Goal: Contribute content

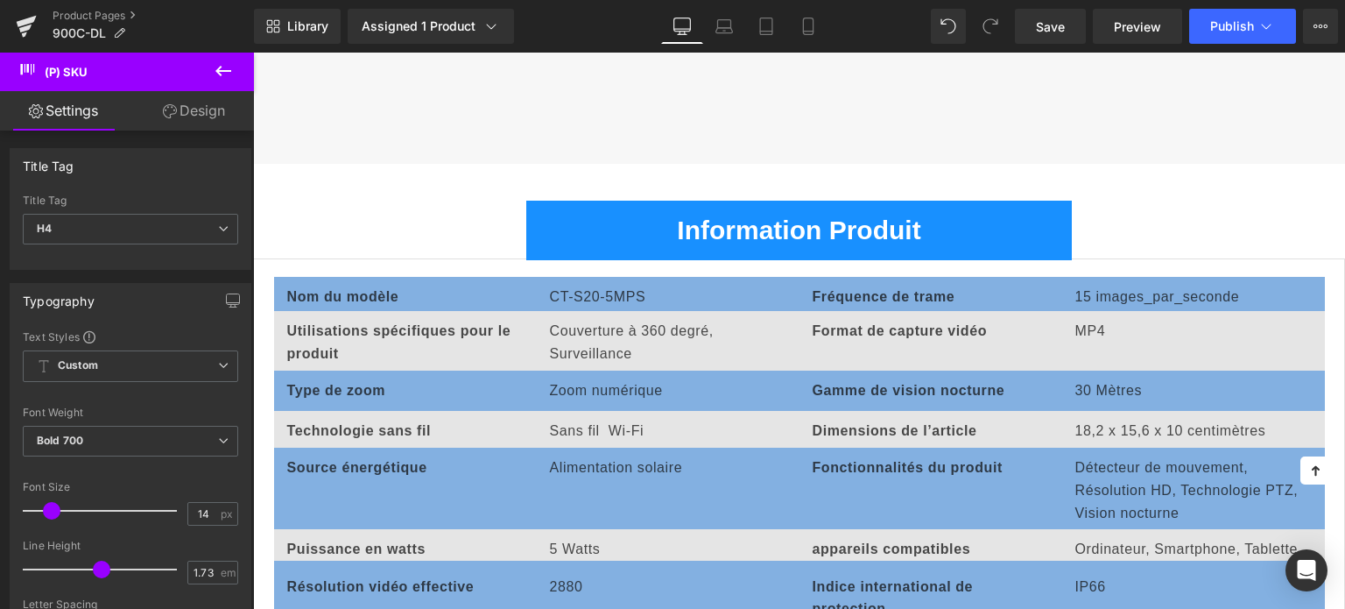
scroll to position [7183, 0]
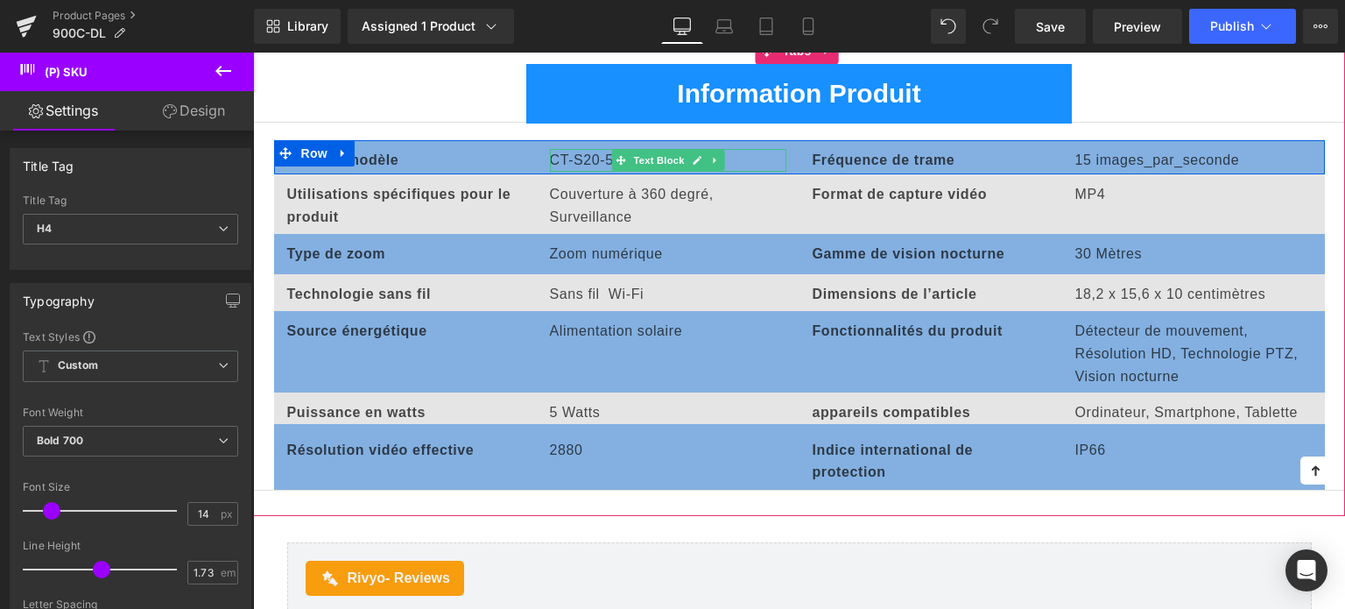
click at [580, 157] on p "CT-S20-5MPS" at bounding box center [668, 160] width 236 height 23
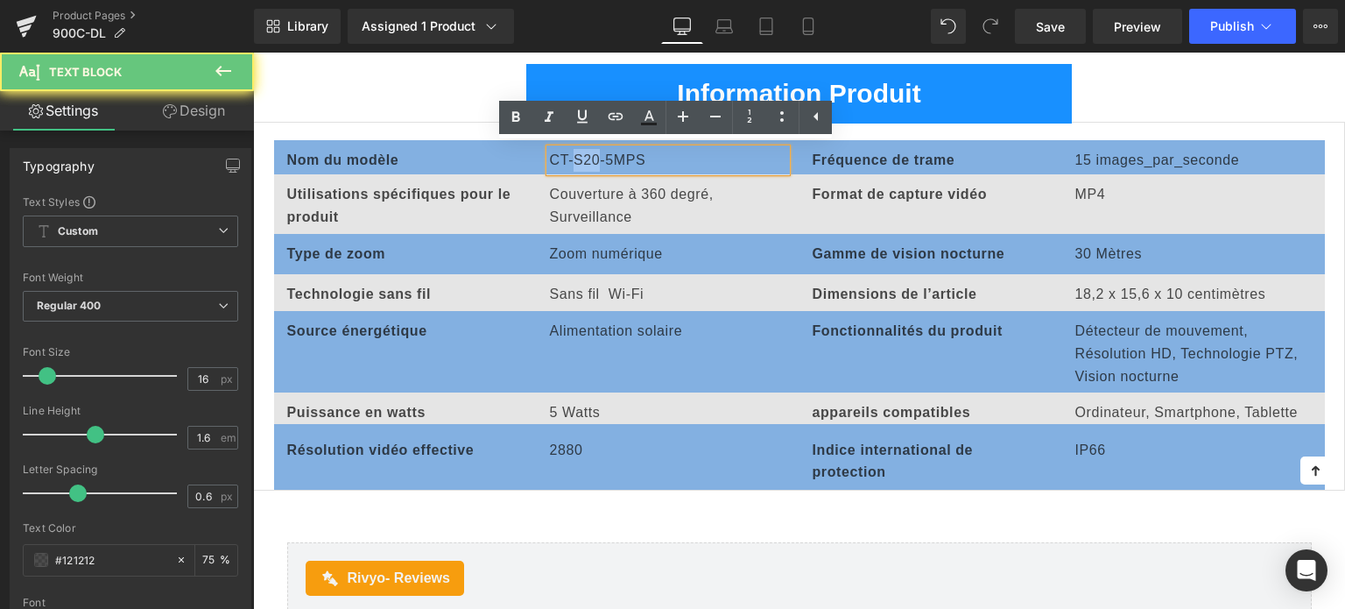
click at [580, 157] on p "CT-S20-5MPS" at bounding box center [668, 160] width 236 height 23
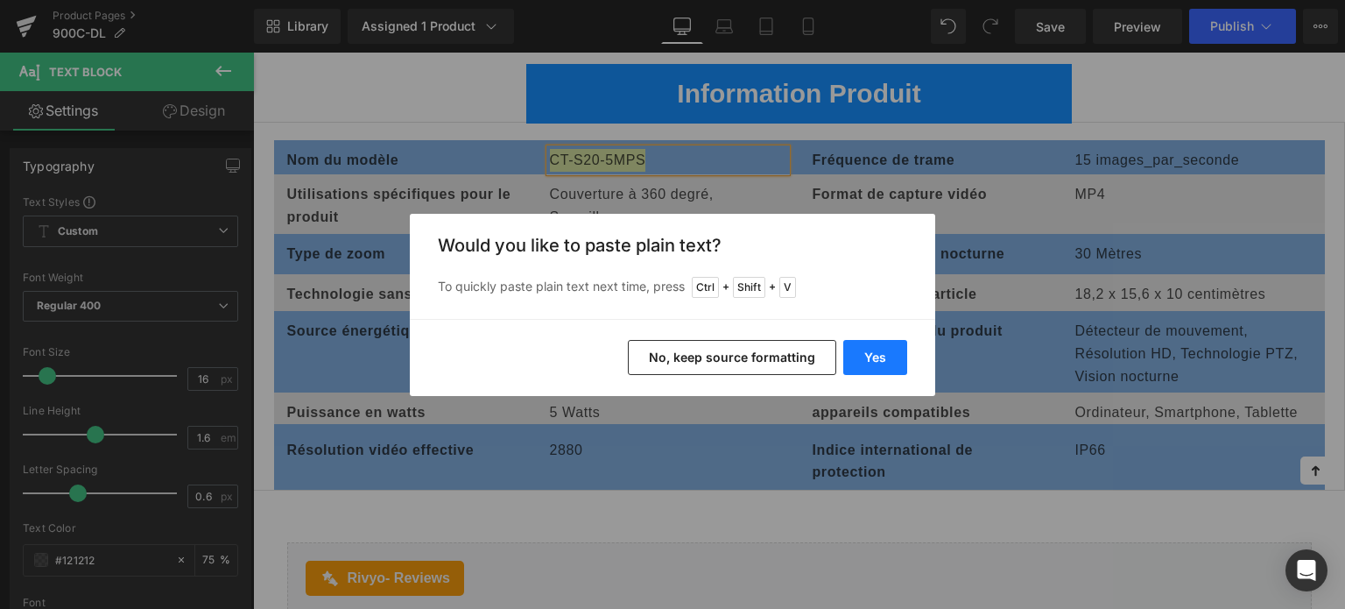
click at [856, 351] on button "Yes" at bounding box center [876, 357] width 64 height 35
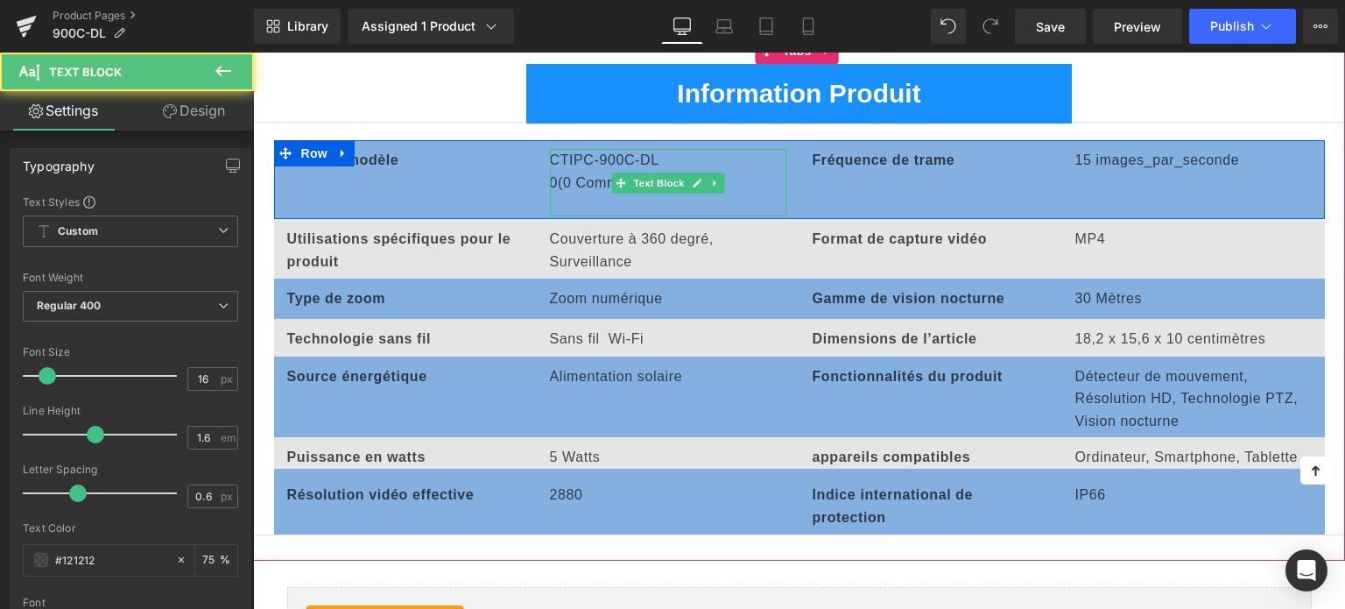
click at [582, 201] on p at bounding box center [668, 205] width 236 height 23
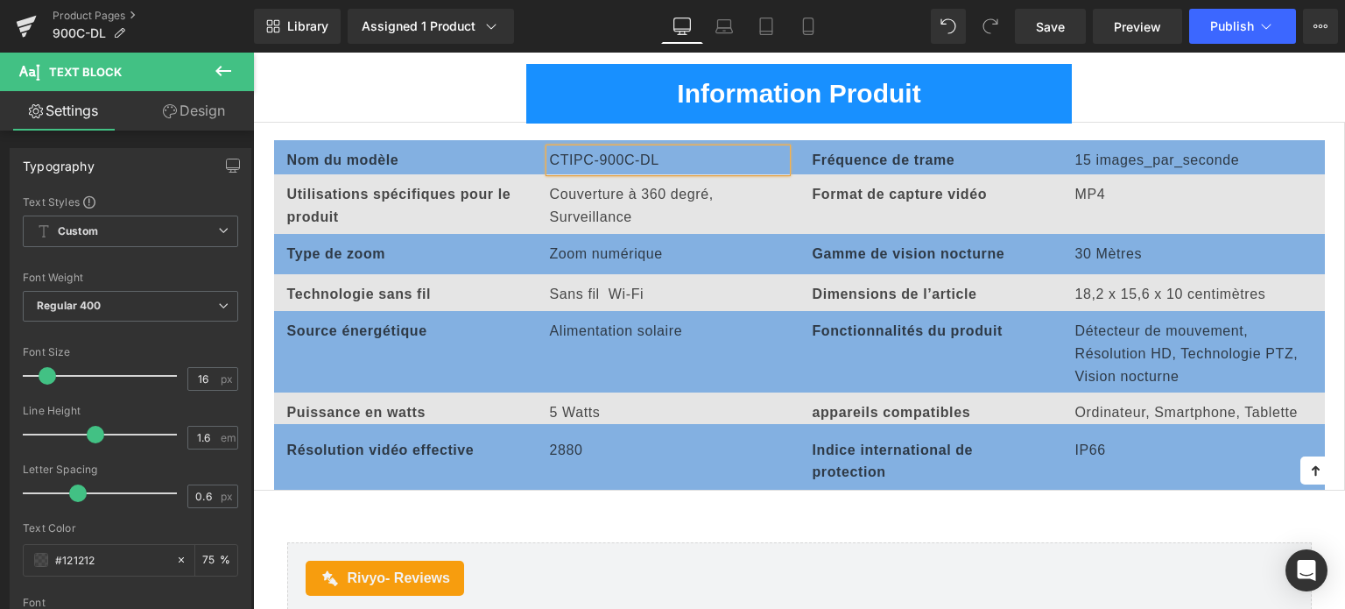
click at [452, 125] on div "Nom du modèle Text Block CTIPC-900C-DL Text Block Fréquence de trame Text Block…" at bounding box center [799, 306] width 1092 height 369
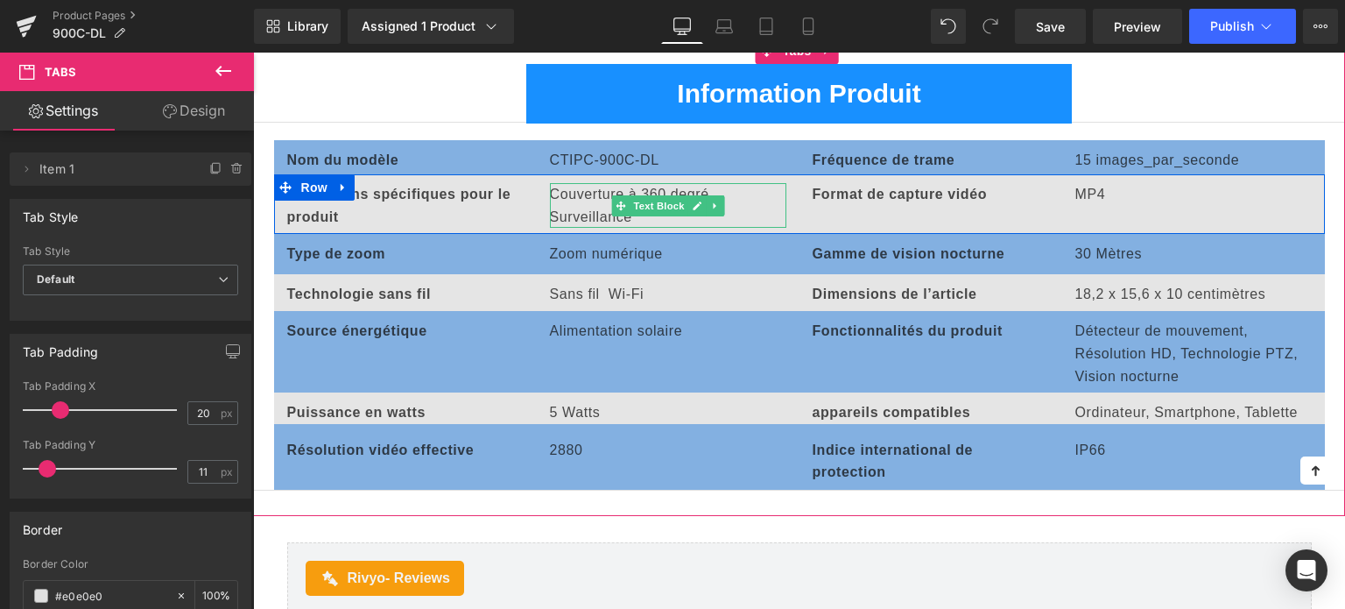
click at [567, 195] on p "Couverture à 360 degré, Surveillance" at bounding box center [668, 205] width 236 height 45
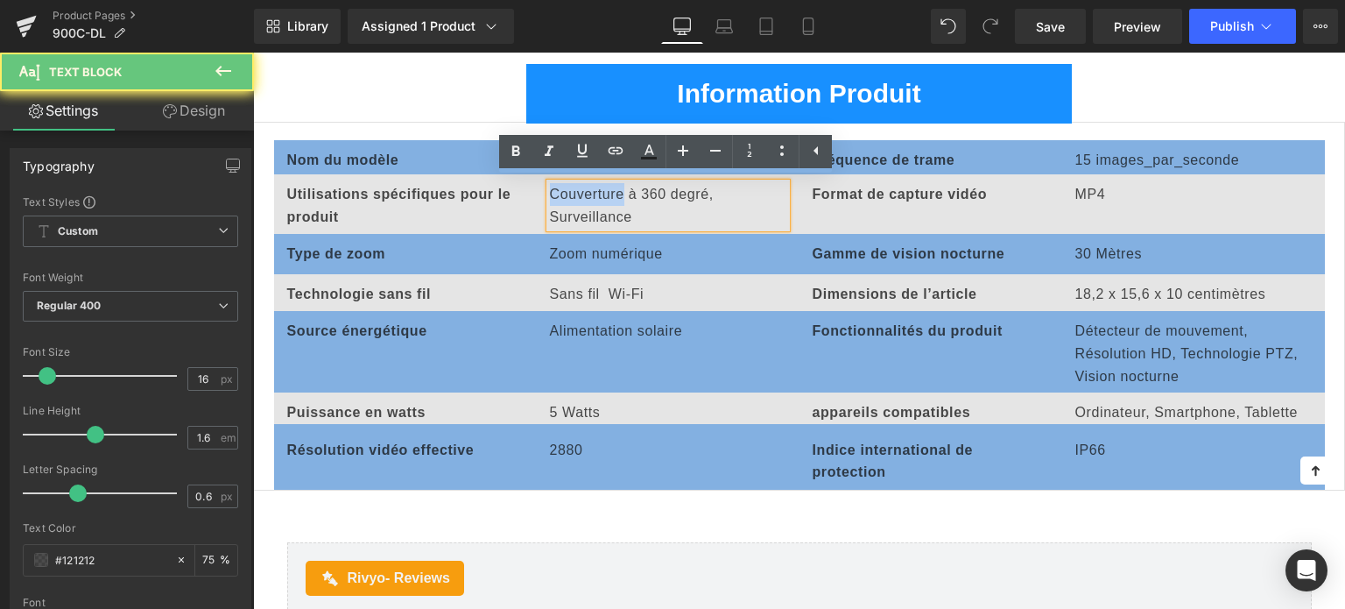
click at [567, 195] on p "Couverture à 360 degré, Surveillance" at bounding box center [668, 205] width 236 height 45
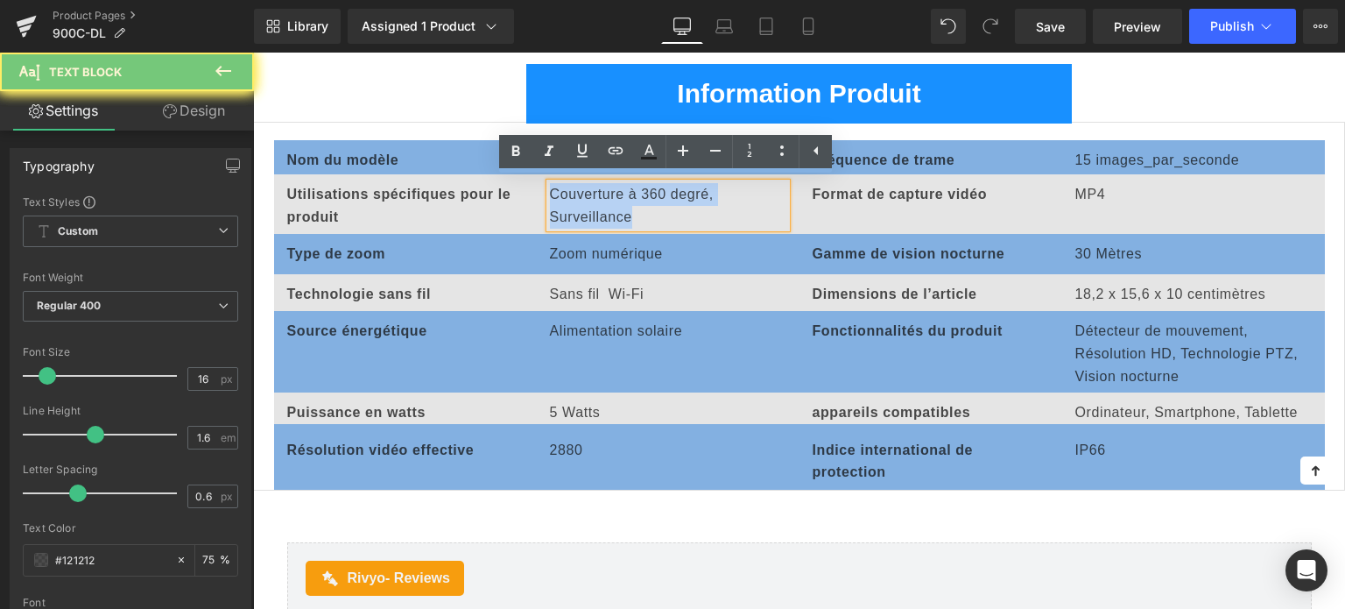
click at [567, 195] on p "Couverture à 360 degré, Surveillance" at bounding box center [668, 205] width 236 height 45
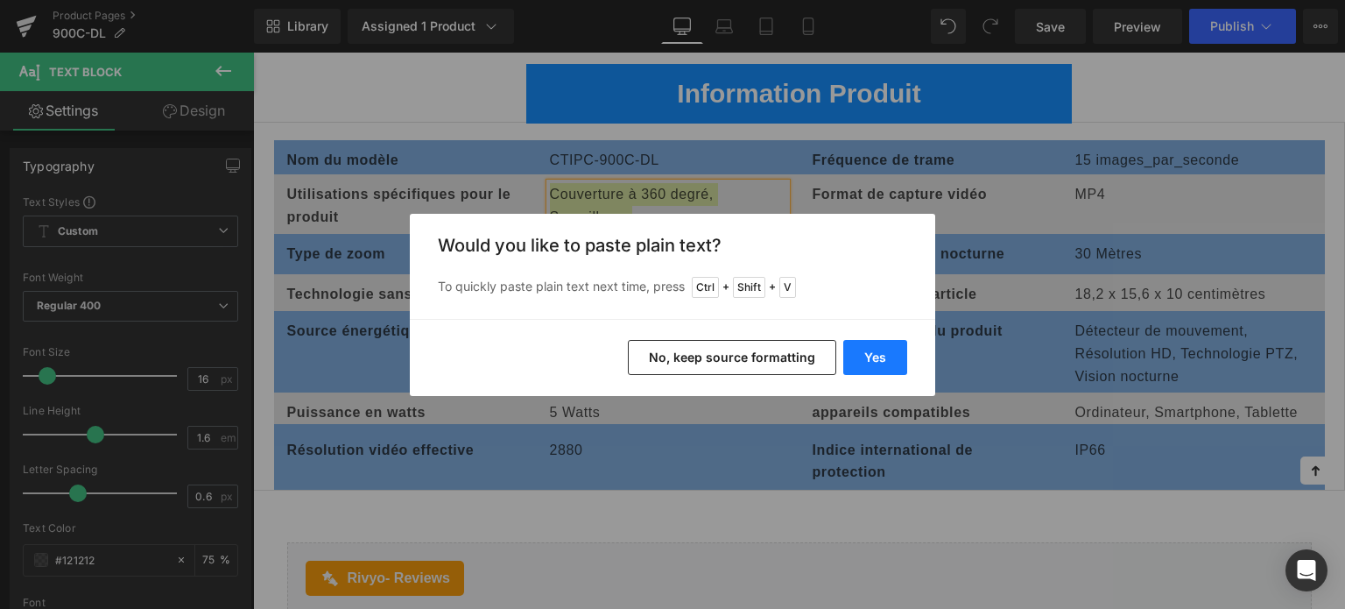
drag, startPoint x: 870, startPoint y: 355, endPoint x: 614, endPoint y: 301, distance: 261.3
click at [870, 355] on button "Yes" at bounding box center [876, 357] width 64 height 35
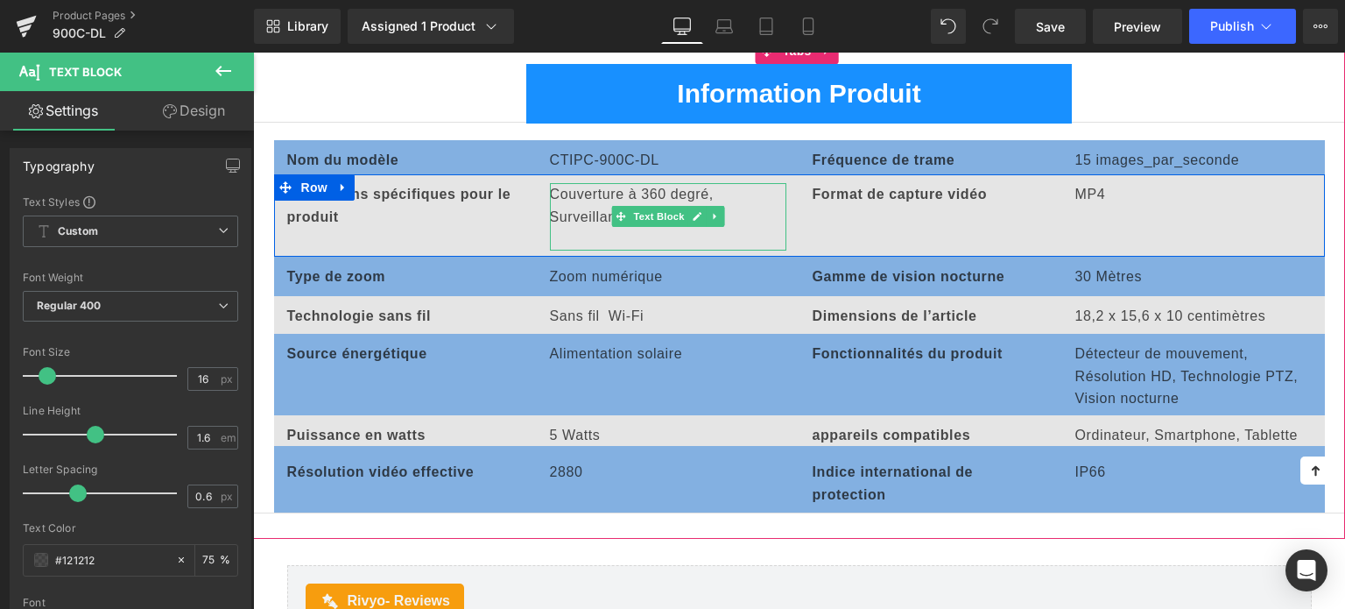
click at [606, 234] on p at bounding box center [668, 239] width 236 height 23
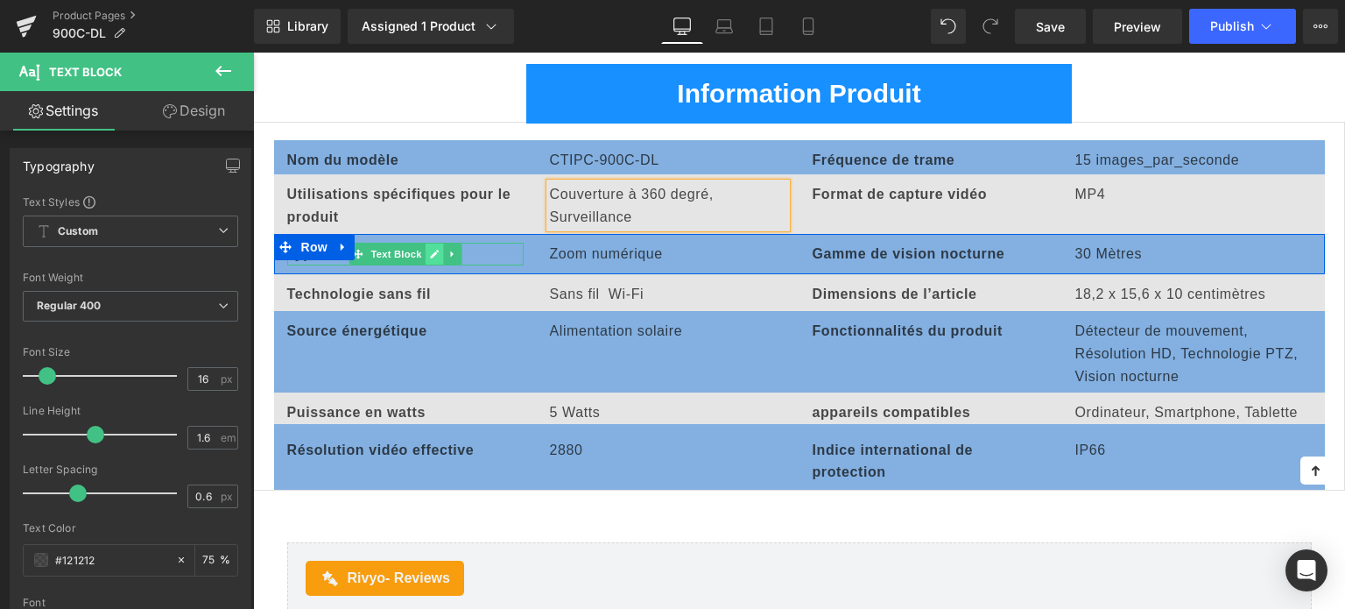
click at [429, 250] on icon at bounding box center [434, 254] width 10 height 11
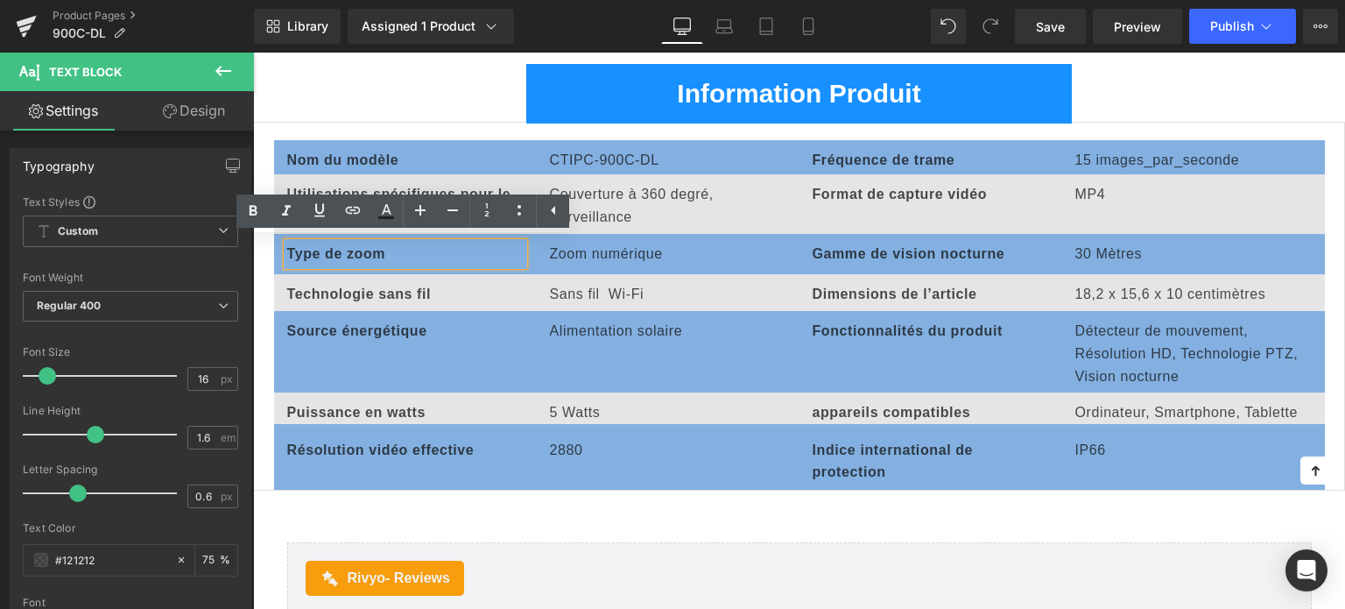
click at [379, 250] on b "Type de zoom" at bounding box center [336, 253] width 99 height 15
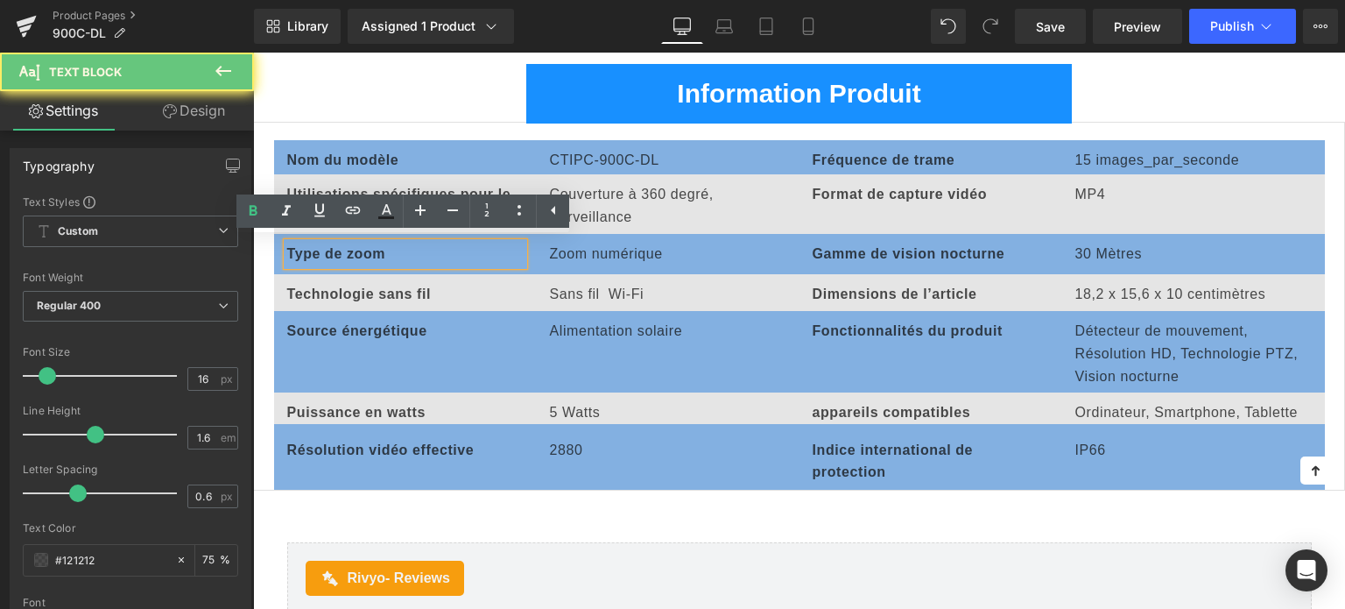
click at [368, 249] on b "Type de zoom" at bounding box center [336, 253] width 99 height 15
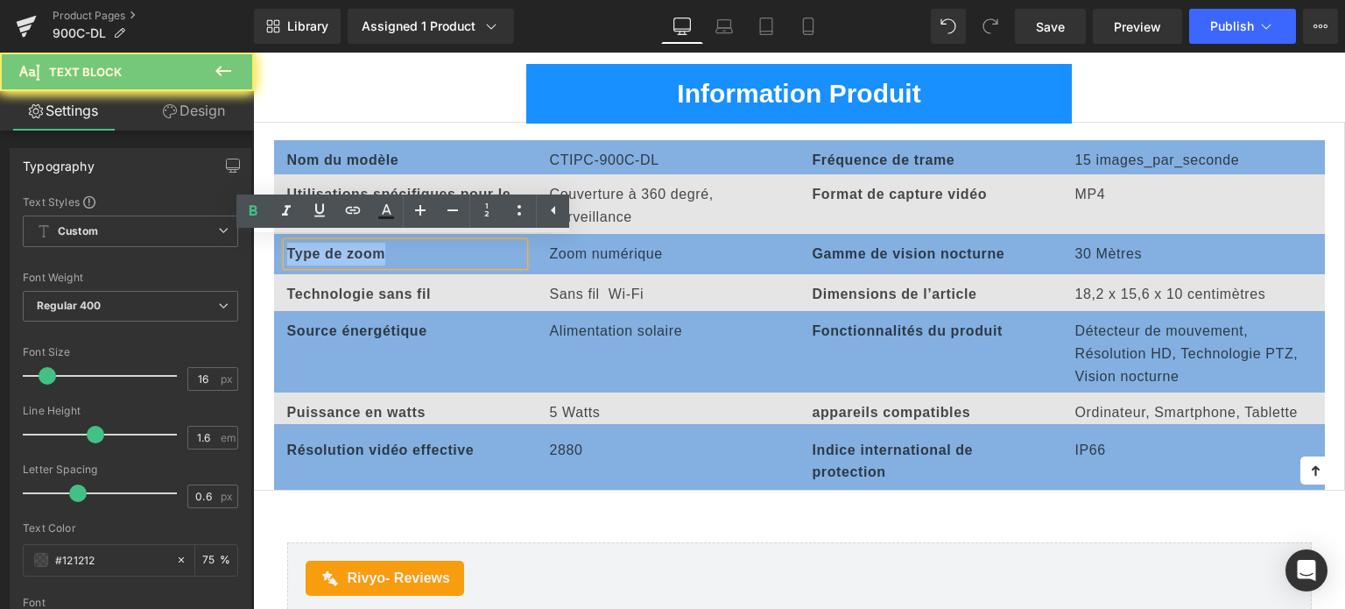
click at [368, 249] on b "Type de zoom" at bounding box center [336, 253] width 99 height 15
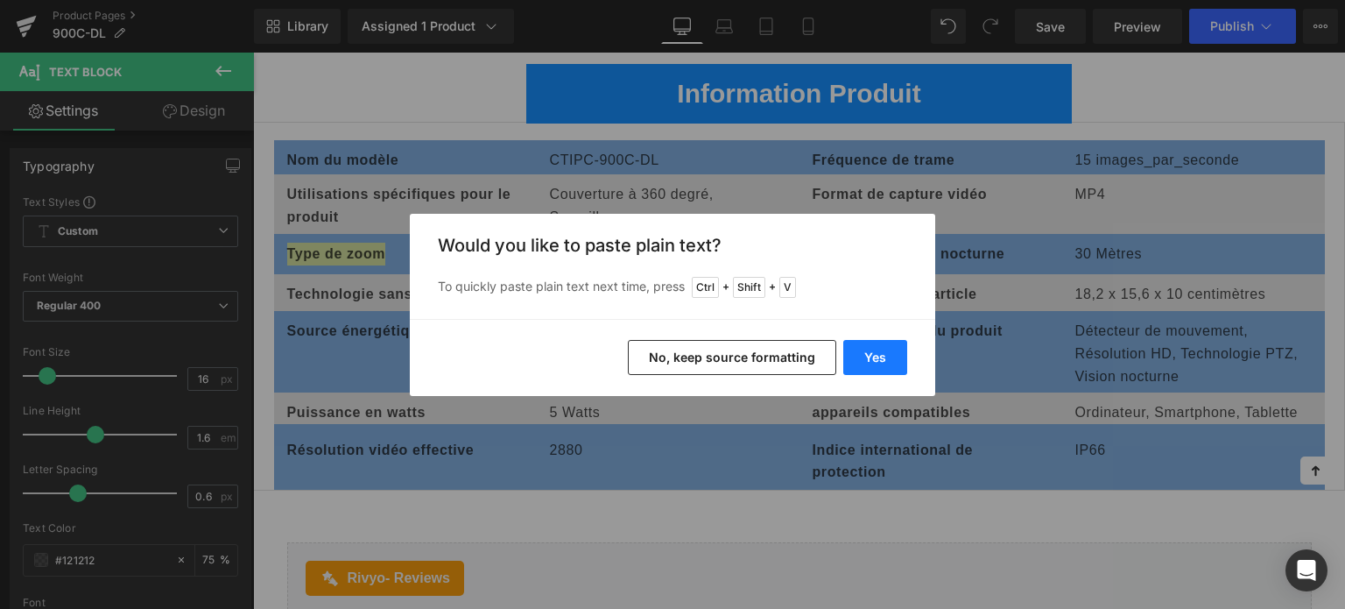
click at [869, 360] on button "Yes" at bounding box center [876, 357] width 64 height 35
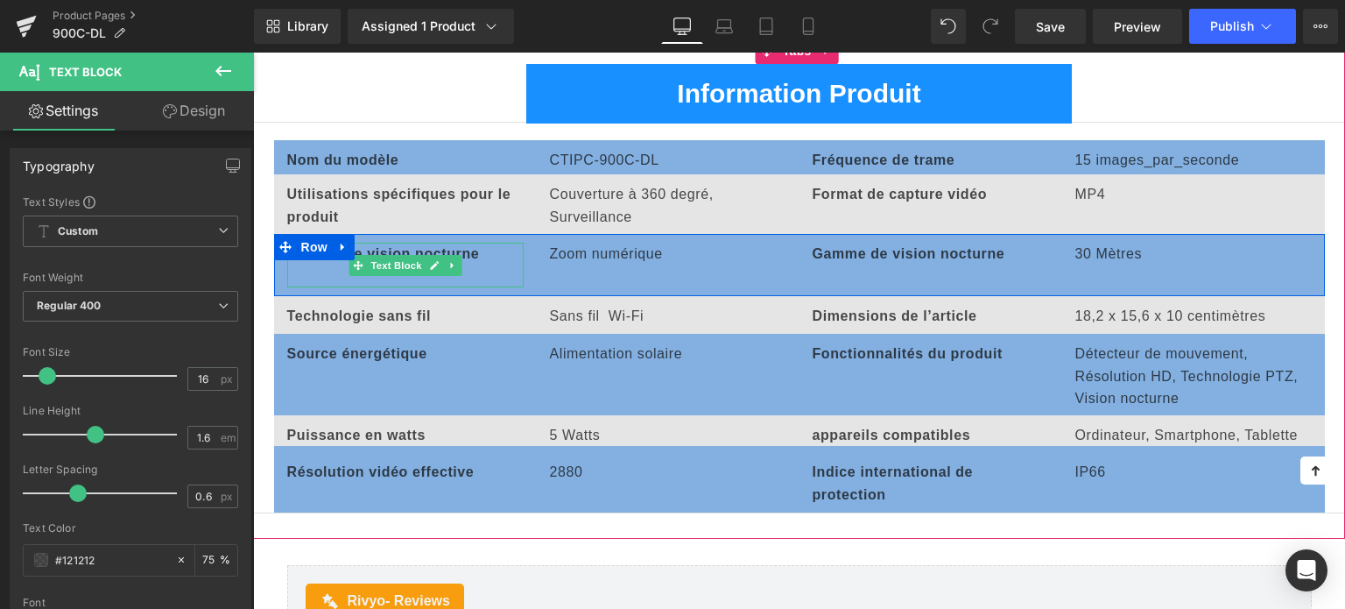
click at [332, 276] on p at bounding box center [405, 276] width 236 height 23
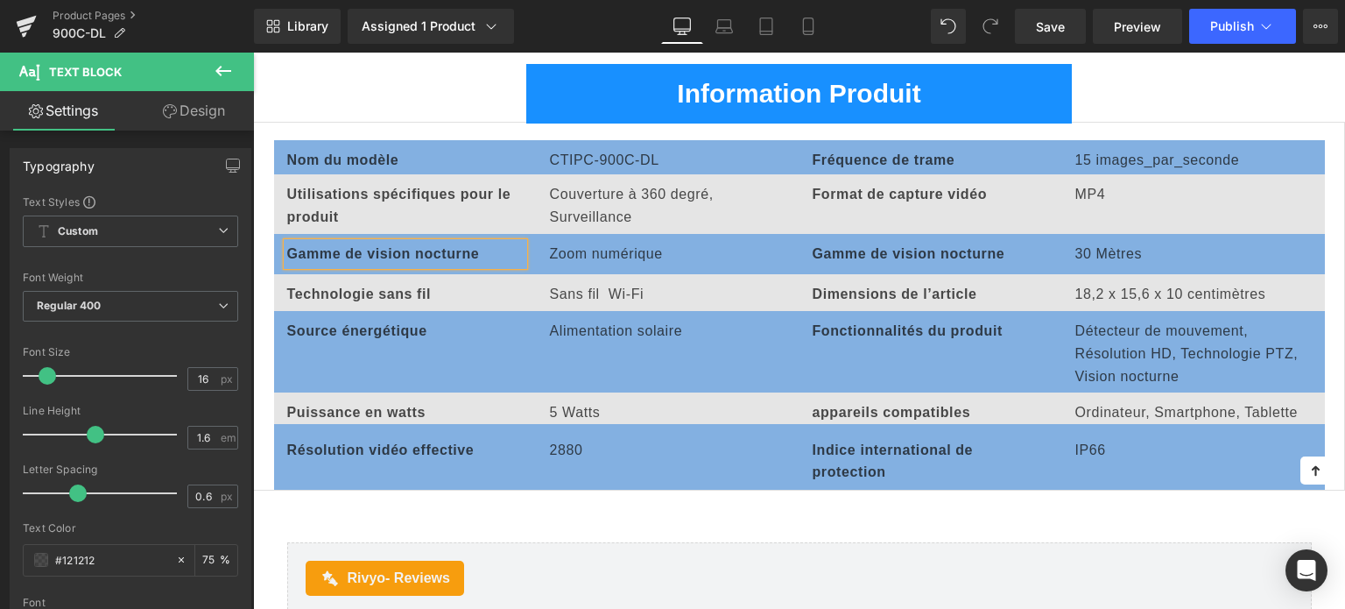
click at [563, 244] on p "Zoom numérique" at bounding box center [668, 254] width 236 height 23
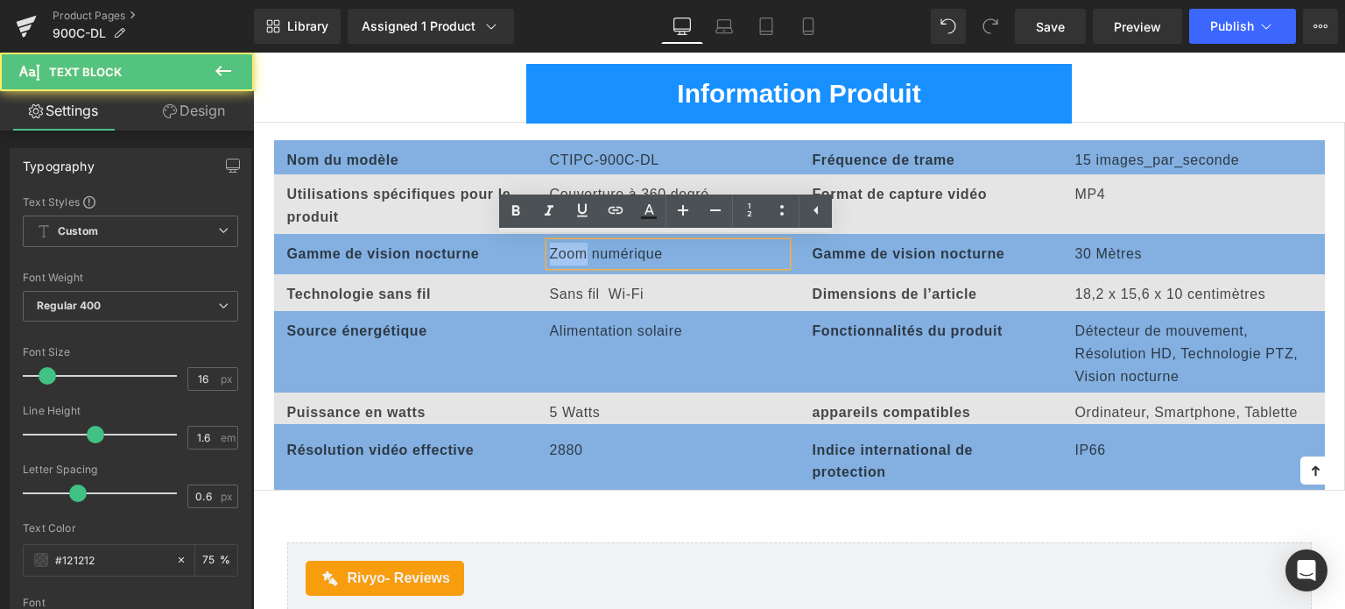
click at [563, 244] on p "Zoom numérique" at bounding box center [668, 254] width 236 height 23
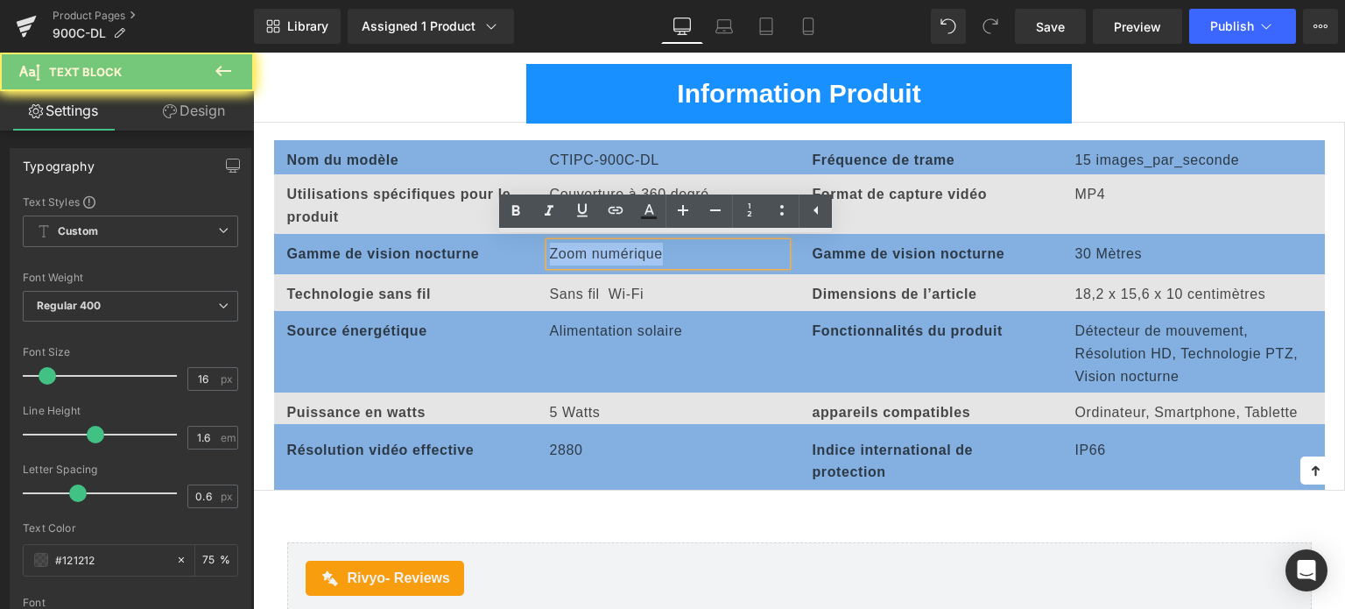
click at [563, 244] on p "Zoom numérique" at bounding box center [668, 254] width 236 height 23
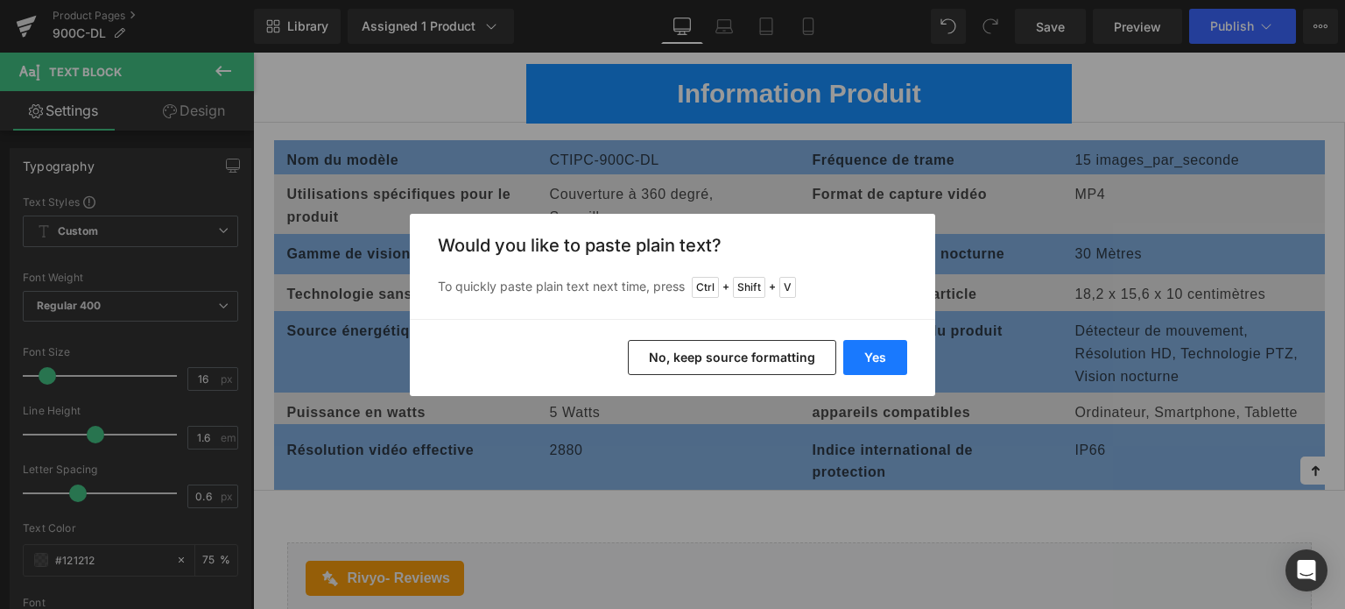
click at [893, 355] on button "Yes" at bounding box center [876, 357] width 64 height 35
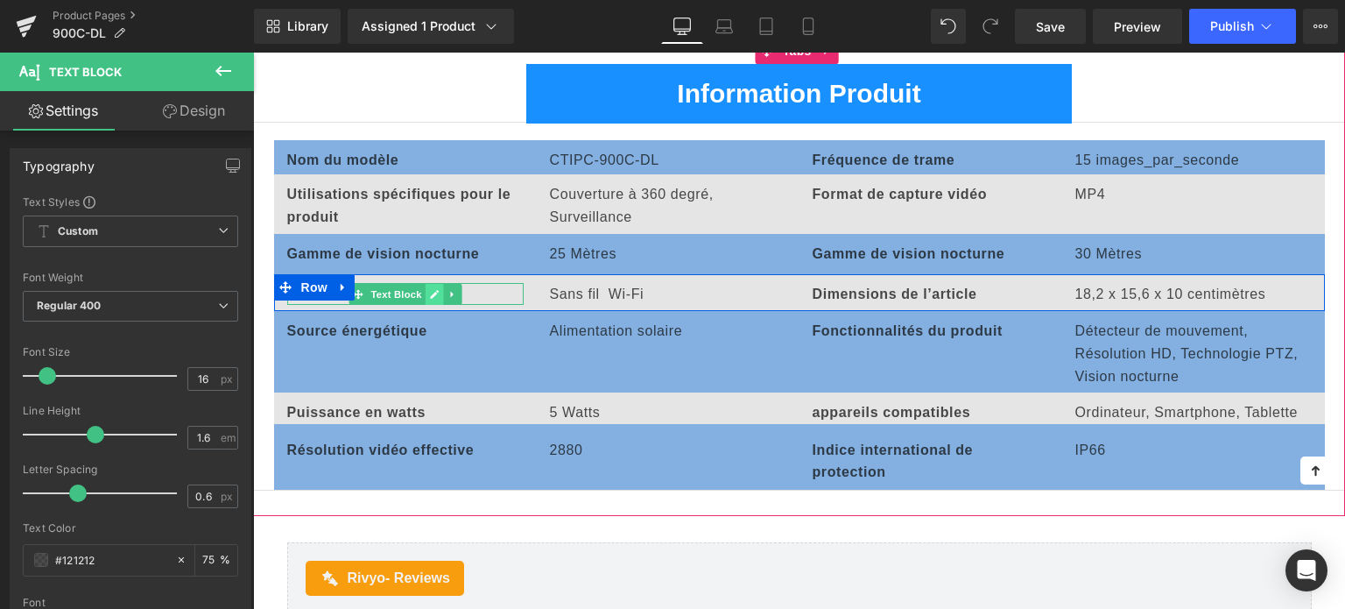
click at [437, 292] on link at bounding box center [434, 294] width 18 height 21
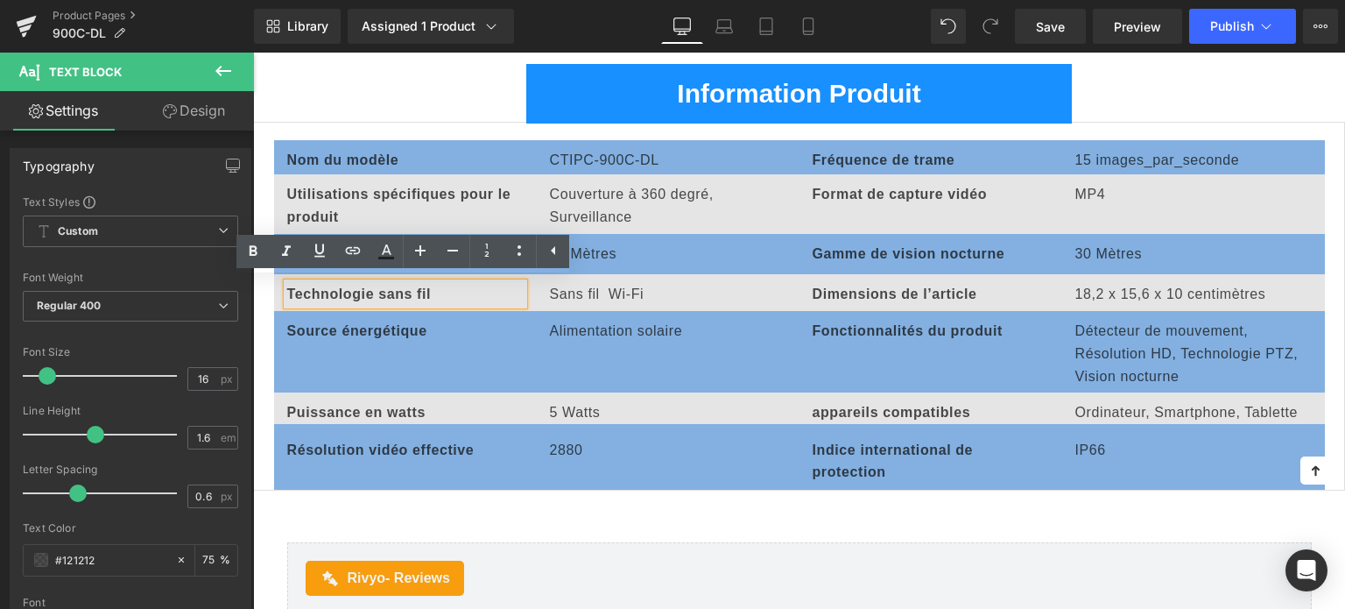
click at [371, 286] on strong "Technologie sans fil" at bounding box center [359, 293] width 145 height 15
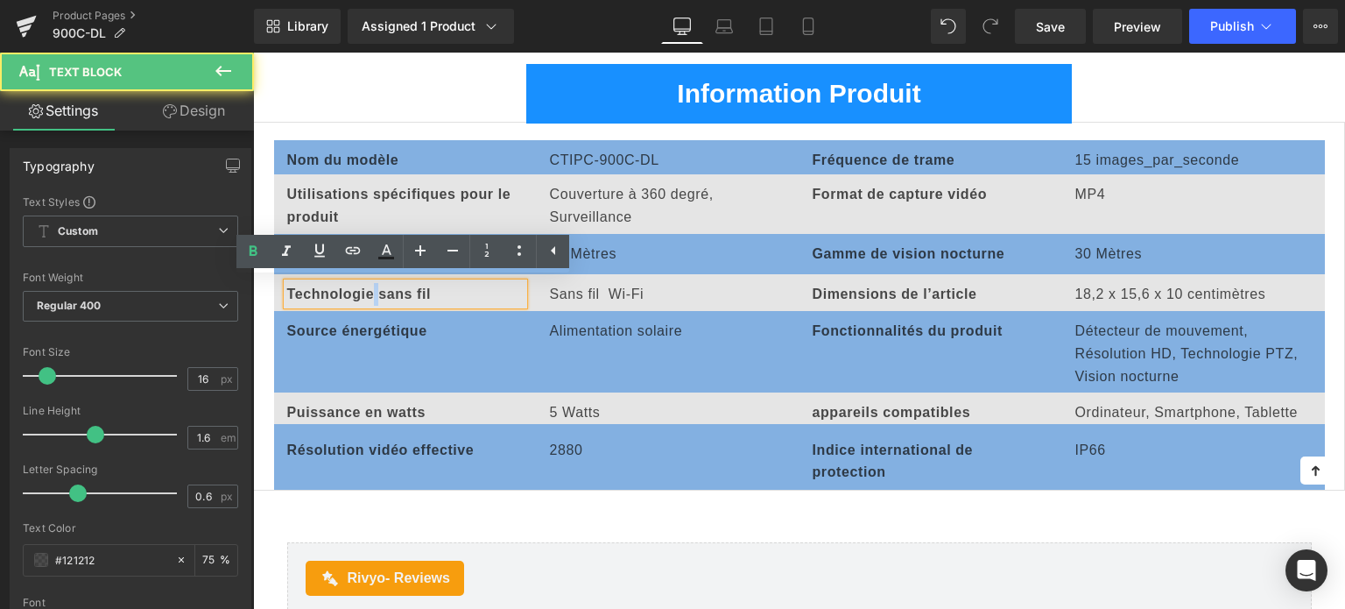
click at [371, 286] on strong "Technologie sans fil" at bounding box center [359, 293] width 145 height 15
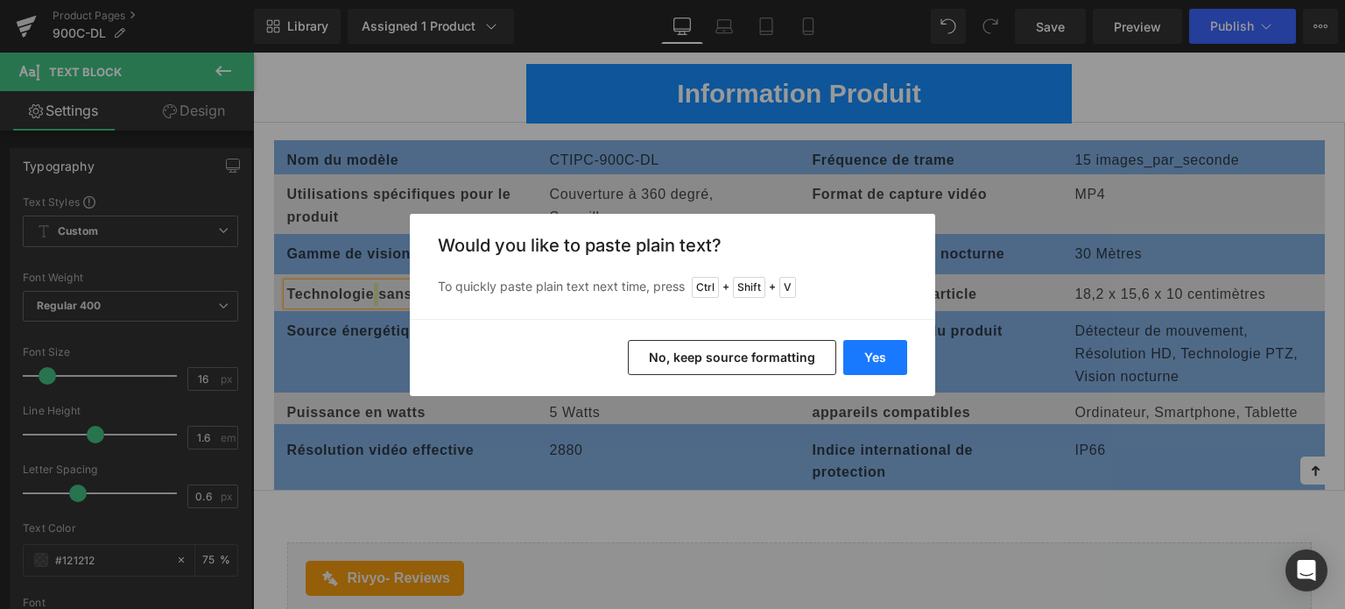
click at [868, 350] on button "Yes" at bounding box center [876, 357] width 64 height 35
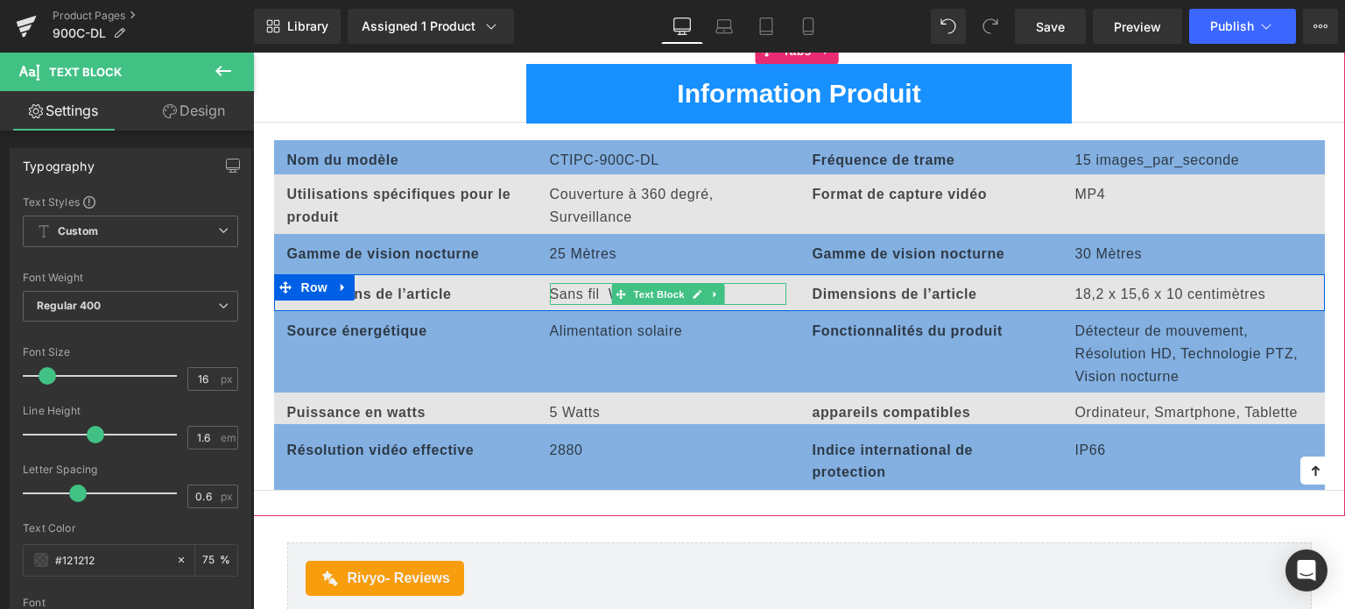
click at [558, 286] on p "Sans fil Wi-Fi" at bounding box center [668, 294] width 236 height 23
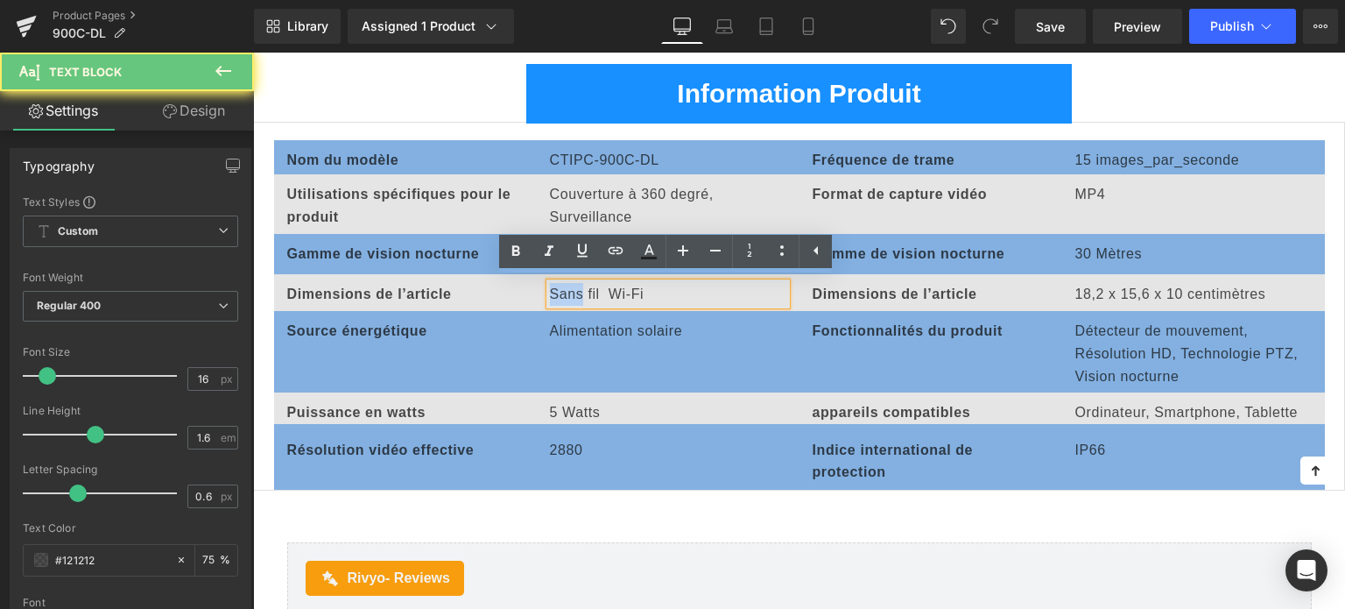
click at [558, 286] on p "Sans fil Wi-Fi" at bounding box center [668, 294] width 236 height 23
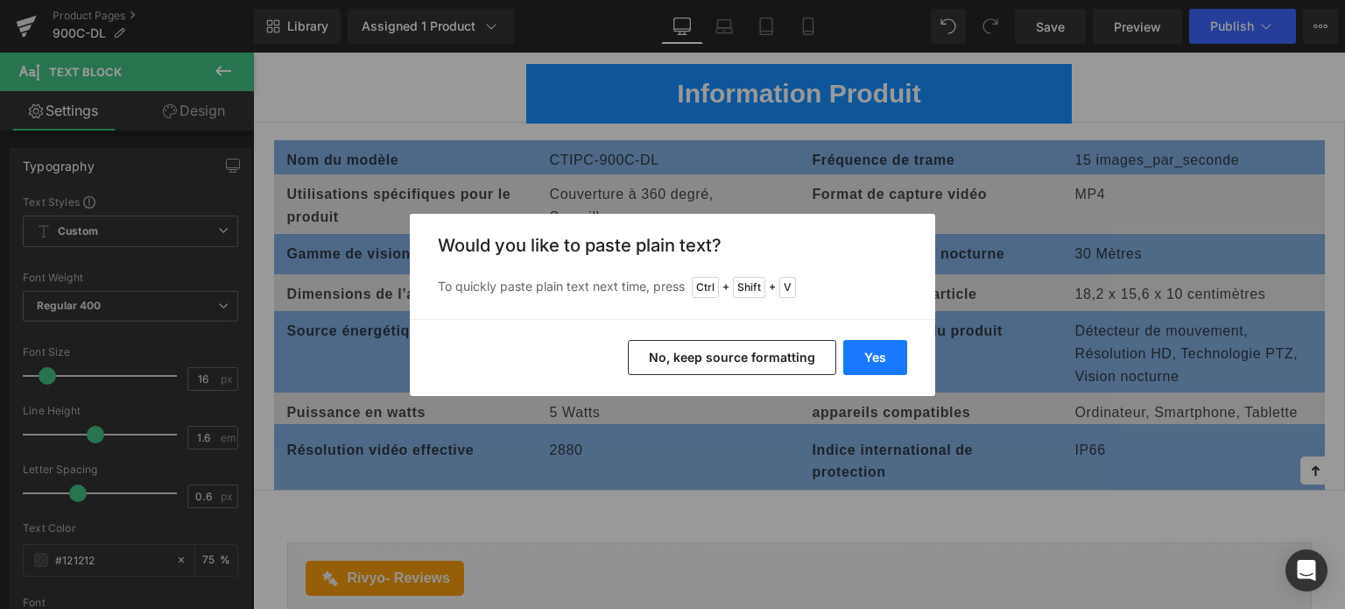
click at [900, 355] on button "Yes" at bounding box center [876, 357] width 64 height 35
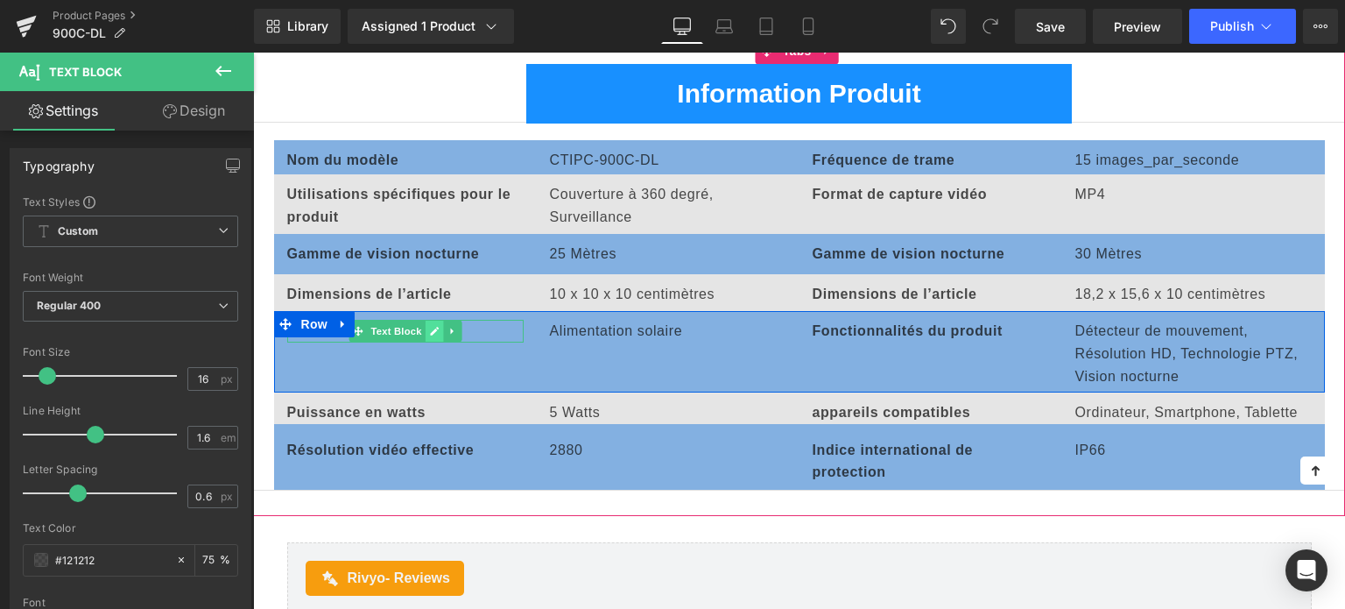
click at [429, 326] on icon at bounding box center [434, 331] width 10 height 11
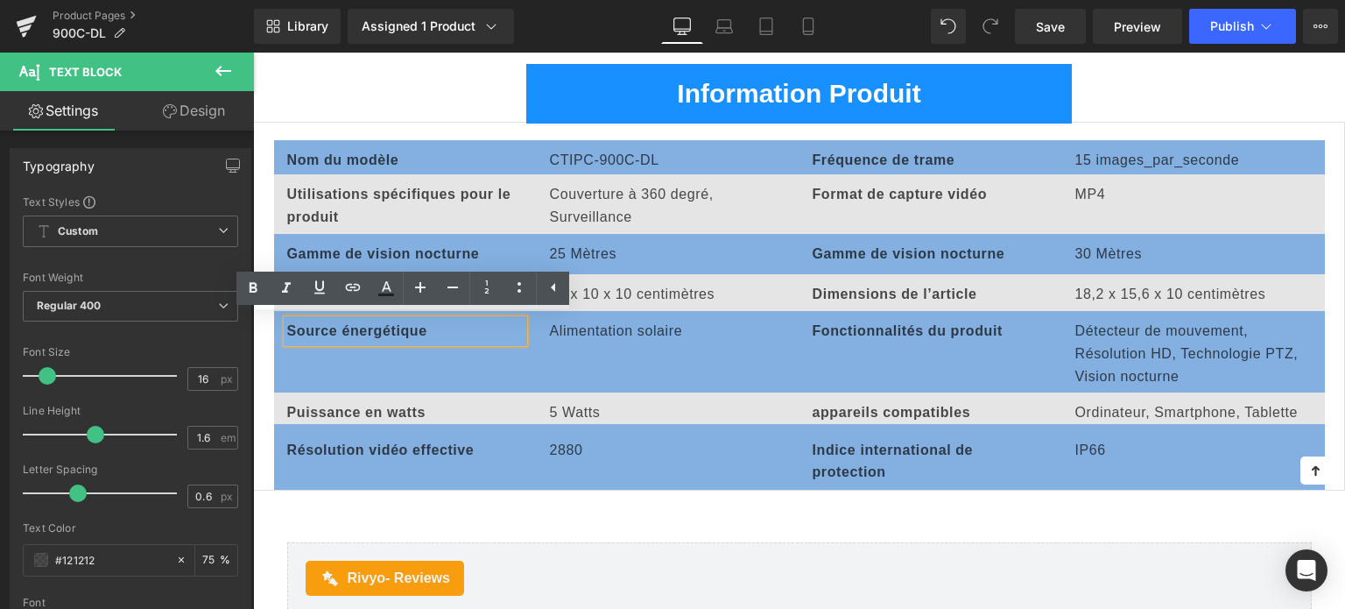
click at [356, 325] on b "Source énergétique" at bounding box center [357, 330] width 140 height 15
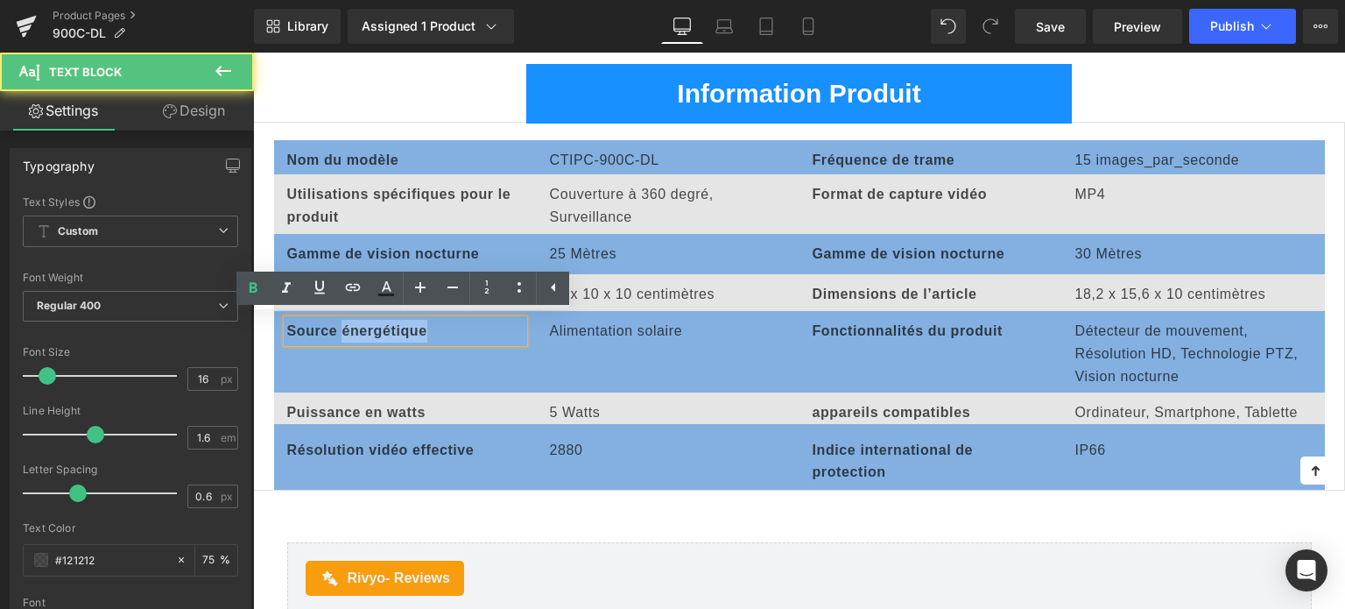
click at [356, 325] on b "Source énergétique" at bounding box center [357, 330] width 140 height 15
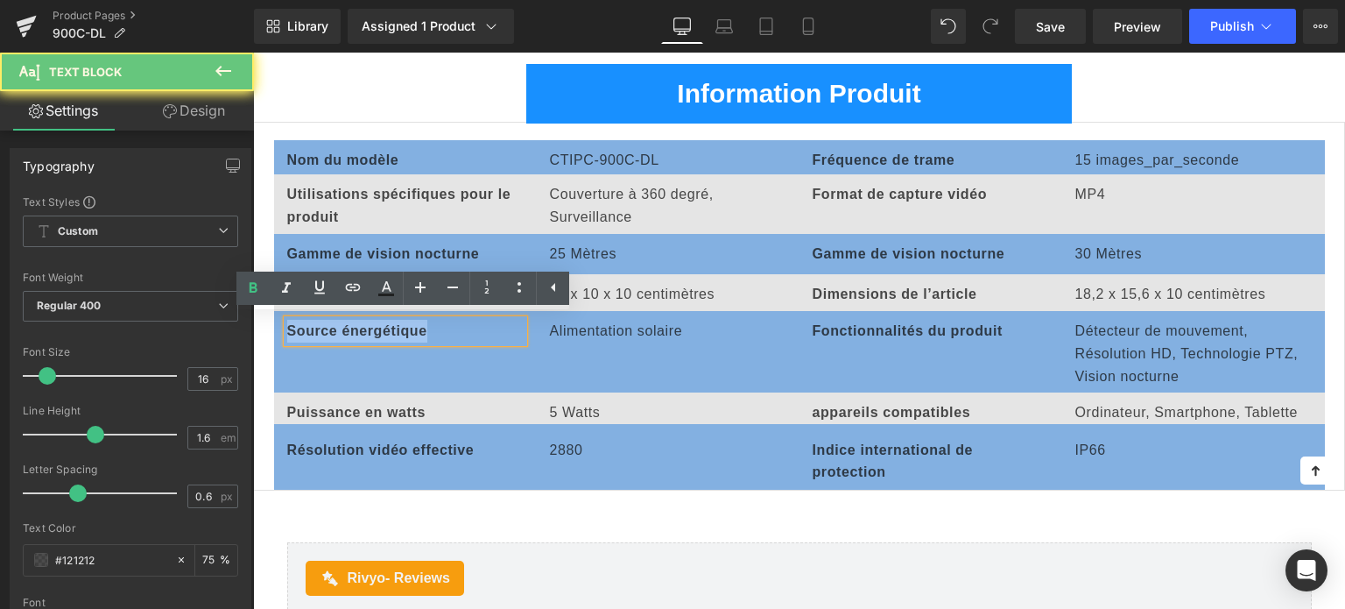
click at [356, 325] on b "Source énergétique" at bounding box center [357, 330] width 140 height 15
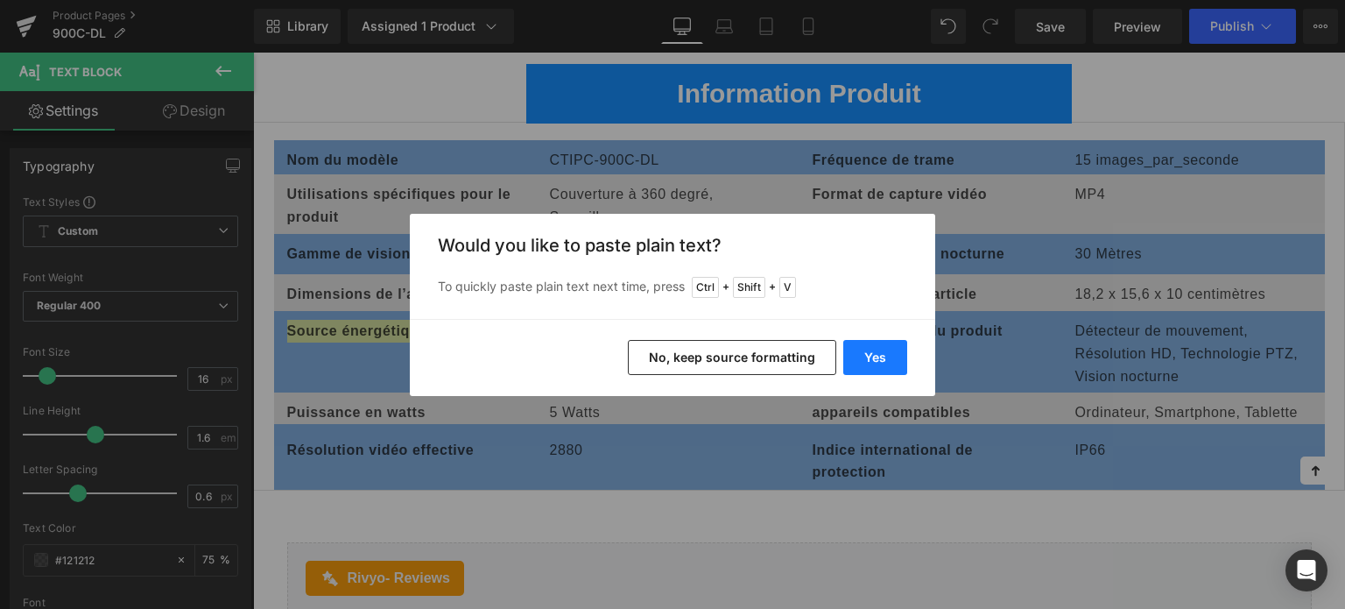
click at [882, 356] on button "Yes" at bounding box center [876, 357] width 64 height 35
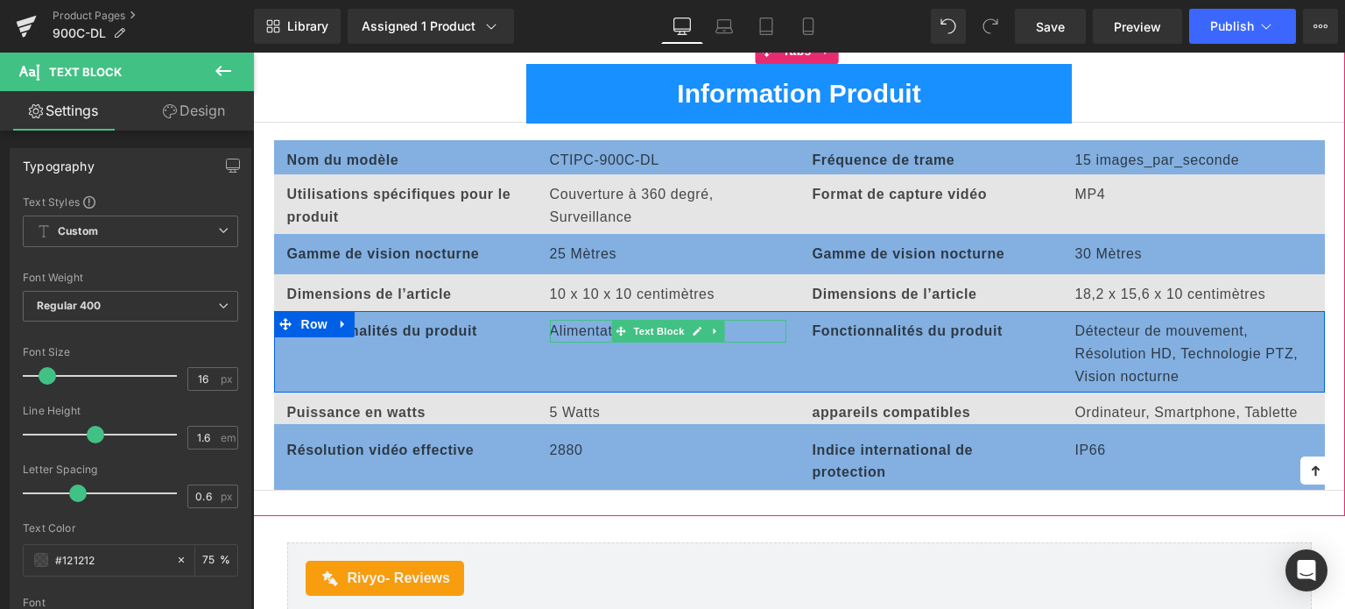
click at [561, 324] on p "Alimentation solaire" at bounding box center [668, 331] width 236 height 23
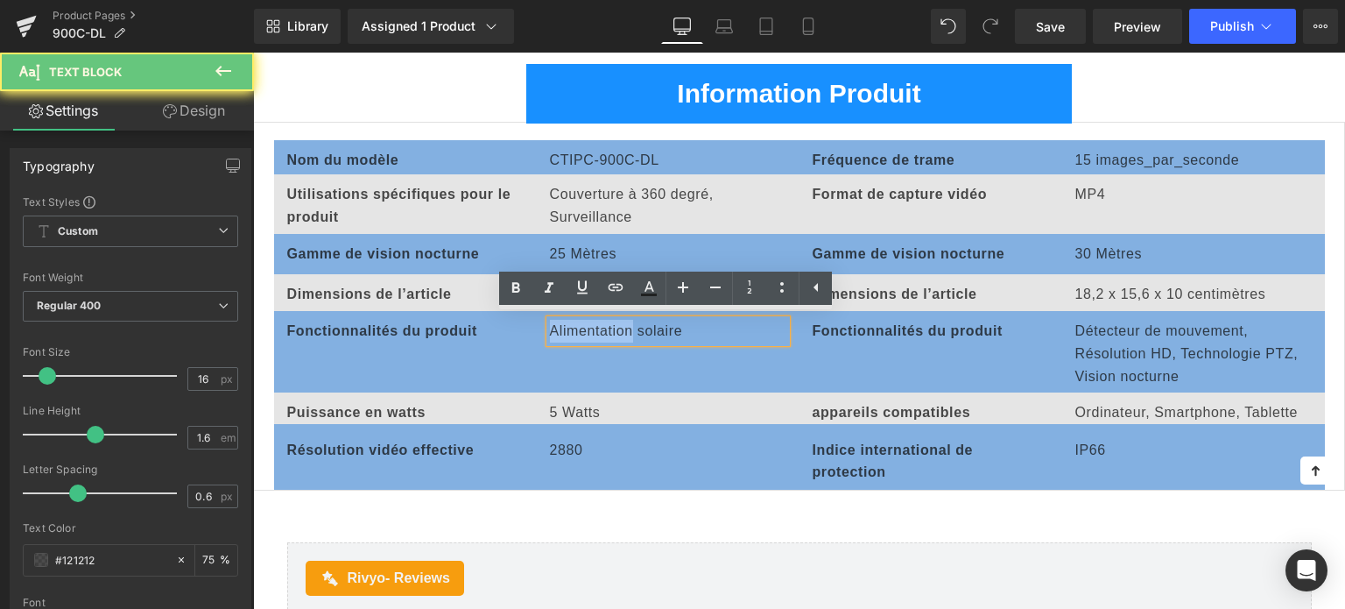
click at [561, 324] on p "Alimentation solaire" at bounding box center [668, 331] width 236 height 23
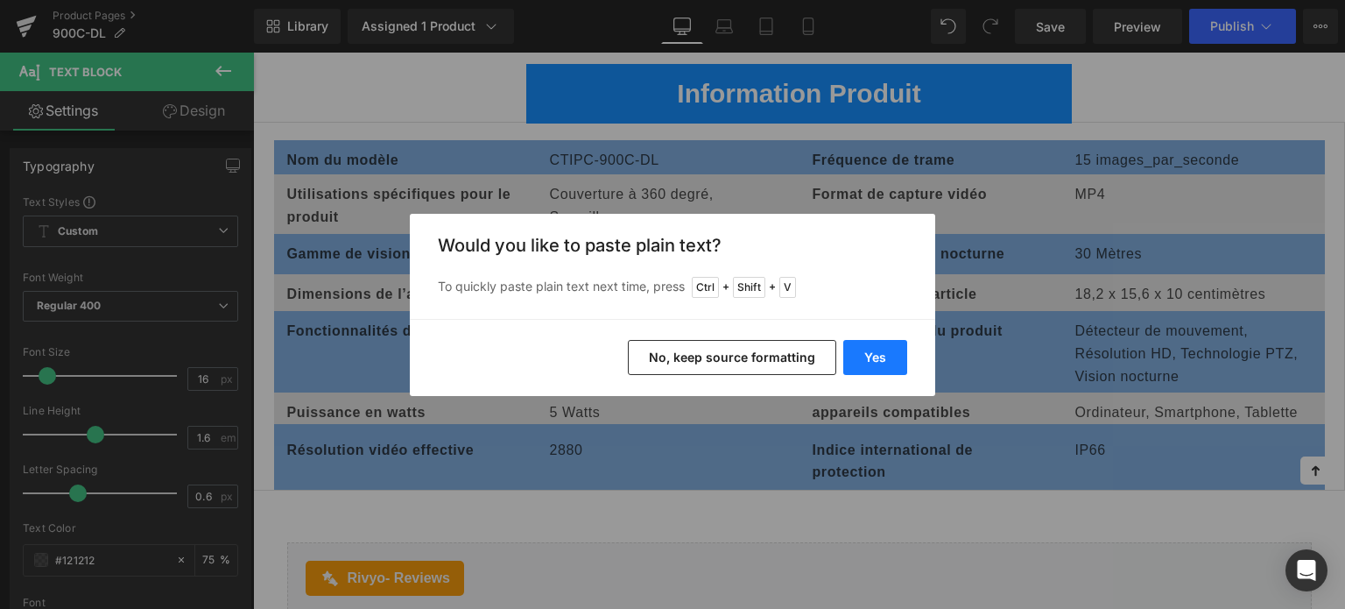
click at [884, 364] on button "Yes" at bounding box center [876, 357] width 64 height 35
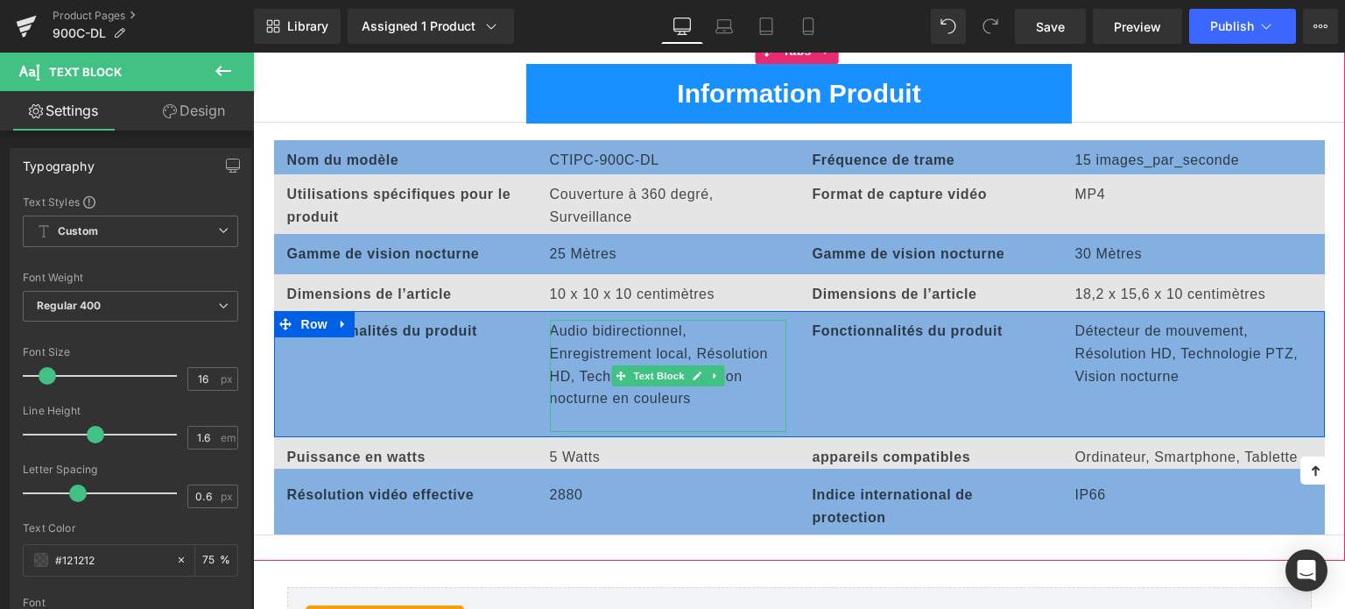
click at [578, 410] on p at bounding box center [668, 421] width 236 height 23
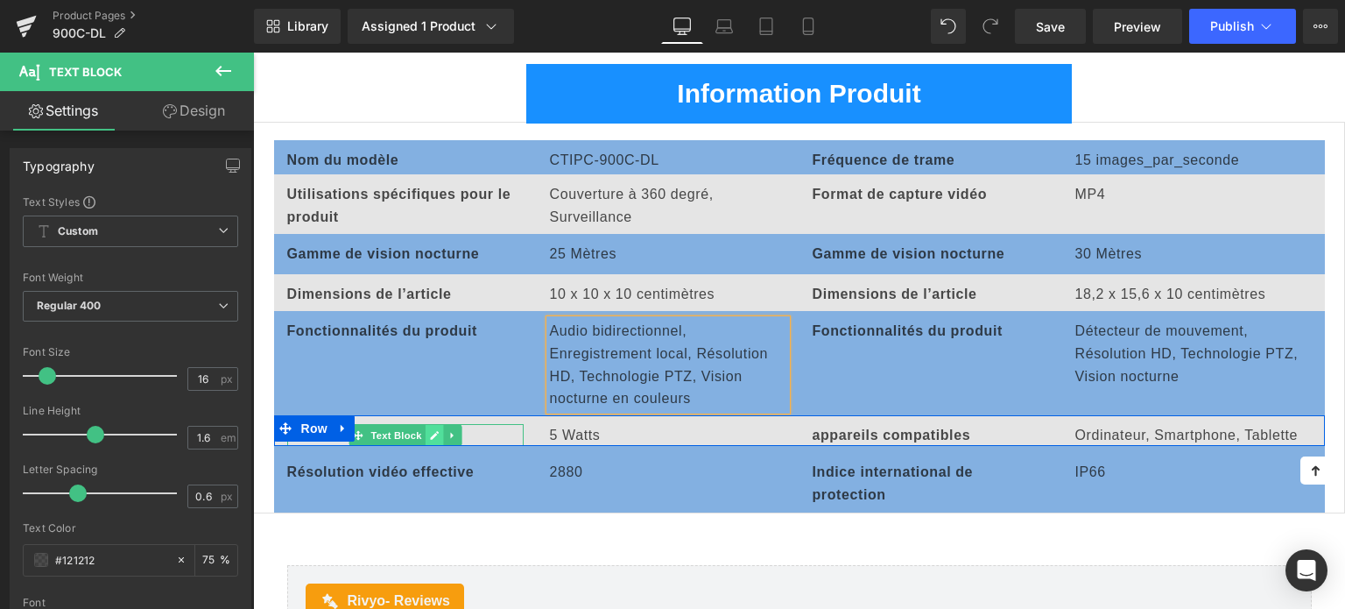
click at [425, 430] on link at bounding box center [434, 435] width 18 height 21
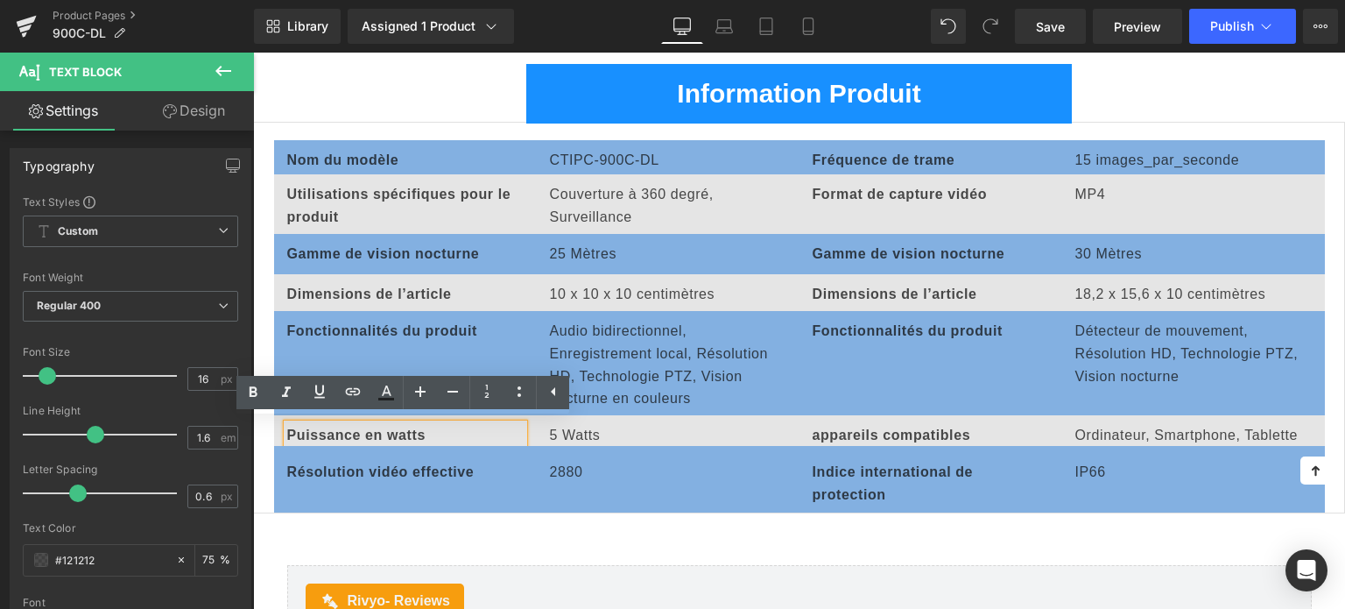
click at [361, 427] on strong "Puissance en watts" at bounding box center [356, 434] width 138 height 15
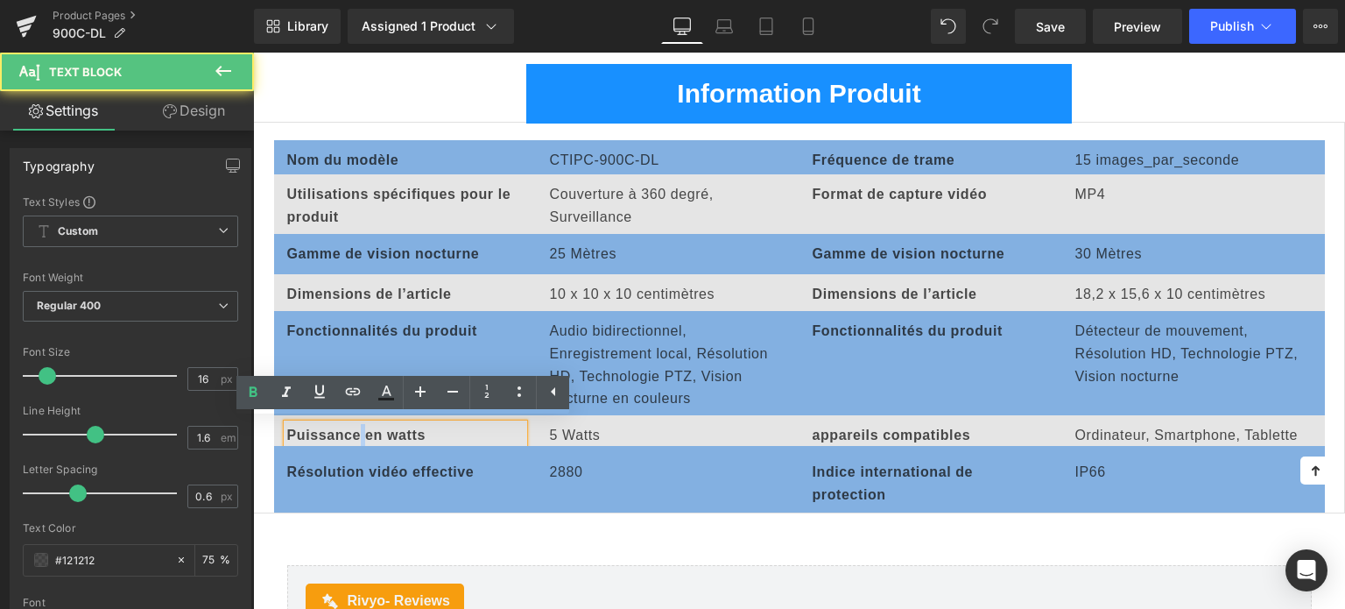
click at [361, 427] on strong "Puissance en watts" at bounding box center [356, 434] width 138 height 15
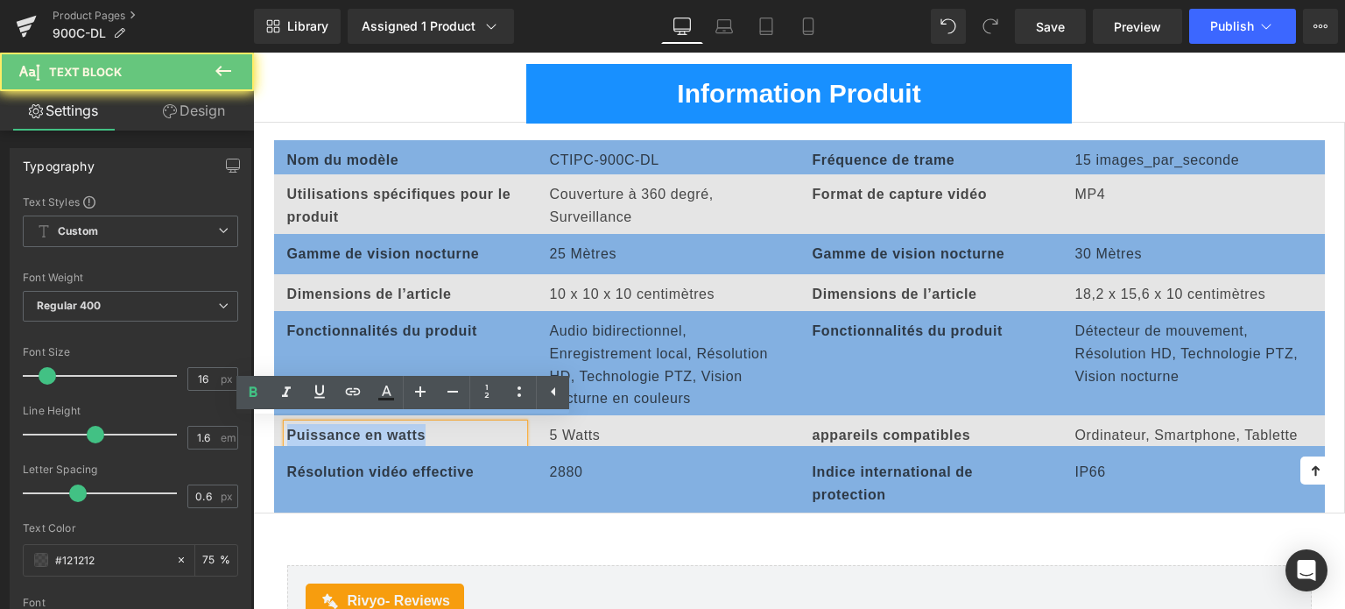
click at [361, 427] on strong "Puissance en watts" at bounding box center [356, 434] width 138 height 15
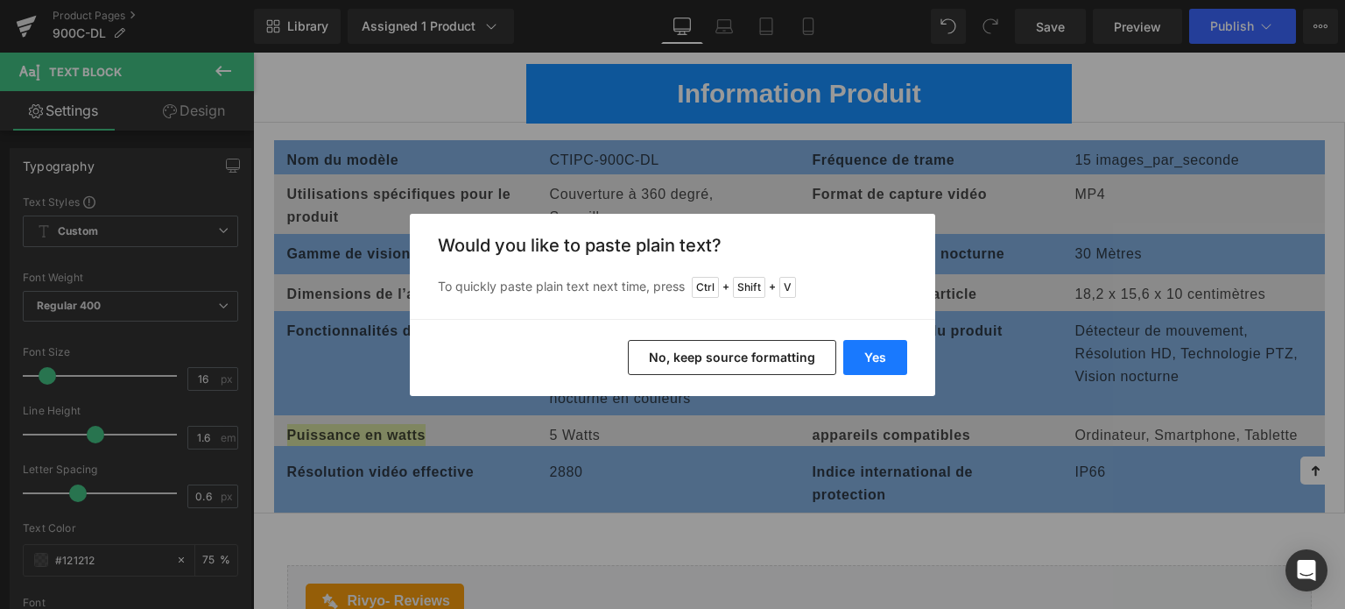
click at [890, 360] on button "Yes" at bounding box center [876, 357] width 64 height 35
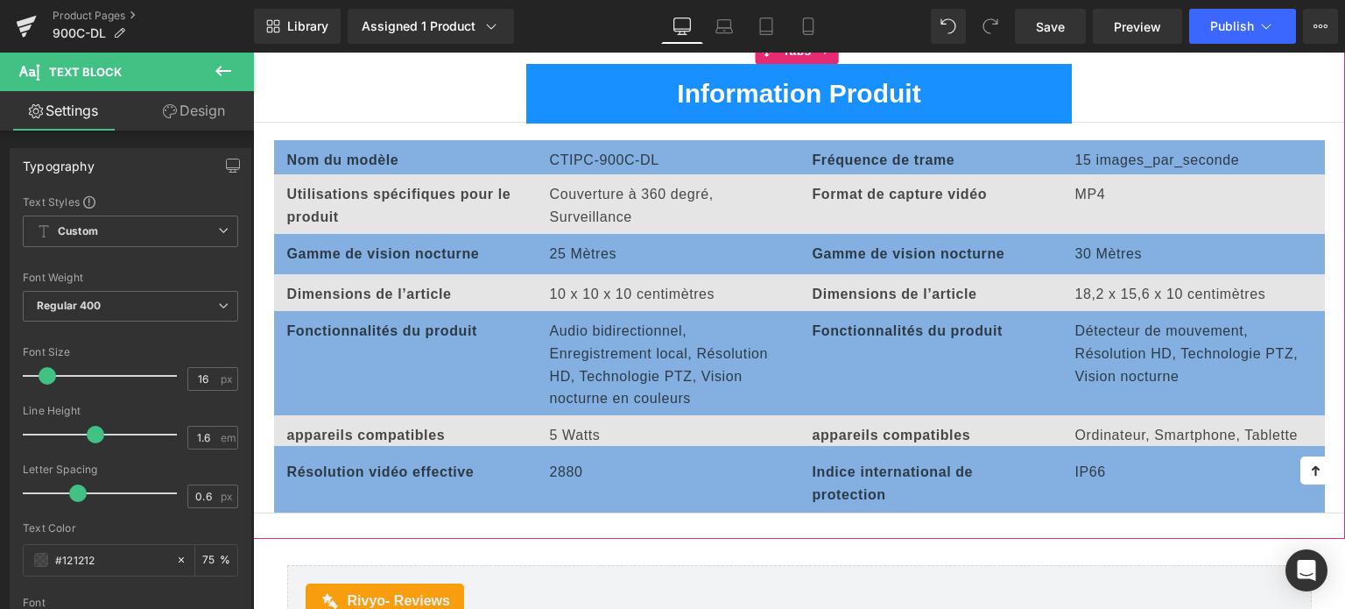
click at [568, 432] on p "5 Watts" at bounding box center [668, 435] width 236 height 23
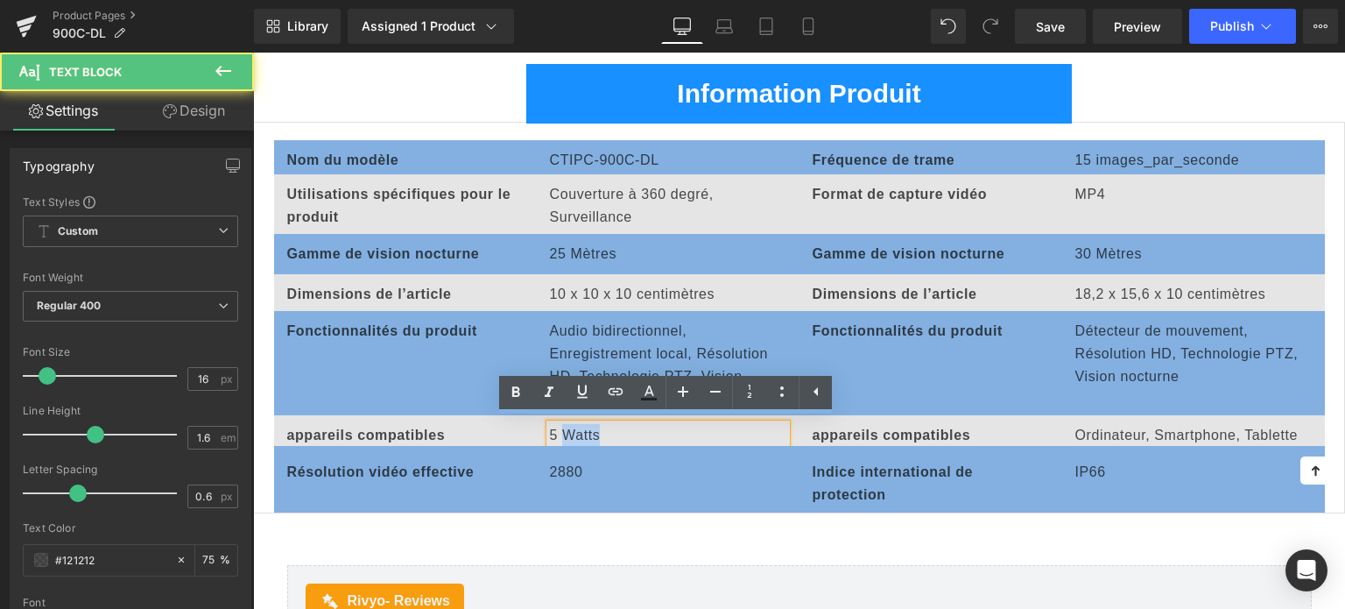
click at [568, 432] on p "5 Watts" at bounding box center [668, 435] width 236 height 23
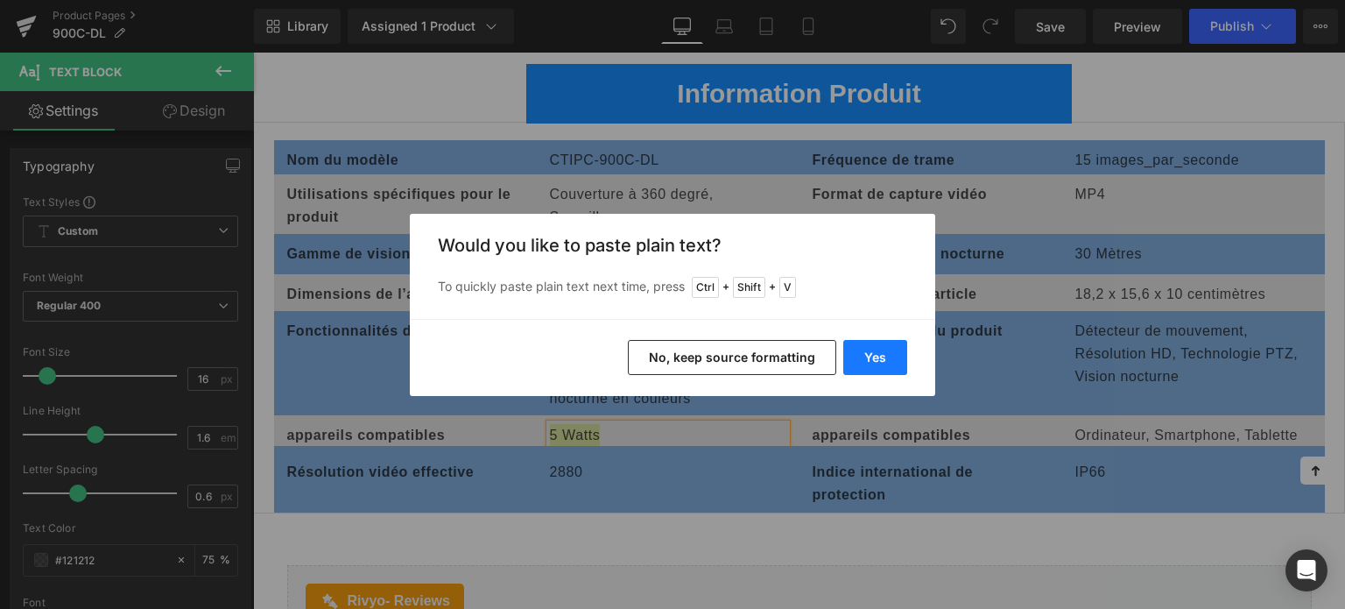
click at [872, 367] on button "Yes" at bounding box center [876, 357] width 64 height 35
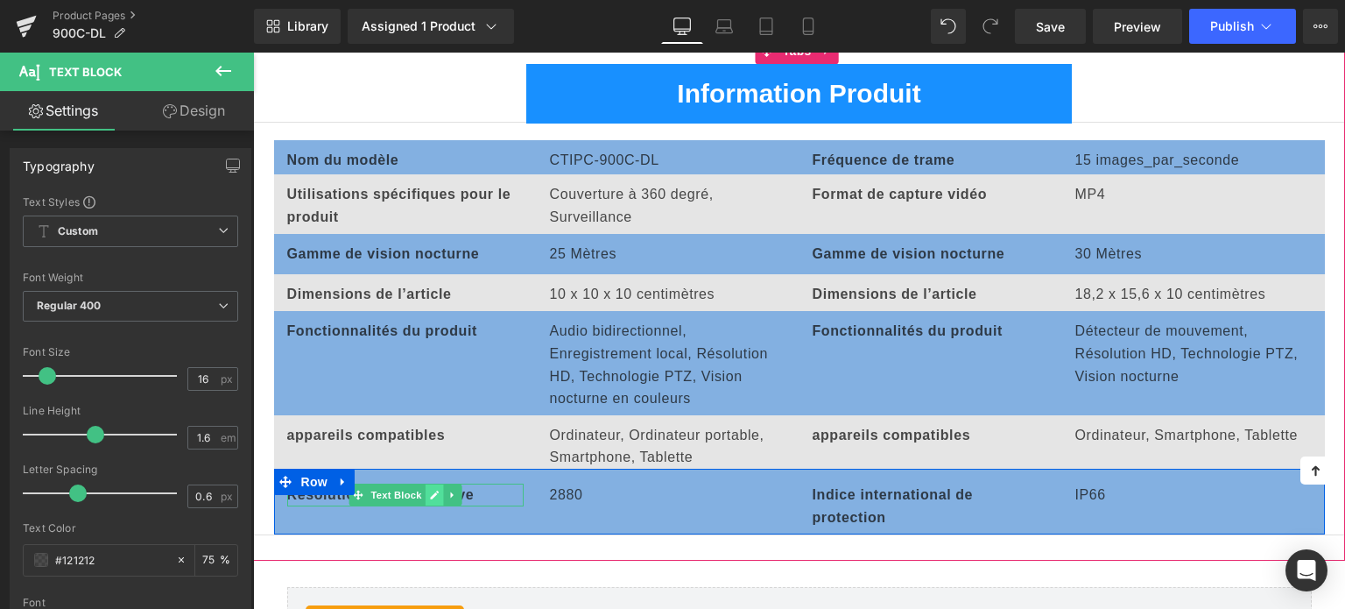
click at [429, 490] on icon at bounding box center [434, 495] width 10 height 11
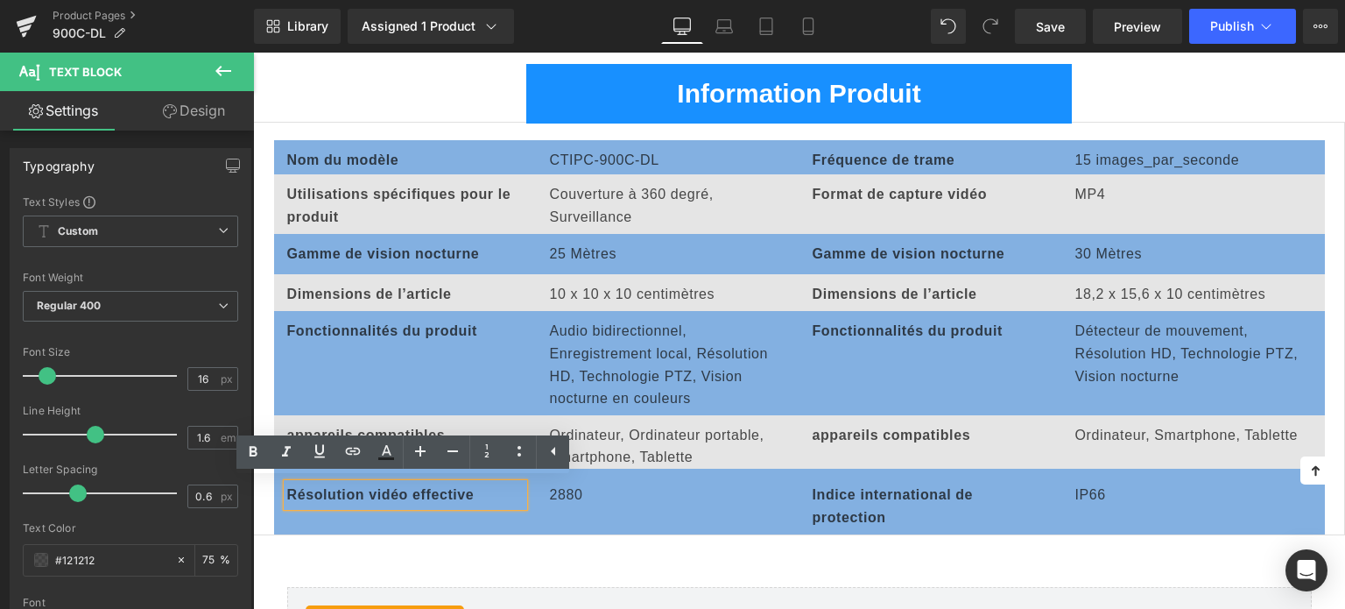
click at [365, 487] on b "Résolution vidéo effective" at bounding box center [380, 494] width 187 height 15
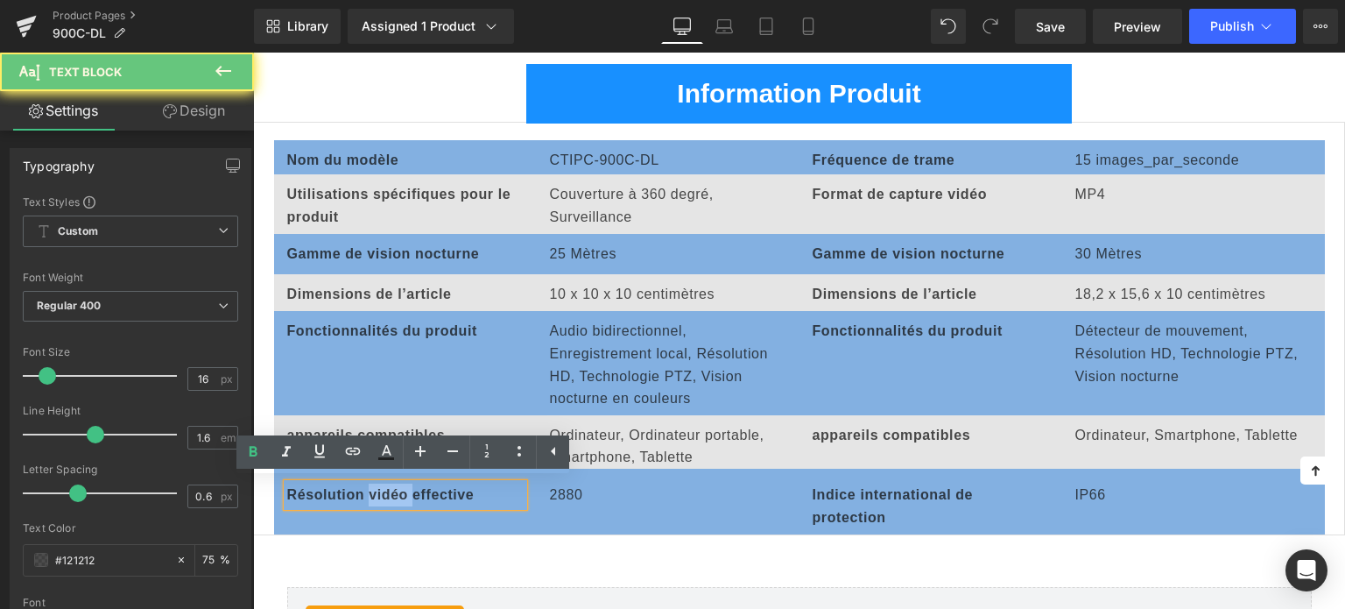
click at [365, 487] on b "Résolution vidéo effective" at bounding box center [380, 494] width 187 height 15
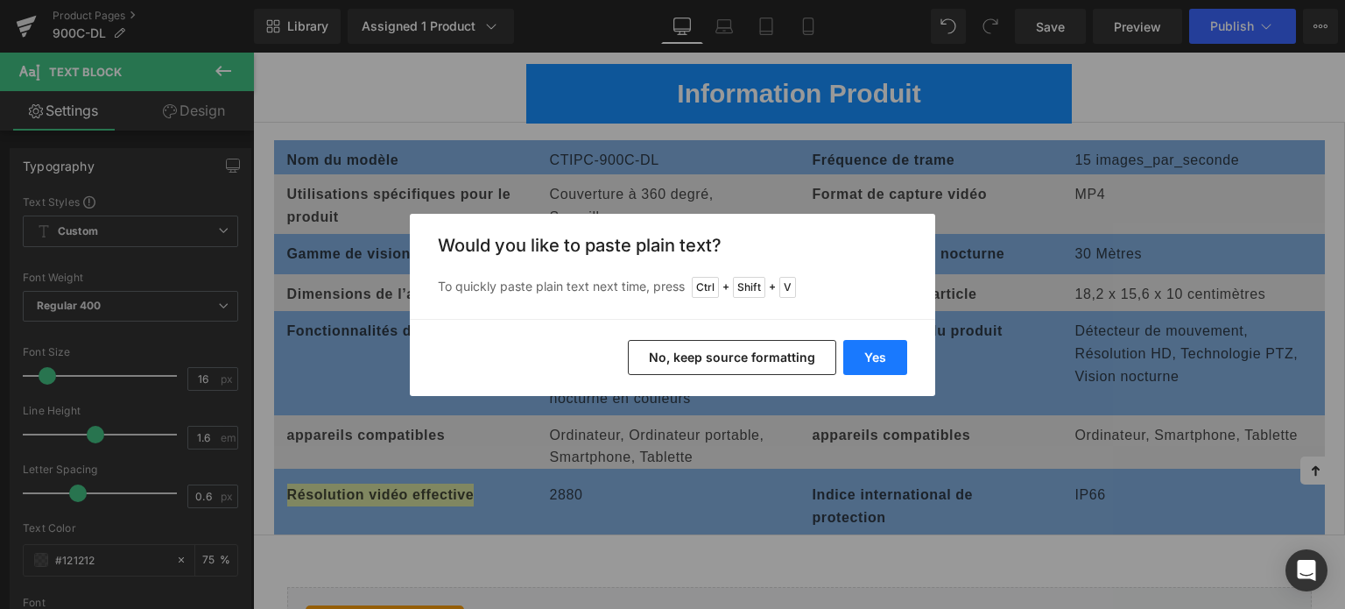
click at [865, 360] on button "Yes" at bounding box center [876, 357] width 64 height 35
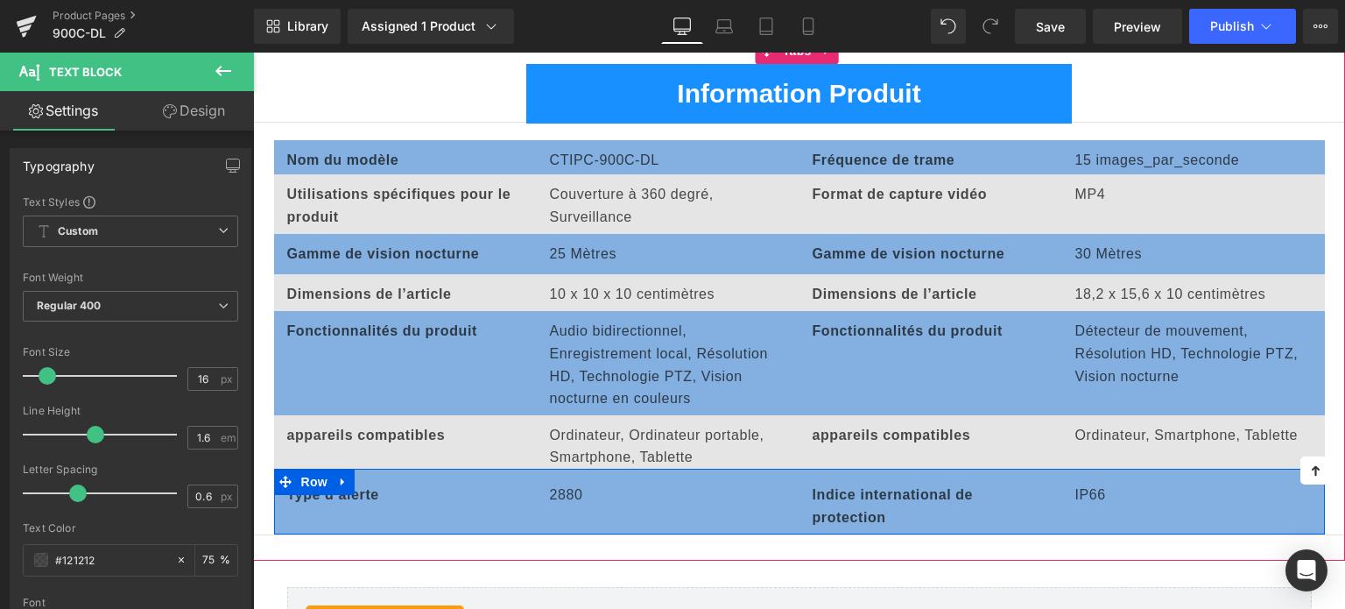
click at [338, 512] on div "Type d’alerte Text Block 2880 Text Block Indice international de protection Tex…" at bounding box center [799, 502] width 1051 height 66
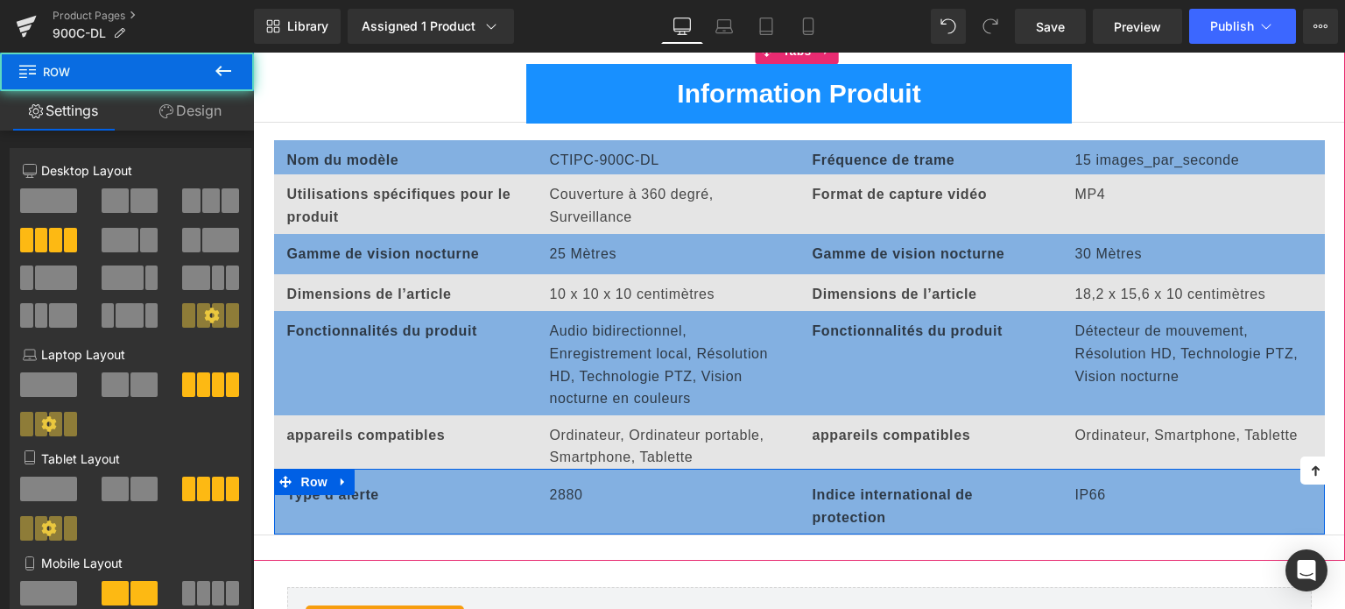
click at [253, 53] on div at bounding box center [253, 53] width 0 height 0
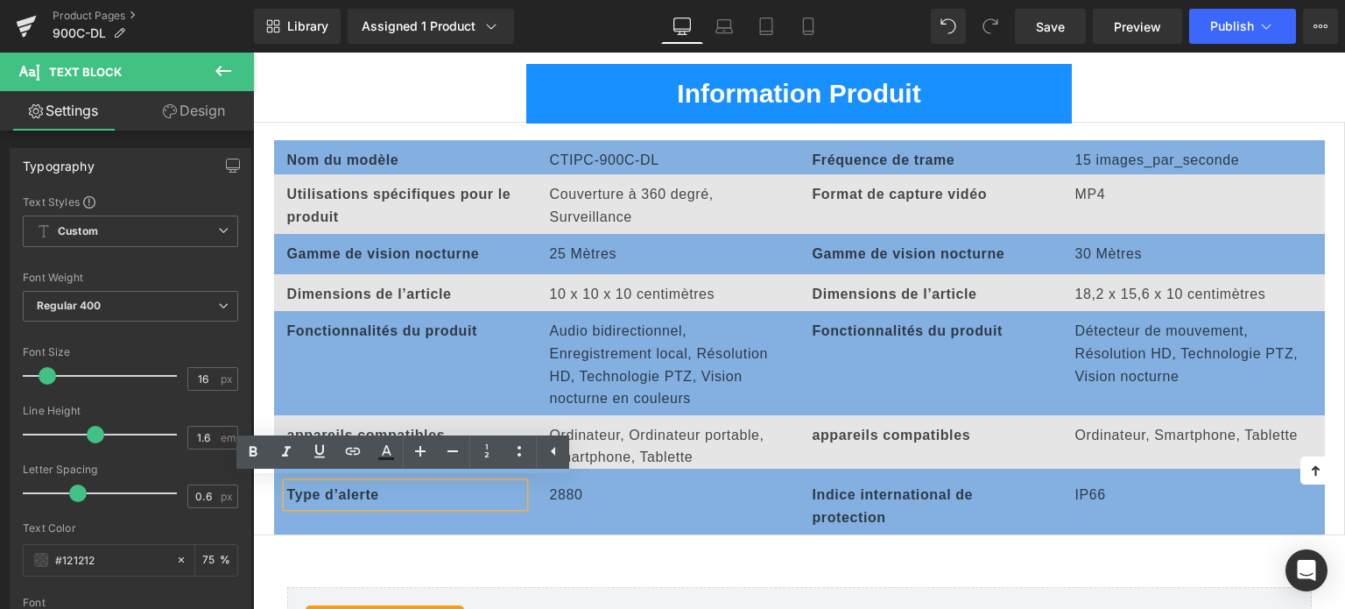
click at [554, 491] on p "2880" at bounding box center [668, 495] width 236 height 23
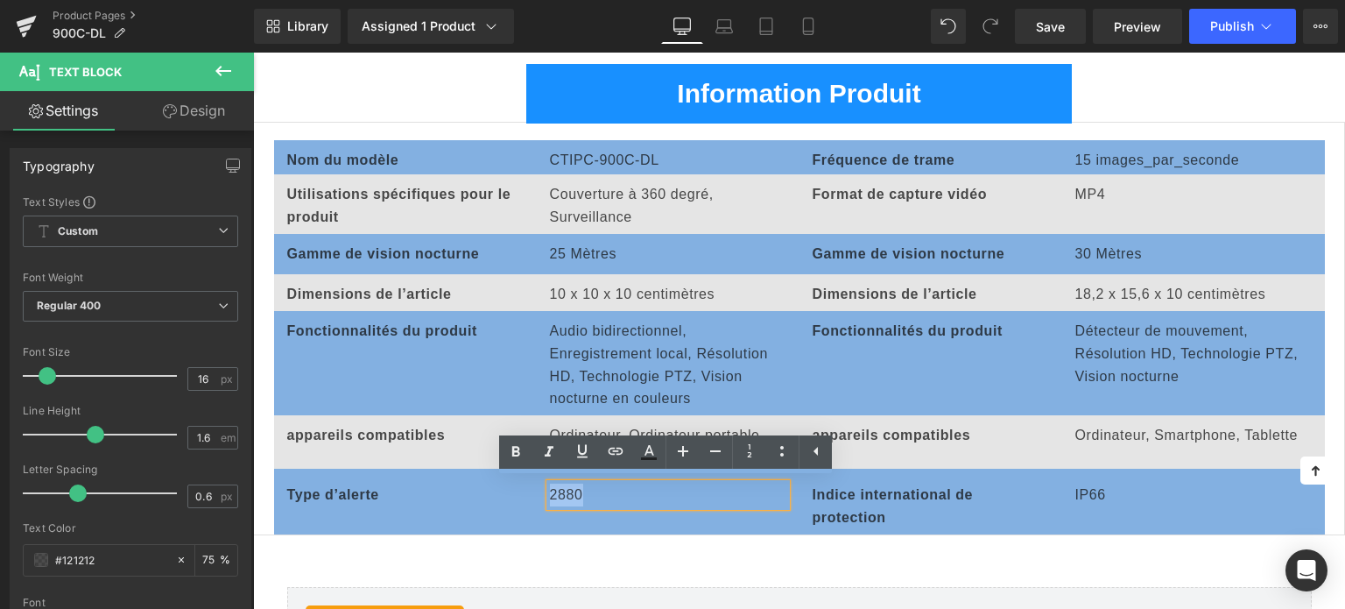
click at [554, 491] on p "2880" at bounding box center [668, 495] width 236 height 23
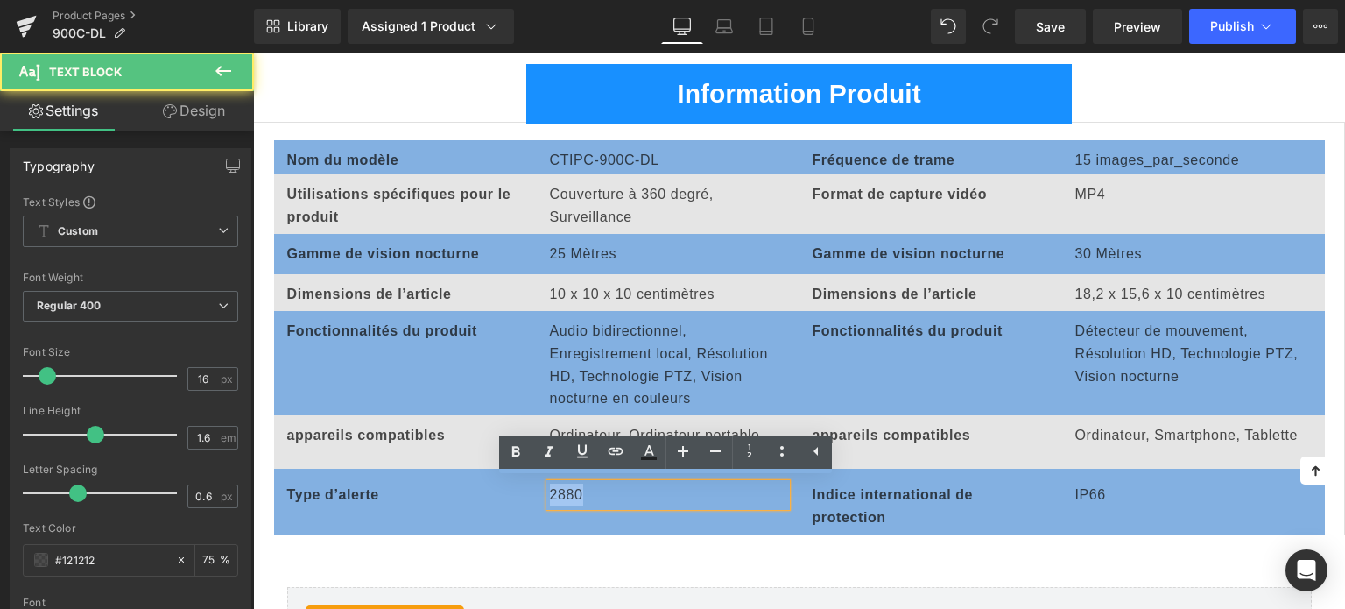
click at [554, 491] on p "2880" at bounding box center [668, 495] width 236 height 23
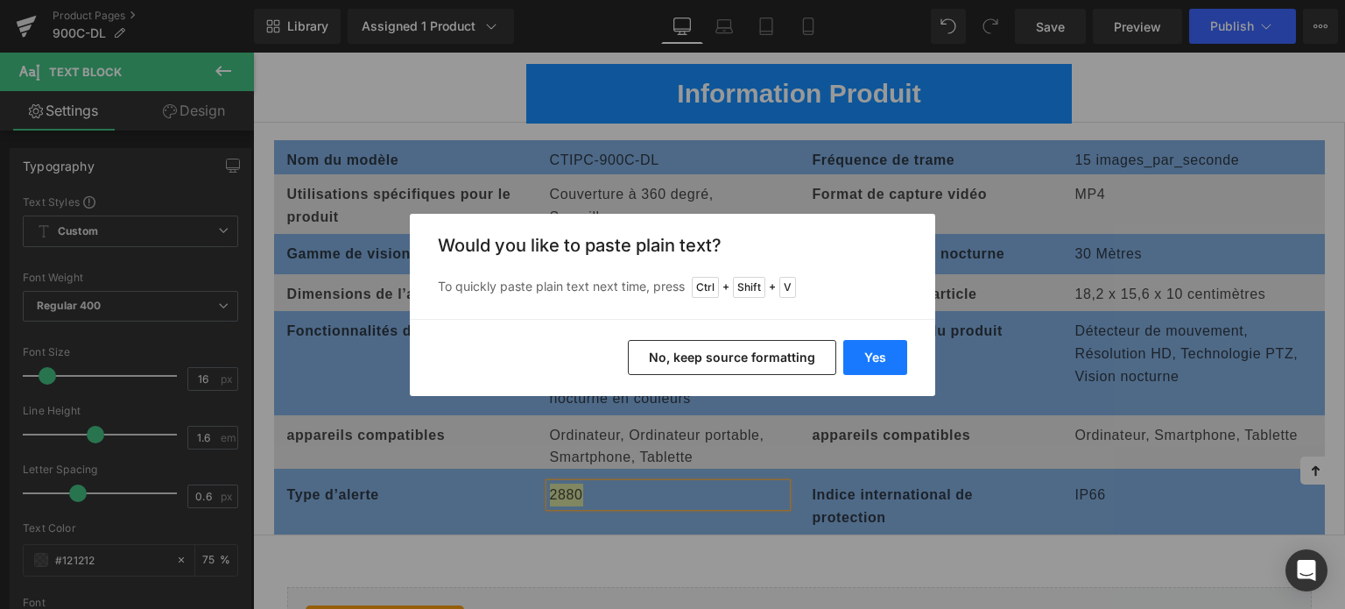
click at [872, 358] on button "Yes" at bounding box center [876, 357] width 64 height 35
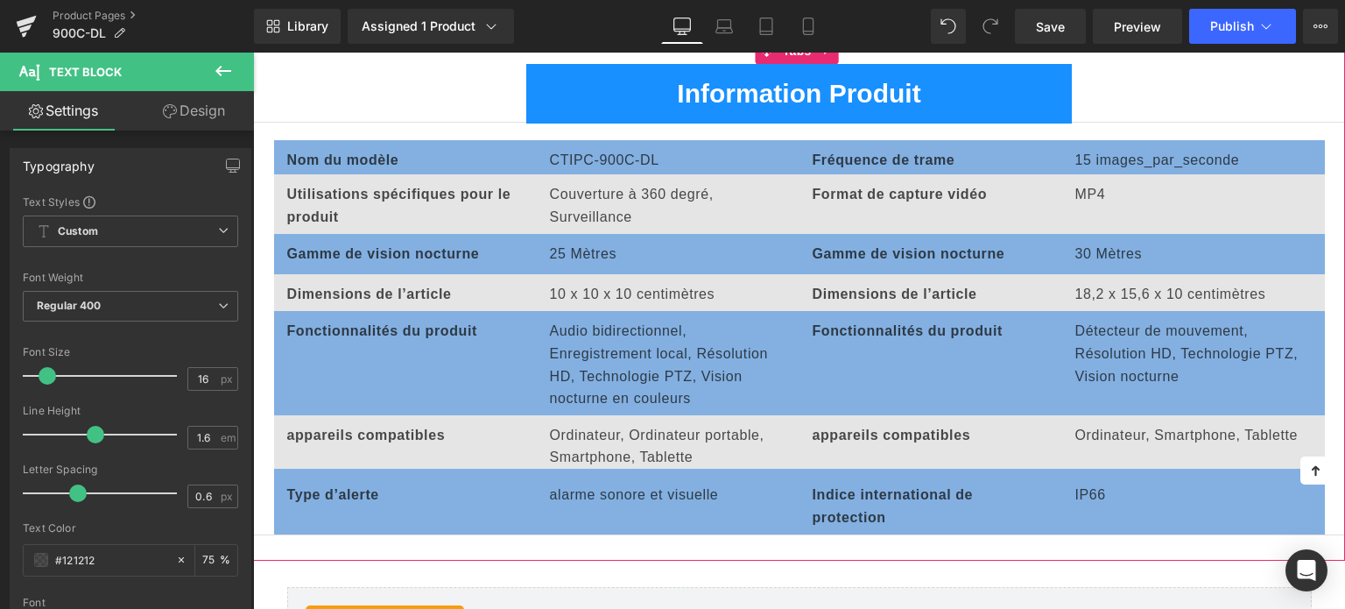
click at [820, 155] on b "Fréquence de trame" at bounding box center [884, 159] width 143 height 15
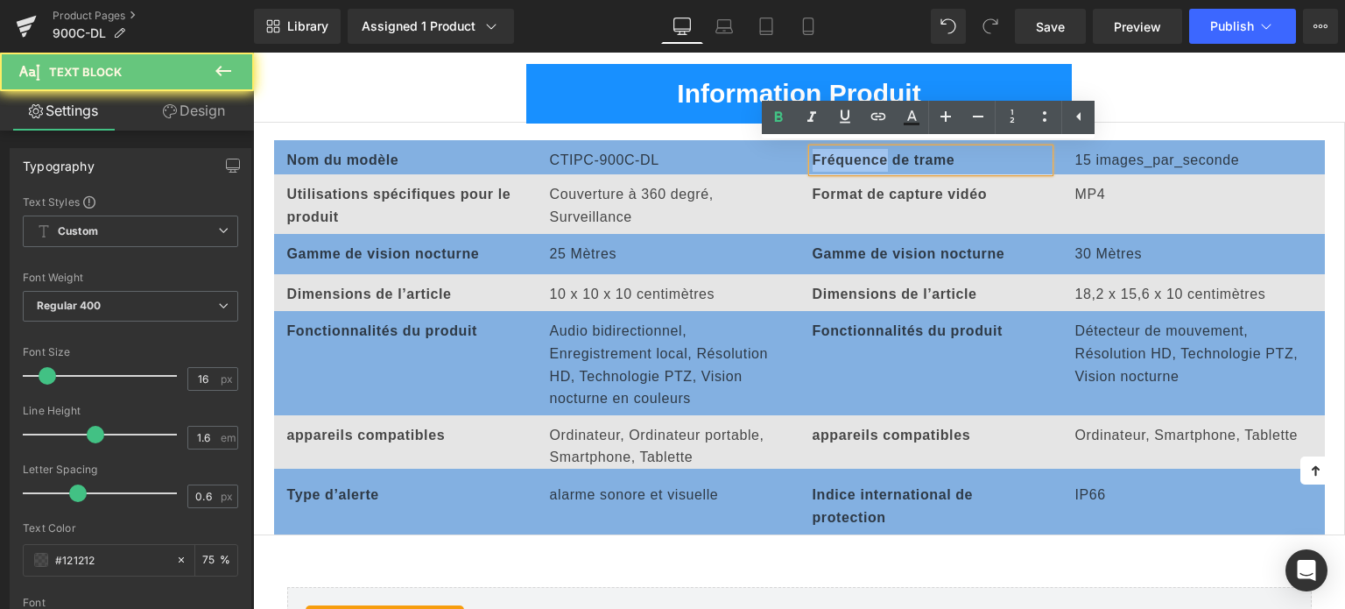
click at [820, 155] on b "Fréquence de trame" at bounding box center [884, 159] width 143 height 15
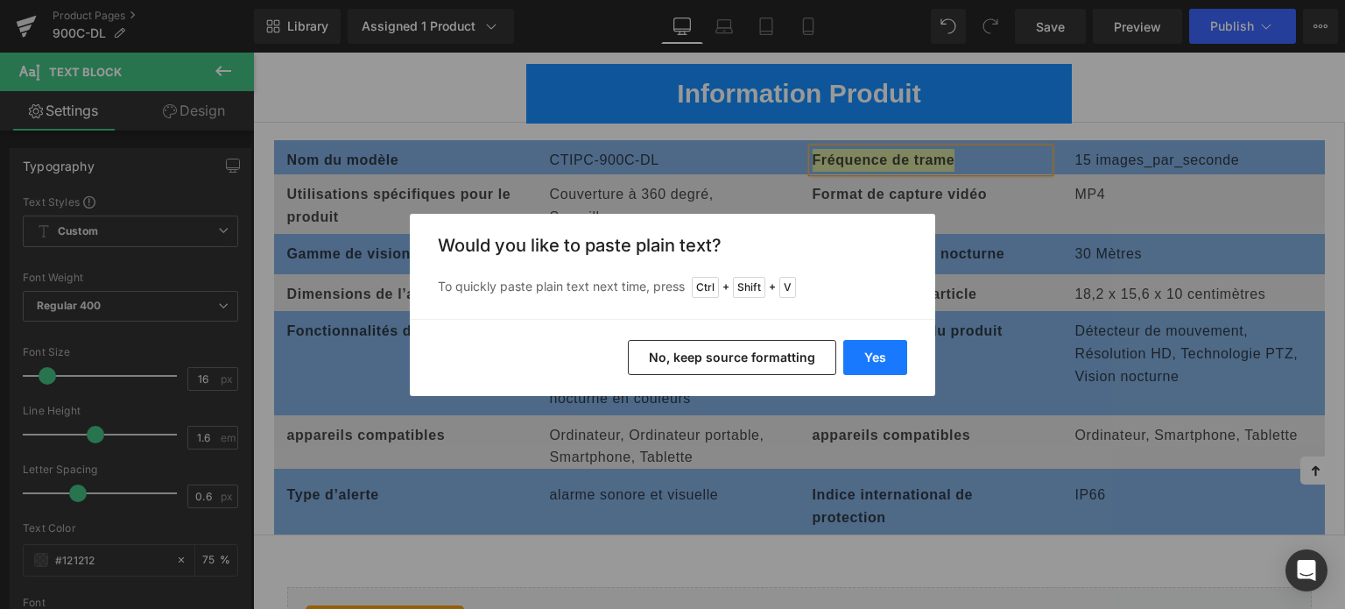
click at [865, 353] on button "Yes" at bounding box center [876, 357] width 64 height 35
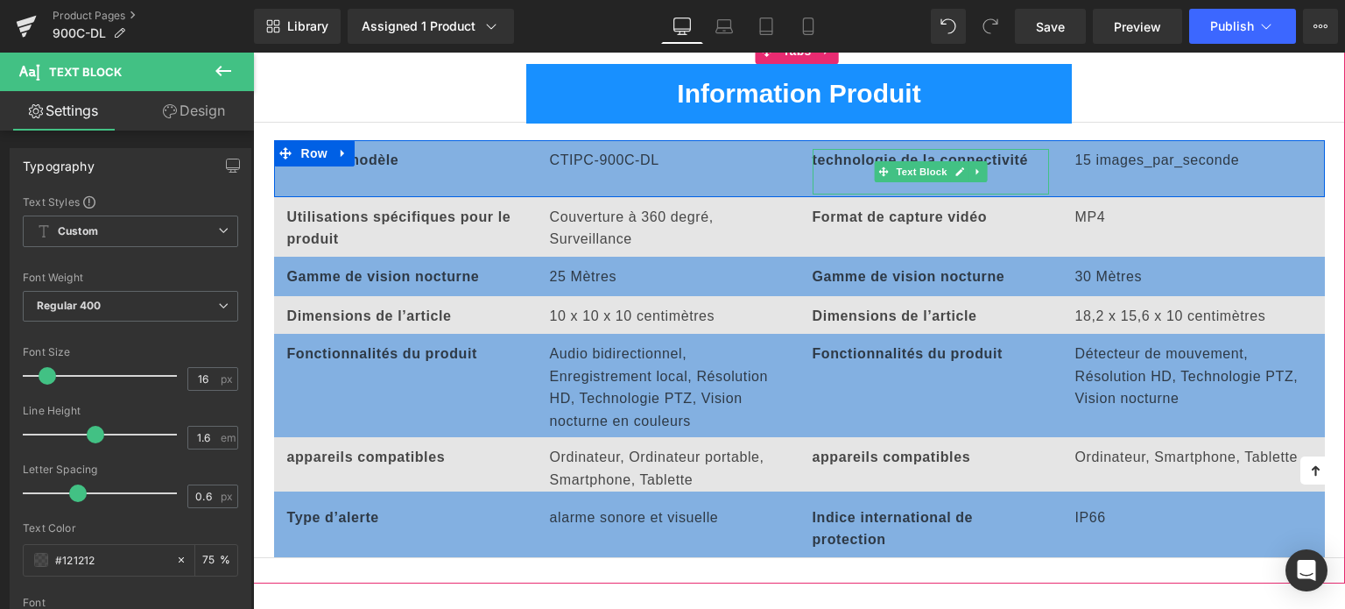
click at [863, 181] on p at bounding box center [931, 183] width 236 height 23
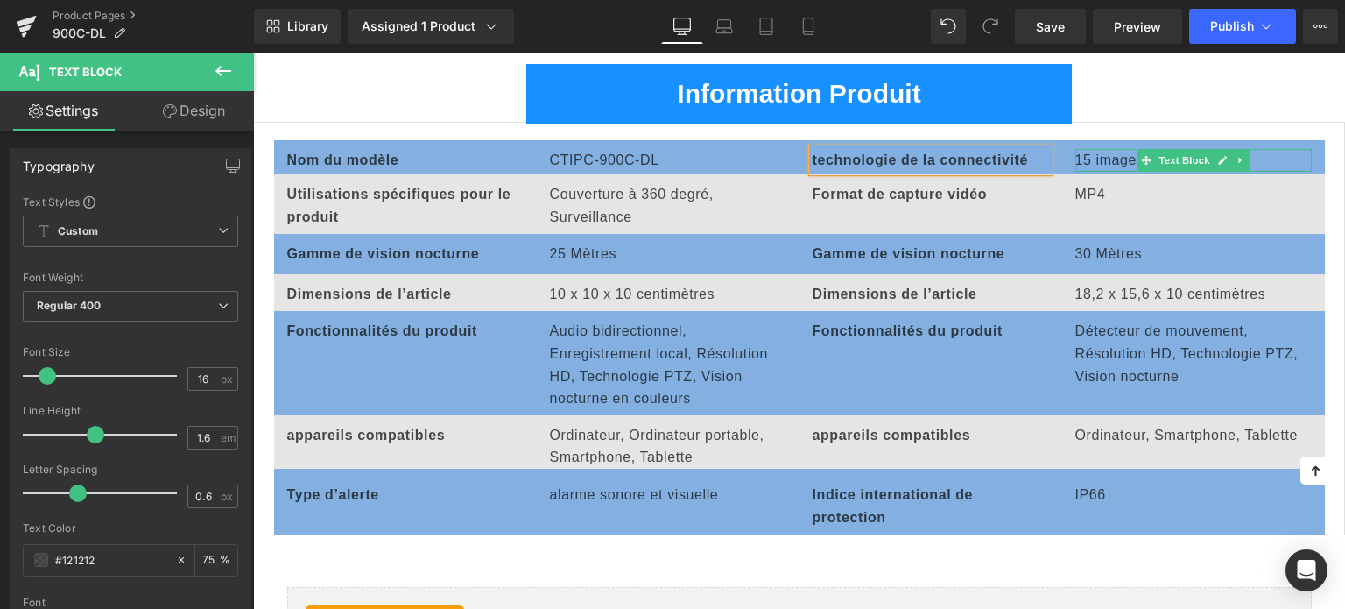
click at [1092, 160] on p "15 images_par_seconde" at bounding box center [1194, 160] width 236 height 23
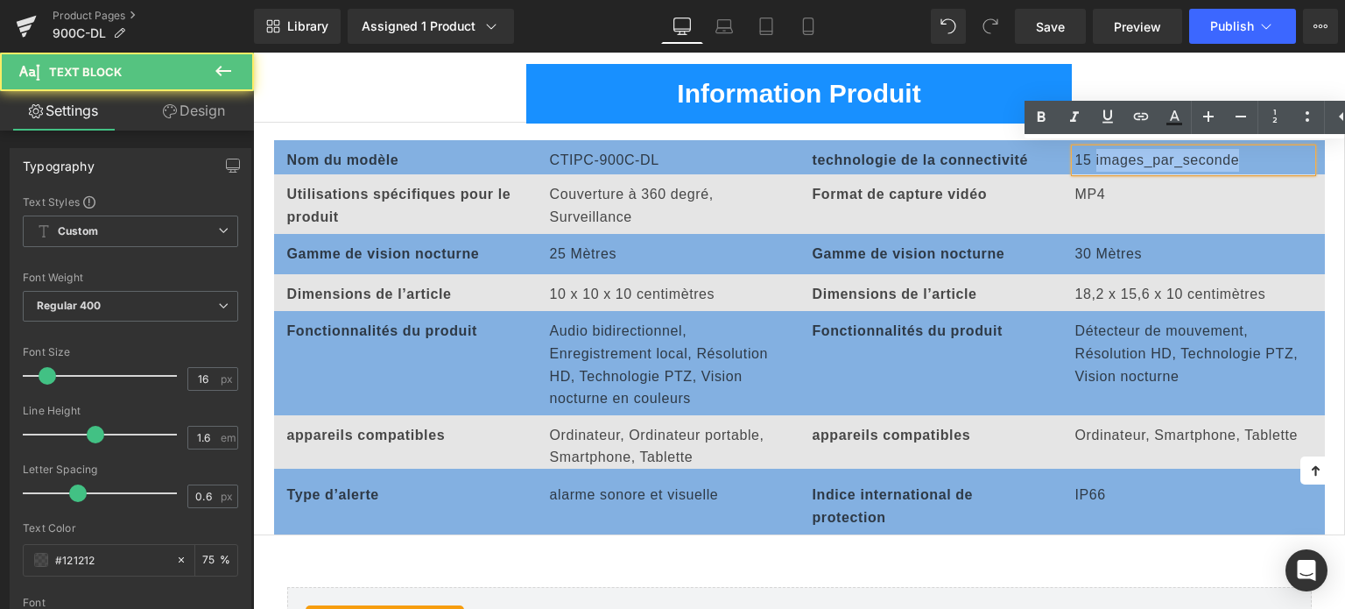
click at [1092, 160] on p "15 images_par_seconde" at bounding box center [1194, 160] width 236 height 23
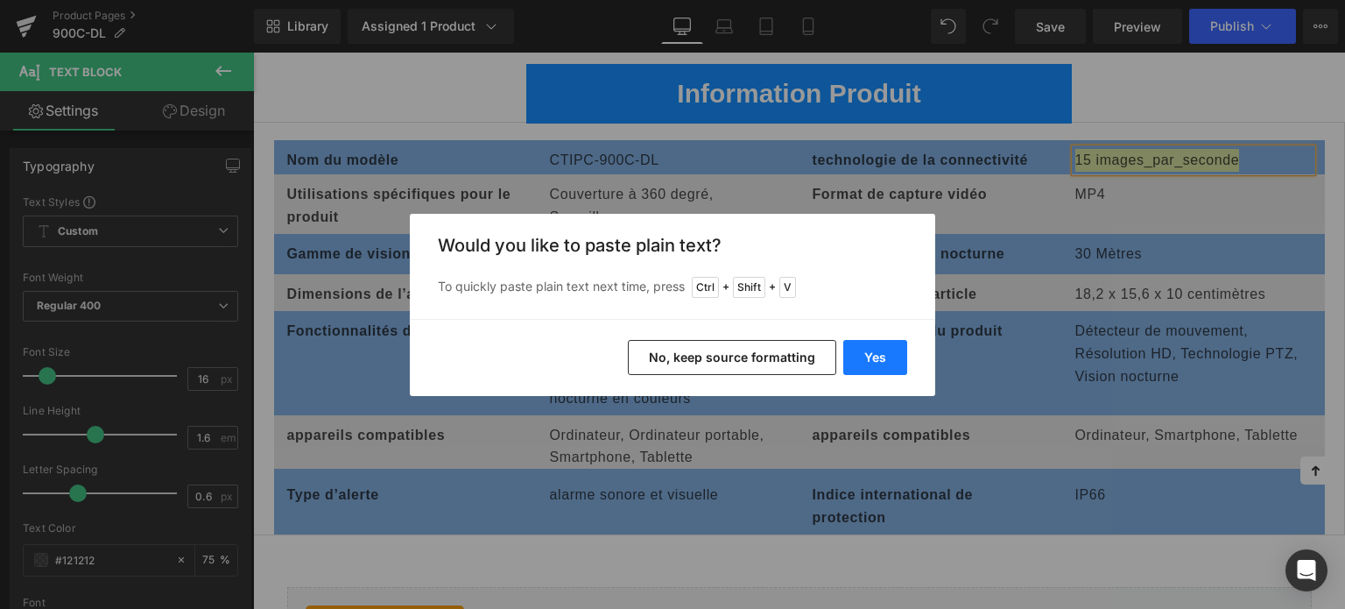
click at [888, 355] on button "Yes" at bounding box center [876, 357] width 64 height 35
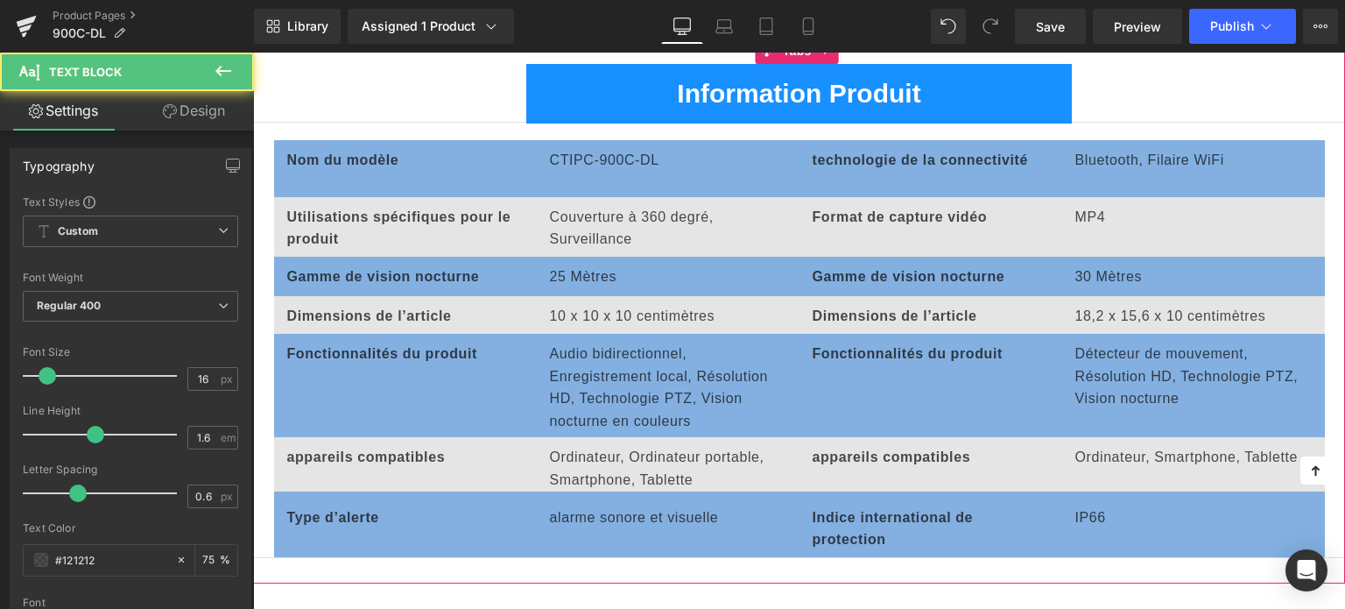
click at [1097, 182] on p at bounding box center [1194, 183] width 236 height 23
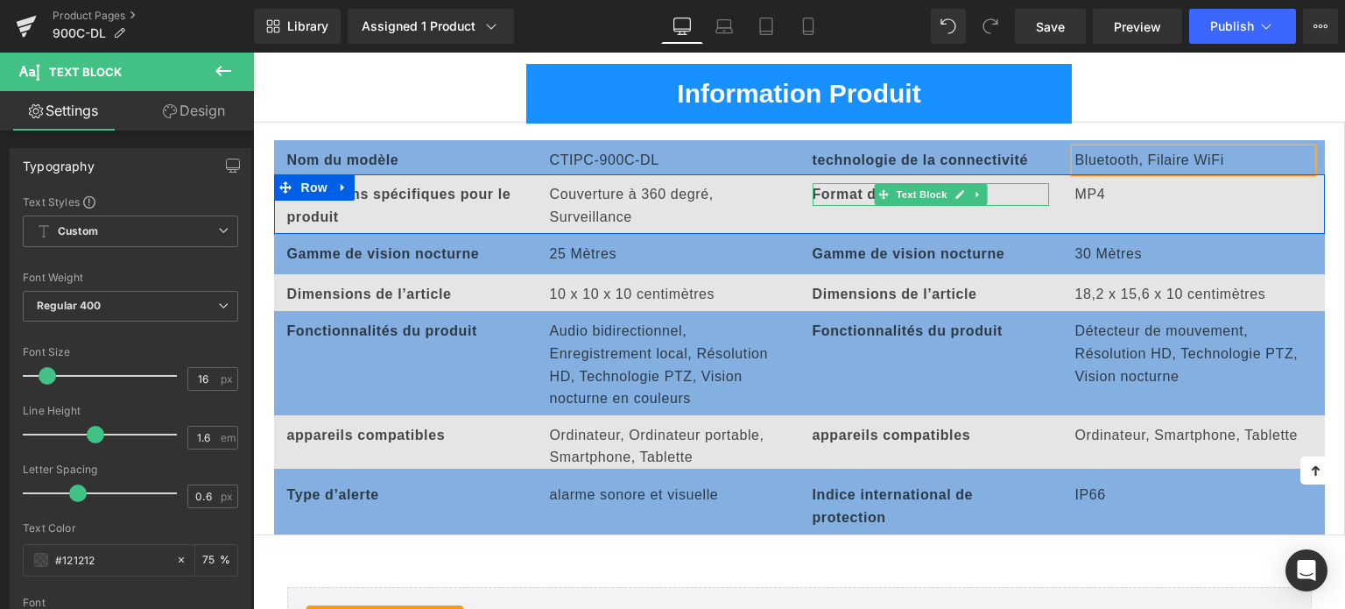
click at [832, 192] on b "Format de capture vidéo" at bounding box center [900, 194] width 175 height 15
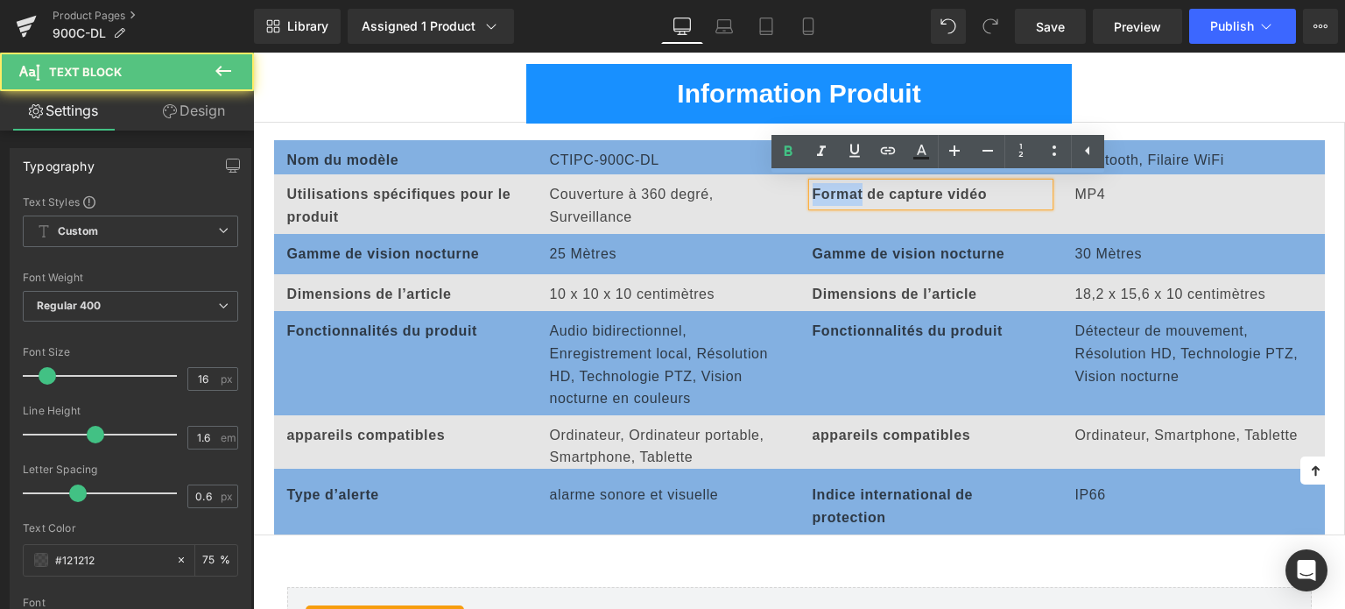
click at [832, 192] on b "Format de capture vidéo" at bounding box center [900, 194] width 175 height 15
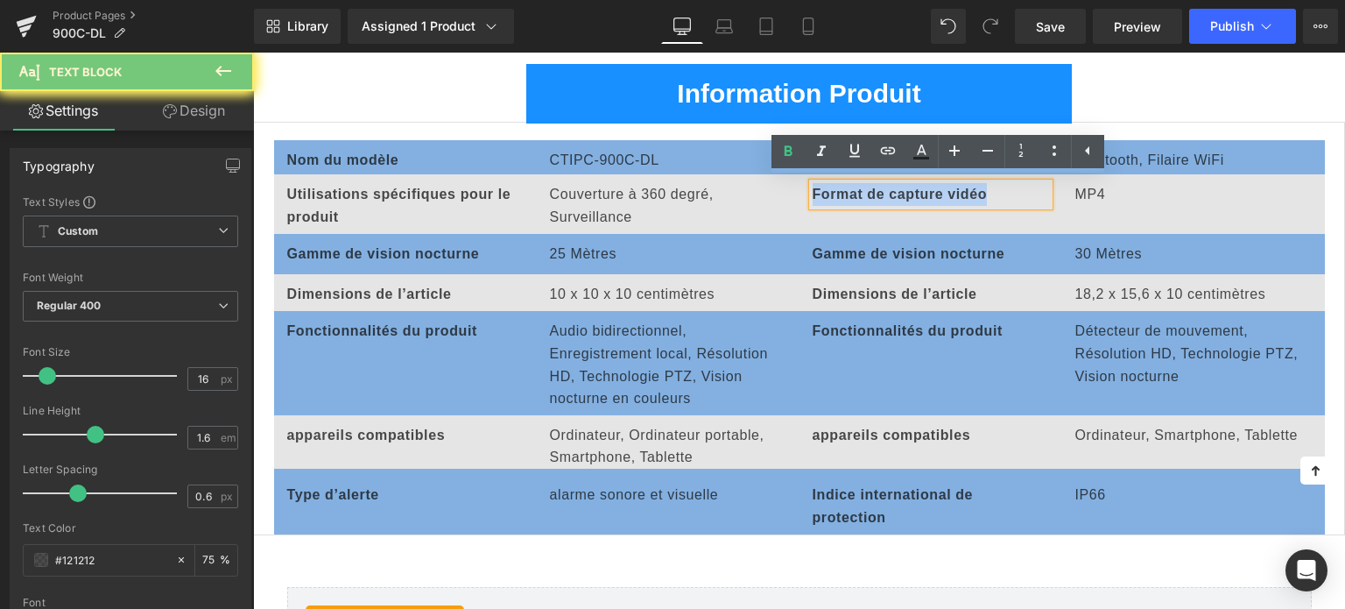
click at [832, 192] on b "Format de capture vidéo" at bounding box center [900, 194] width 175 height 15
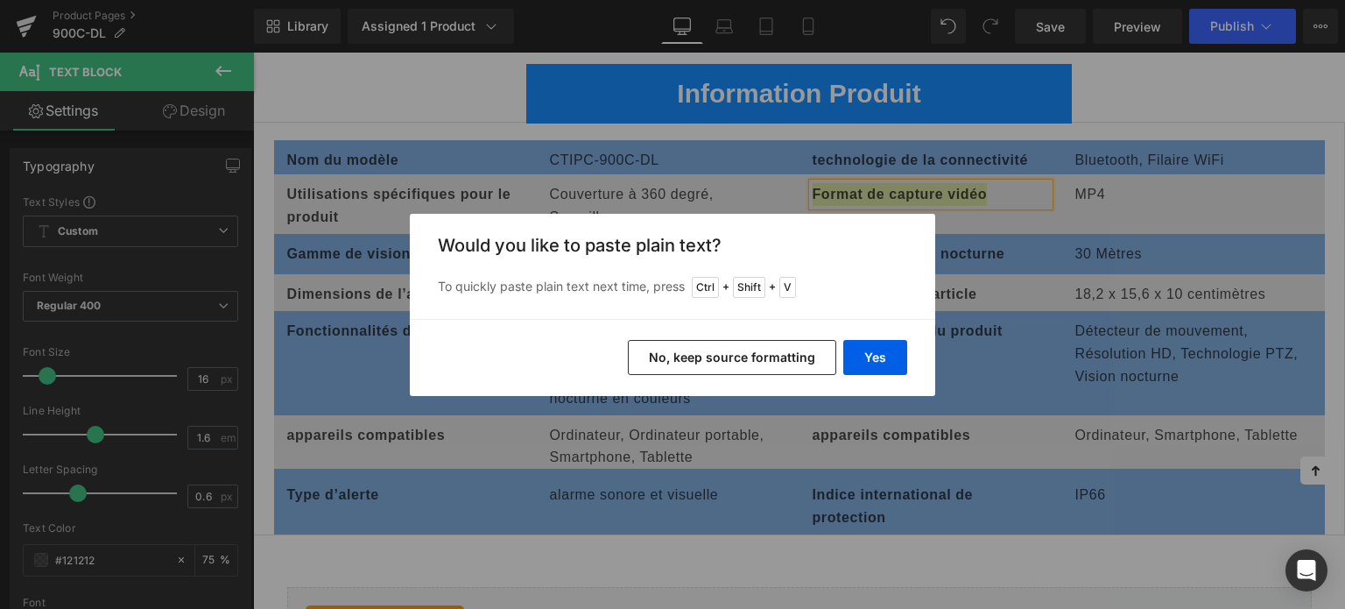
click at [876, 338] on div "Yes No, keep source formatting" at bounding box center [673, 357] width 526 height 77
click at [874, 346] on button "Yes" at bounding box center [876, 357] width 64 height 35
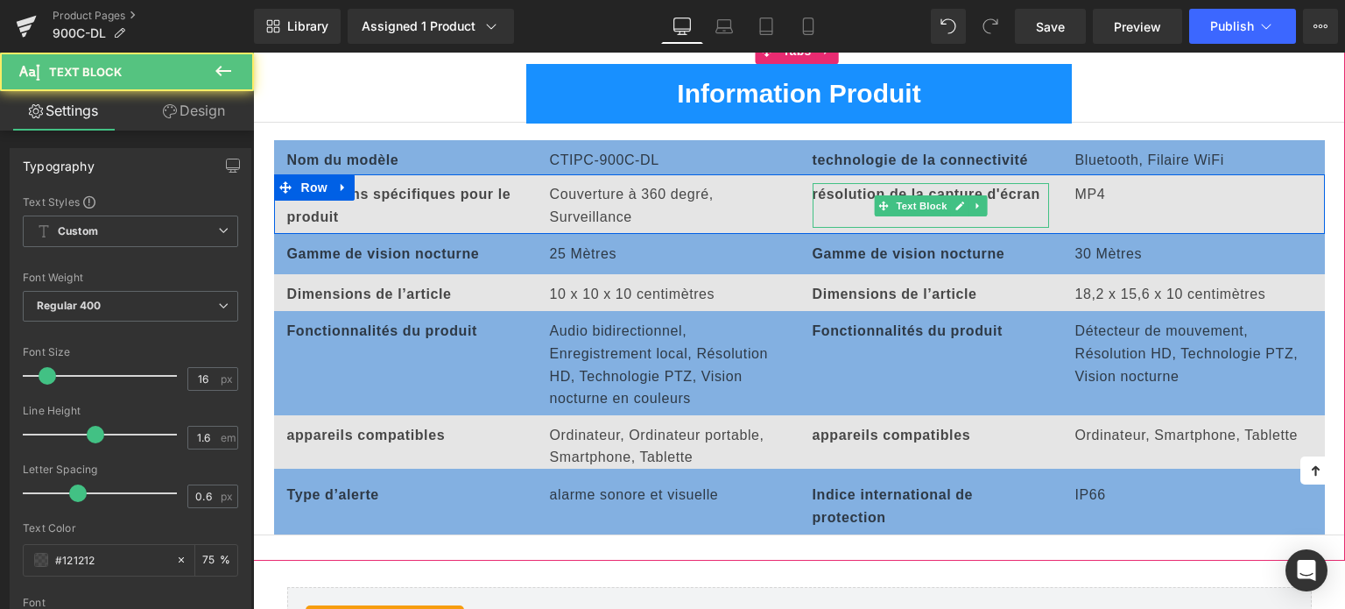
click at [893, 216] on p at bounding box center [931, 217] width 236 height 23
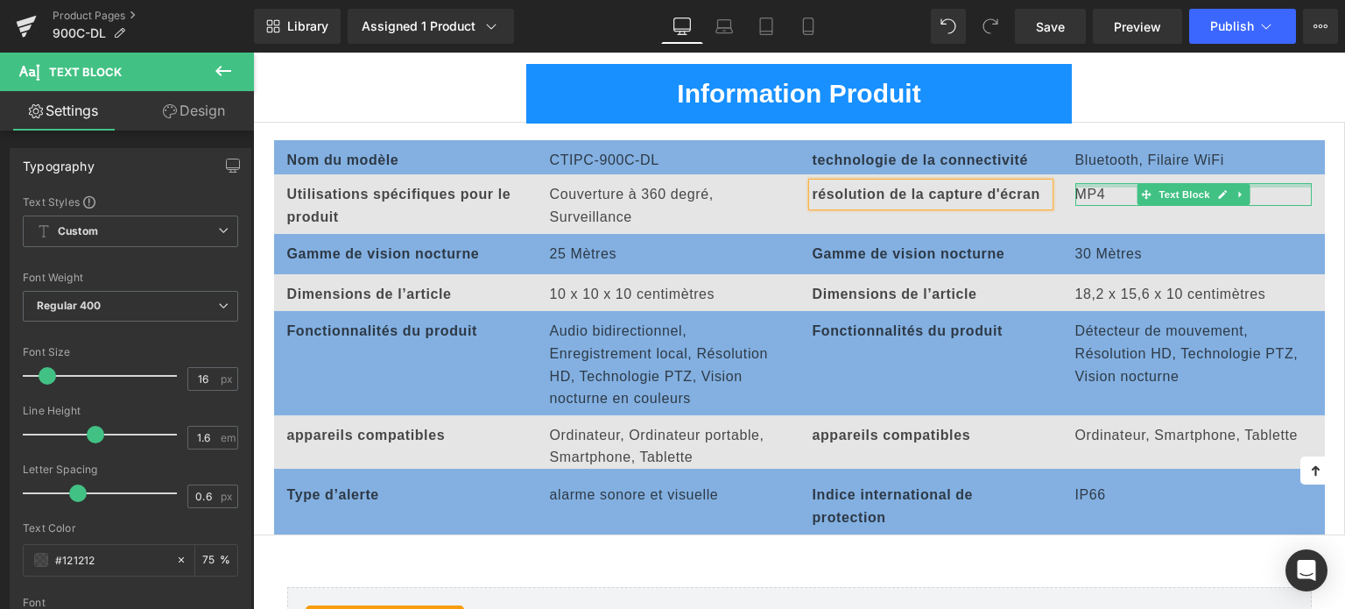
click at [1084, 183] on div at bounding box center [1194, 185] width 236 height 4
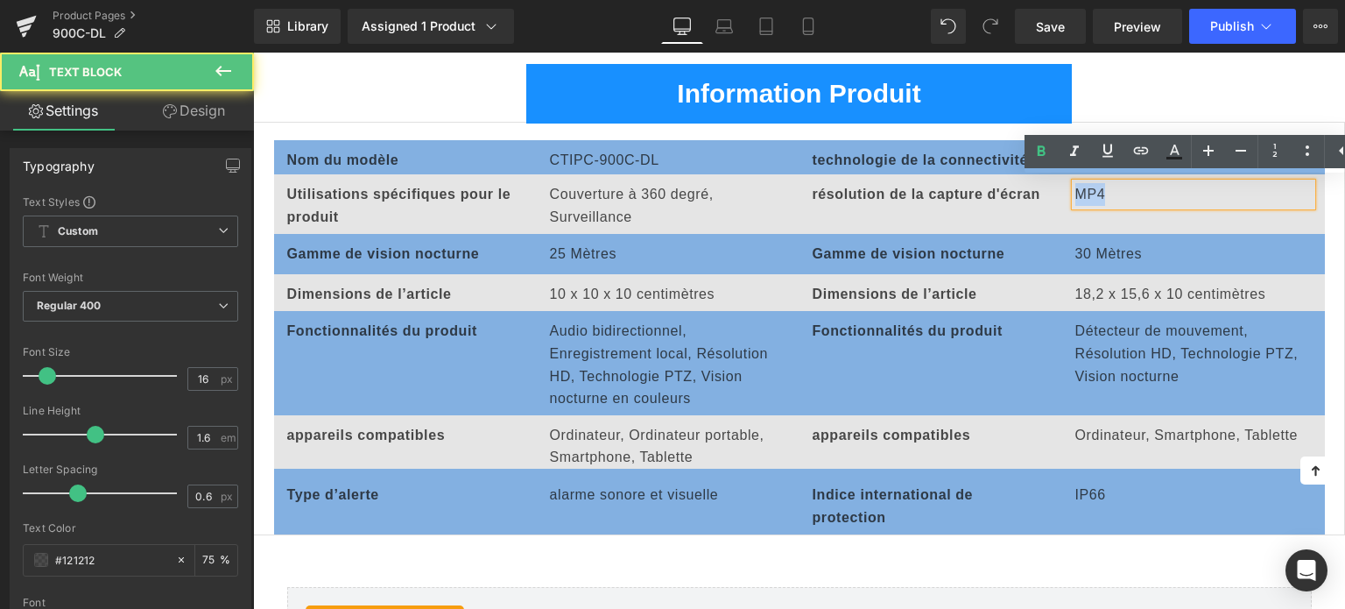
click at [1084, 183] on p "MP4" at bounding box center [1194, 194] width 236 height 23
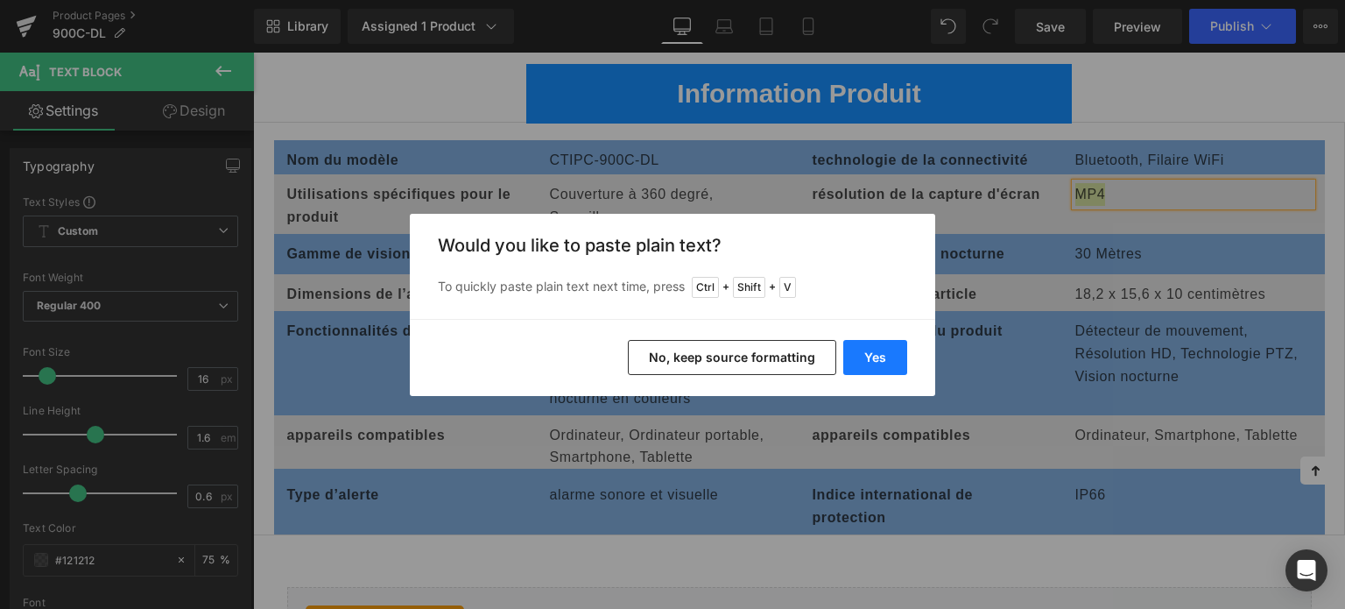
click at [894, 345] on button "Yes" at bounding box center [876, 357] width 64 height 35
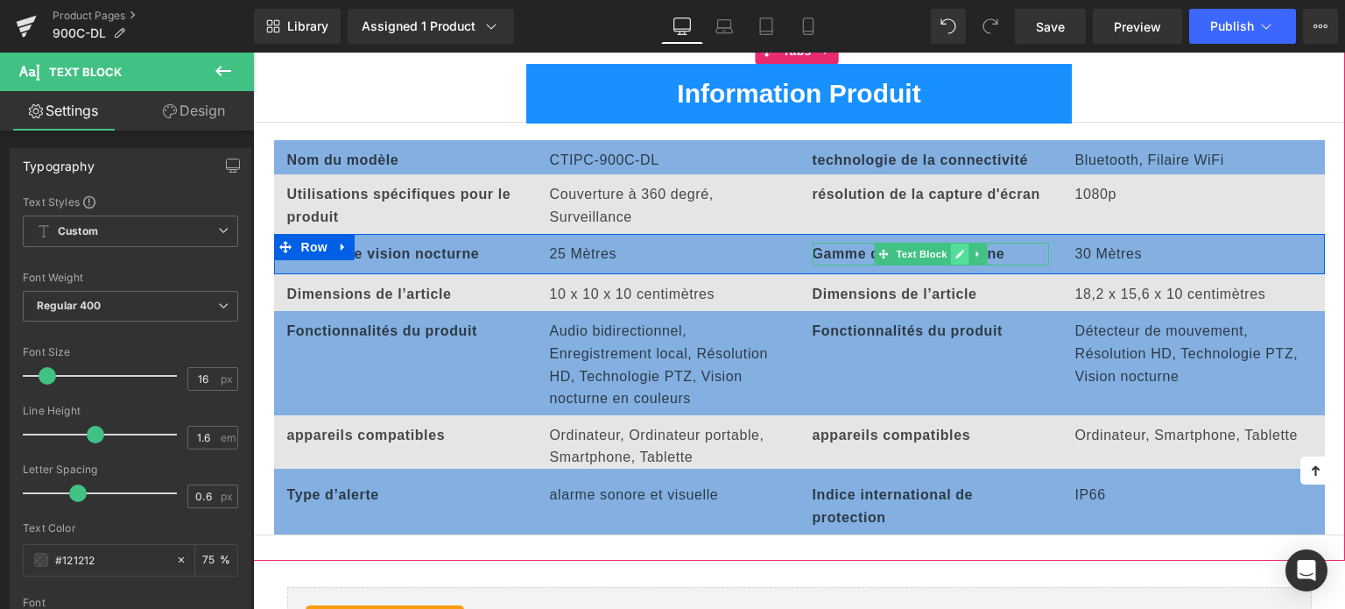
click at [958, 252] on icon at bounding box center [960, 254] width 10 height 11
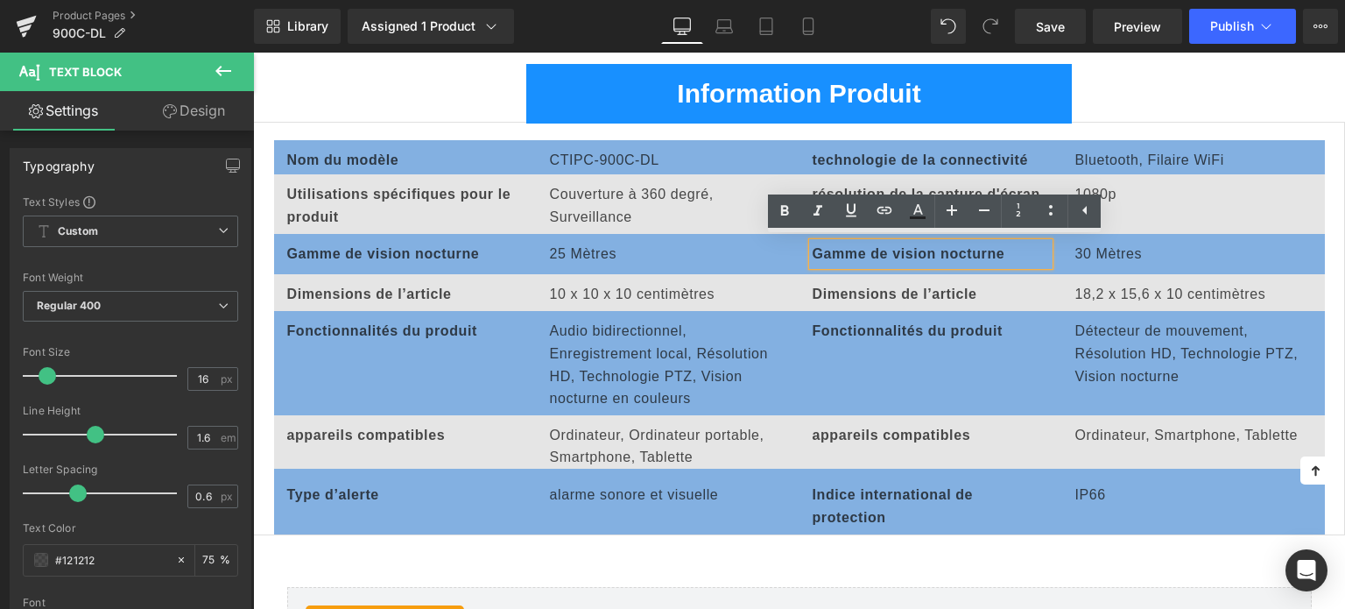
click at [892, 249] on b "Gamme de vision nocturne" at bounding box center [909, 253] width 193 height 15
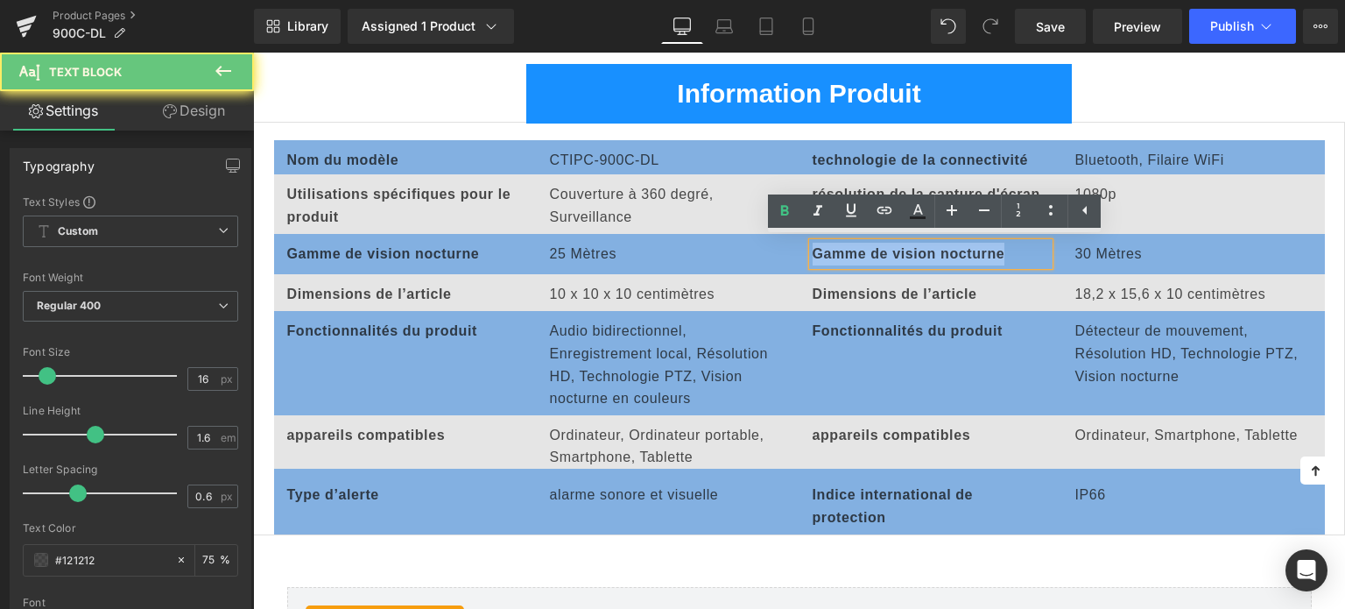
click at [892, 249] on b "Gamme de vision nocturne" at bounding box center [909, 253] width 193 height 15
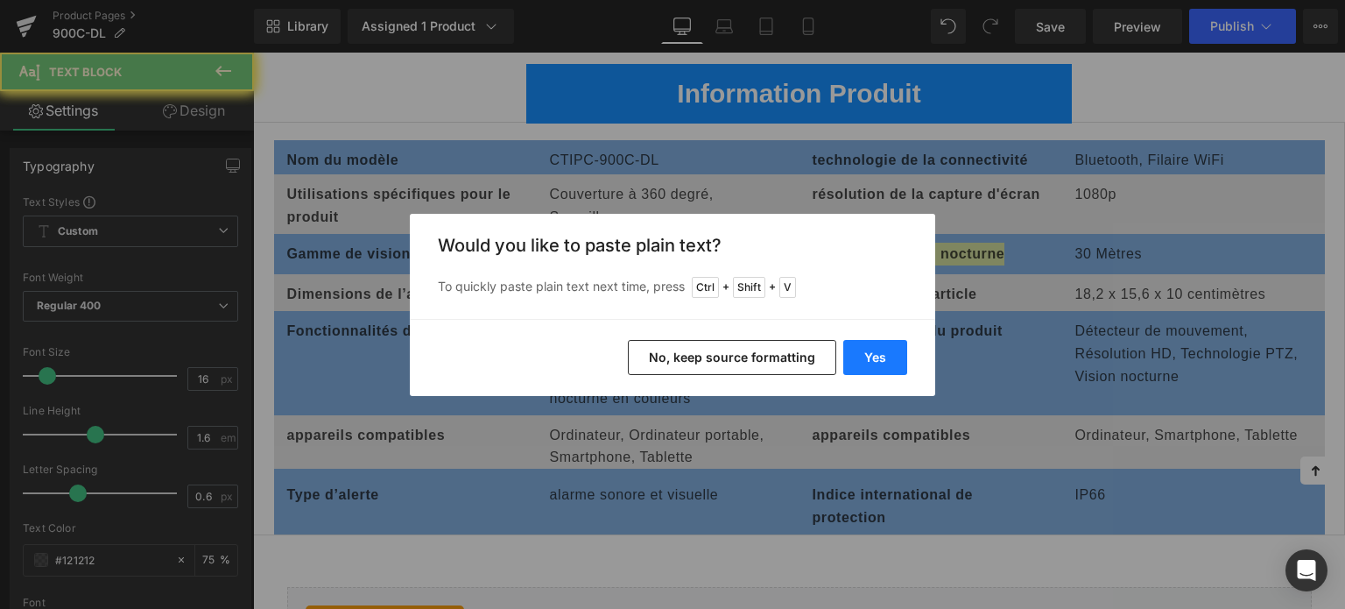
click at [862, 356] on button "Yes" at bounding box center [876, 357] width 64 height 35
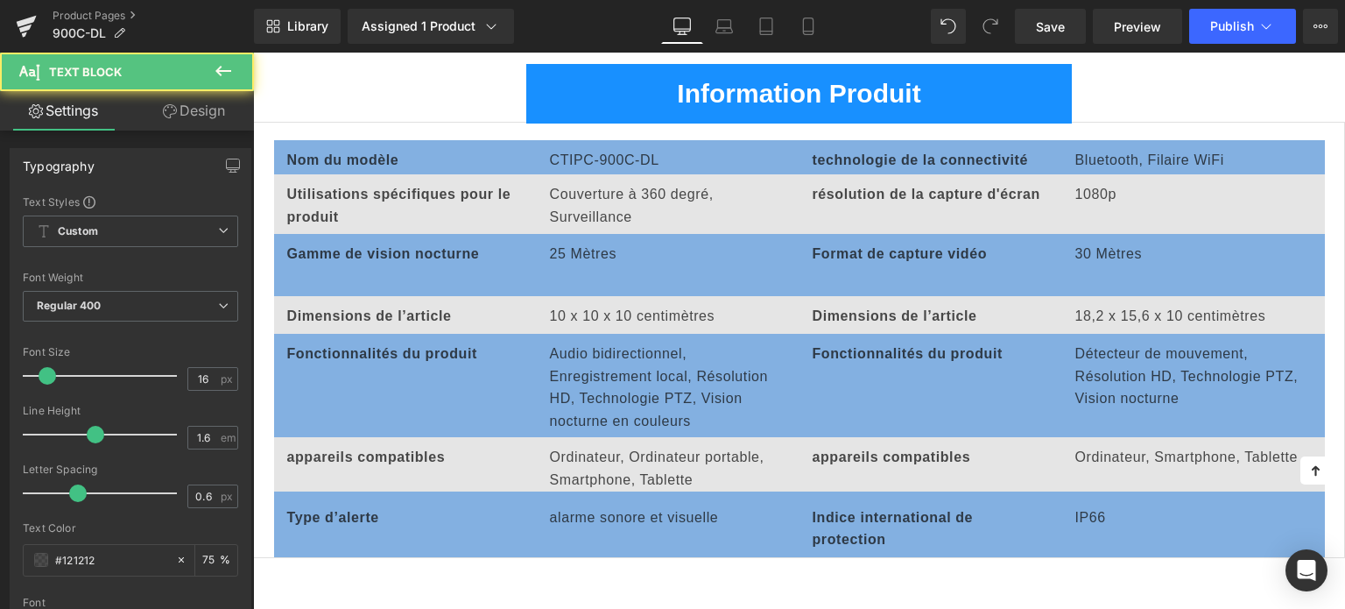
click at [838, 270] on p at bounding box center [931, 276] width 236 height 23
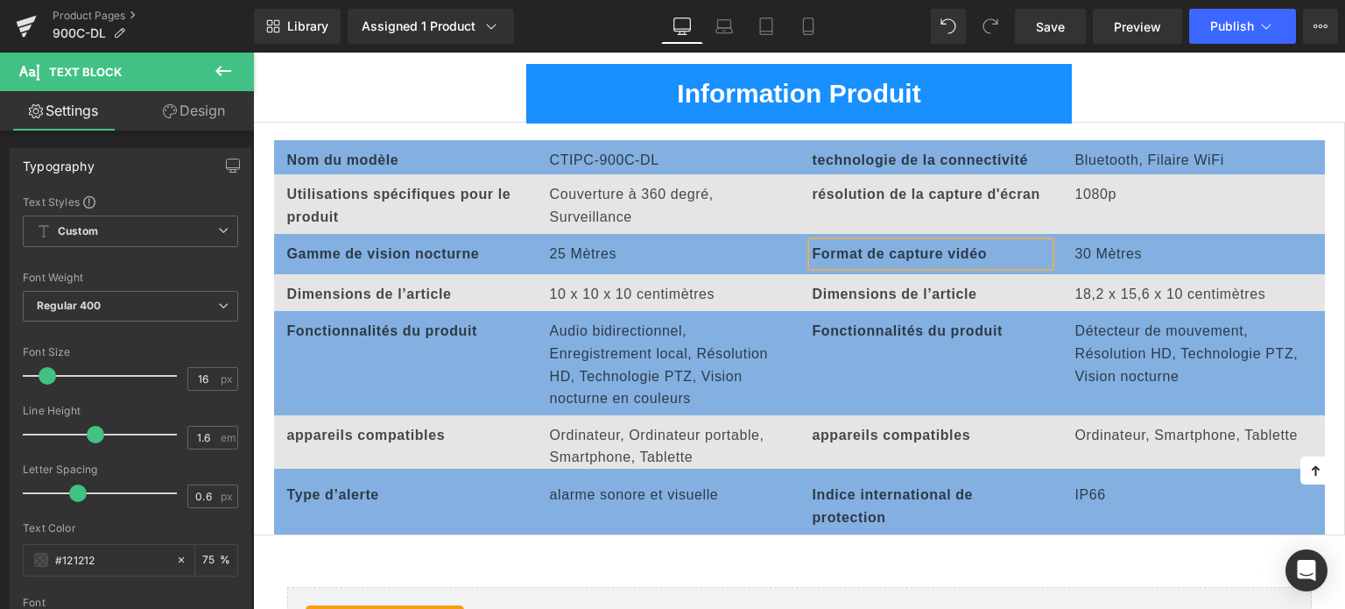
click at [1096, 244] on div "30 Mètres" at bounding box center [1194, 254] width 236 height 23
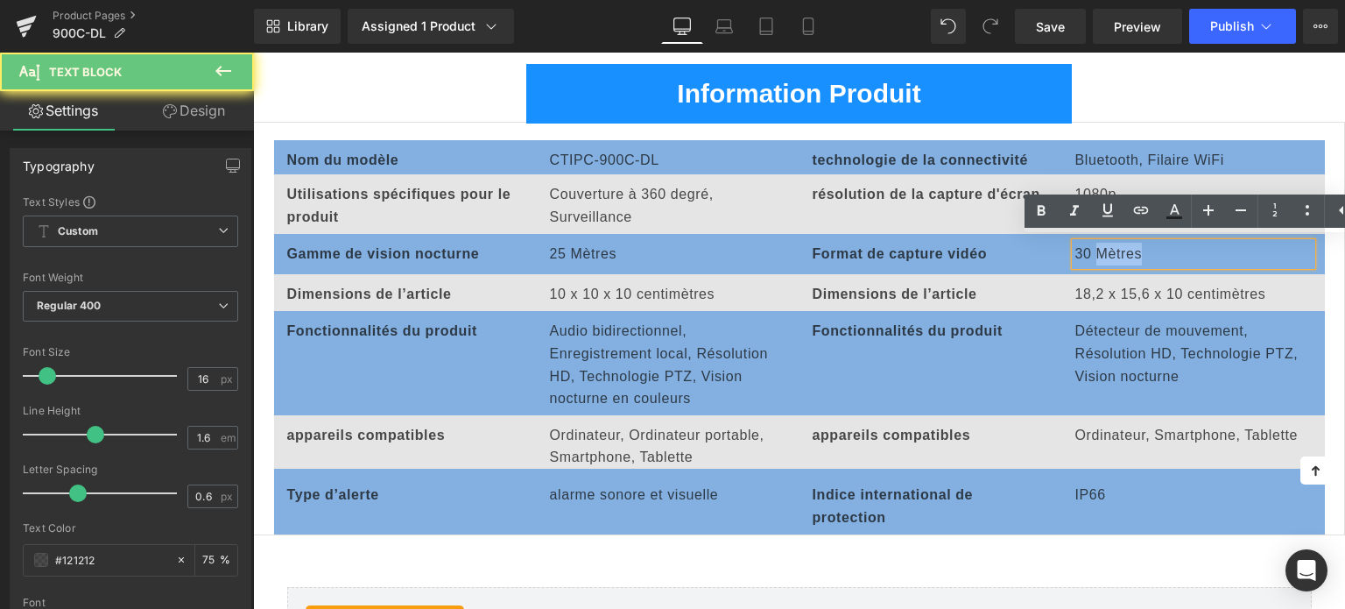
click at [1096, 244] on div "30 Mètres" at bounding box center [1194, 254] width 236 height 23
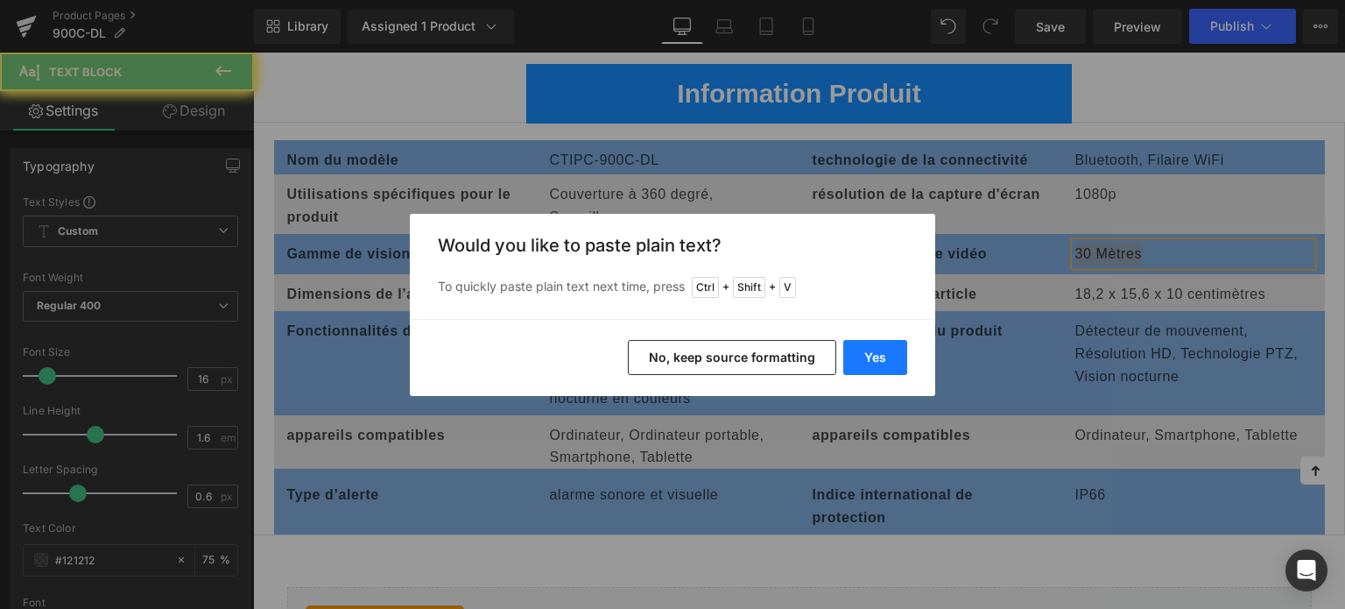
click at [892, 369] on button "Yes" at bounding box center [876, 357] width 64 height 35
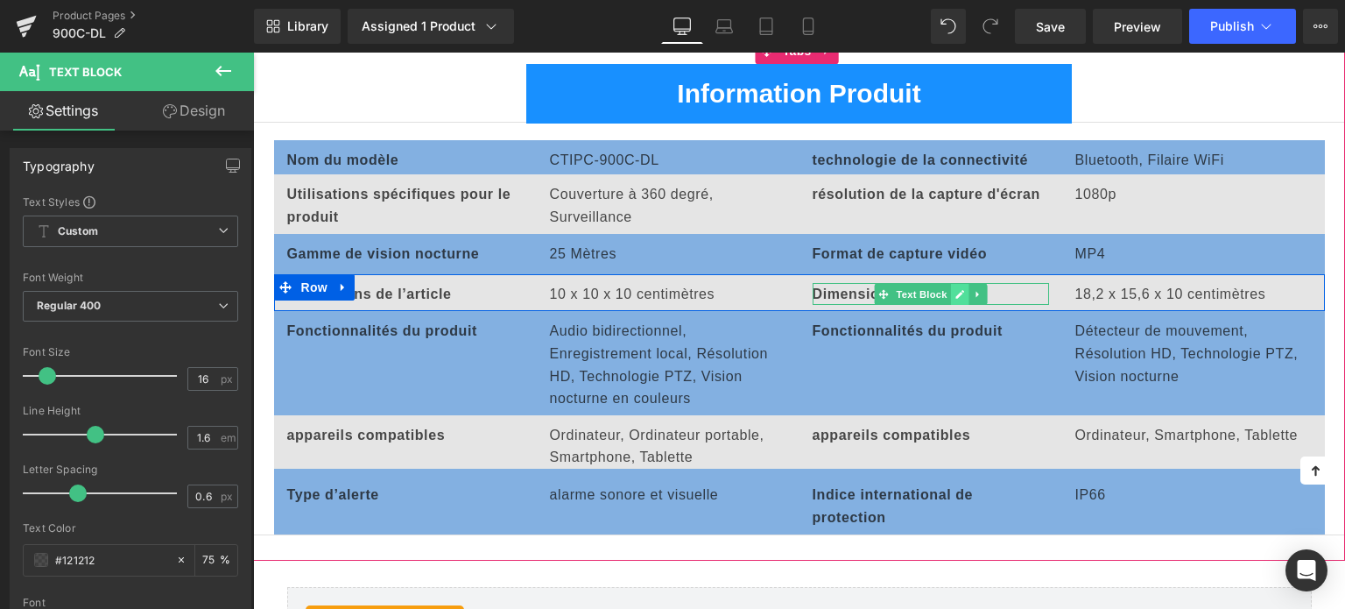
click at [957, 290] on icon at bounding box center [960, 294] width 9 height 9
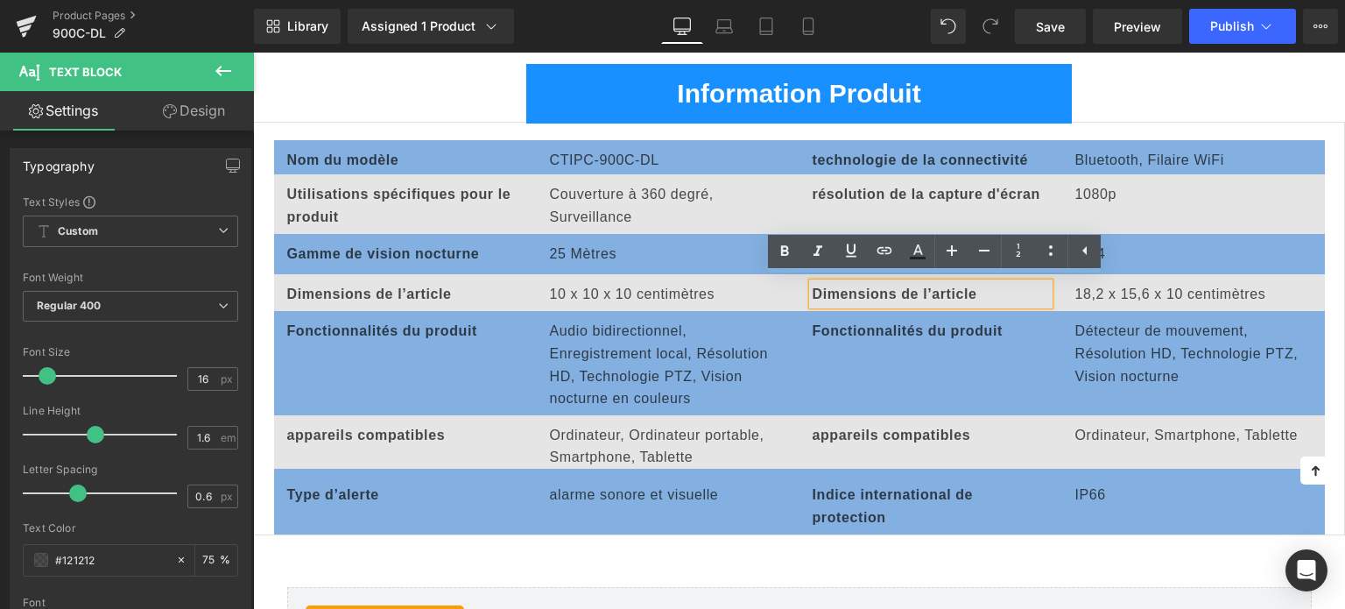
click at [883, 291] on b "Dimensions de l’article" at bounding box center [895, 293] width 165 height 15
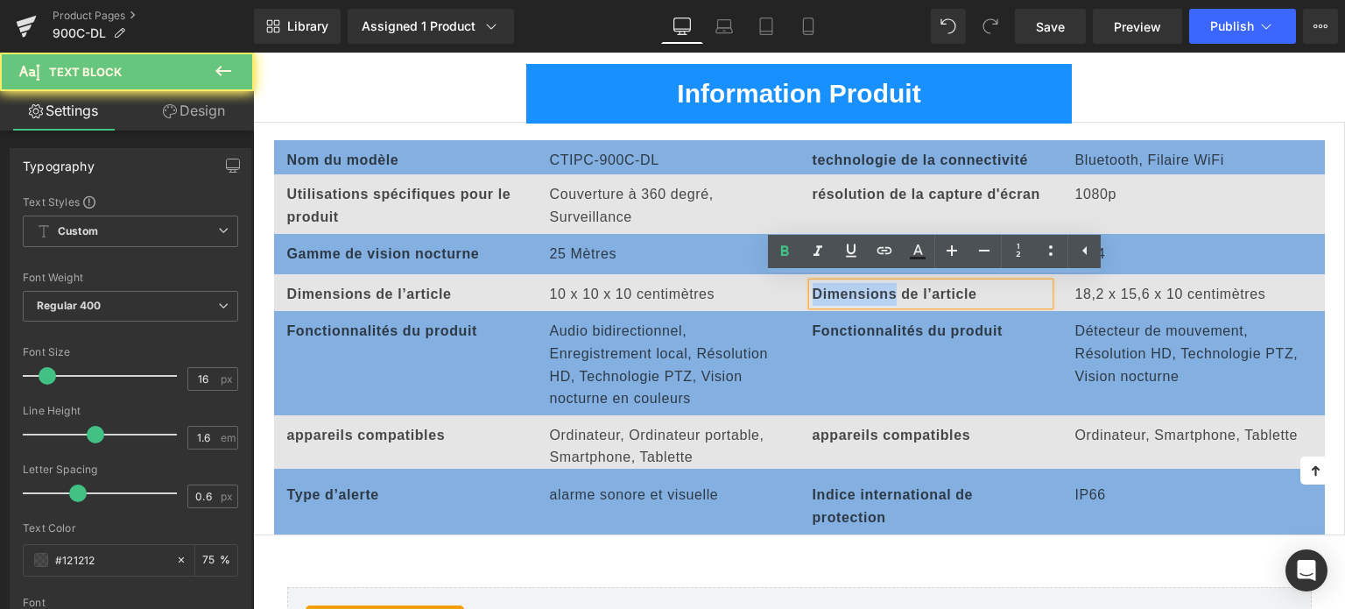
click at [883, 291] on b "Dimensions de l’article" at bounding box center [895, 293] width 165 height 15
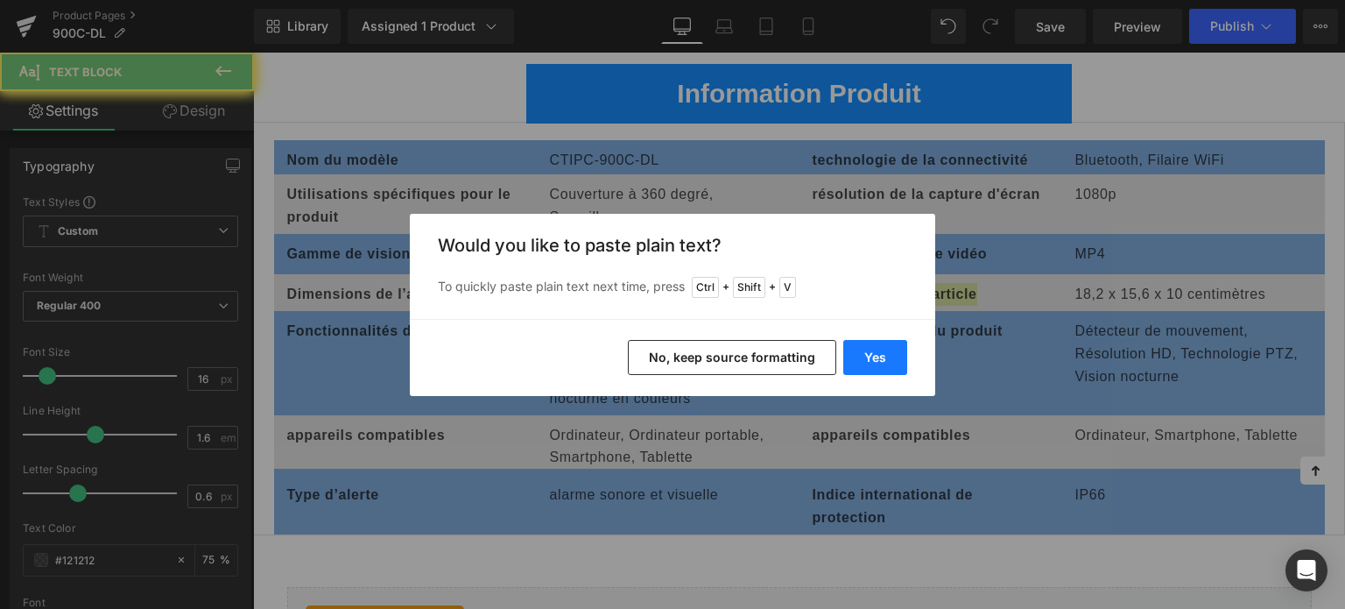
click at [893, 350] on button "Yes" at bounding box center [876, 357] width 64 height 35
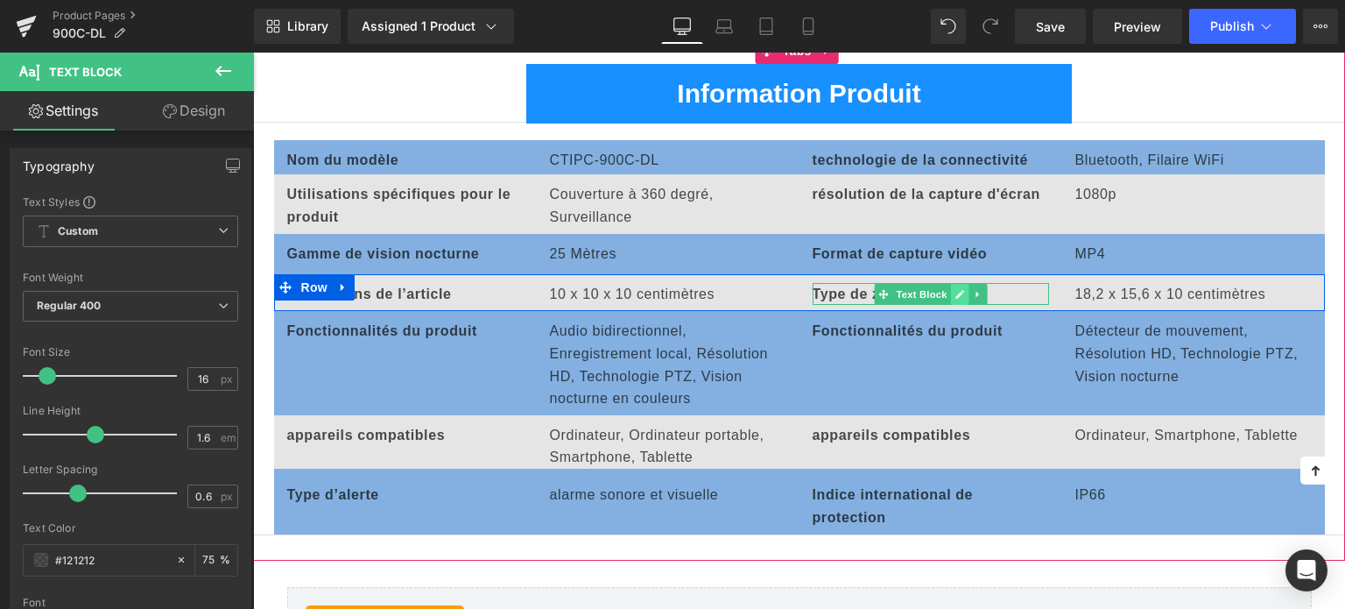
click at [957, 293] on icon at bounding box center [960, 294] width 9 height 9
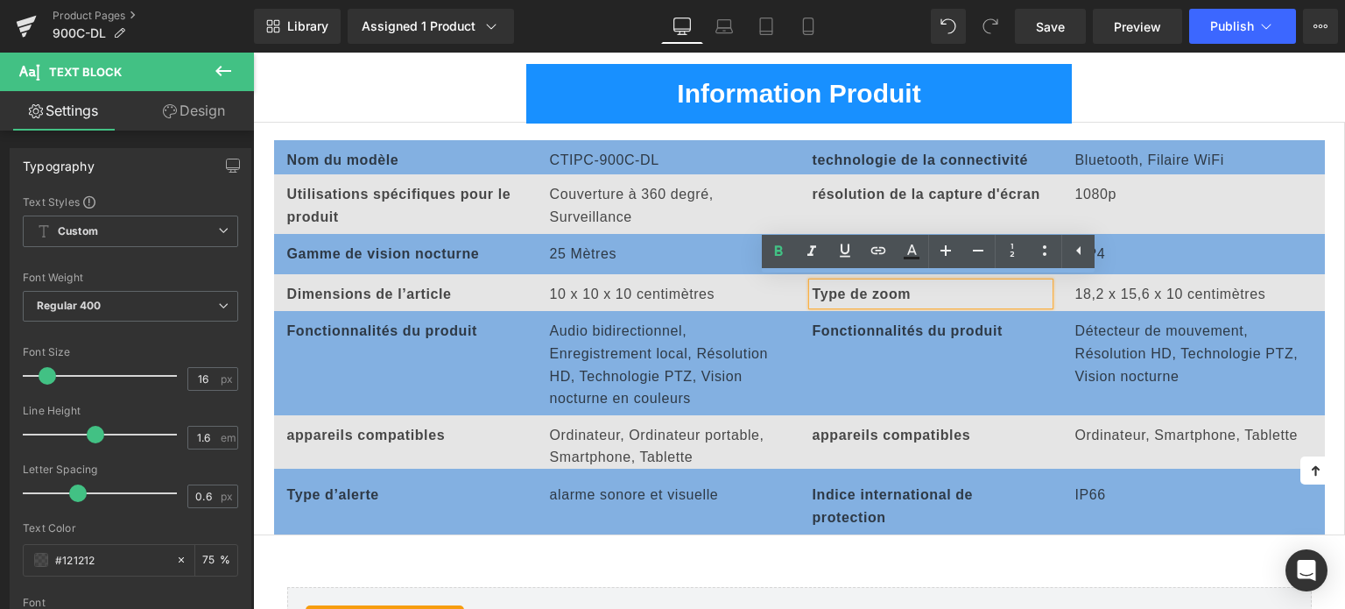
click at [860, 287] on b "Type de zoom" at bounding box center [862, 293] width 99 height 15
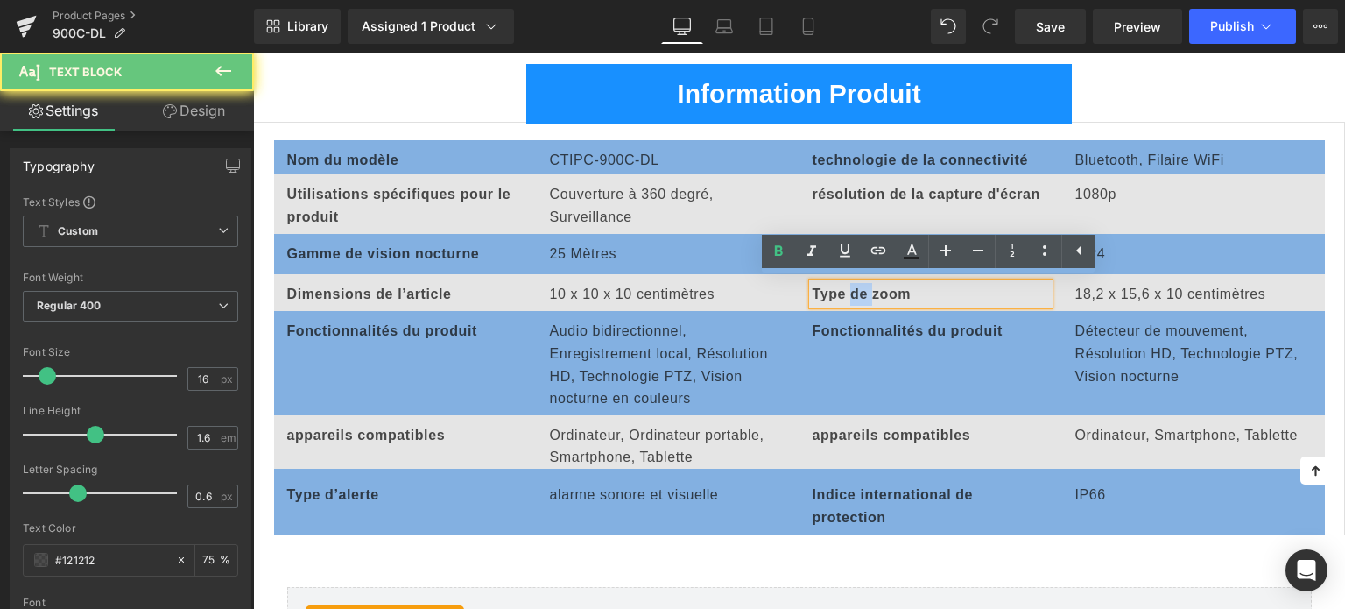
click at [860, 287] on b "Type de zoom" at bounding box center [862, 293] width 99 height 15
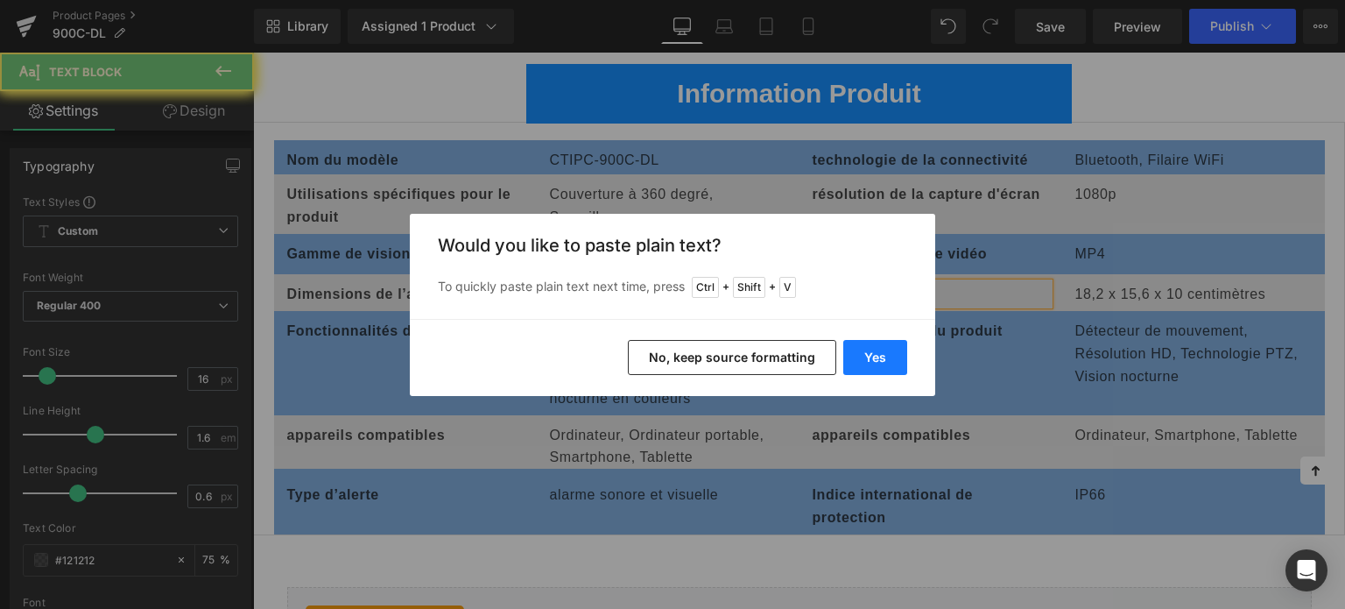
drag, startPoint x: 879, startPoint y: 349, endPoint x: 629, endPoint y: 293, distance: 256.7
click at [879, 349] on button "Yes" at bounding box center [876, 357] width 64 height 35
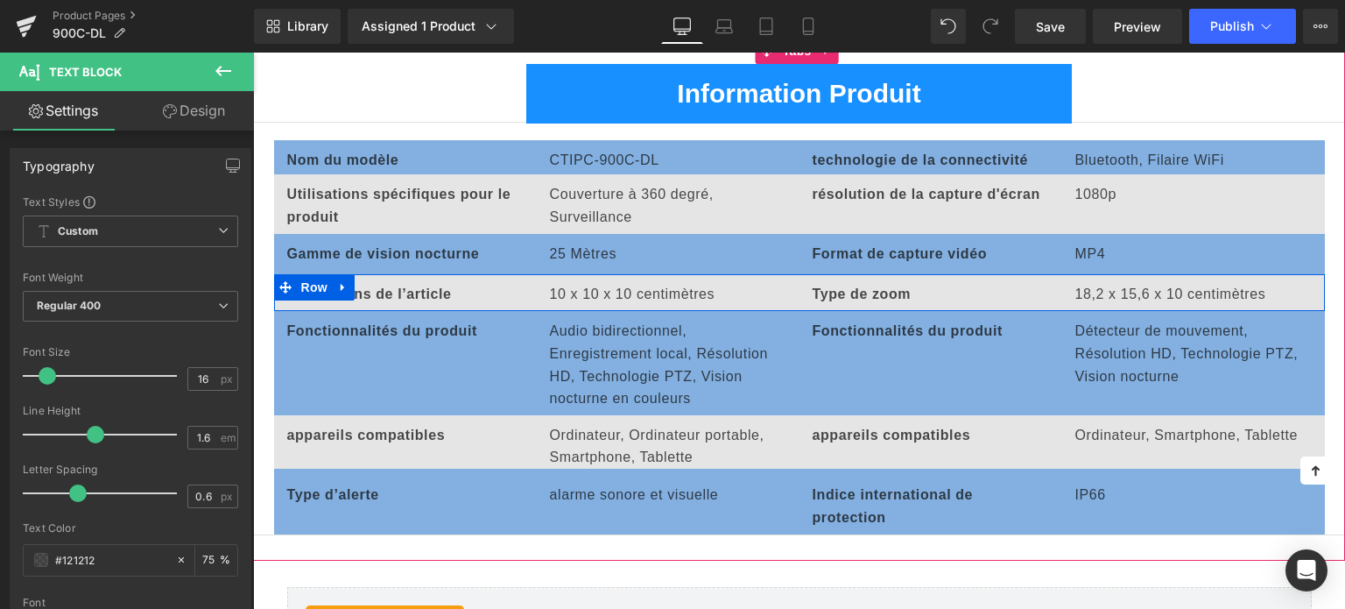
click at [1106, 293] on p "18,2 x 15,6 x 10 centimètres" at bounding box center [1194, 294] width 236 height 23
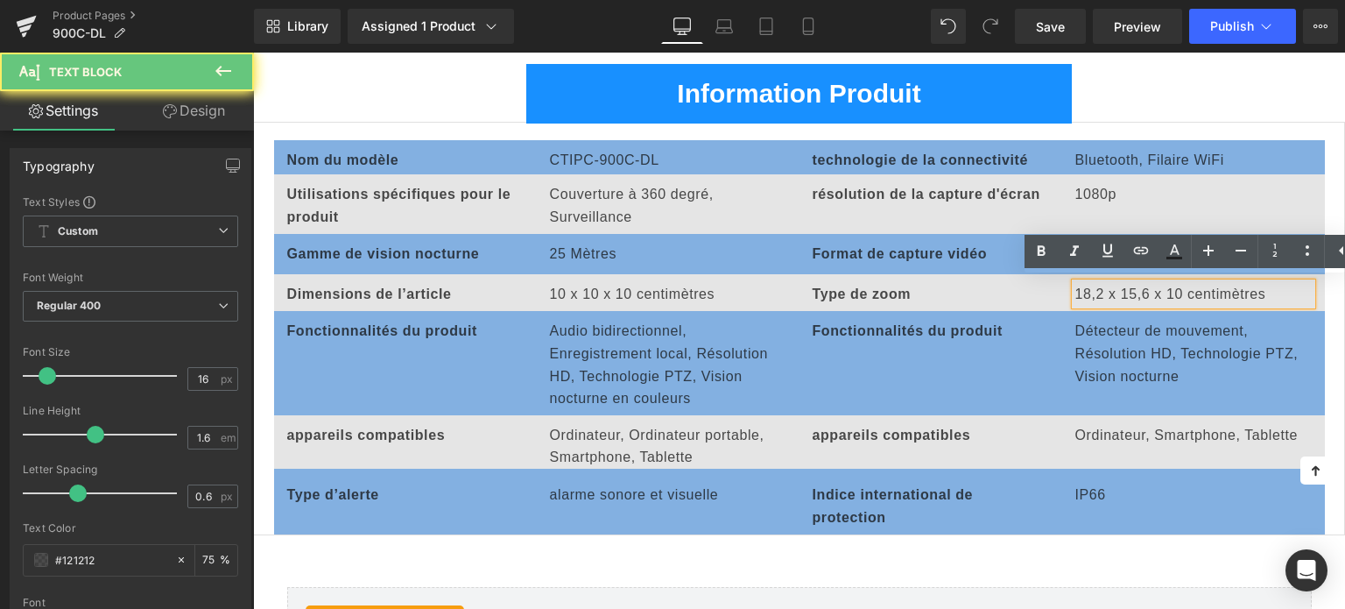
click at [1097, 289] on p "18,2 x 15,6 x 10 centimètres" at bounding box center [1194, 294] width 236 height 23
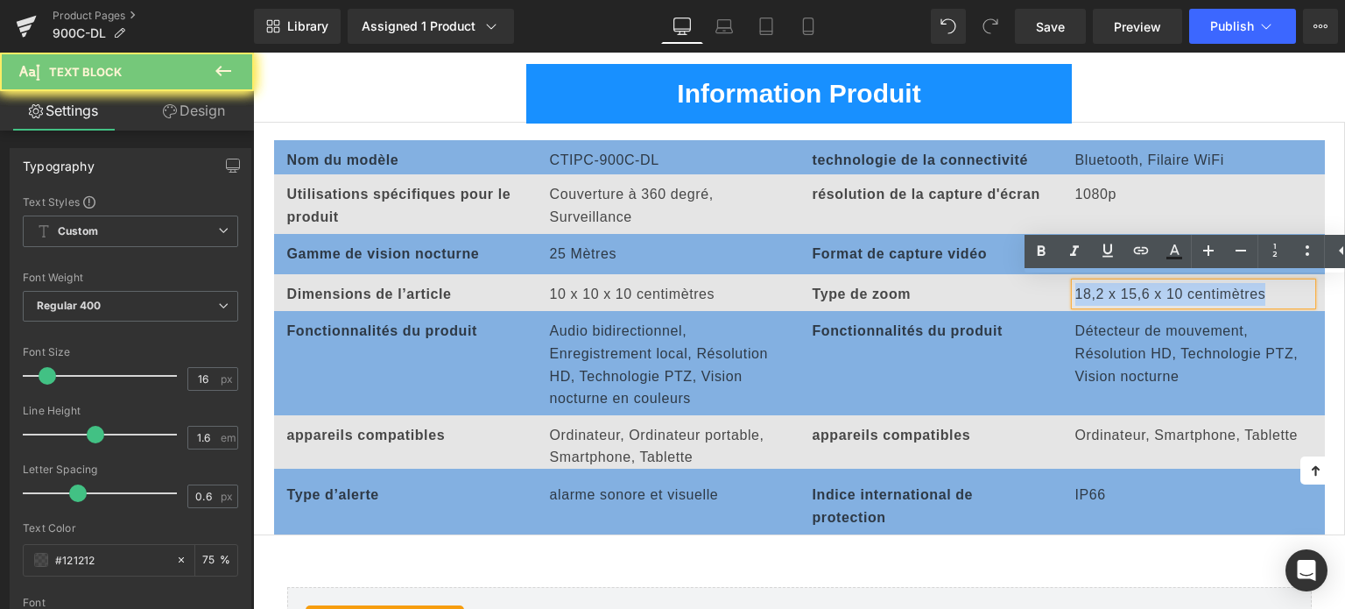
click at [1097, 289] on p "18,2 x 15,6 x 10 centimètres" at bounding box center [1194, 294] width 236 height 23
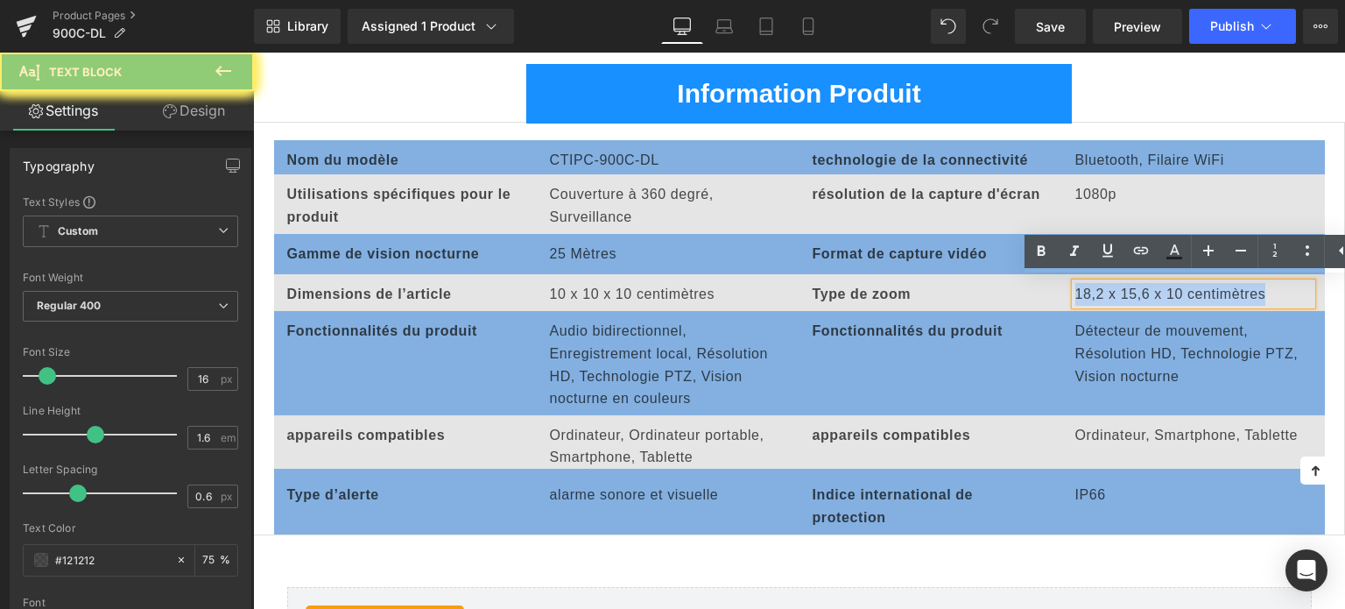
click at [1097, 289] on p "18,2 x 15,6 x 10 centimètres" at bounding box center [1194, 294] width 236 height 23
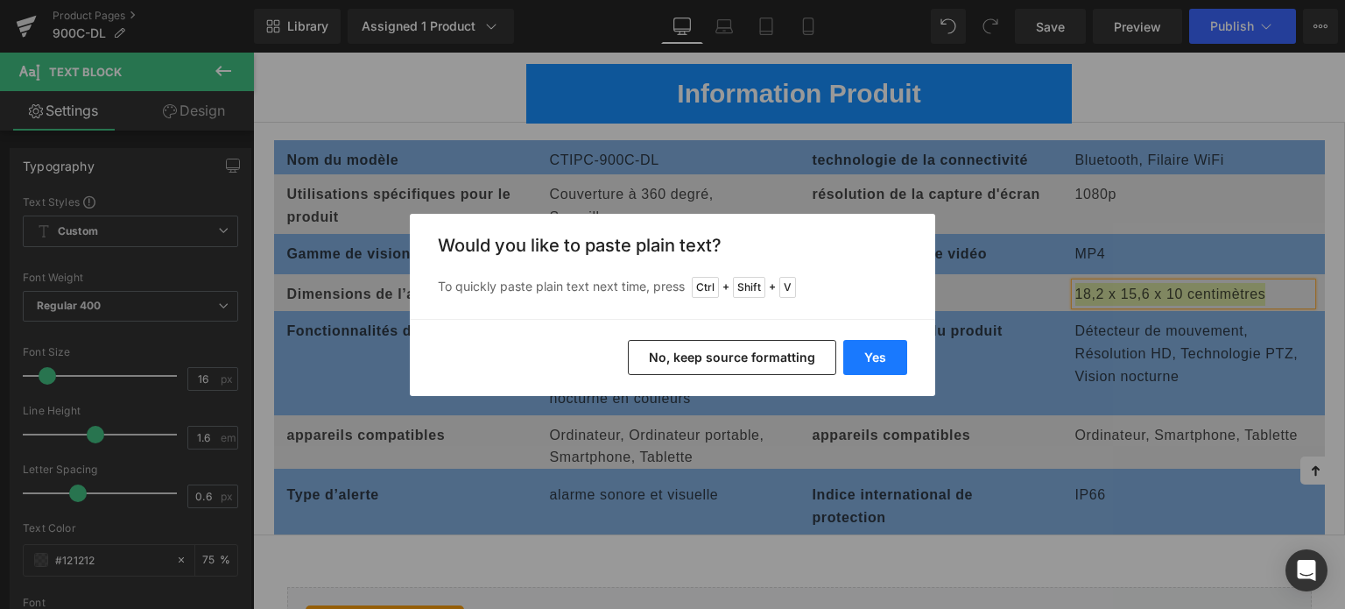
click at [895, 367] on button "Yes" at bounding box center [876, 357] width 64 height 35
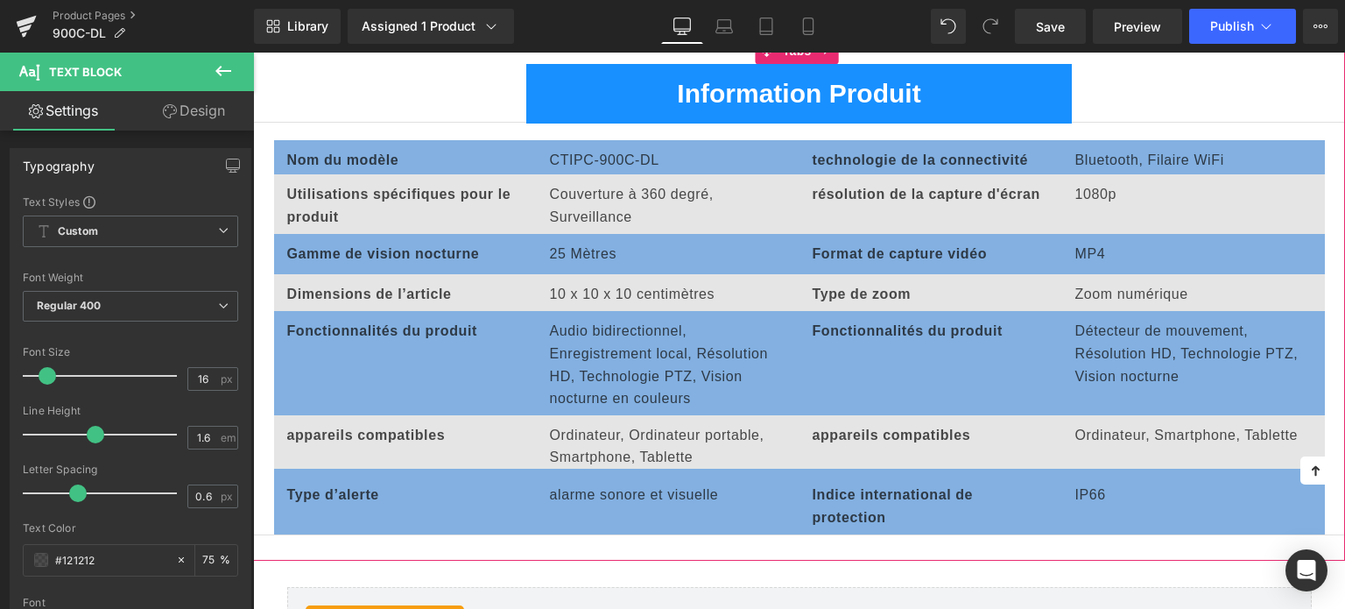
click at [879, 326] on icon at bounding box center [884, 331] width 10 height 11
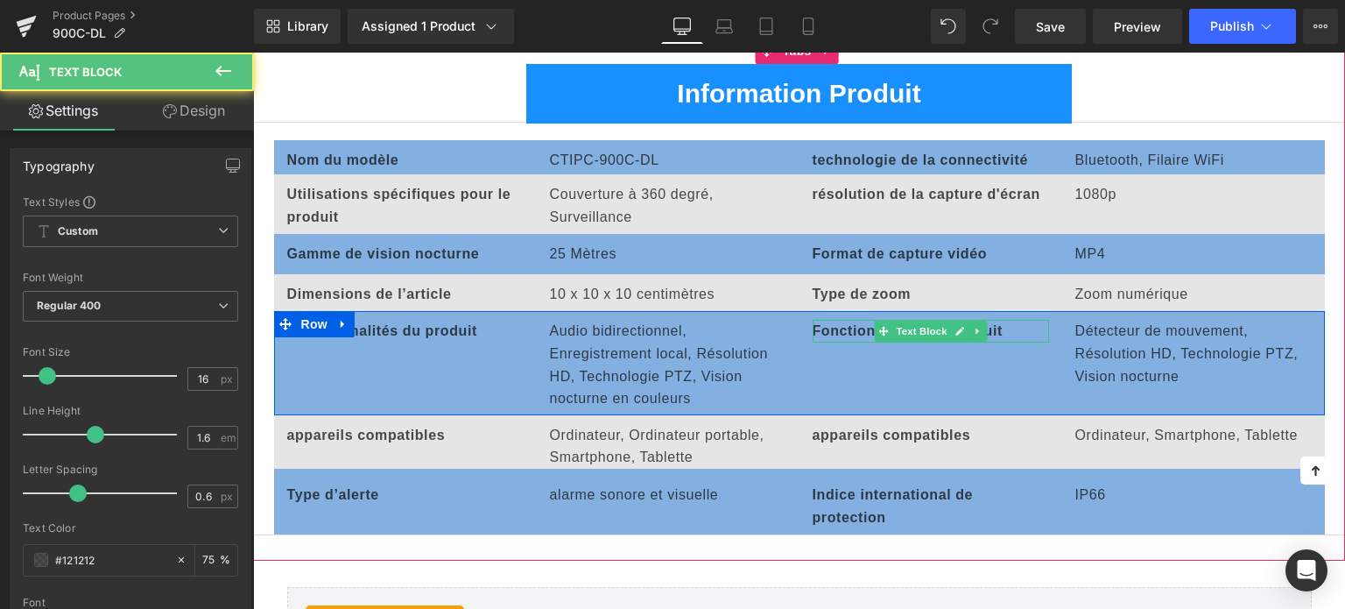
click at [847, 330] on b "Fonctionnalités du produit" at bounding box center [908, 330] width 190 height 15
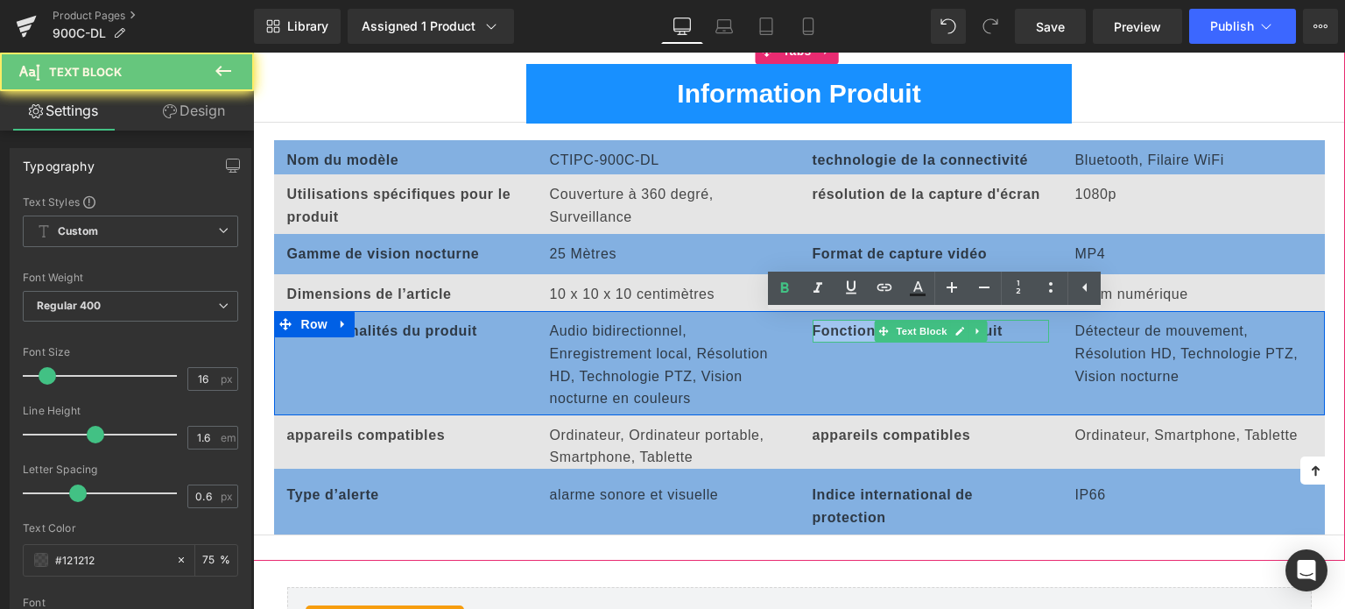
click at [847, 330] on b "Fonctionnalités du produit" at bounding box center [908, 330] width 190 height 15
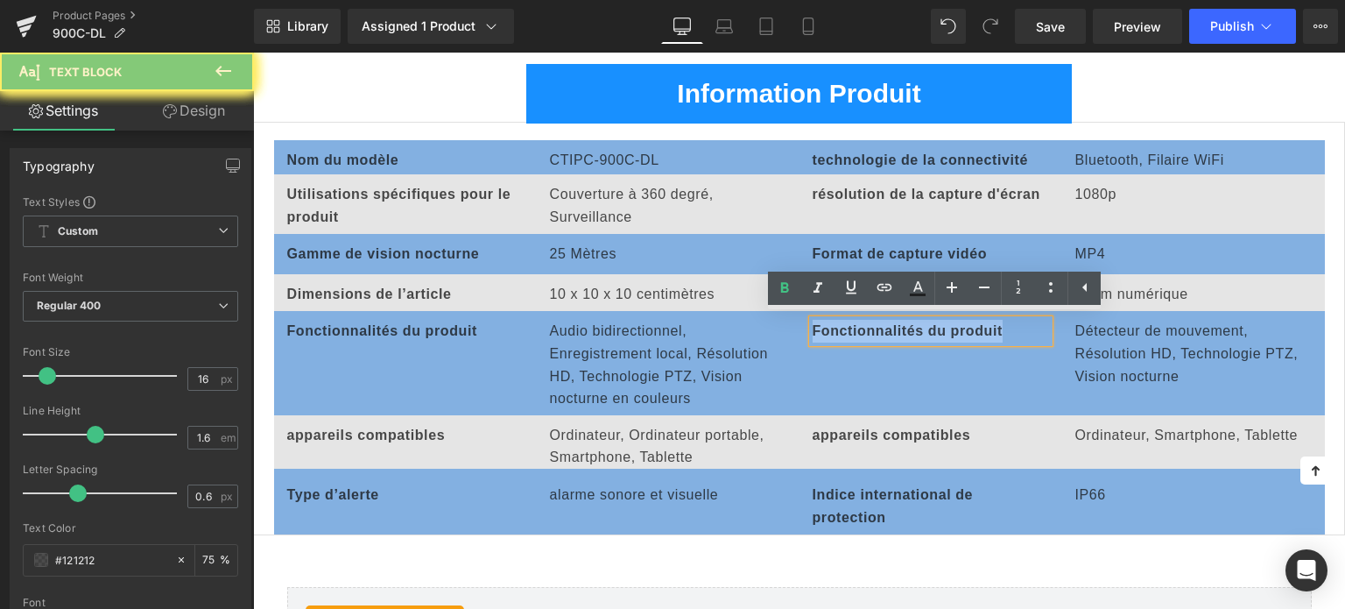
click at [847, 330] on b "Fonctionnalités du produit" at bounding box center [908, 330] width 190 height 15
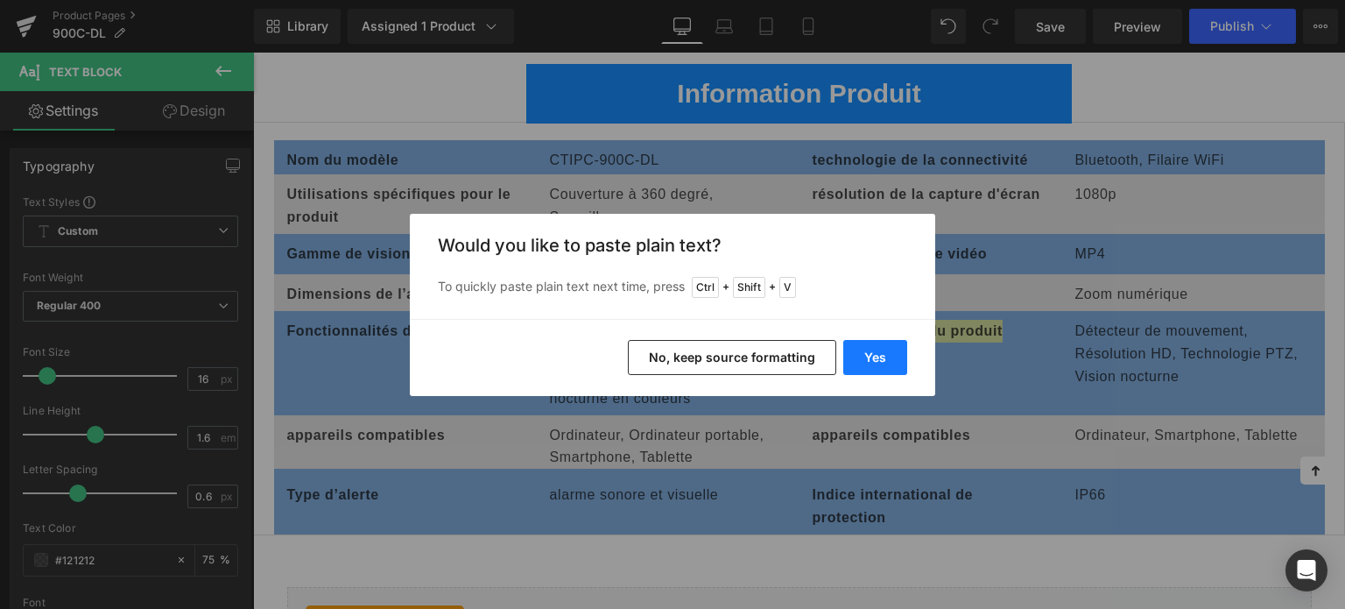
click at [893, 364] on button "Yes" at bounding box center [876, 357] width 64 height 35
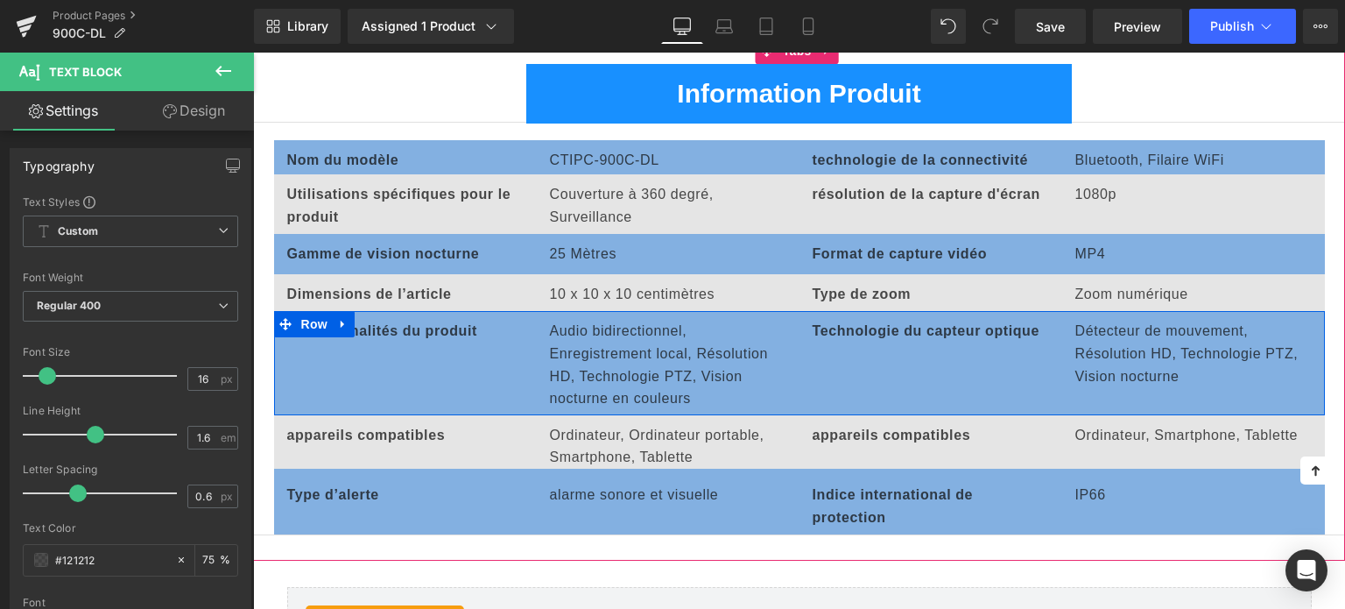
click at [1104, 342] on p "Détecteur de mouvement, Résolution HD, Technologie PTZ, Vision nocturne" at bounding box center [1194, 353] width 236 height 67
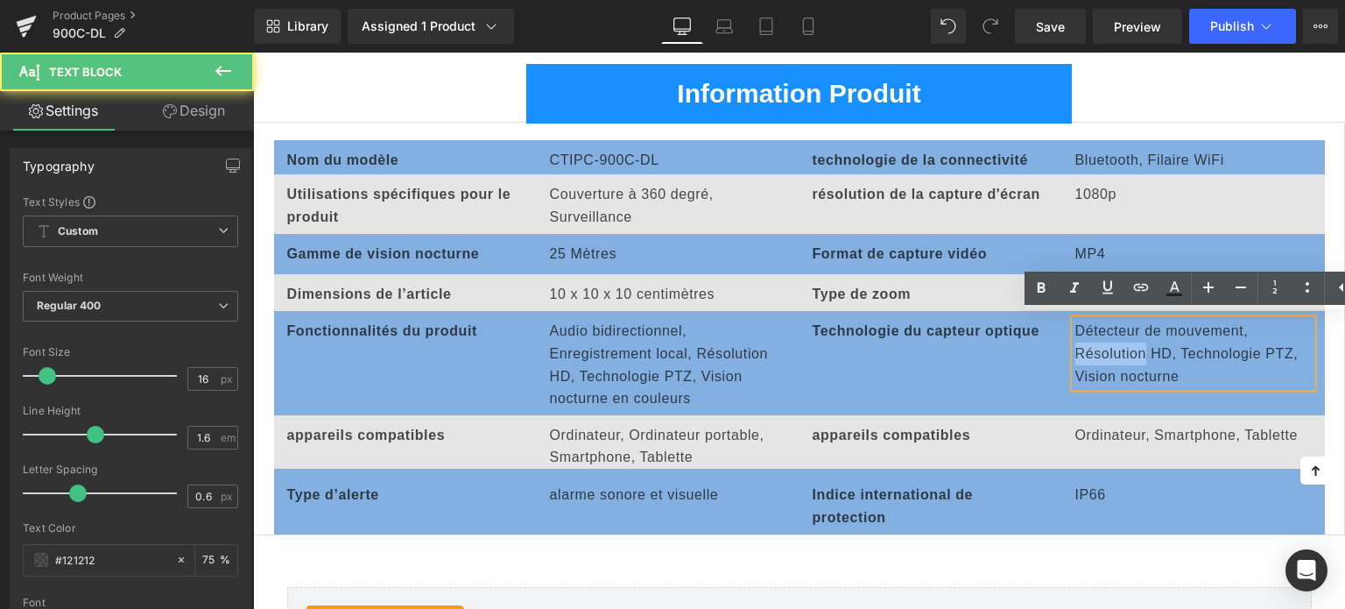
click at [1104, 342] on p "Détecteur de mouvement, Résolution HD, Technologie PTZ, Vision nocturne" at bounding box center [1194, 353] width 236 height 67
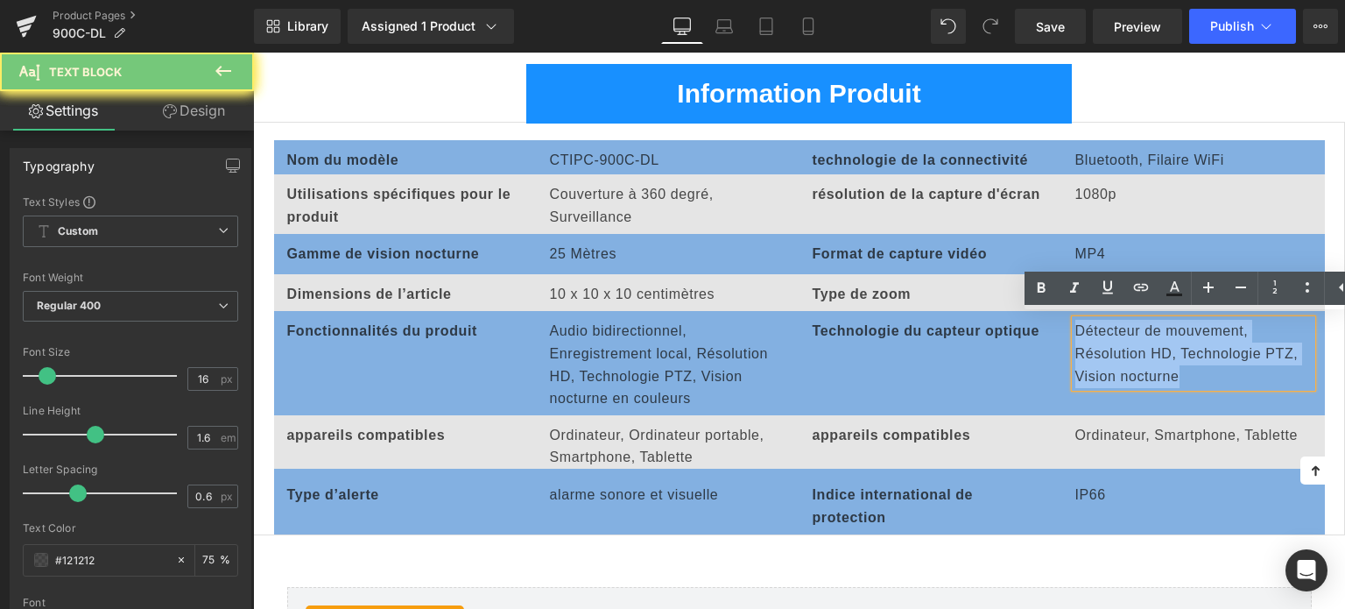
click at [1104, 342] on p "Détecteur de mouvement, Résolution HD, Technologie PTZ, Vision nocturne" at bounding box center [1194, 353] width 236 height 67
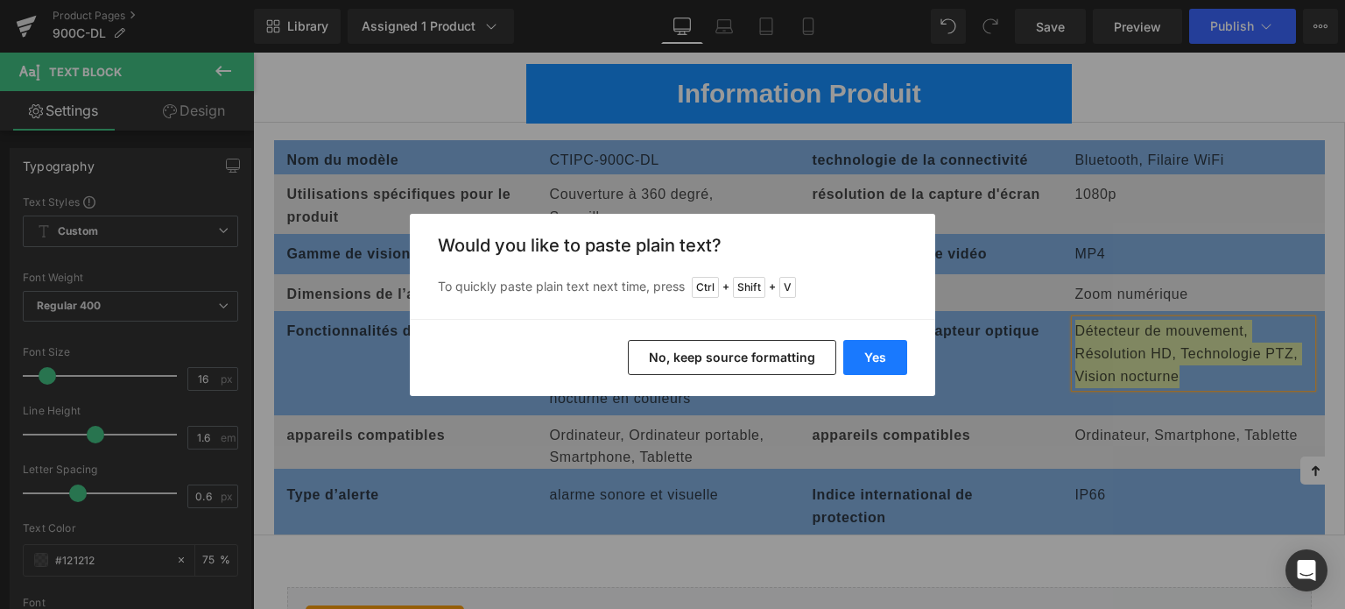
drag, startPoint x: 907, startPoint y: 352, endPoint x: 656, endPoint y: 300, distance: 255.8
click at [907, 352] on button "Yes" at bounding box center [876, 357] width 64 height 35
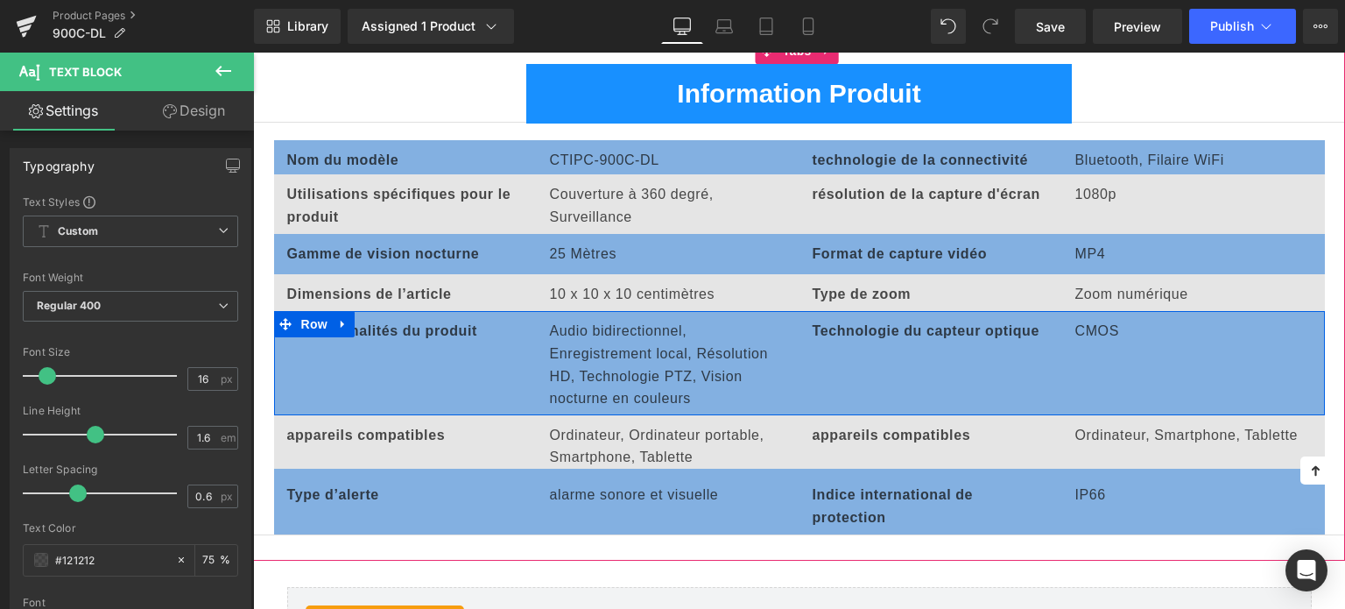
click at [1090, 357] on div "Fonctionnalités du produit Text Block Audio bidirectionnel, Enregistrement loc…" at bounding box center [799, 362] width 1051 height 103
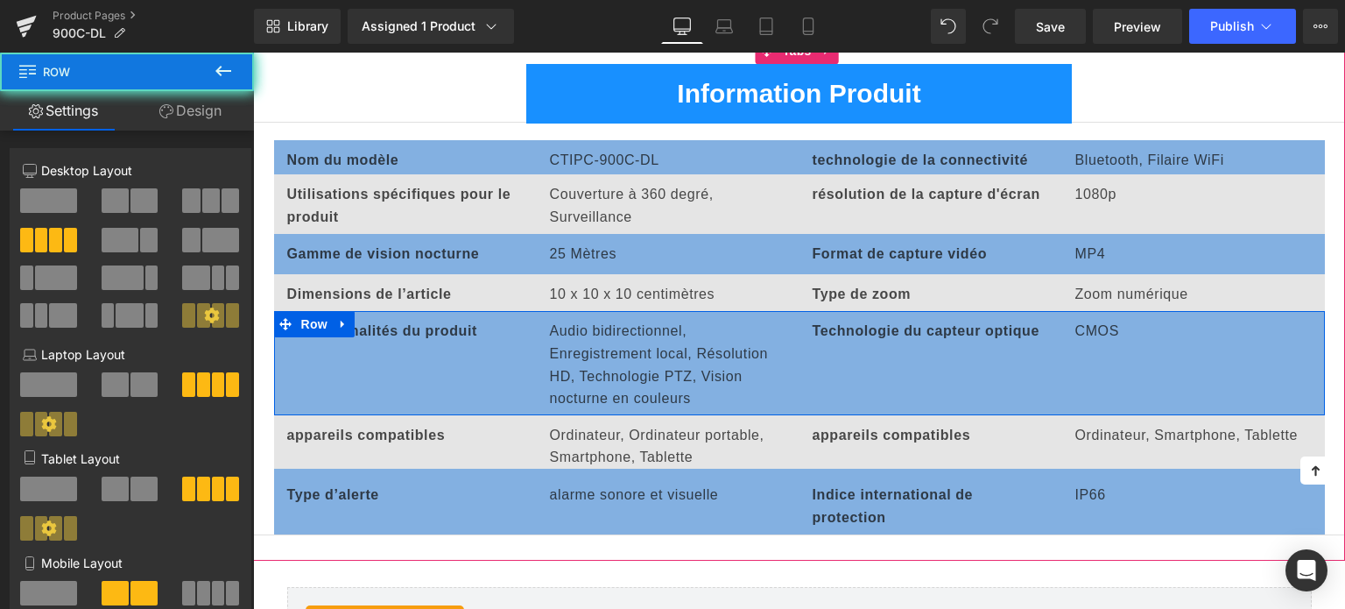
click at [1092, 344] on div "Fonctionnalités du produit Text Block Audio bidirectionnel, Enregistrement loc…" at bounding box center [799, 362] width 1051 height 103
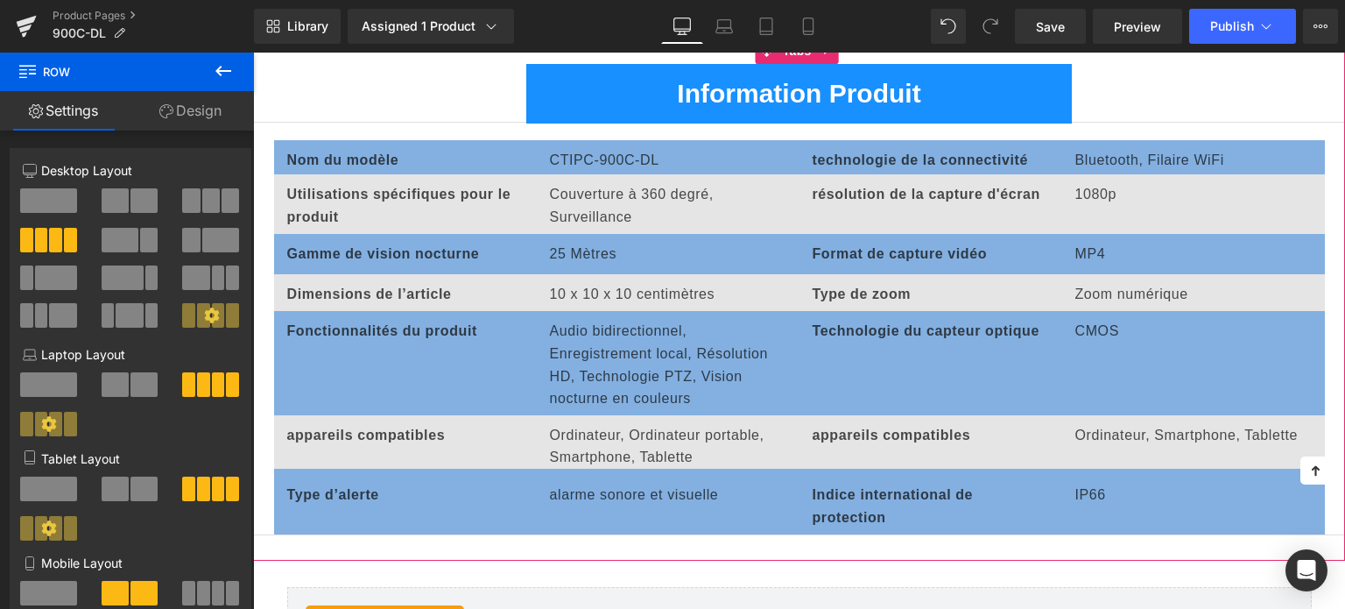
click at [850, 491] on b "Indice international de protection" at bounding box center [893, 506] width 161 height 38
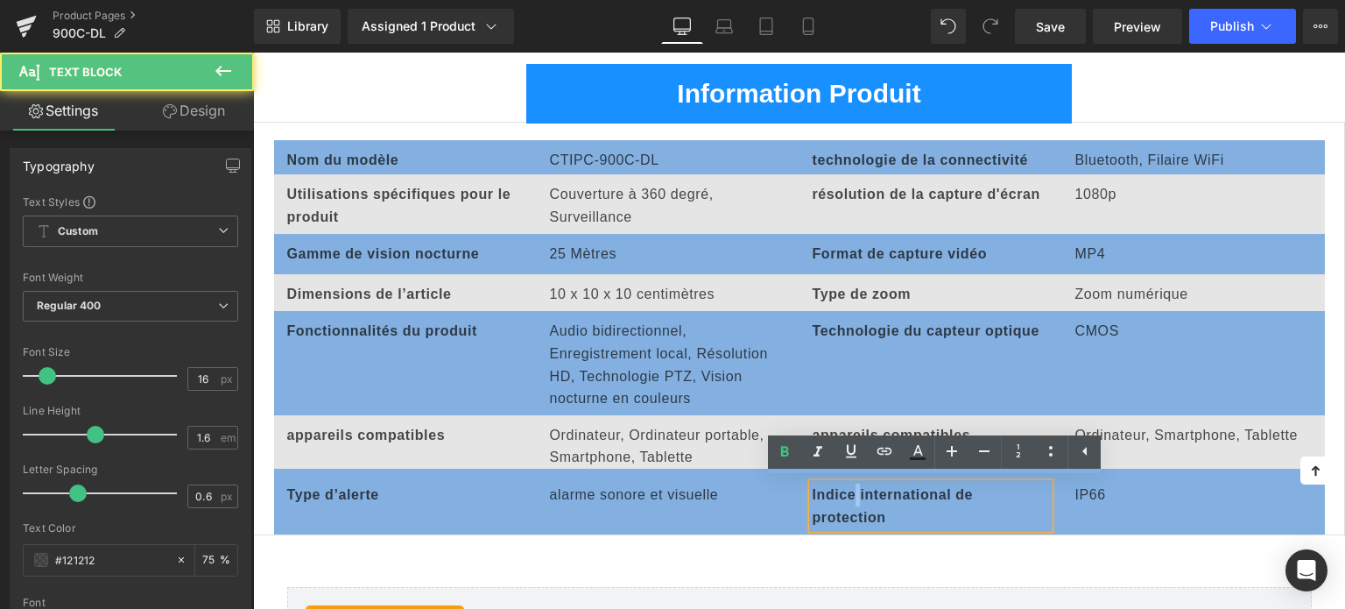
click at [850, 491] on b "Indice international de protection" at bounding box center [893, 506] width 161 height 38
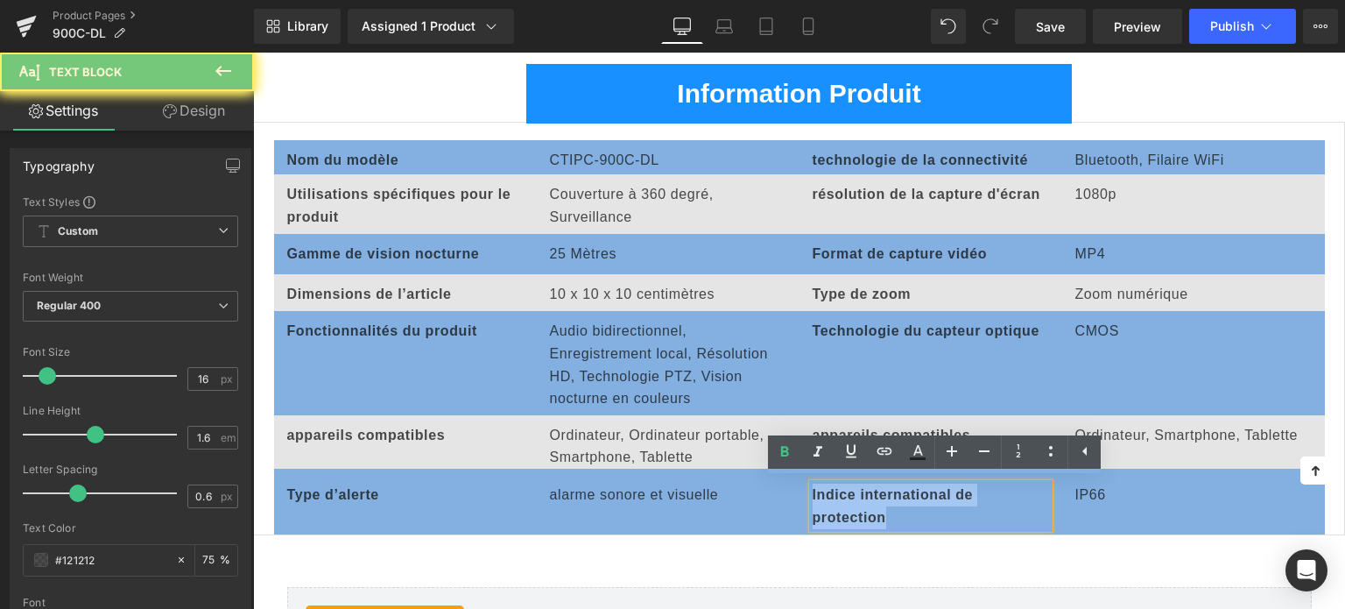
click at [850, 491] on b "Indice international de protection" at bounding box center [893, 506] width 161 height 38
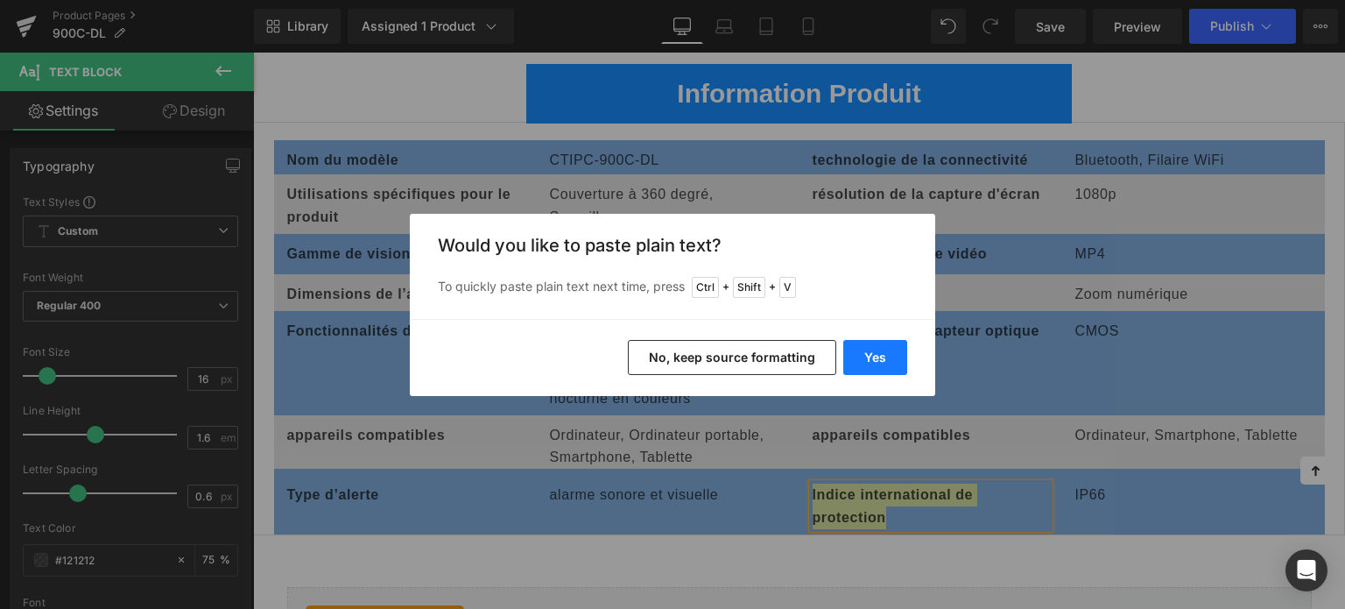
click at [878, 353] on button "Yes" at bounding box center [876, 357] width 64 height 35
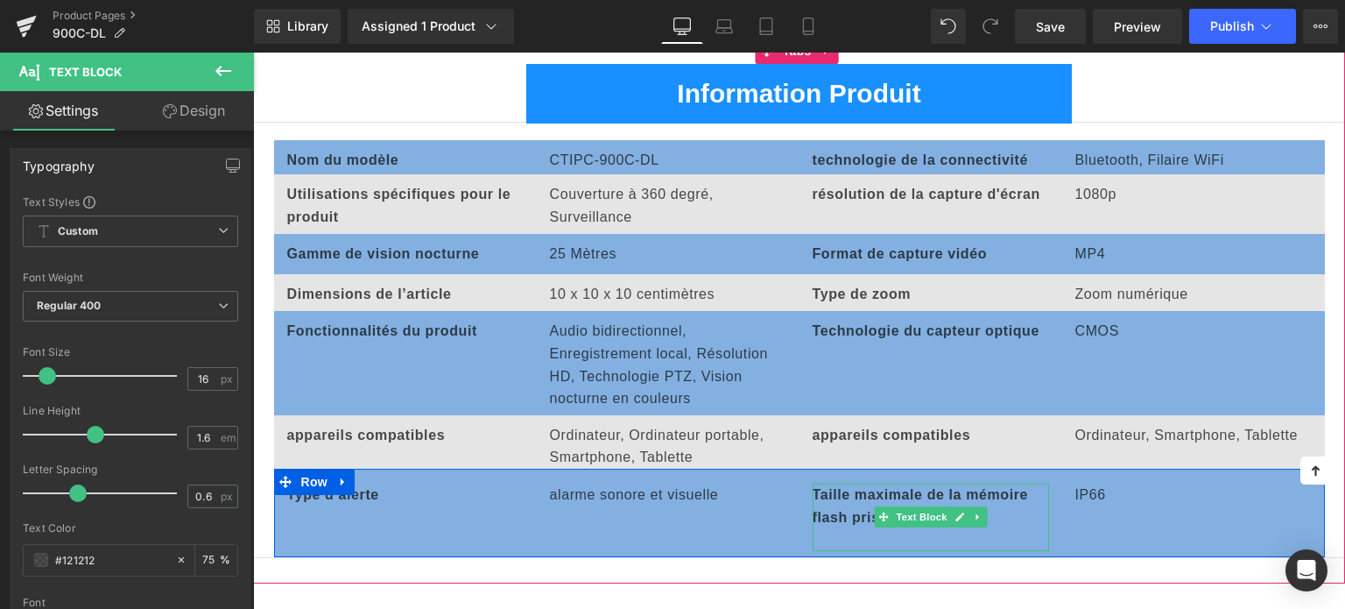
click at [848, 538] on p at bounding box center [931, 539] width 236 height 23
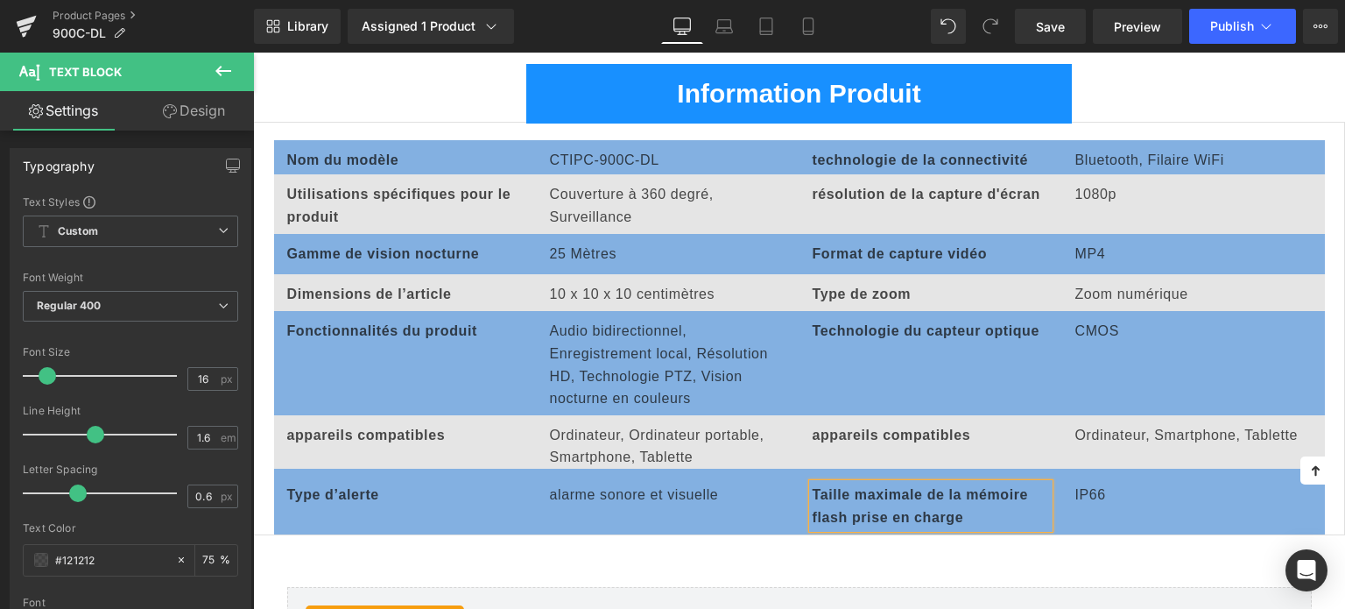
click at [1089, 485] on p "IP66" at bounding box center [1194, 495] width 236 height 23
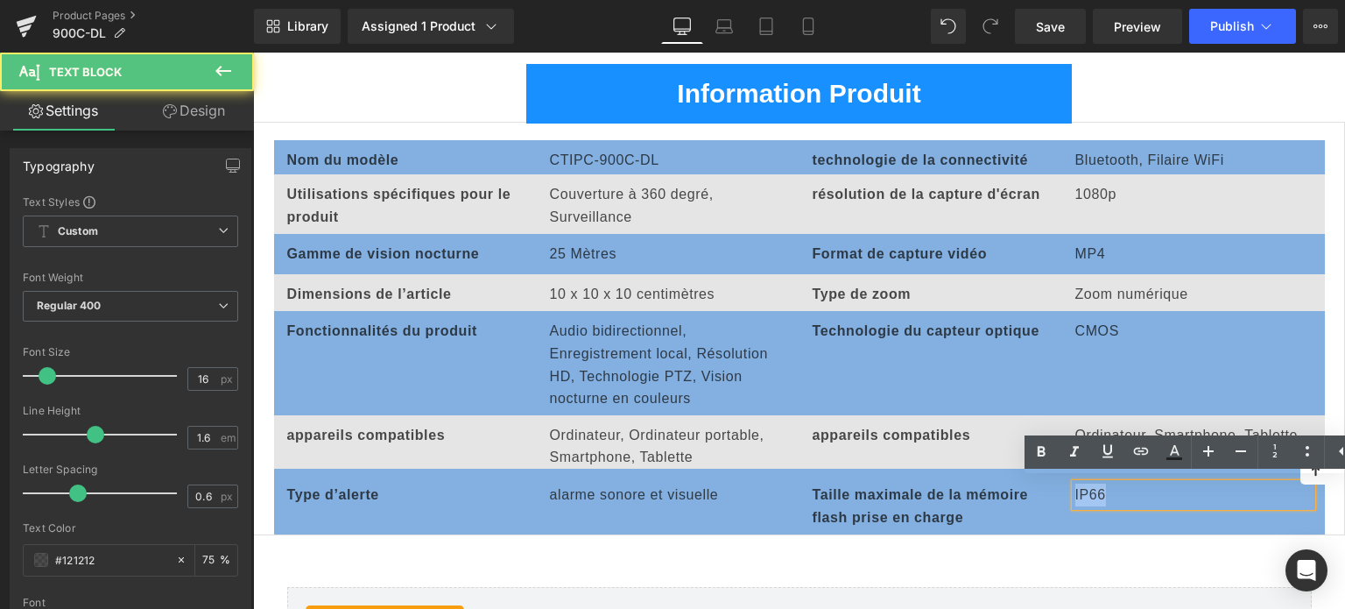
click at [1089, 485] on p "IP66" at bounding box center [1194, 495] width 236 height 23
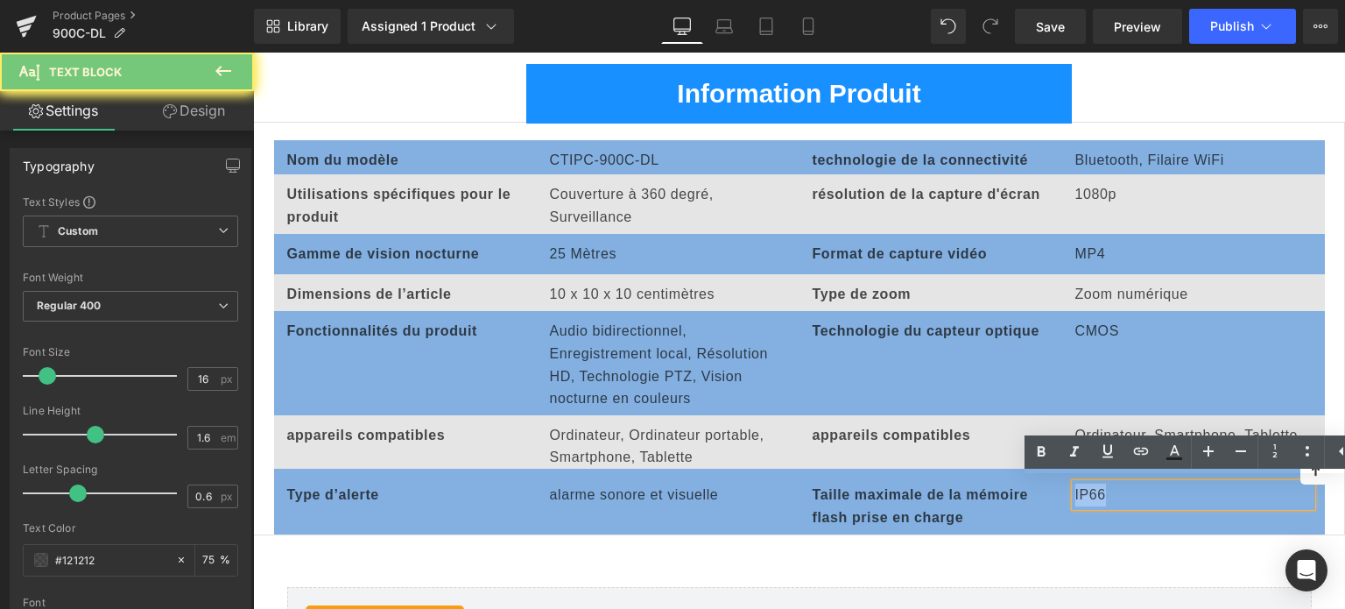
click at [1089, 485] on p "IP66" at bounding box center [1194, 495] width 236 height 23
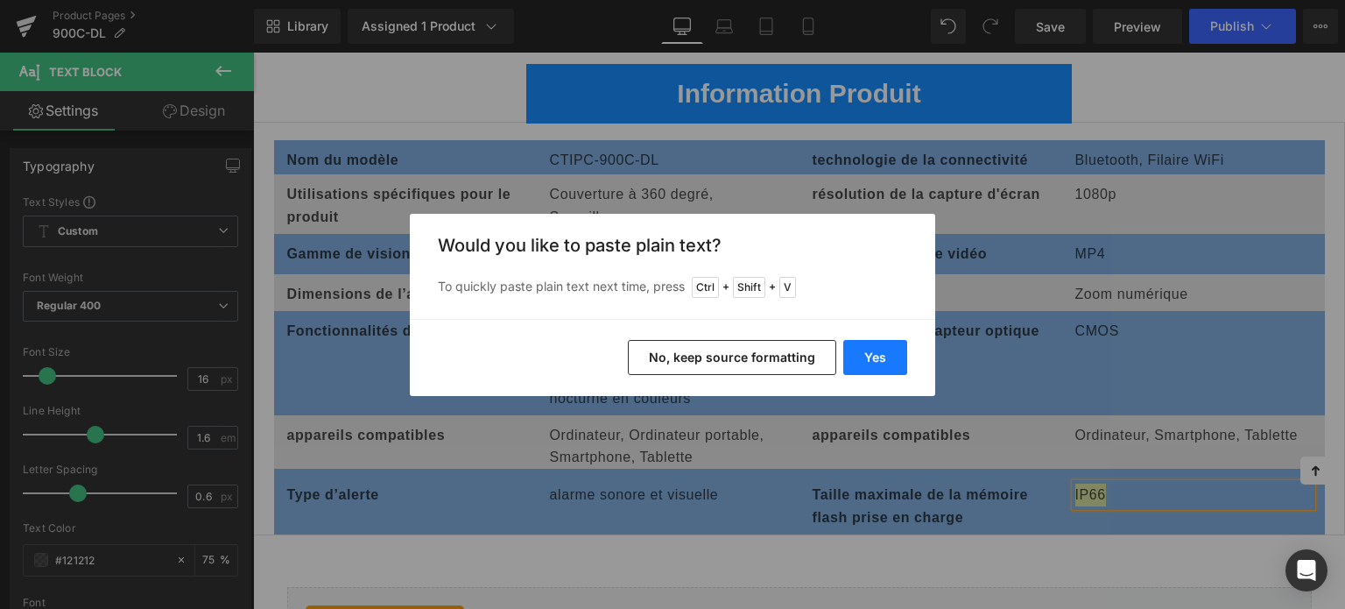
click at [872, 357] on button "Yes" at bounding box center [876, 357] width 64 height 35
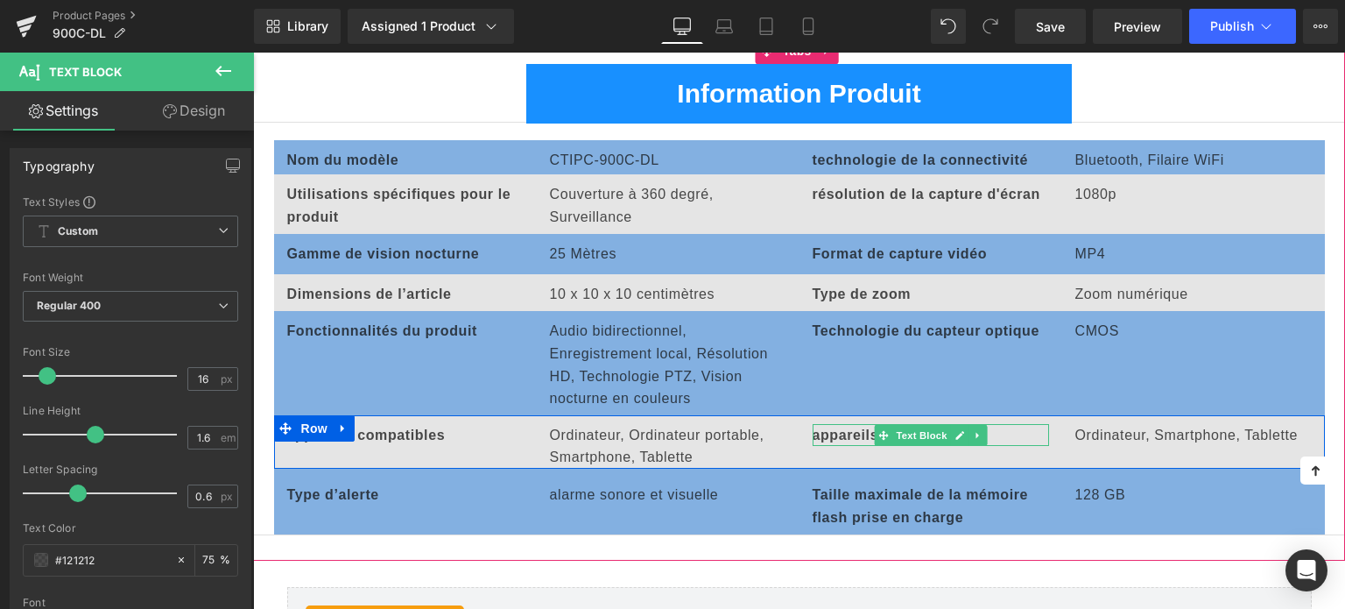
click at [832, 425] on div at bounding box center [931, 426] width 236 height 4
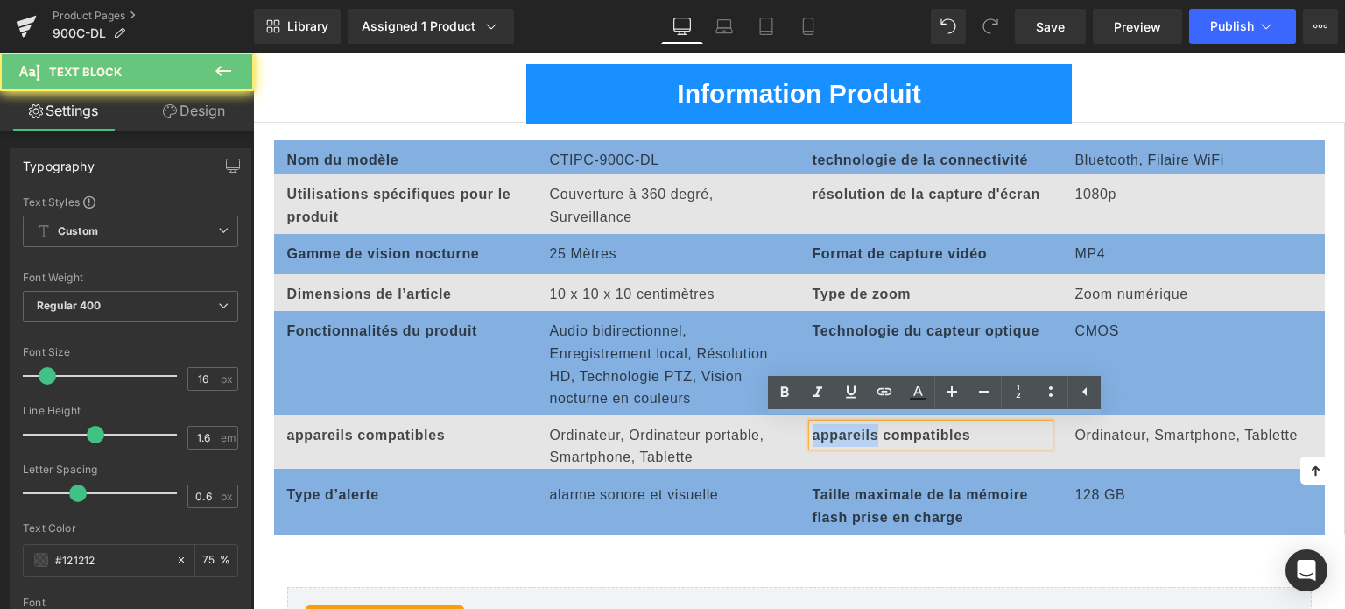
click at [832, 427] on b "appareils compatibles" at bounding box center [892, 434] width 159 height 15
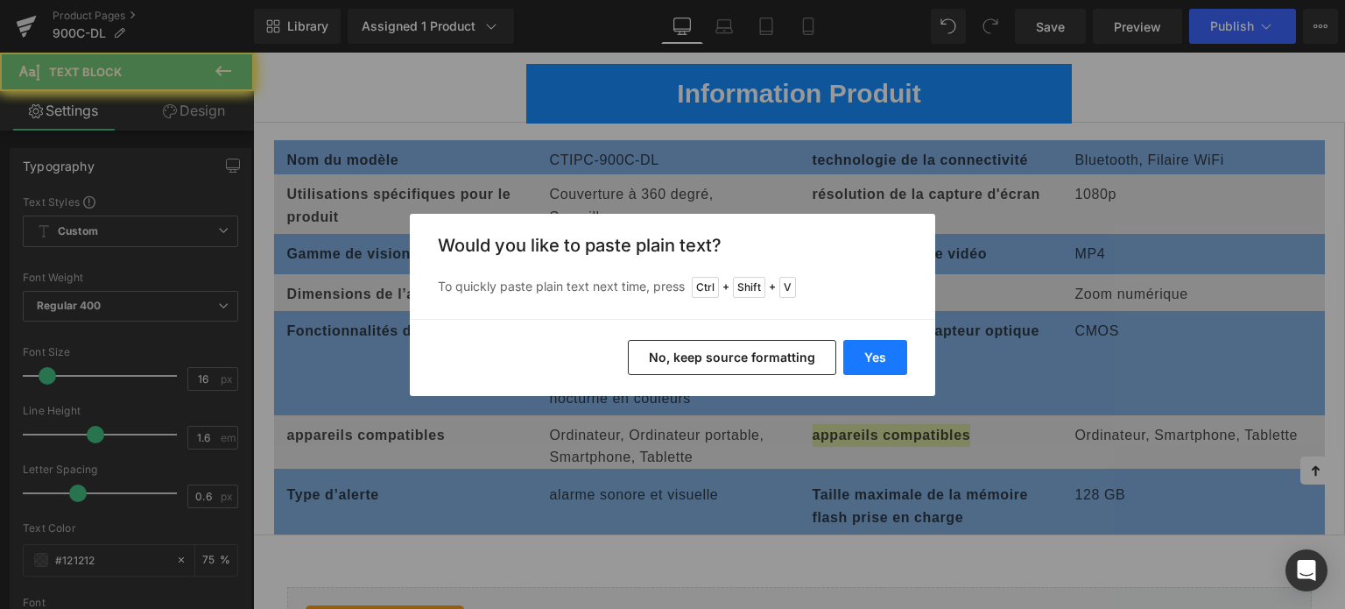
click at [881, 367] on button "Yes" at bounding box center [876, 357] width 64 height 35
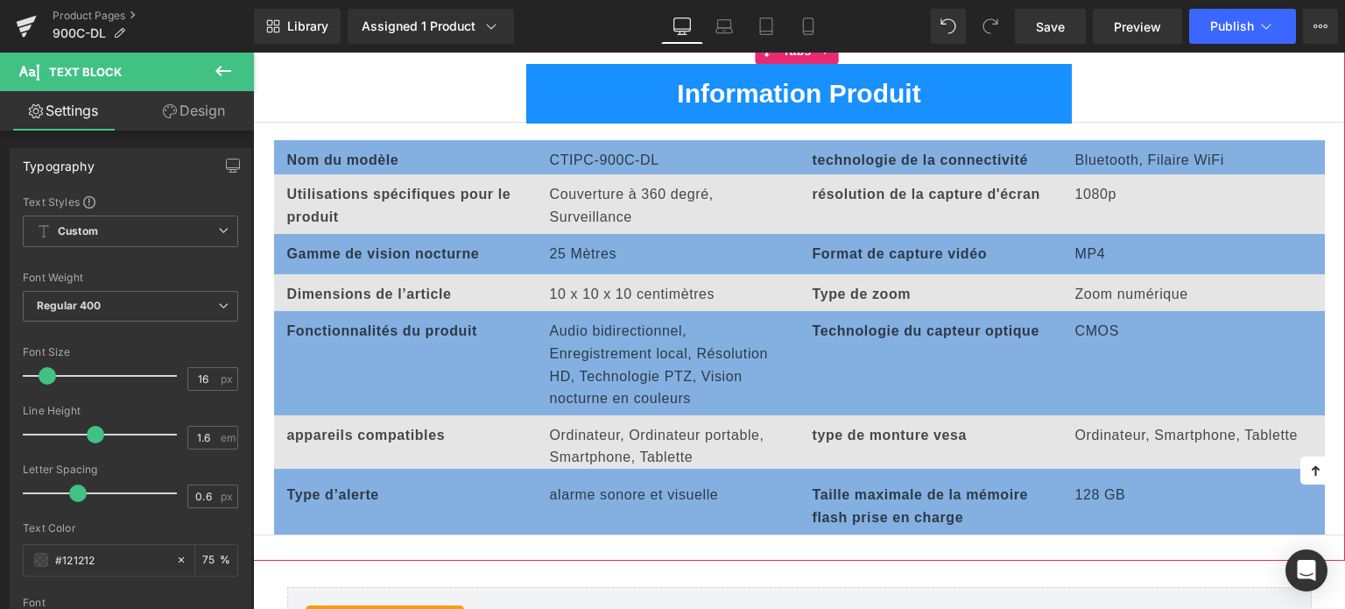
click at [1093, 432] on p "Ordinateur, Smartphone, Tablette" at bounding box center [1194, 435] width 236 height 23
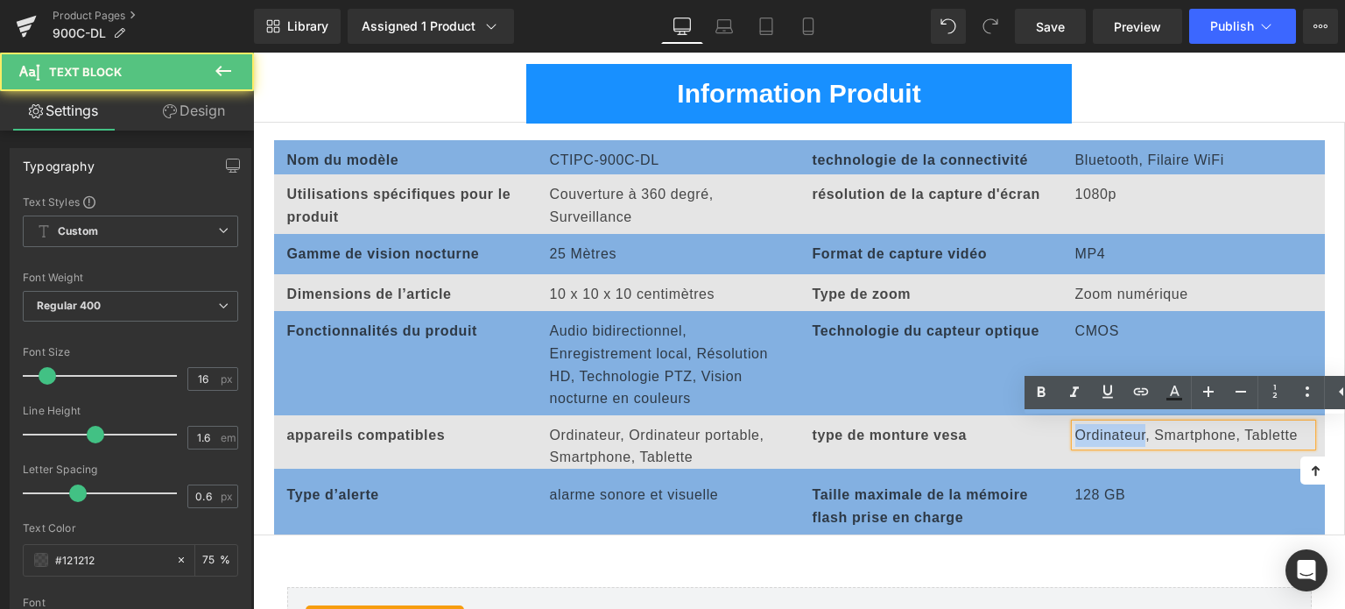
click at [1093, 432] on p "Ordinateur, Smartphone, Tablette" at bounding box center [1194, 435] width 236 height 23
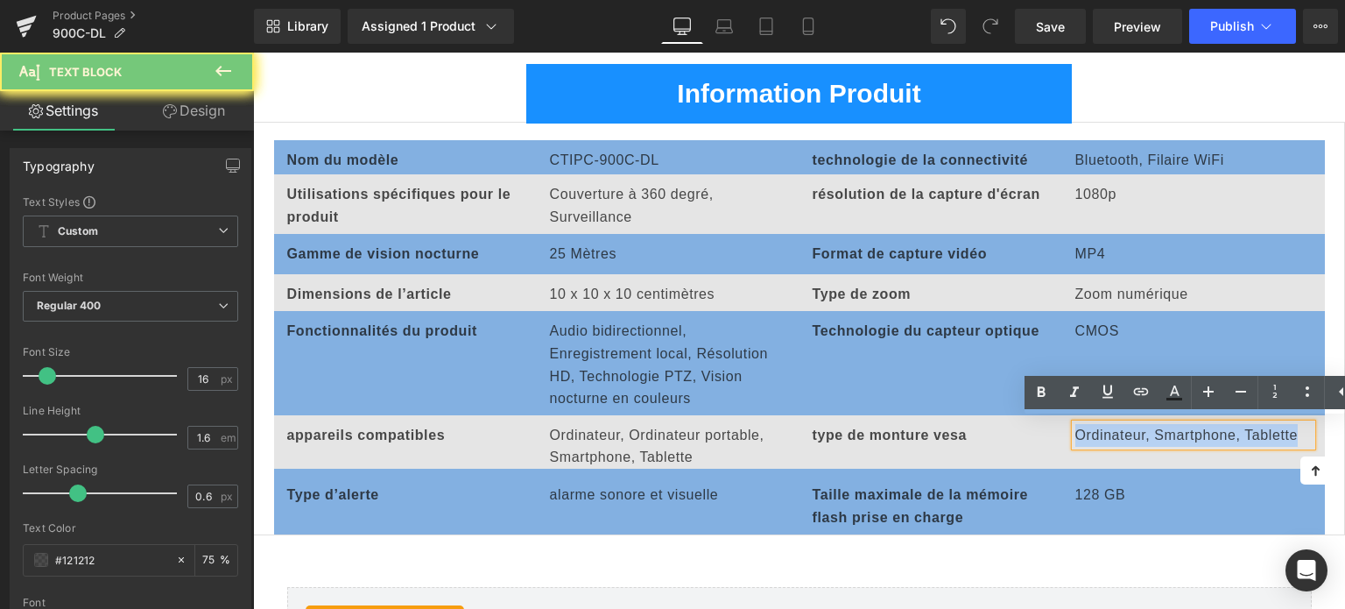
click at [1093, 432] on p "Ordinateur, Smartphone, Tablette" at bounding box center [1194, 435] width 236 height 23
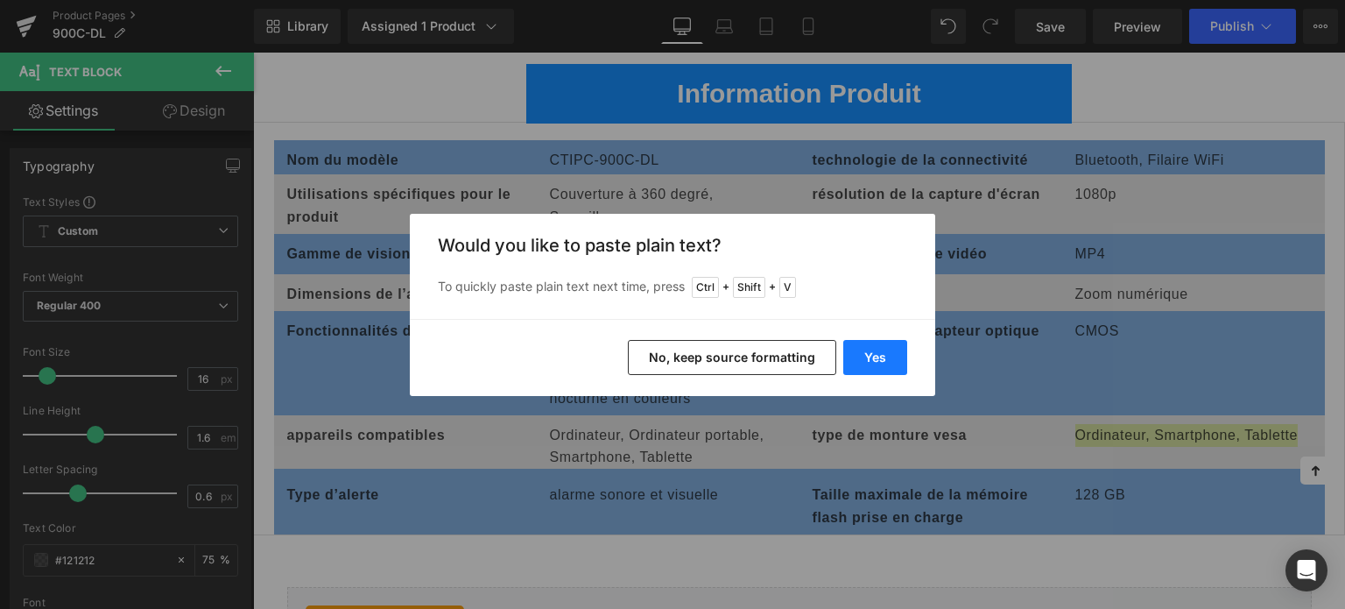
click at [900, 361] on button "Yes" at bounding box center [876, 357] width 64 height 35
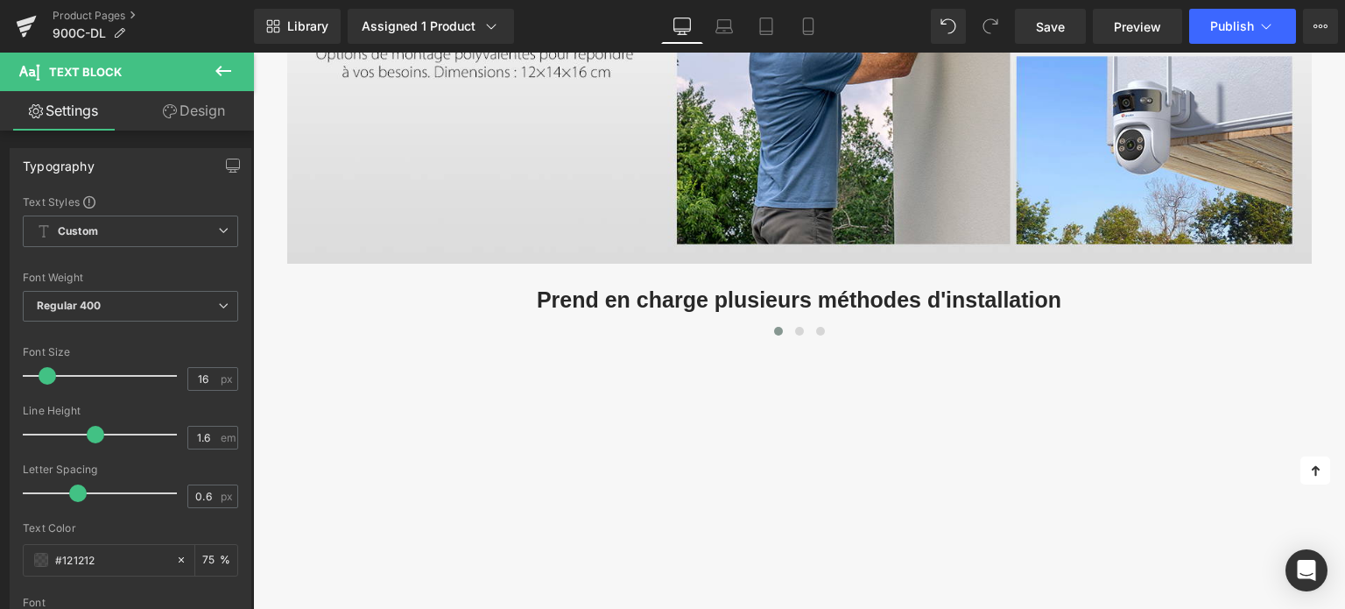
scroll to position [6219, 0]
click at [1224, 30] on span "Publish" at bounding box center [1233, 26] width 44 height 14
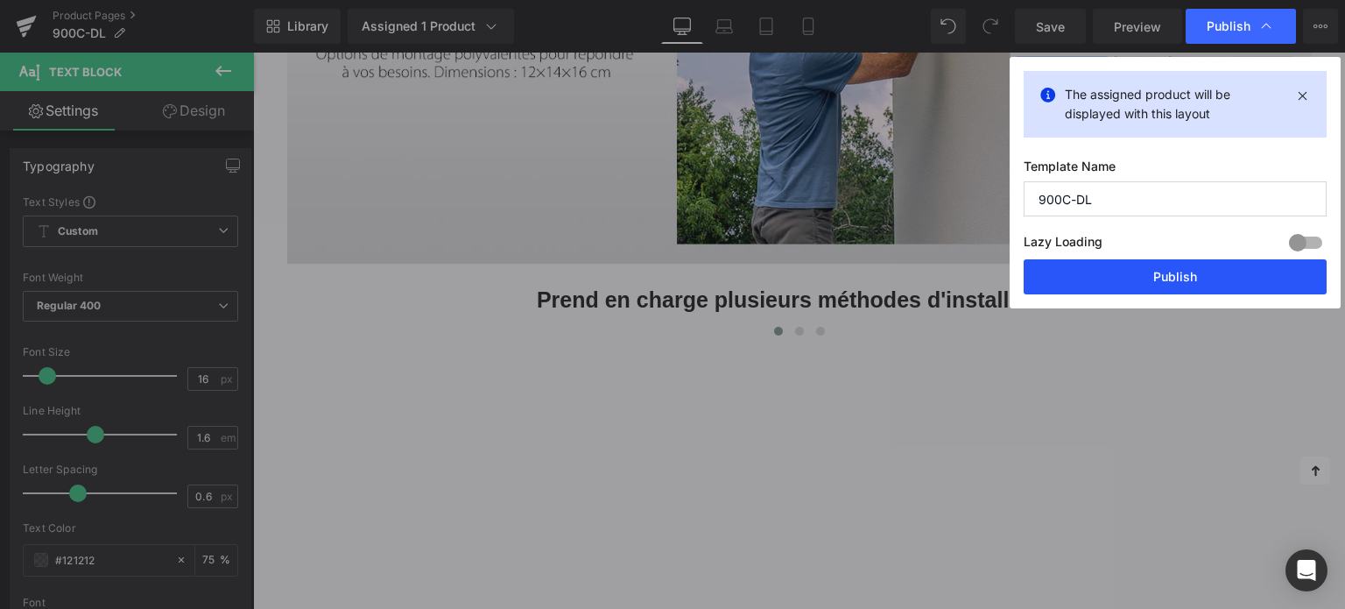
click at [1123, 273] on button "Publish" at bounding box center [1175, 276] width 303 height 35
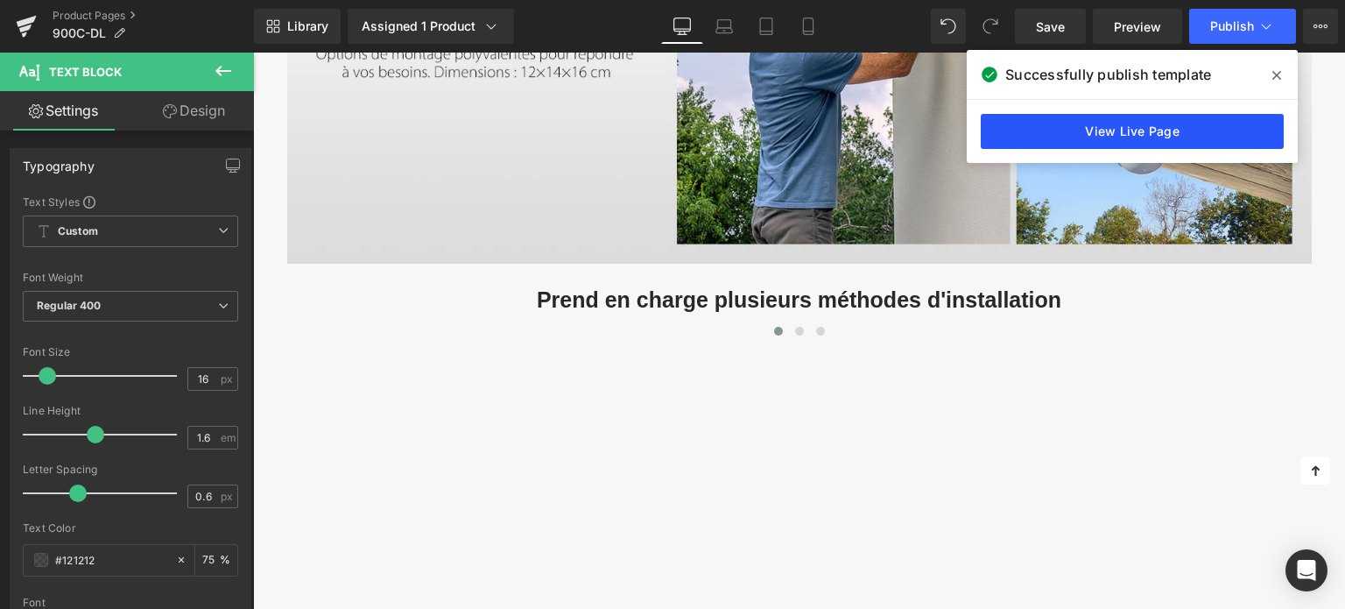
click at [1103, 129] on link "View Live Page" at bounding box center [1132, 131] width 303 height 35
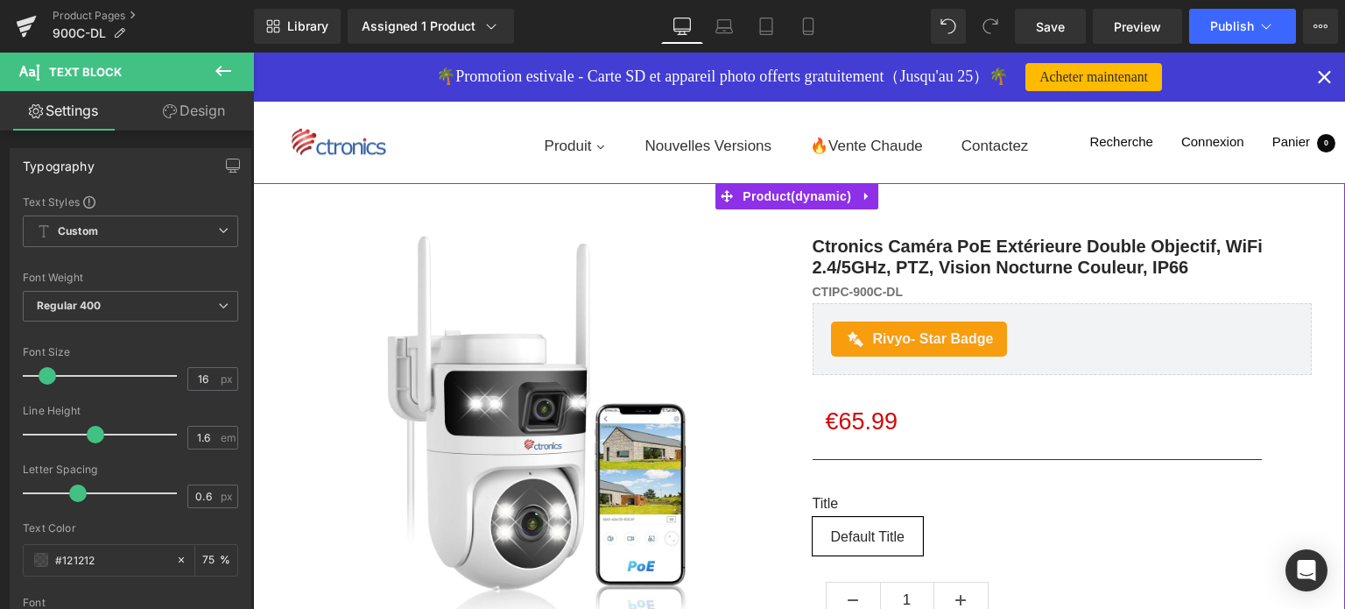
scroll to position [0, 0]
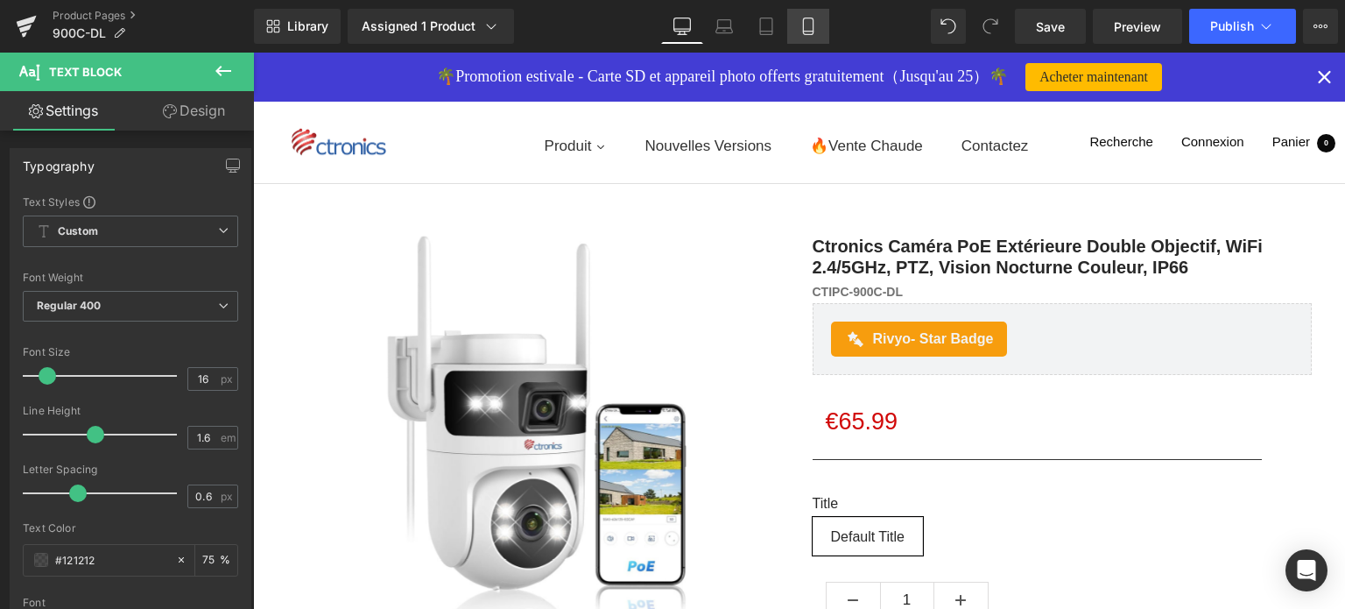
click at [822, 35] on link "Mobile" at bounding box center [808, 26] width 42 height 35
type input "75"
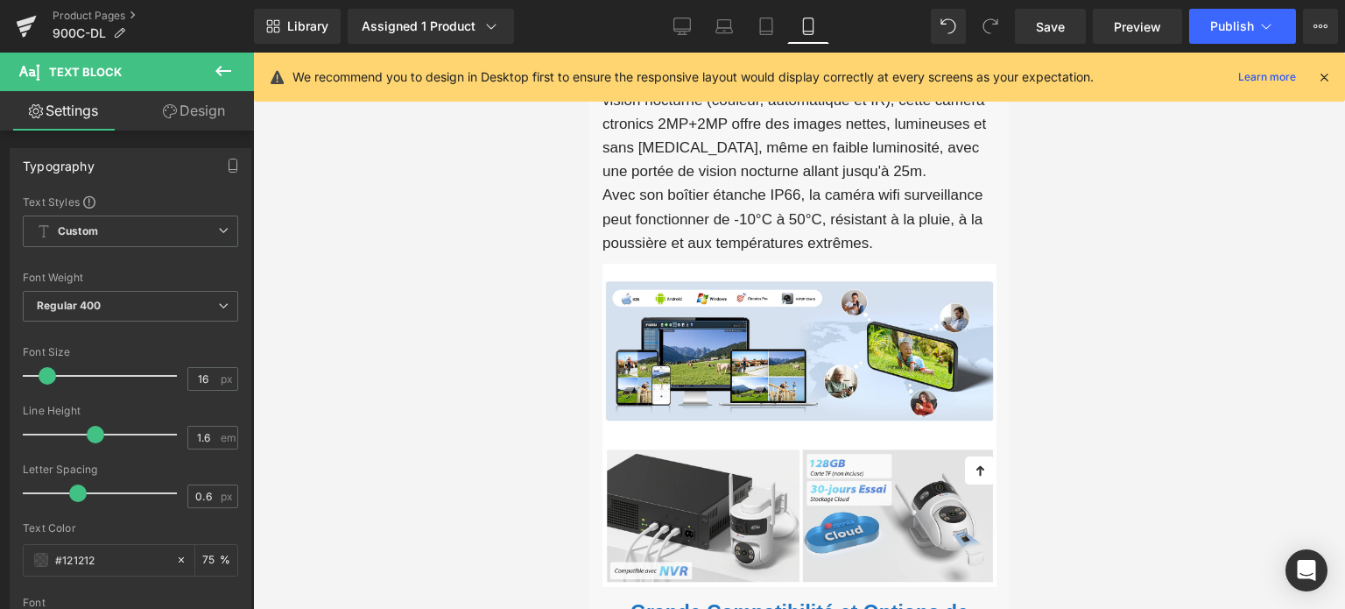
scroll to position [3560, 0]
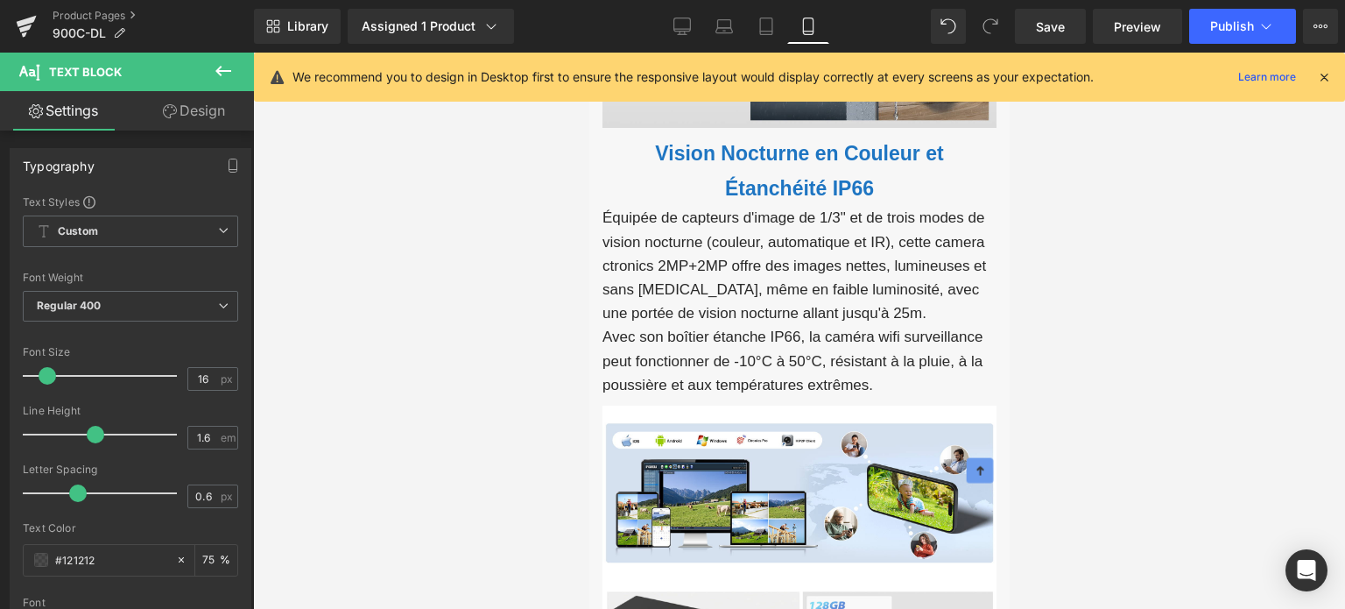
click at [975, 465] on icon at bounding box center [978, 469] width 13 height 13
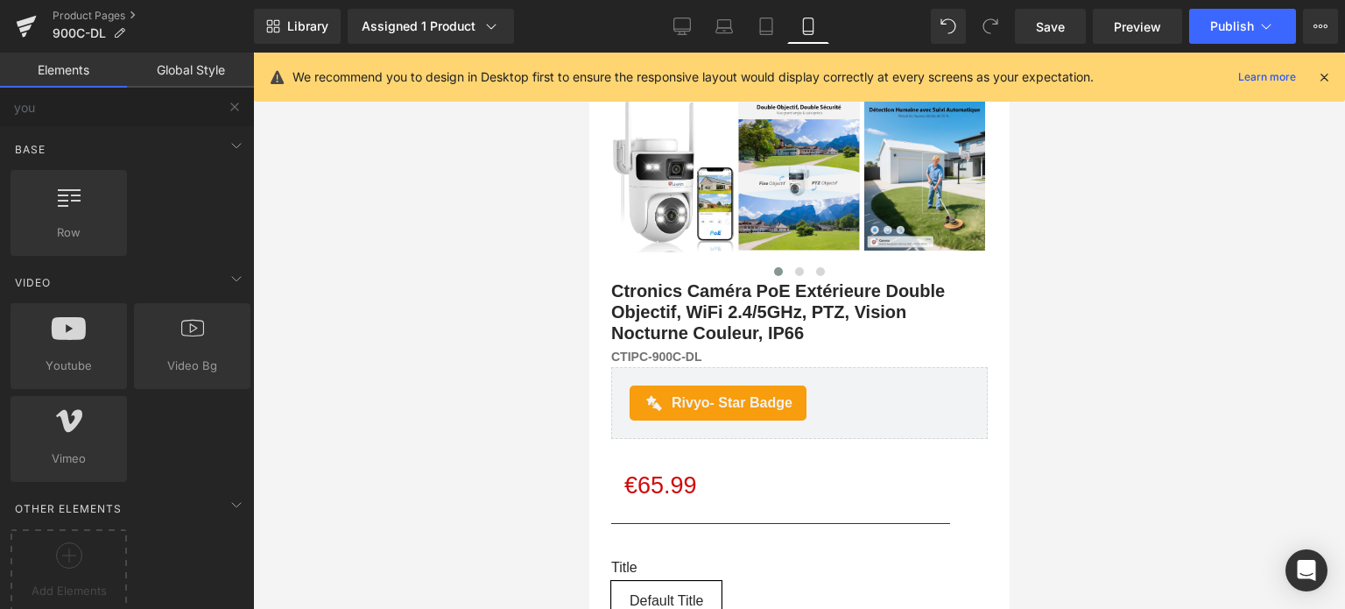
scroll to position [438, 0]
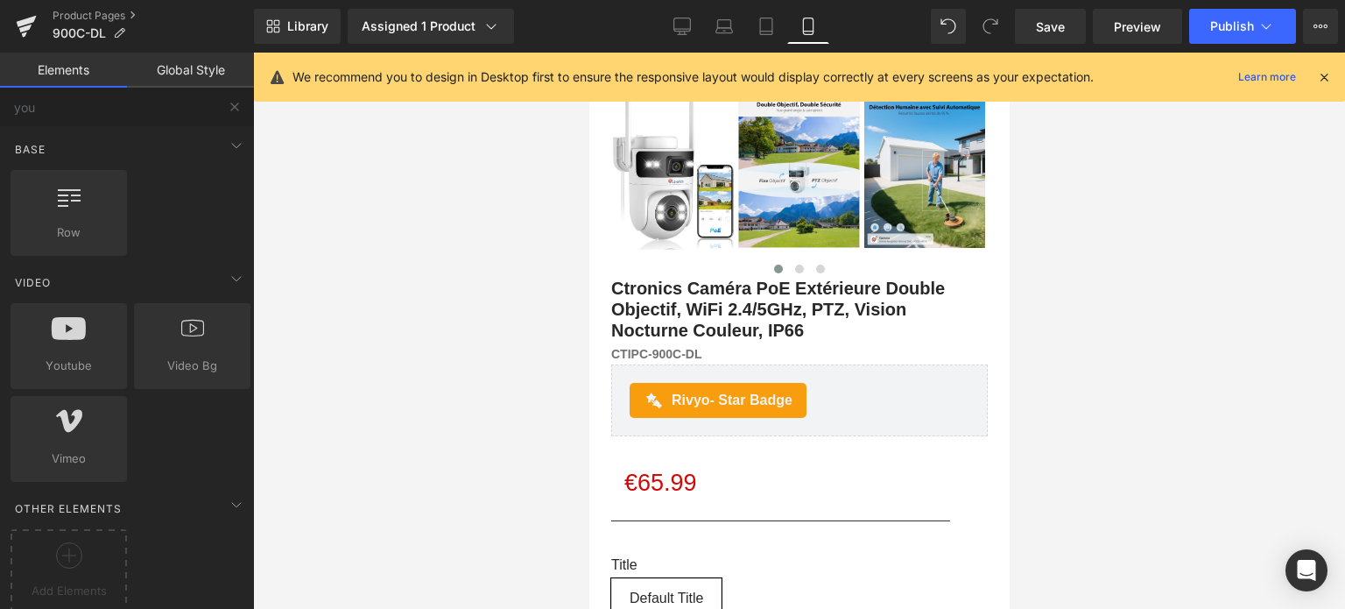
click at [1325, 80] on icon at bounding box center [1325, 77] width 16 height 16
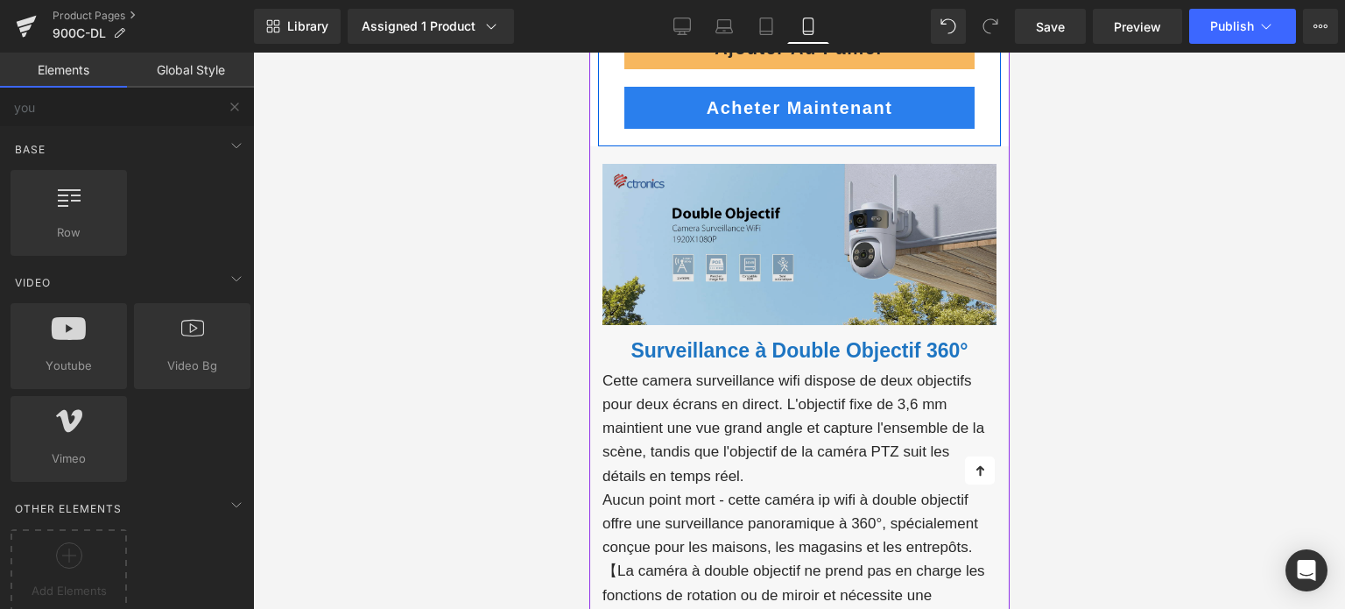
scroll to position [1314, 0]
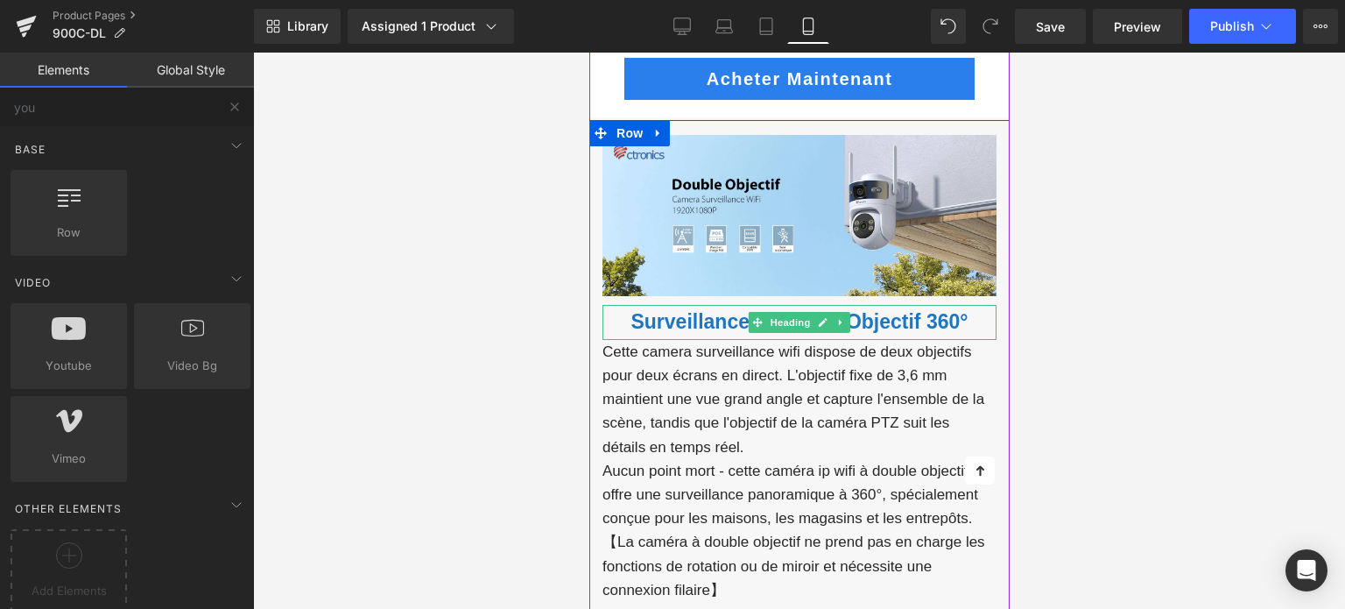
click at [648, 318] on font "Surveillance à Double Objectif 360°" at bounding box center [798, 321] width 337 height 23
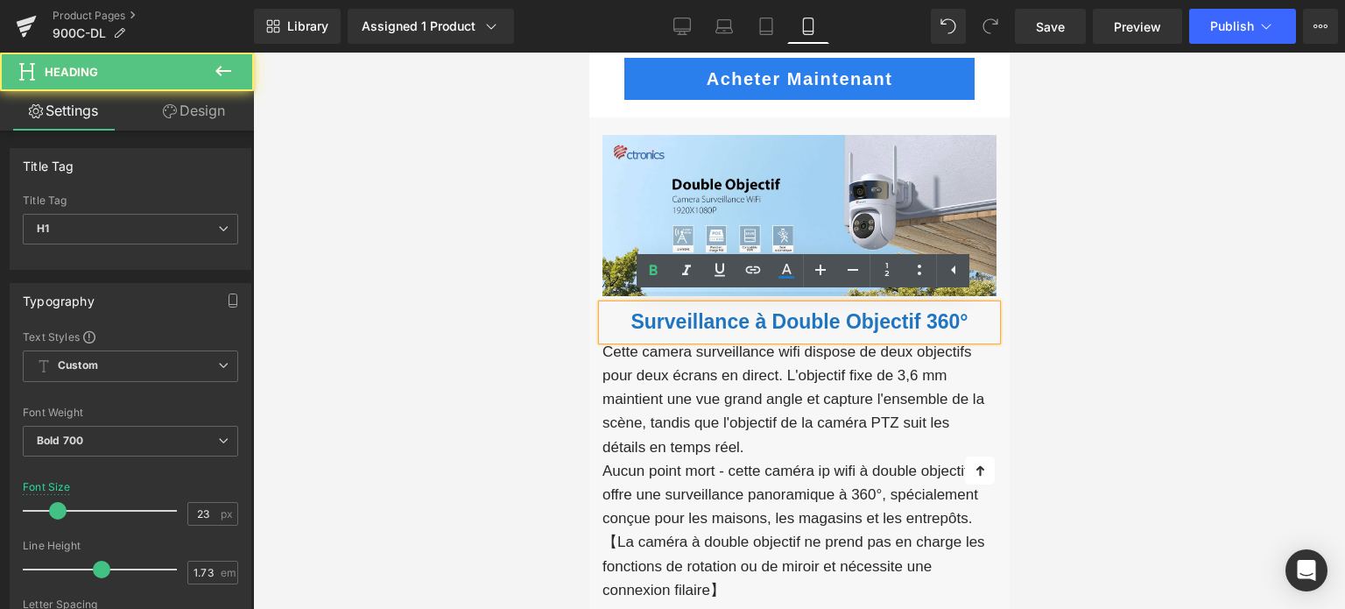
click at [648, 318] on font "Surveillance à Double Objectif 360°" at bounding box center [798, 321] width 337 height 23
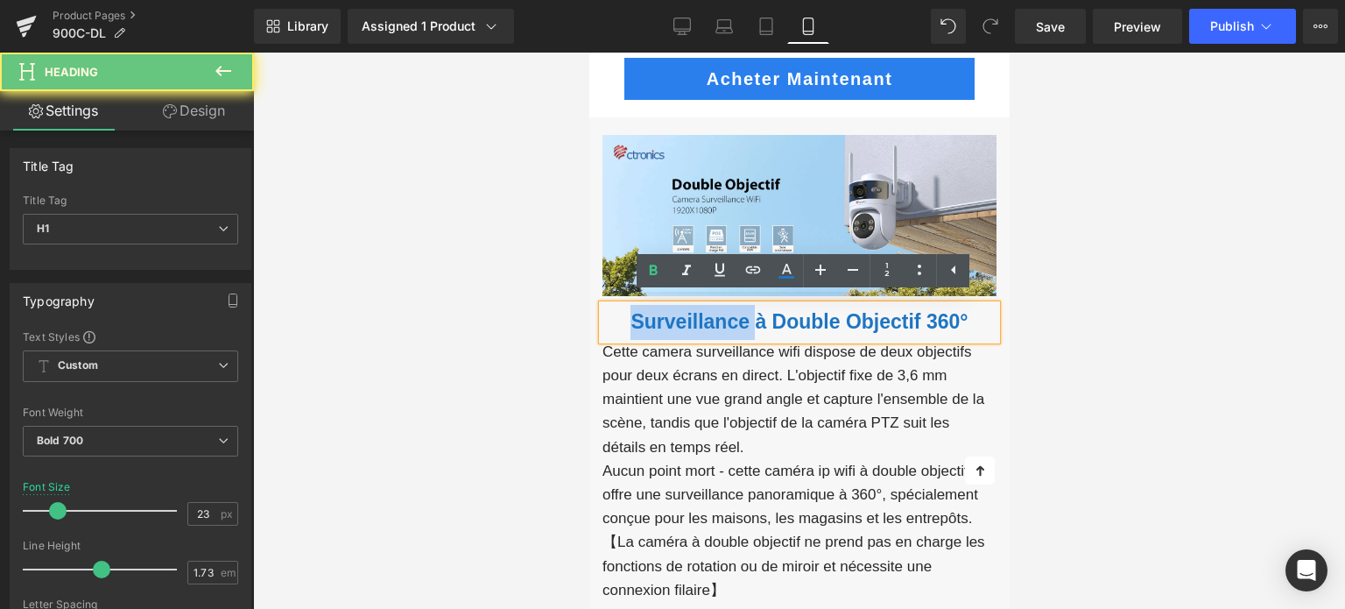
click at [697, 321] on font "Surveillance à Double Objectif 360°" at bounding box center [798, 321] width 337 height 23
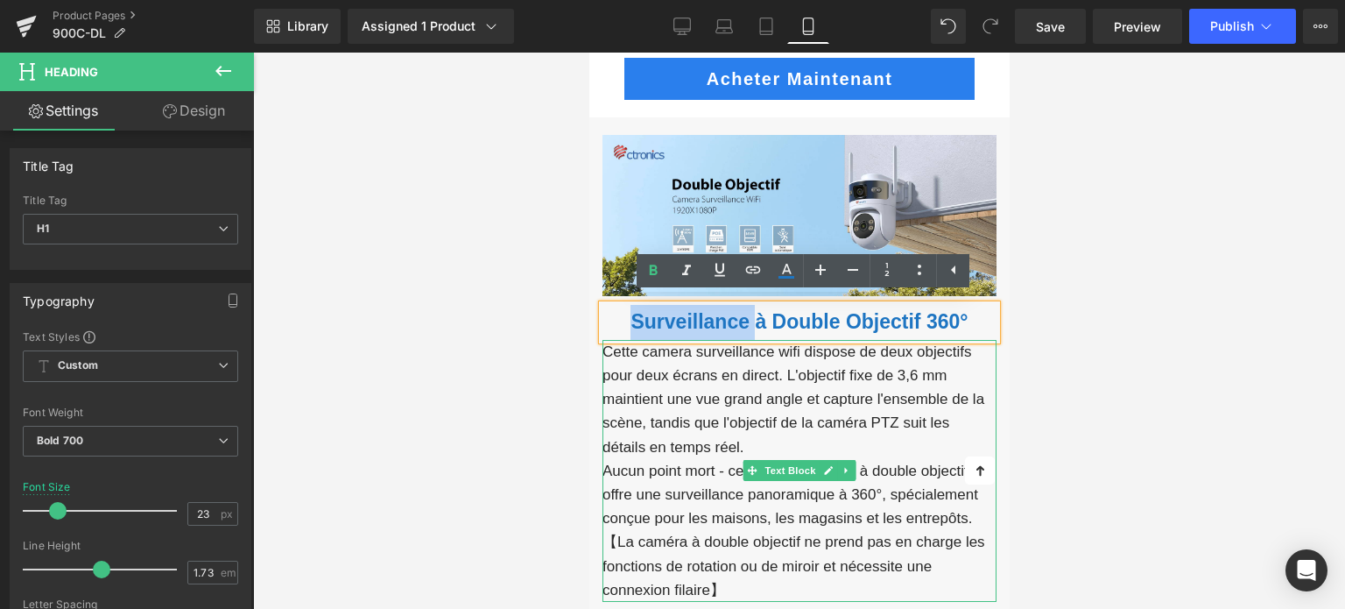
scroll to position [1401, 0]
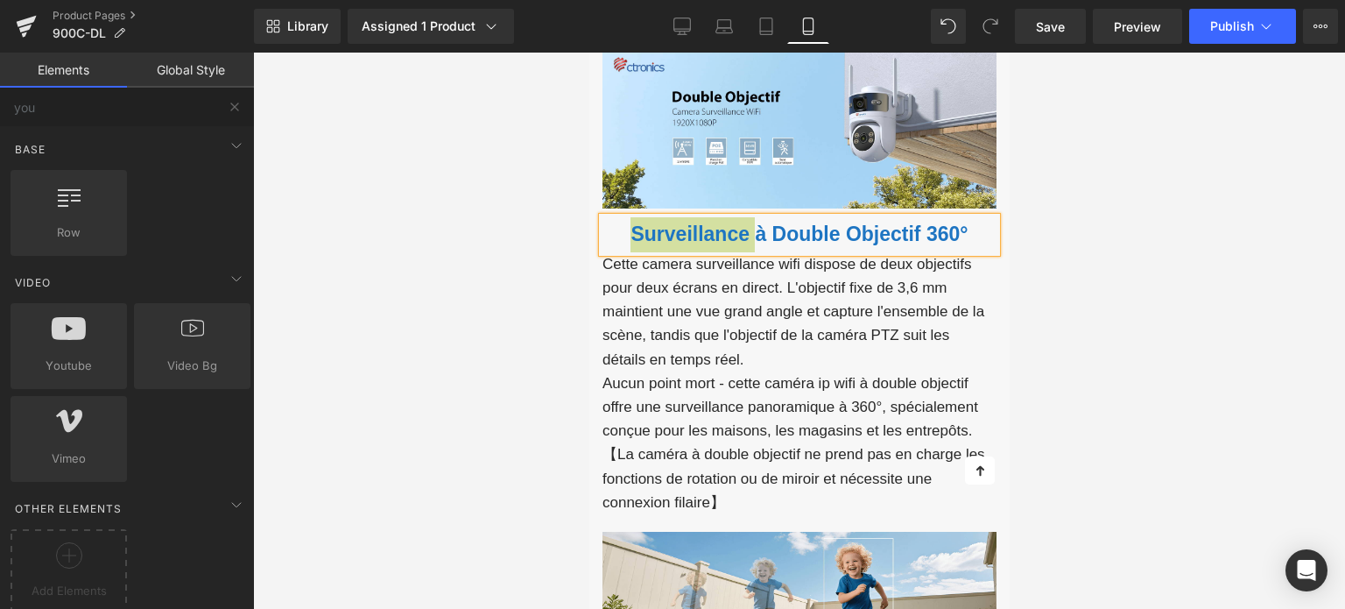
click at [1061, 258] on div at bounding box center [799, 331] width 1092 height 556
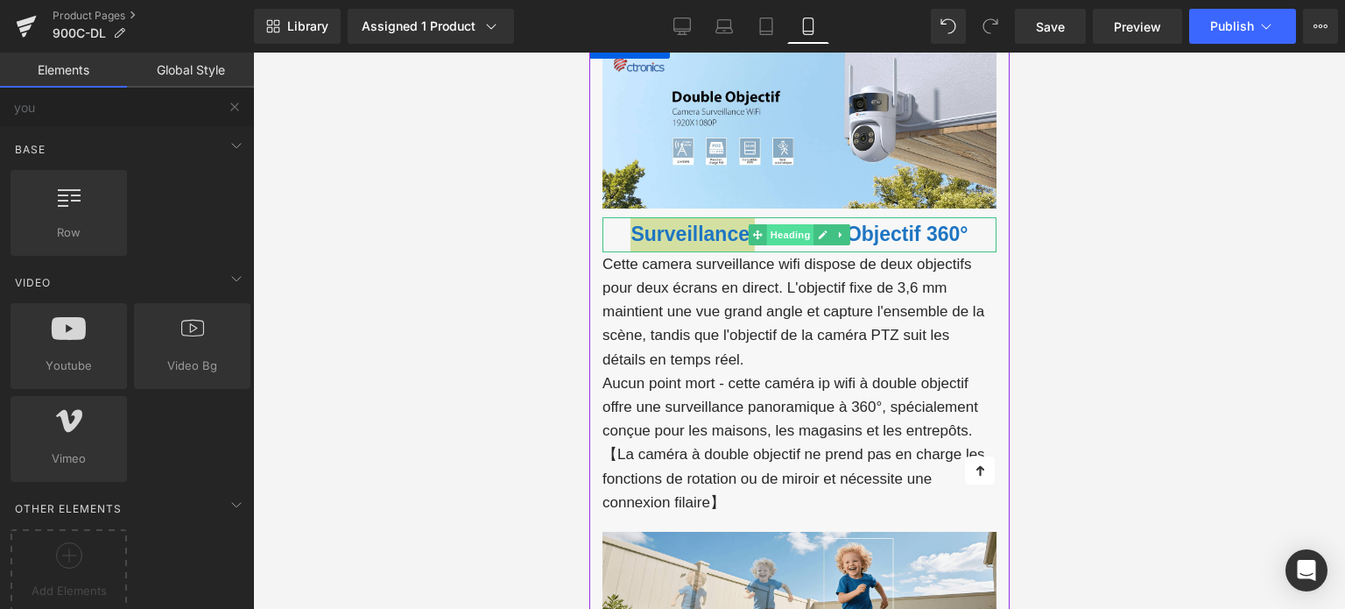
click at [782, 226] on span "Heading" at bounding box center [789, 234] width 47 height 21
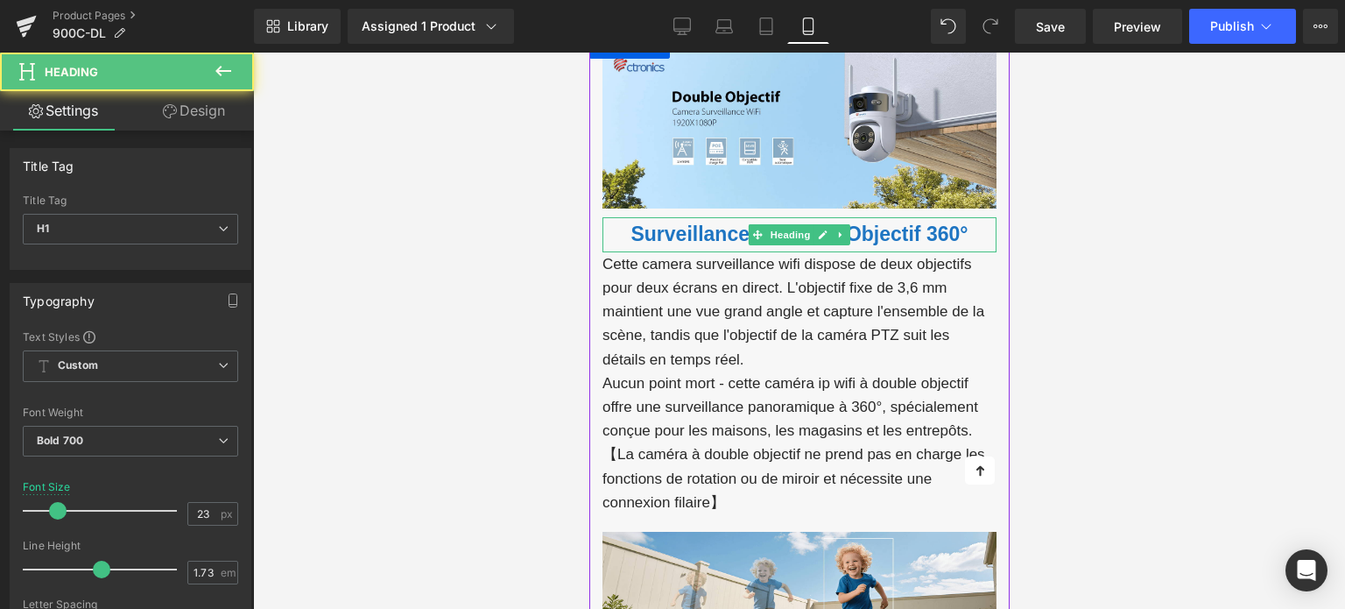
click at [900, 228] on font "Surveillance à Double Objectif 360°" at bounding box center [798, 233] width 337 height 23
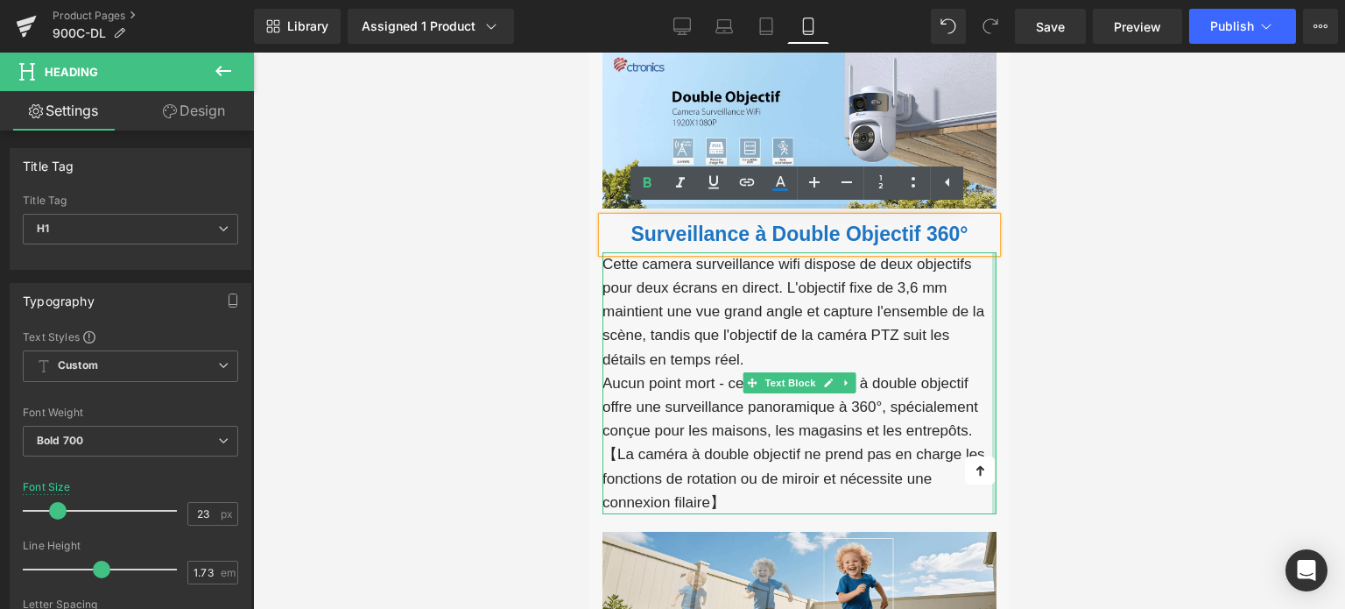
click at [1070, 335] on div at bounding box center [799, 331] width 1092 height 556
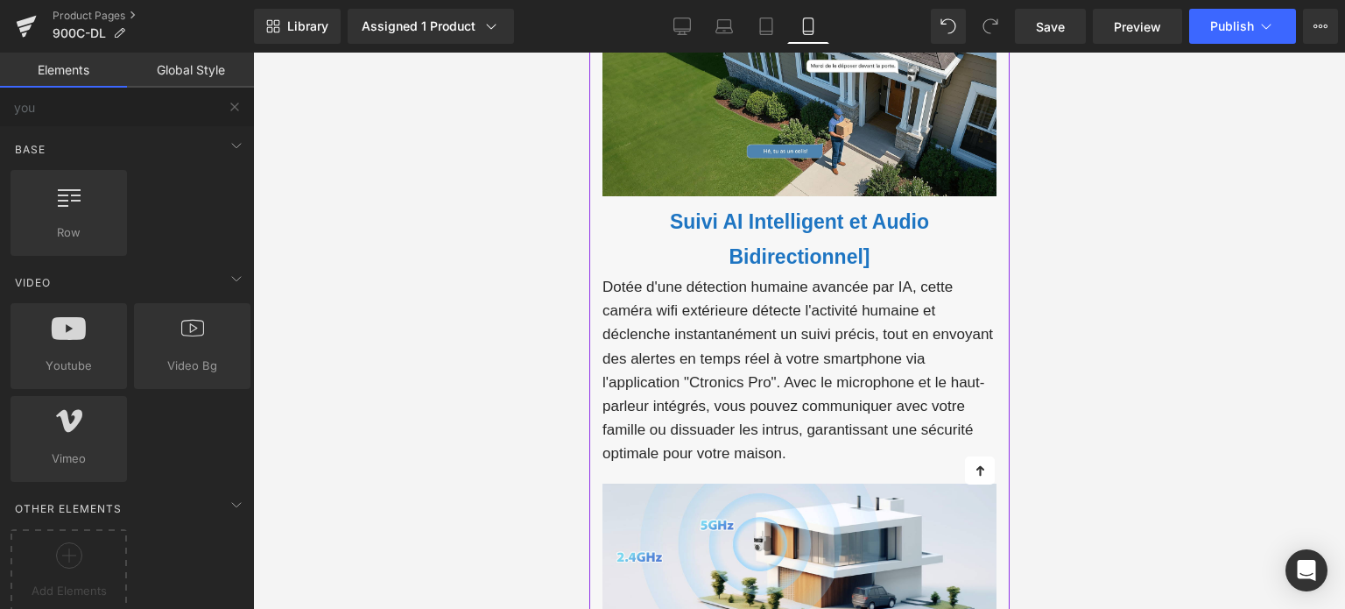
scroll to position [2277, 0]
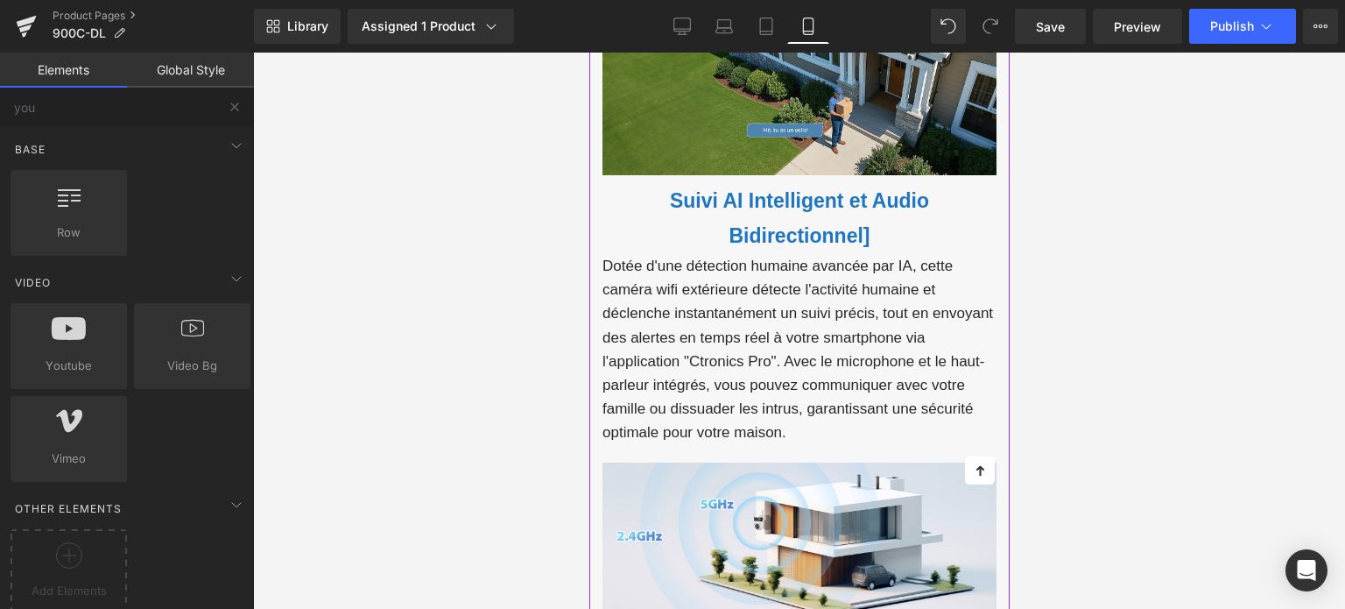
click at [725, 212] on h1 "Suivi AI Intelligent et Audio Bidirectionnel]" at bounding box center [799, 219] width 394 height 70
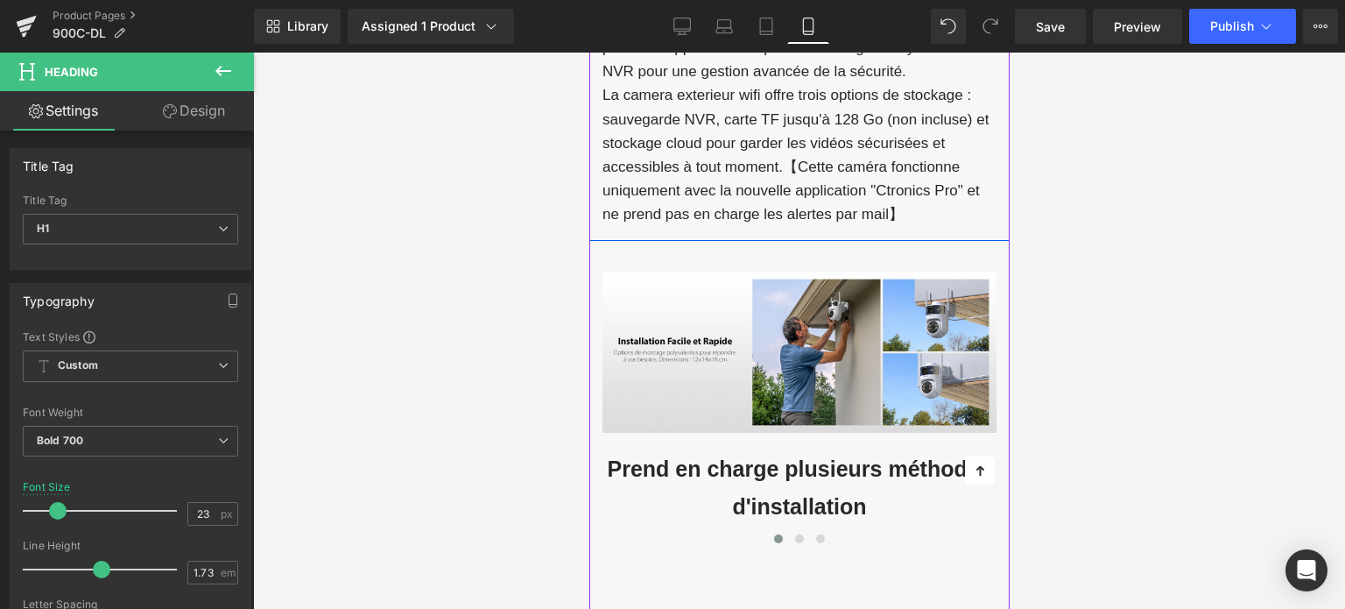
scroll to position [4380, 0]
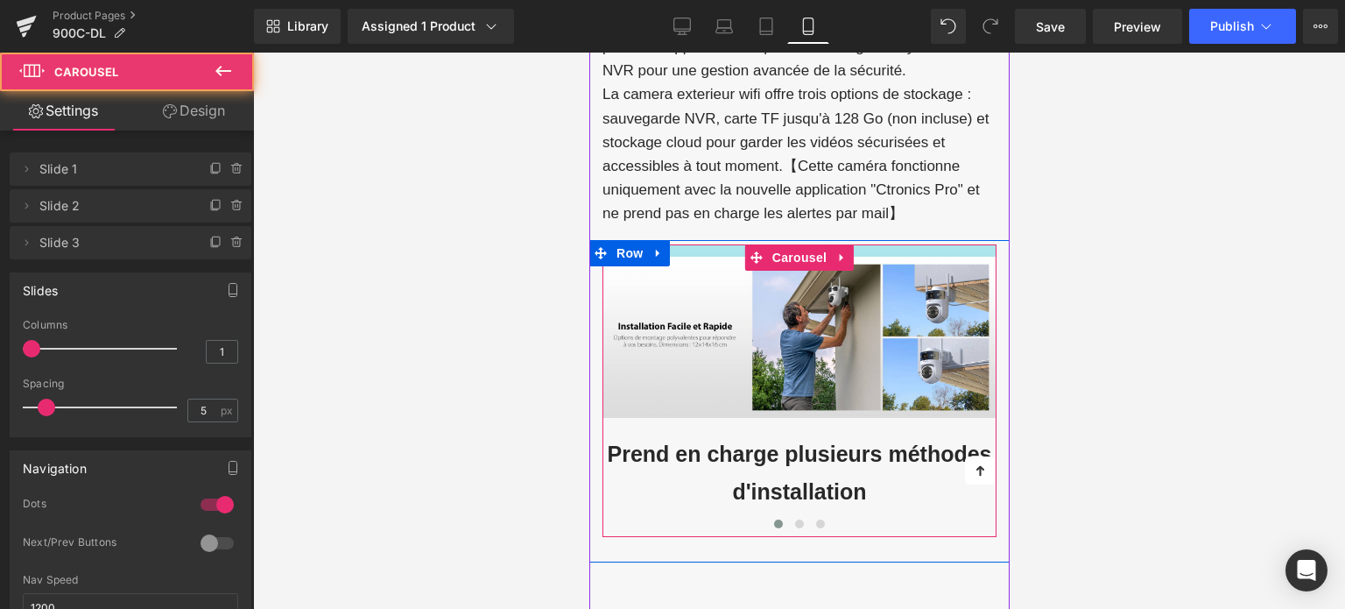
drag, startPoint x: 706, startPoint y: 241, endPoint x: 712, endPoint y: 227, distance: 15.3
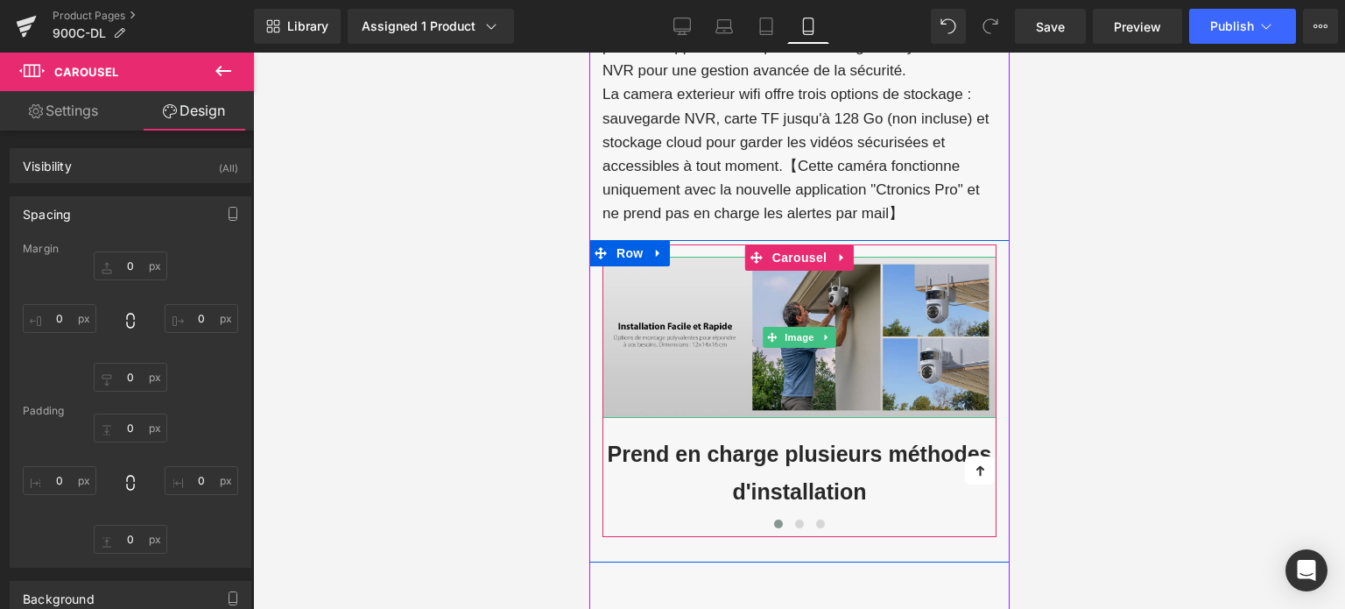
type input "0"
type input "14"
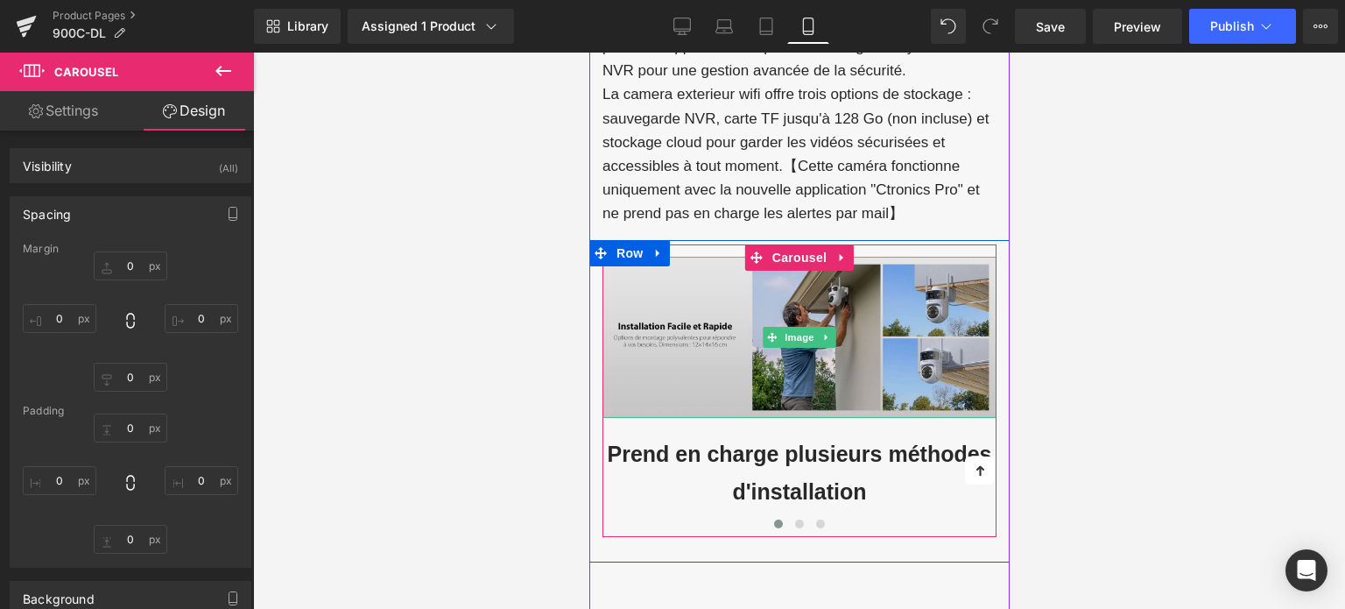
type input "0"
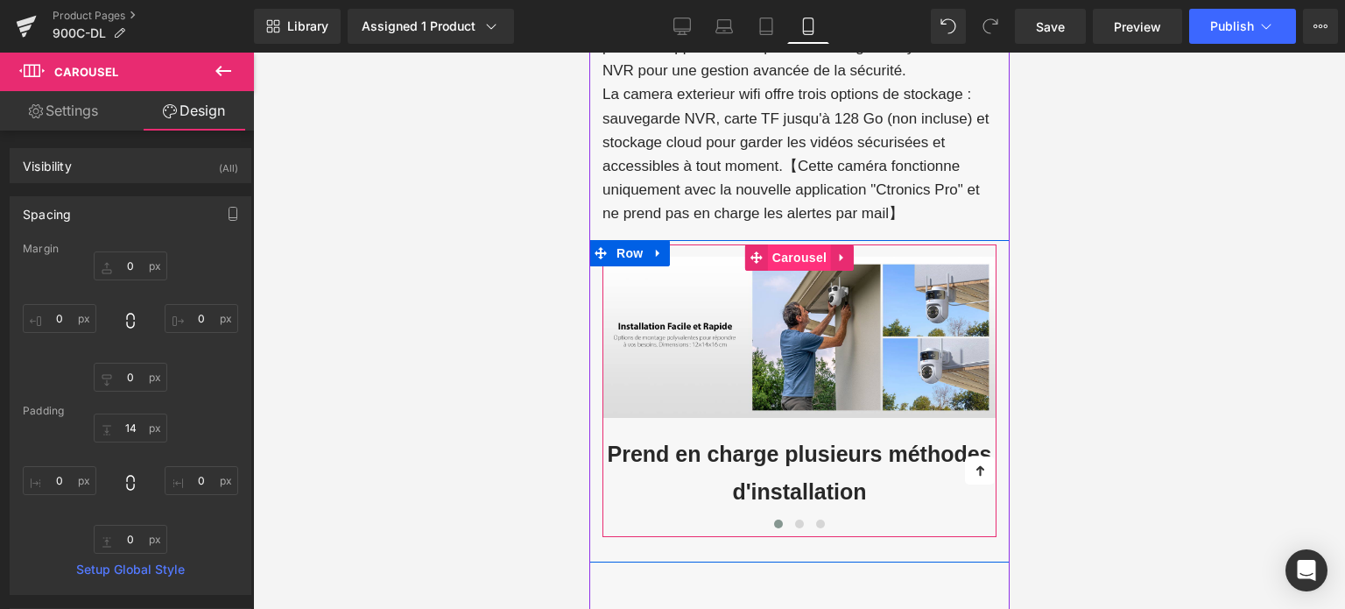
click at [800, 252] on span "Carousel" at bounding box center [798, 257] width 63 height 26
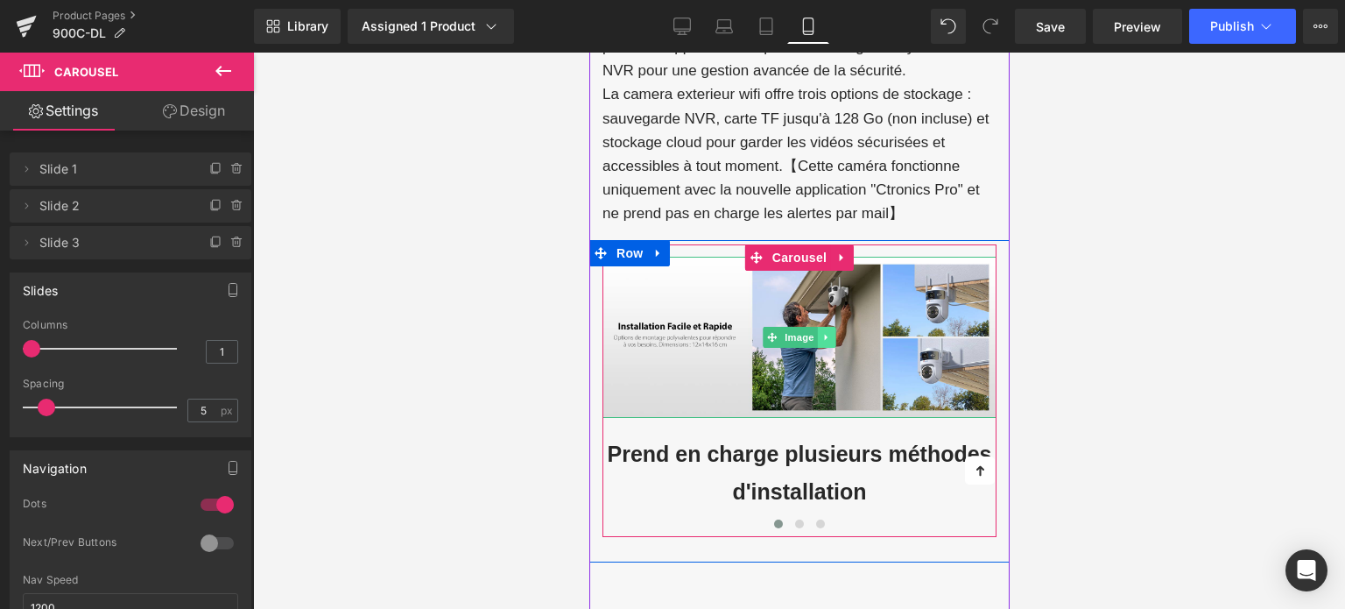
click at [826, 332] on icon at bounding box center [827, 337] width 10 height 11
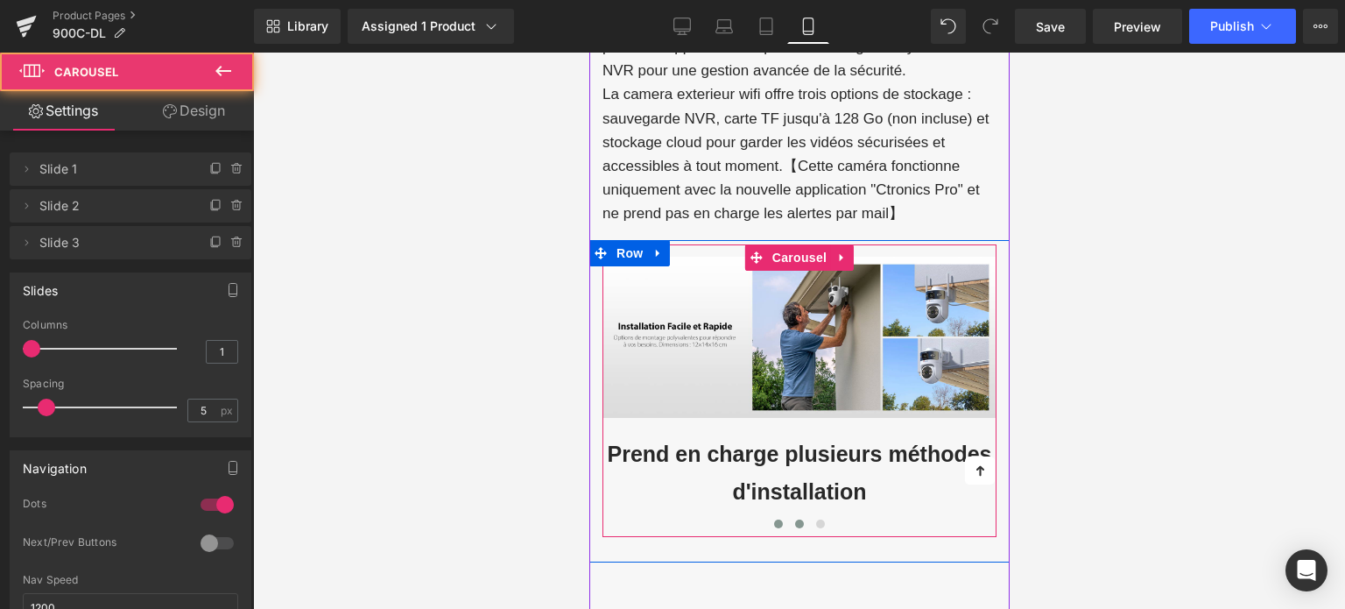
click at [801, 519] on button at bounding box center [798, 524] width 21 height 18
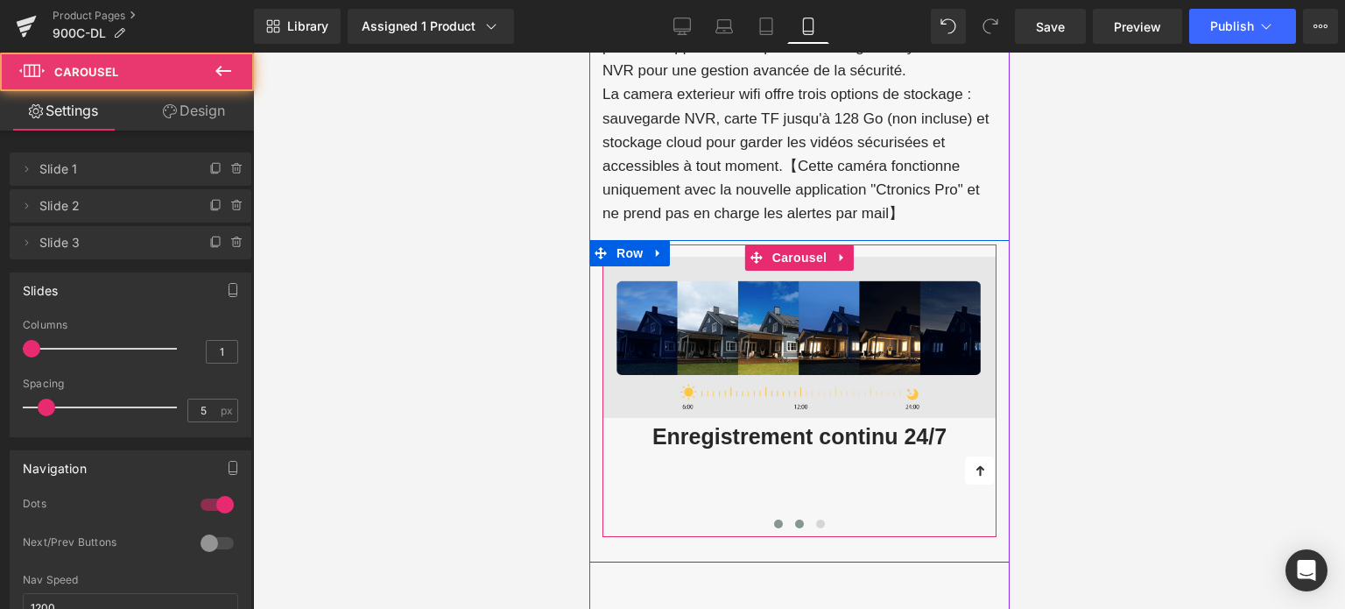
click at [773, 519] on span at bounding box center [777, 523] width 9 height 9
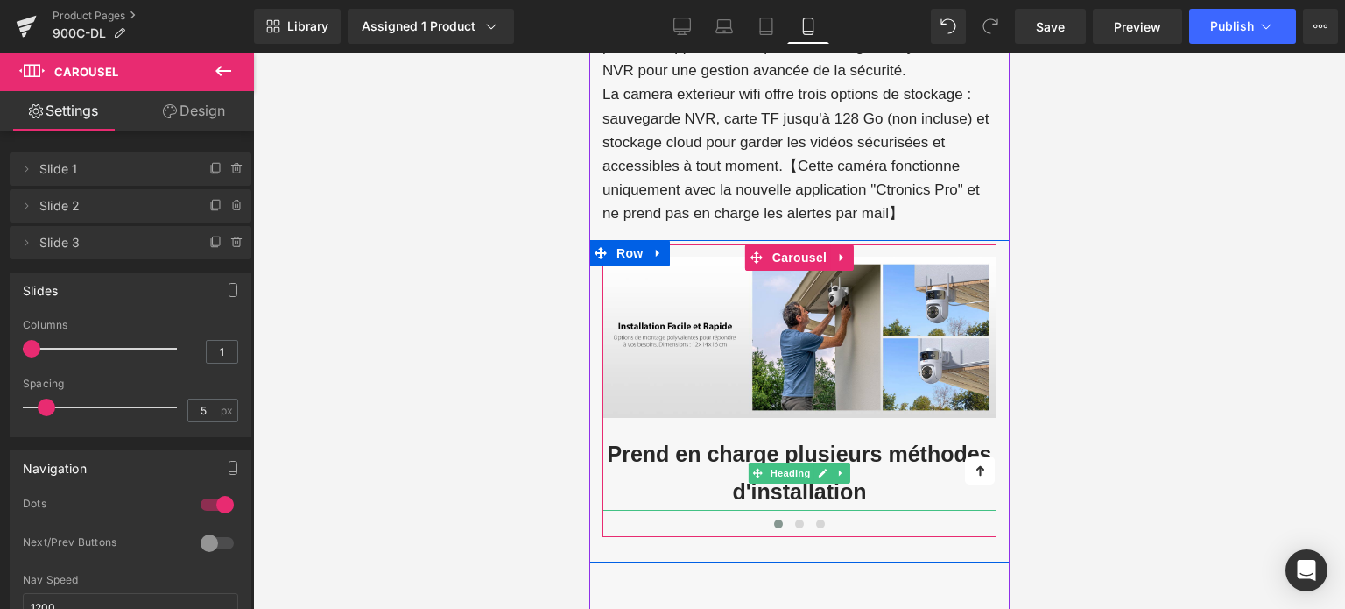
click at [676, 441] on strong "Prend en charge plusieurs méthodes d'installation" at bounding box center [798, 472] width 385 height 62
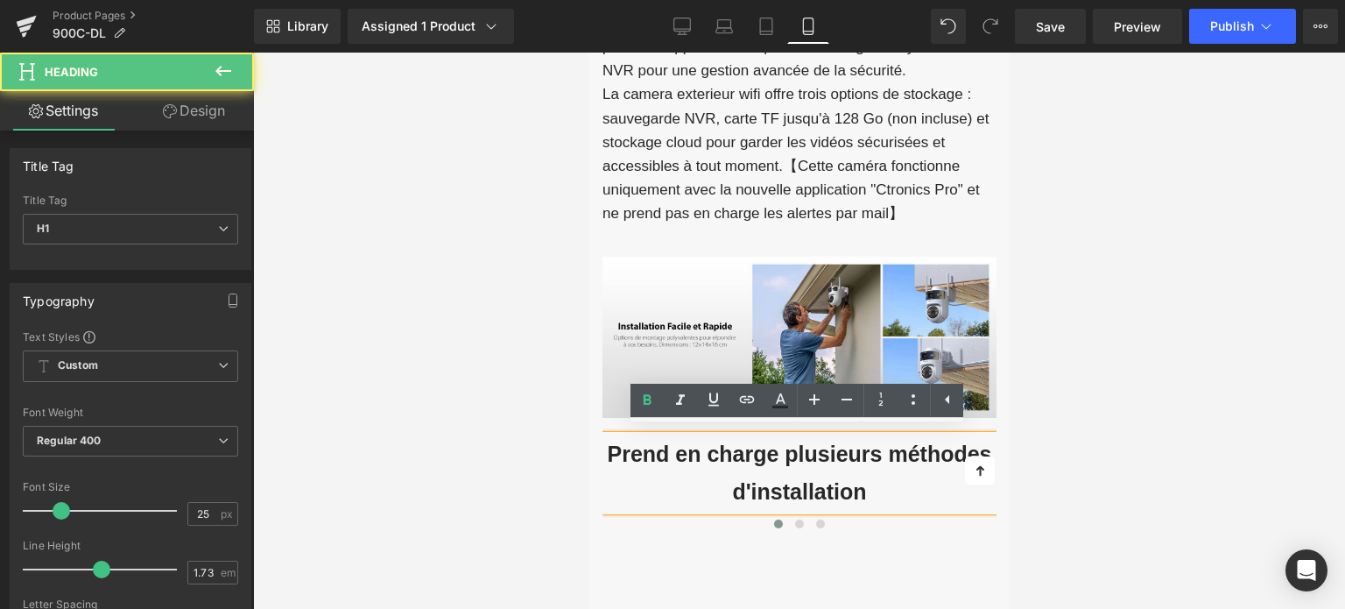
click at [677, 445] on strong "Prend en charge plusieurs méthodes d'installation" at bounding box center [798, 472] width 385 height 62
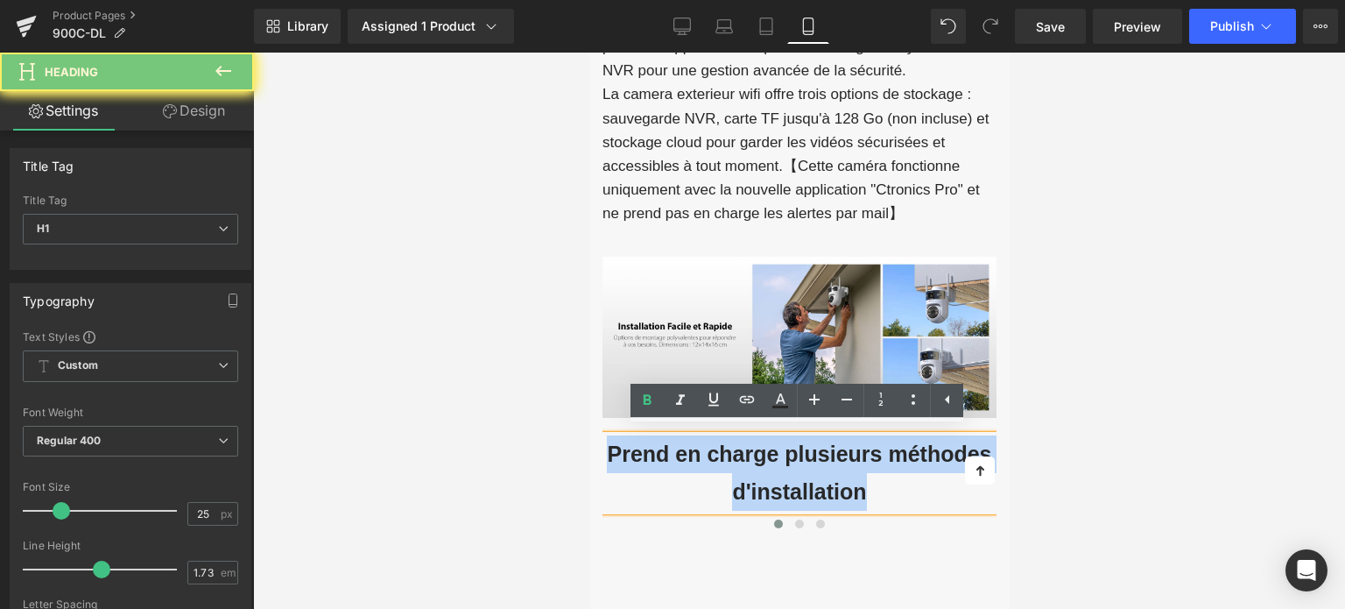
click at [677, 445] on strong "Prend en charge plusieurs méthodes d'installation" at bounding box center [798, 472] width 385 height 62
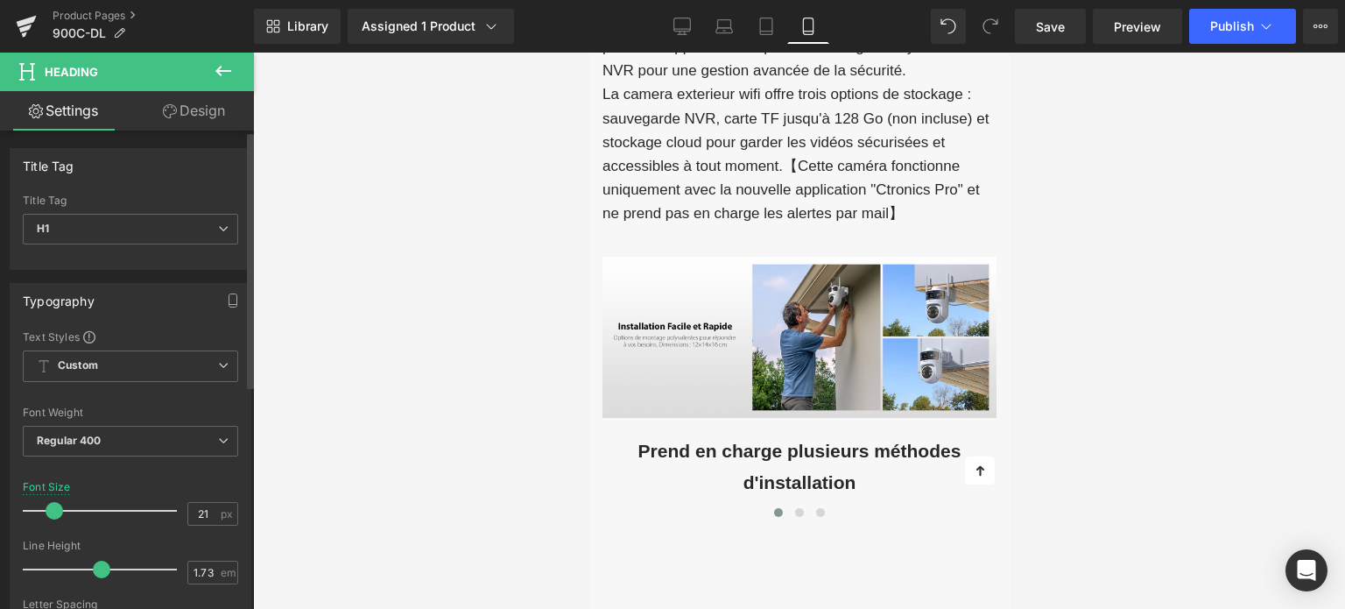
type input "20"
click at [54, 508] on span at bounding box center [54, 511] width 18 height 18
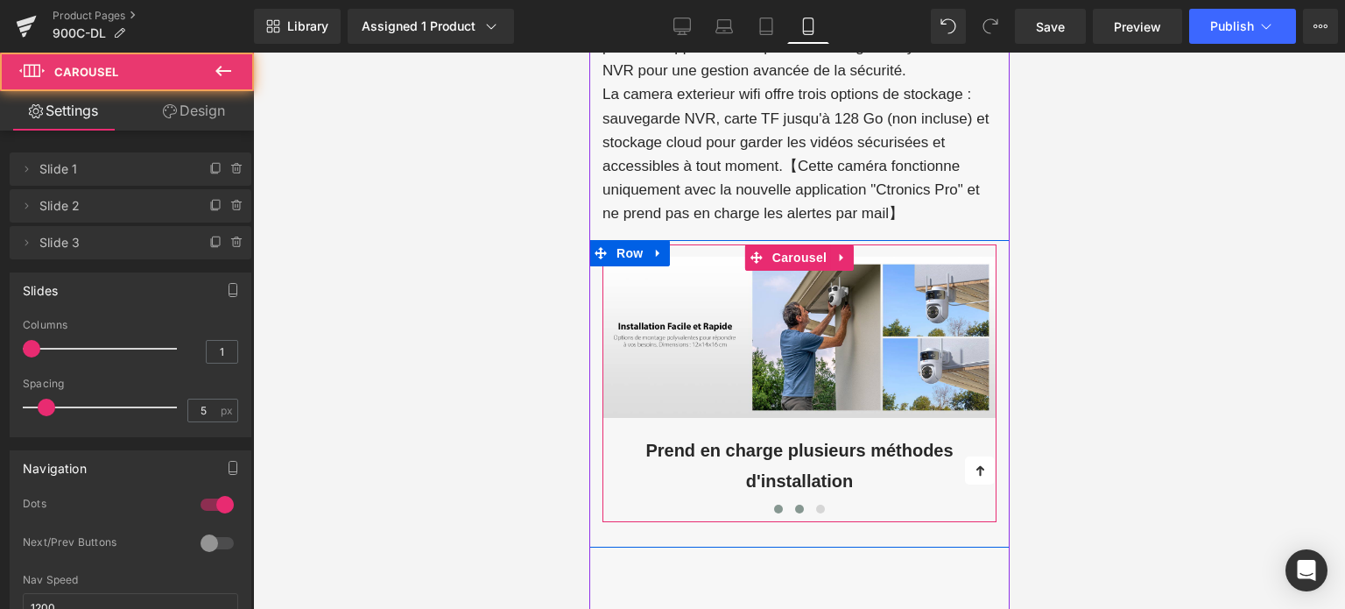
click at [793, 507] on button at bounding box center [798, 509] width 21 height 18
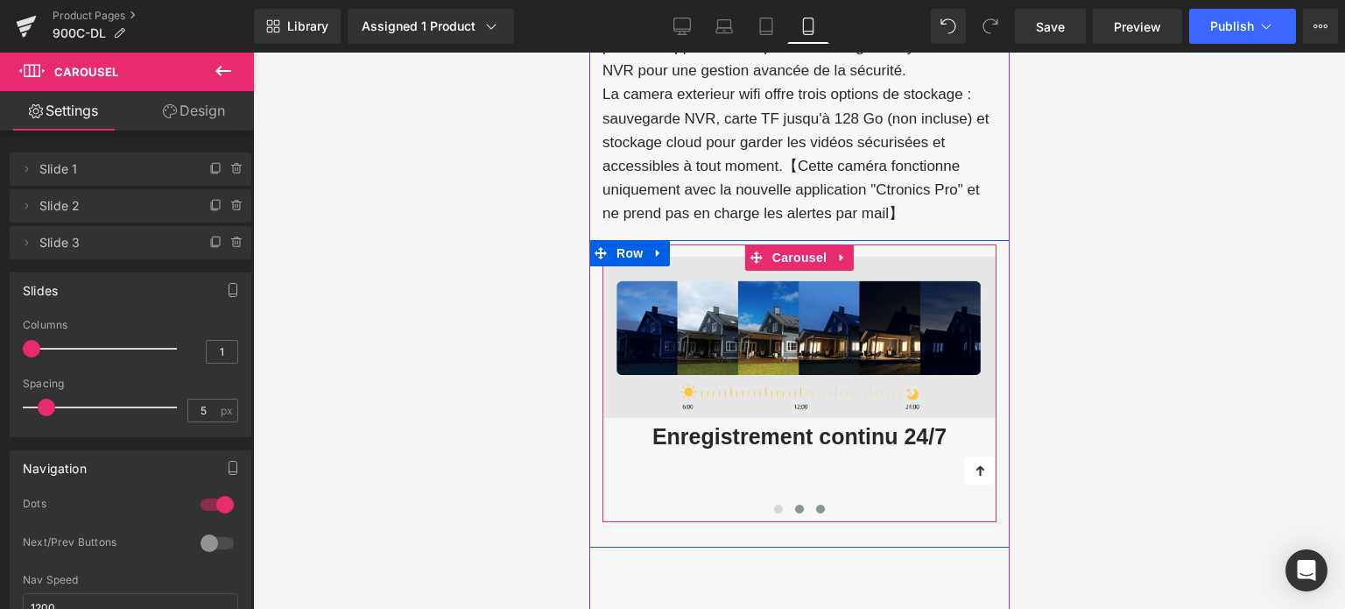
click at [812, 500] on button at bounding box center [819, 509] width 21 height 18
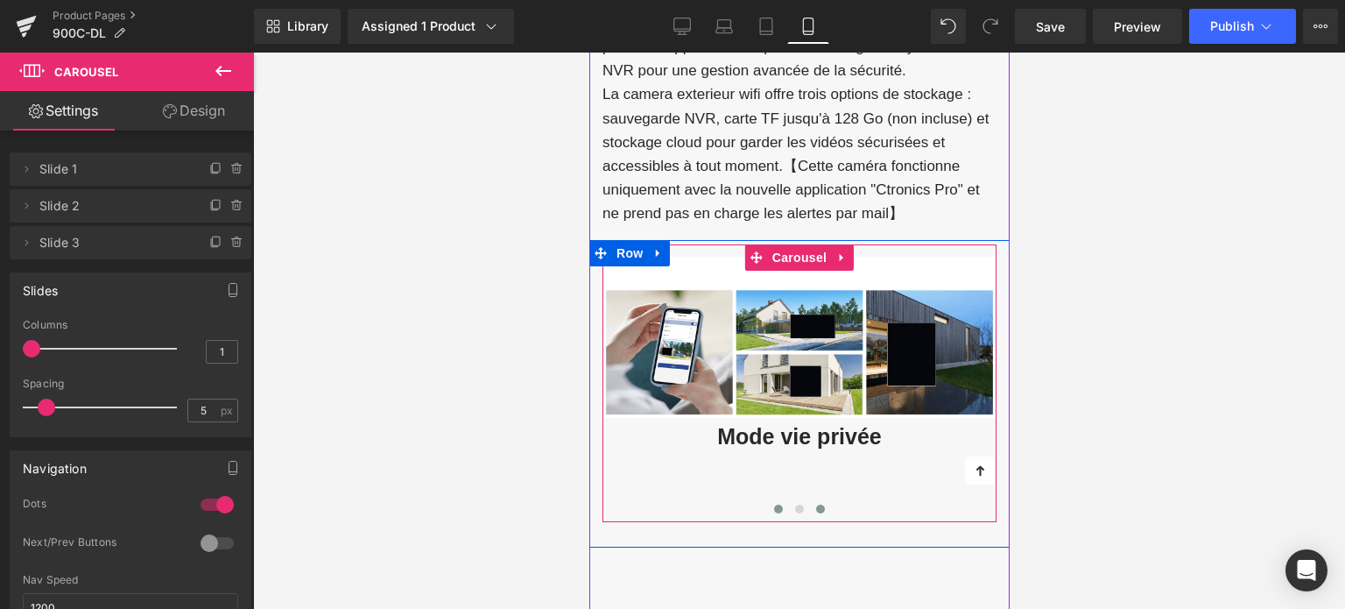
click at [780, 504] on button at bounding box center [777, 509] width 21 height 18
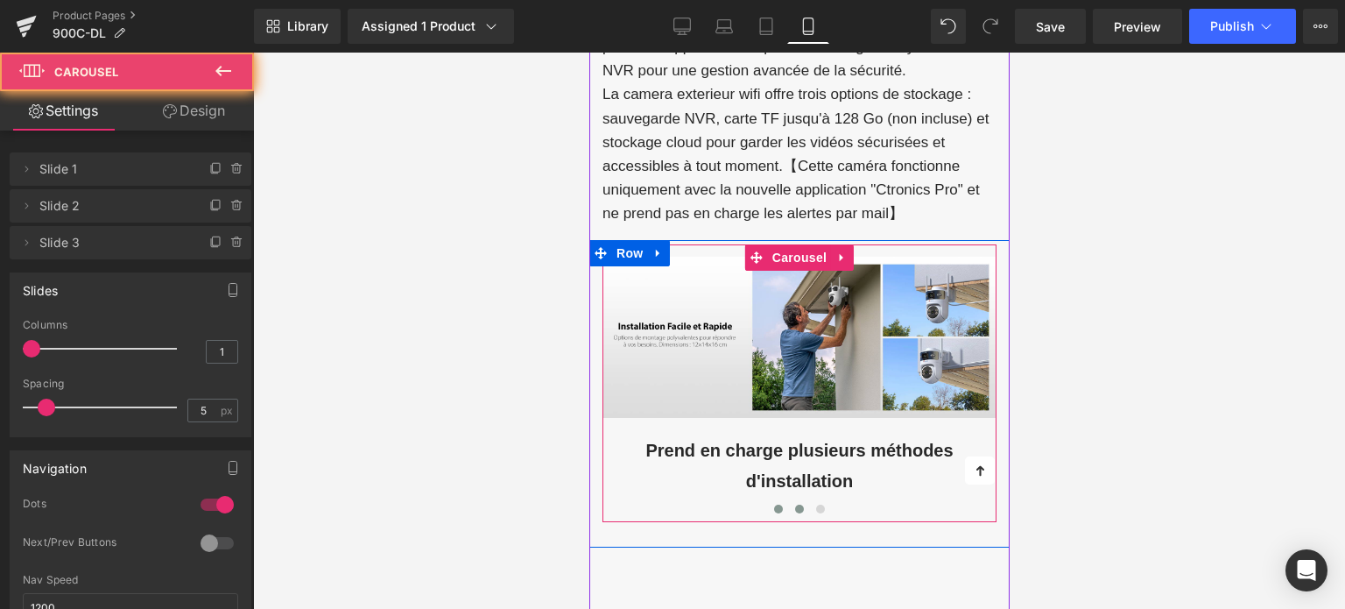
click at [796, 505] on span at bounding box center [798, 509] width 9 height 9
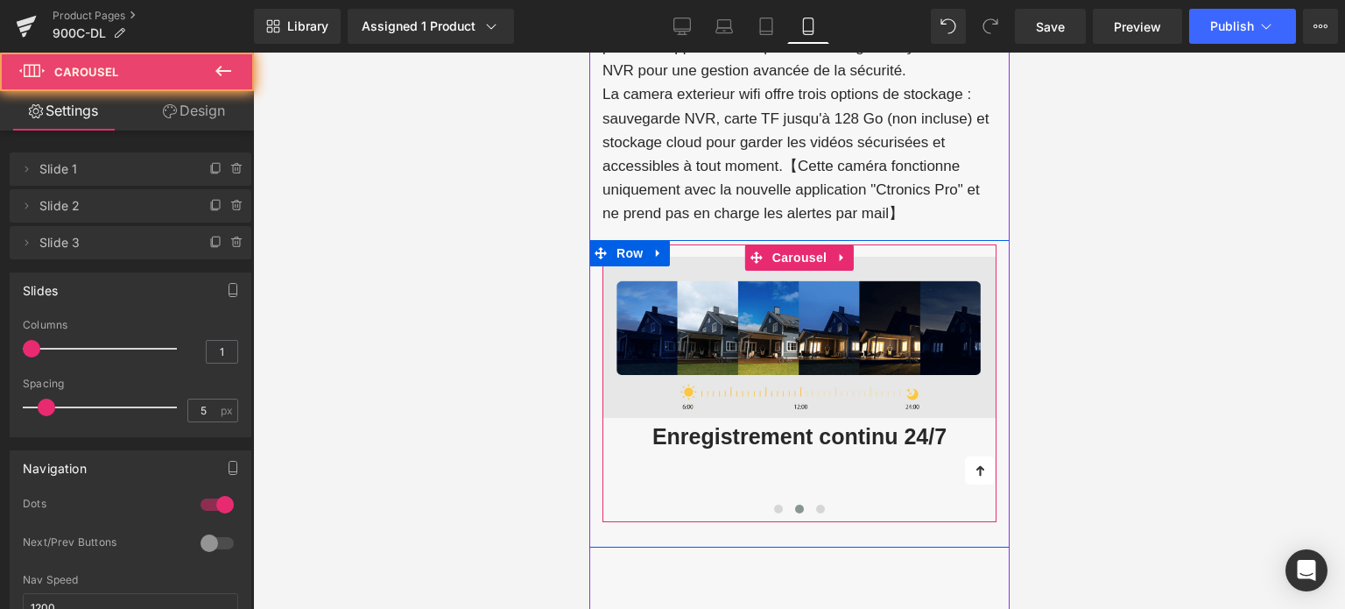
click at [733, 445] on div "Enregistrement continu 24/7 Heading" at bounding box center [799, 437] width 394 height 38
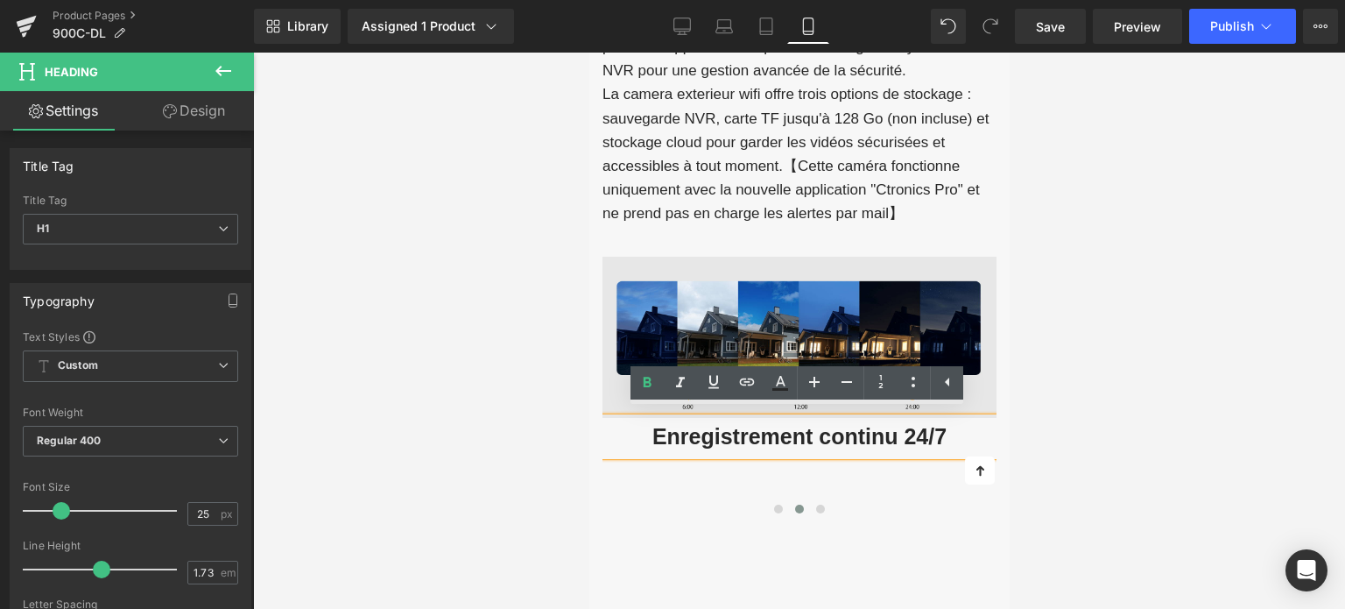
click at [724, 437] on strong "Enregistrement continu 24/7" at bounding box center [799, 436] width 294 height 25
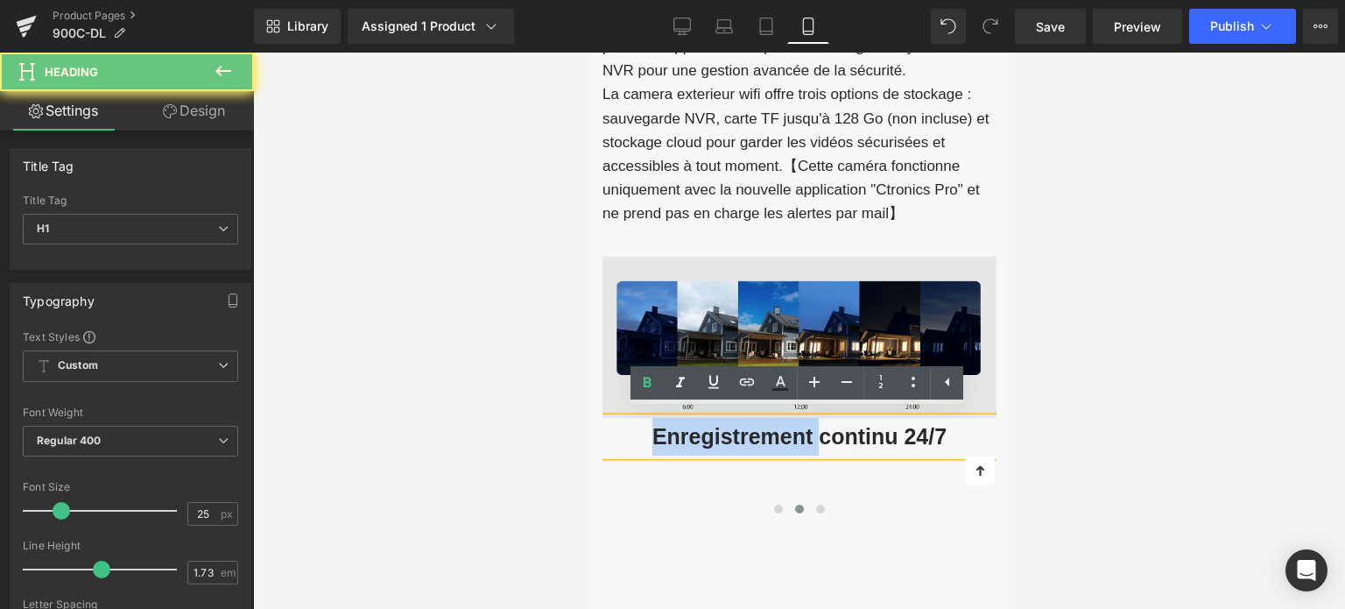
click at [724, 437] on strong "Enregistrement continu 24/7" at bounding box center [799, 436] width 294 height 25
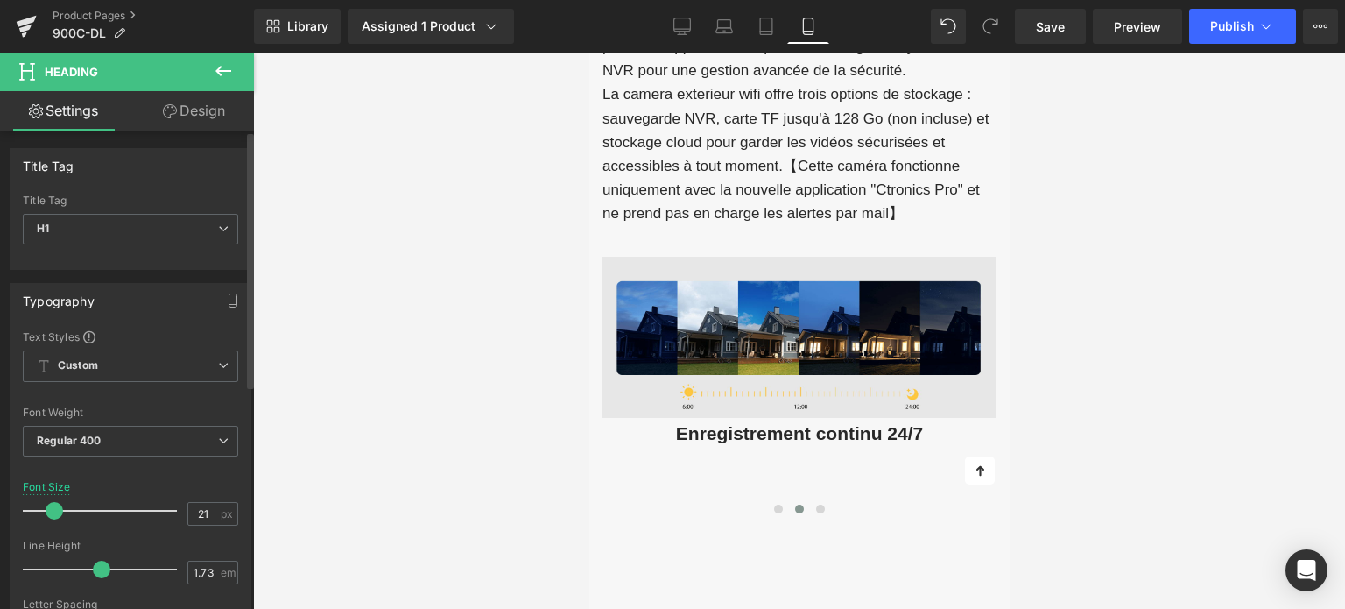
type input "20"
click at [49, 502] on span at bounding box center [54, 511] width 18 height 18
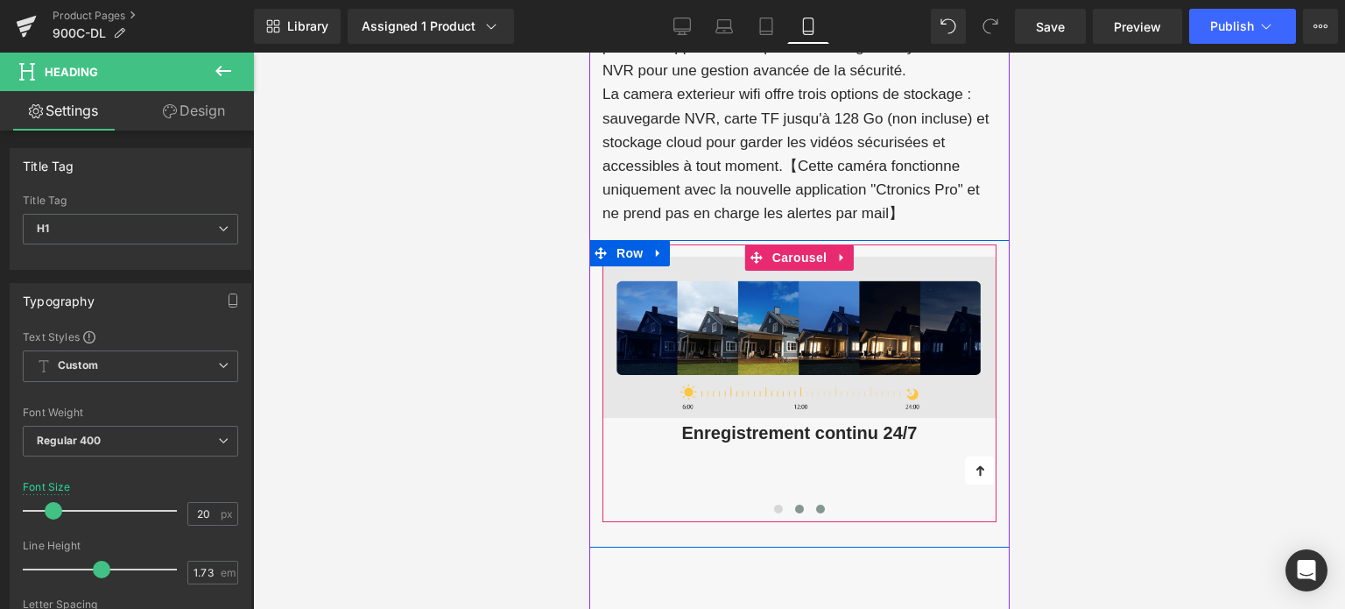
click at [820, 505] on span at bounding box center [819, 509] width 9 height 9
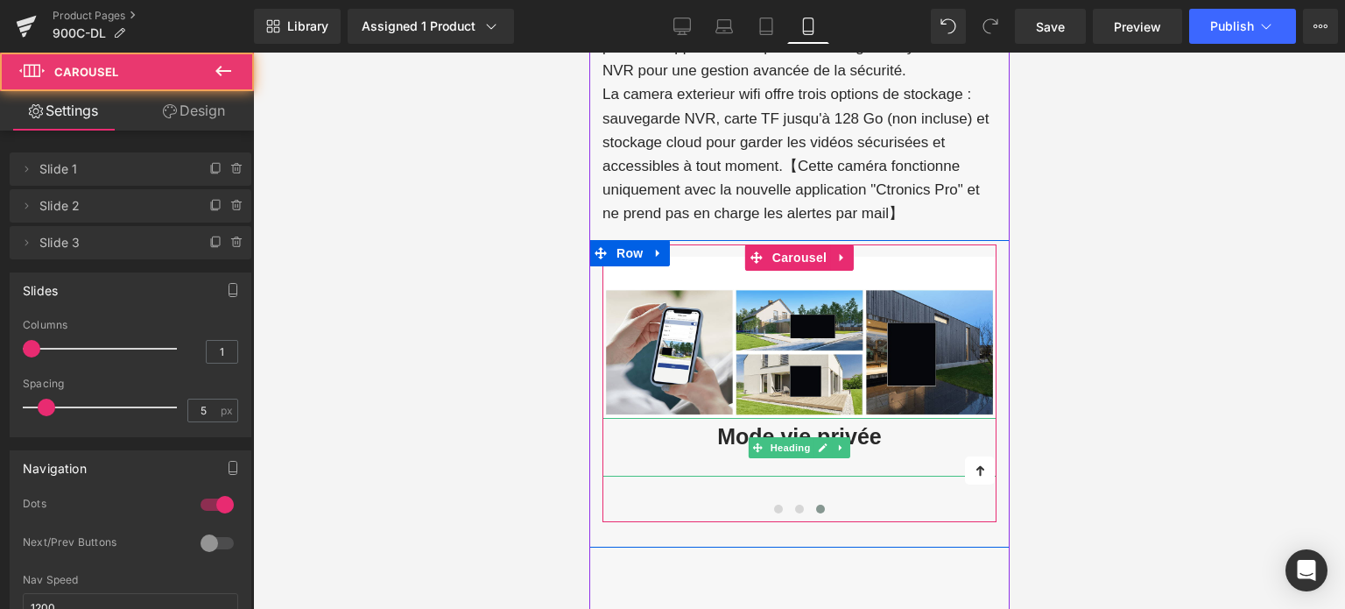
drag, startPoint x: 750, startPoint y: 434, endPoint x: 733, endPoint y: 434, distance: 16.7
click at [748, 437] on span at bounding box center [757, 447] width 18 height 21
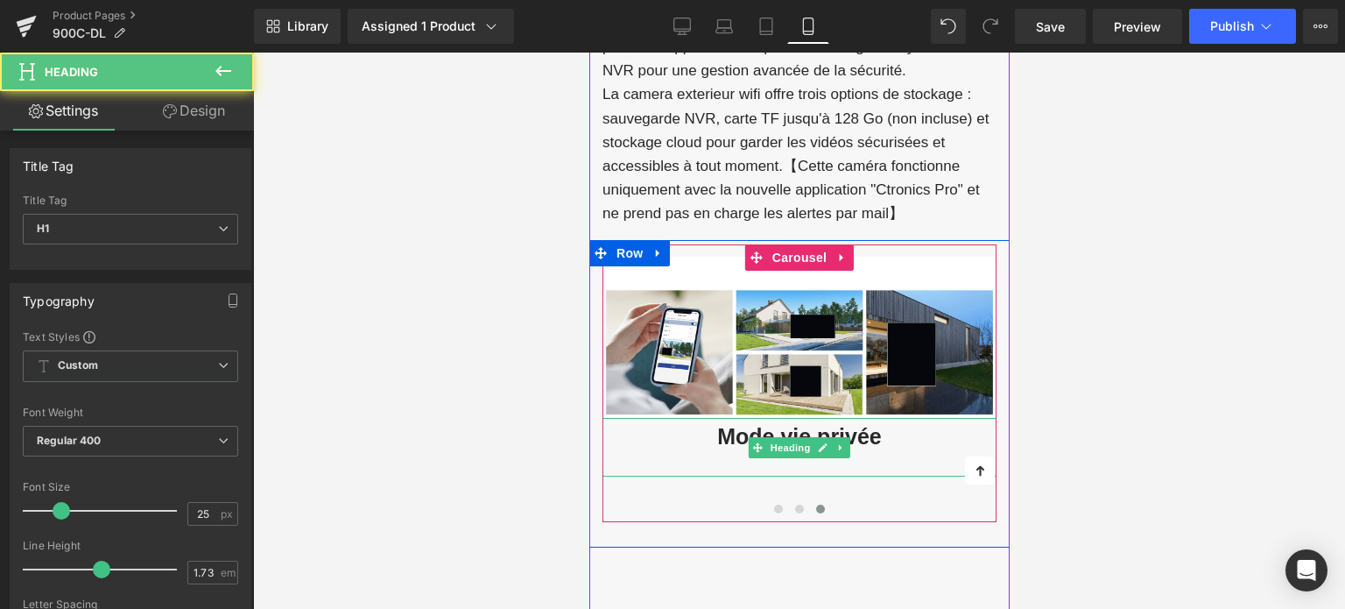
click at [733, 434] on strong "Mode vie privée" at bounding box center [798, 436] width 165 height 25
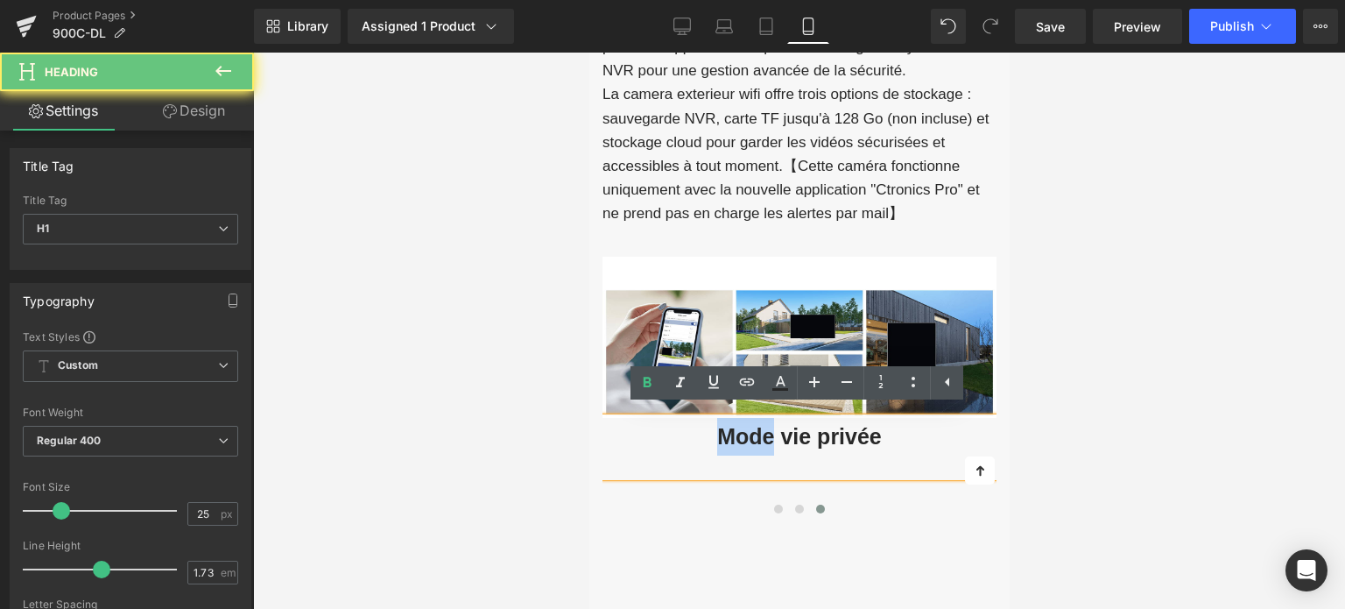
click at [733, 434] on strong "Mode vie privée" at bounding box center [798, 436] width 165 height 25
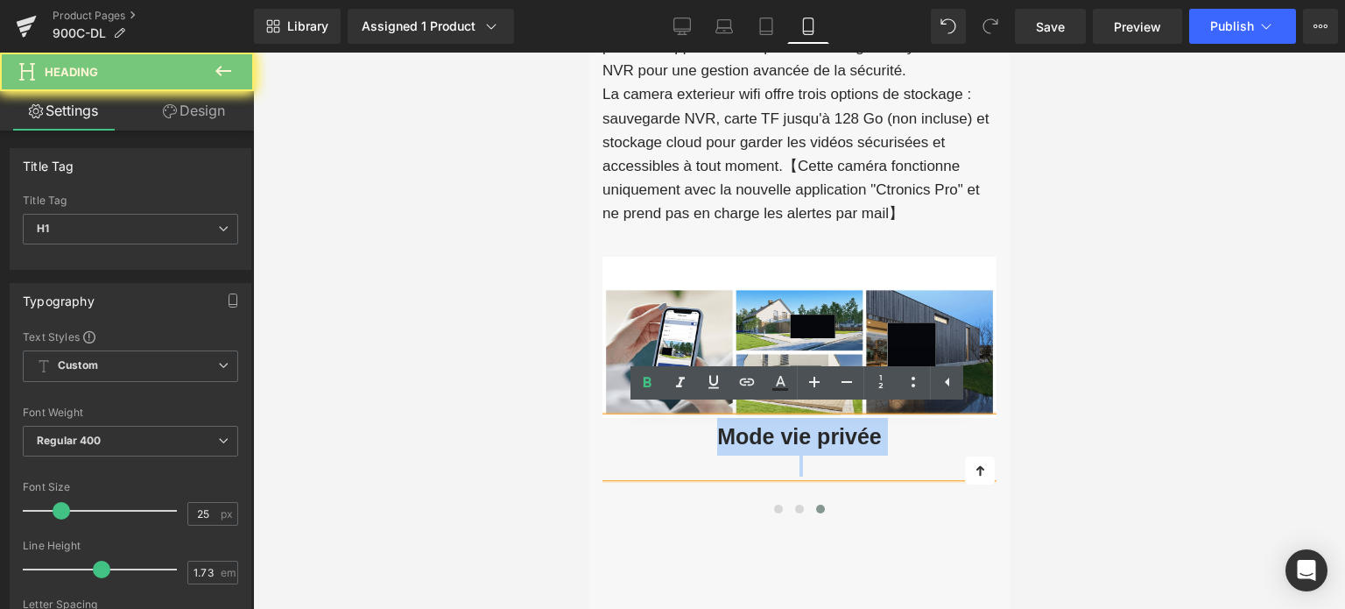
click at [733, 434] on strong "Mode vie privée" at bounding box center [798, 436] width 165 height 25
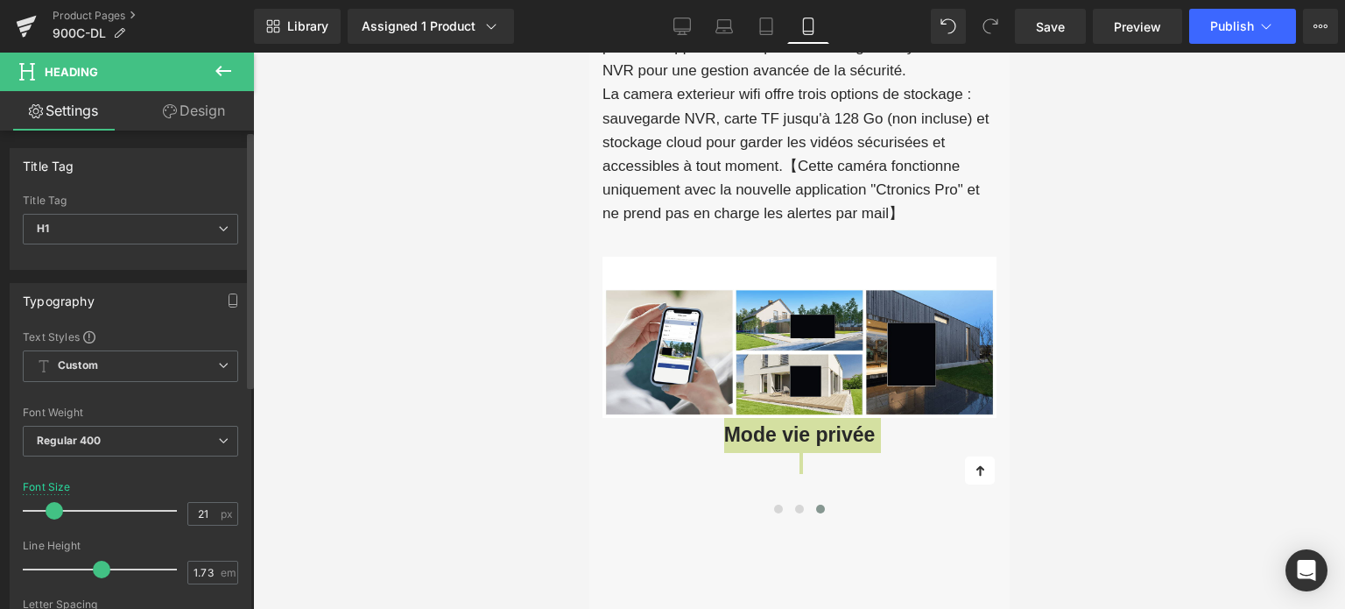
type input "20"
click at [53, 505] on span at bounding box center [54, 511] width 18 height 18
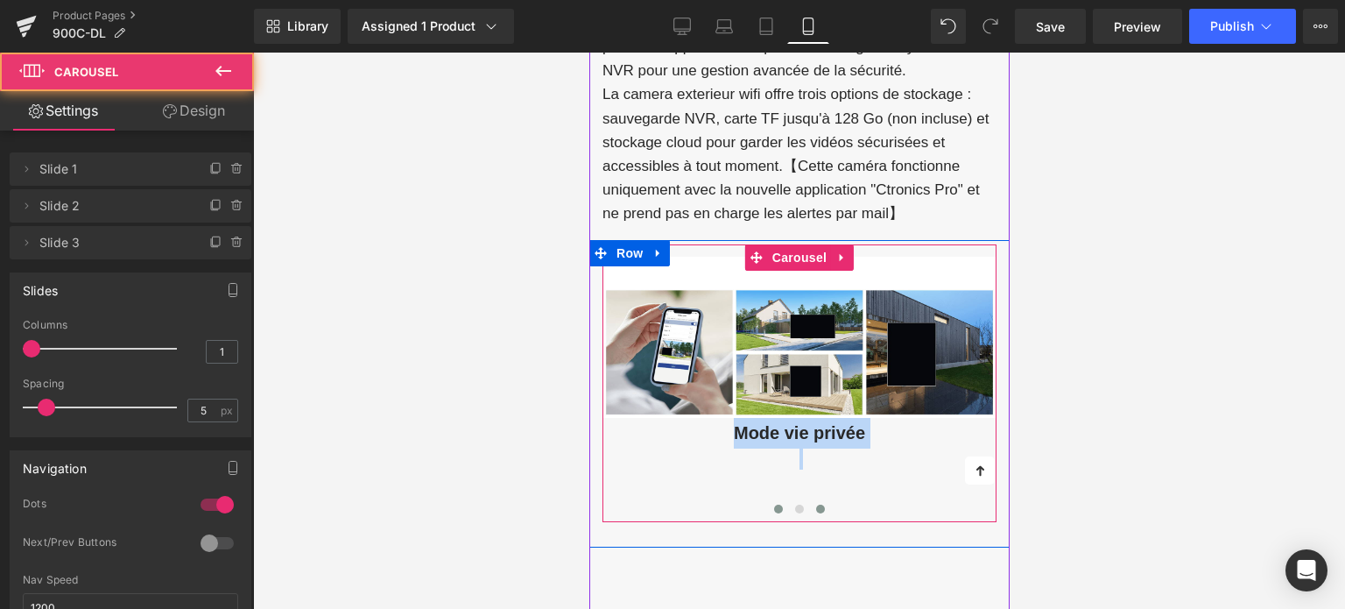
click at [770, 504] on button at bounding box center [777, 509] width 21 height 18
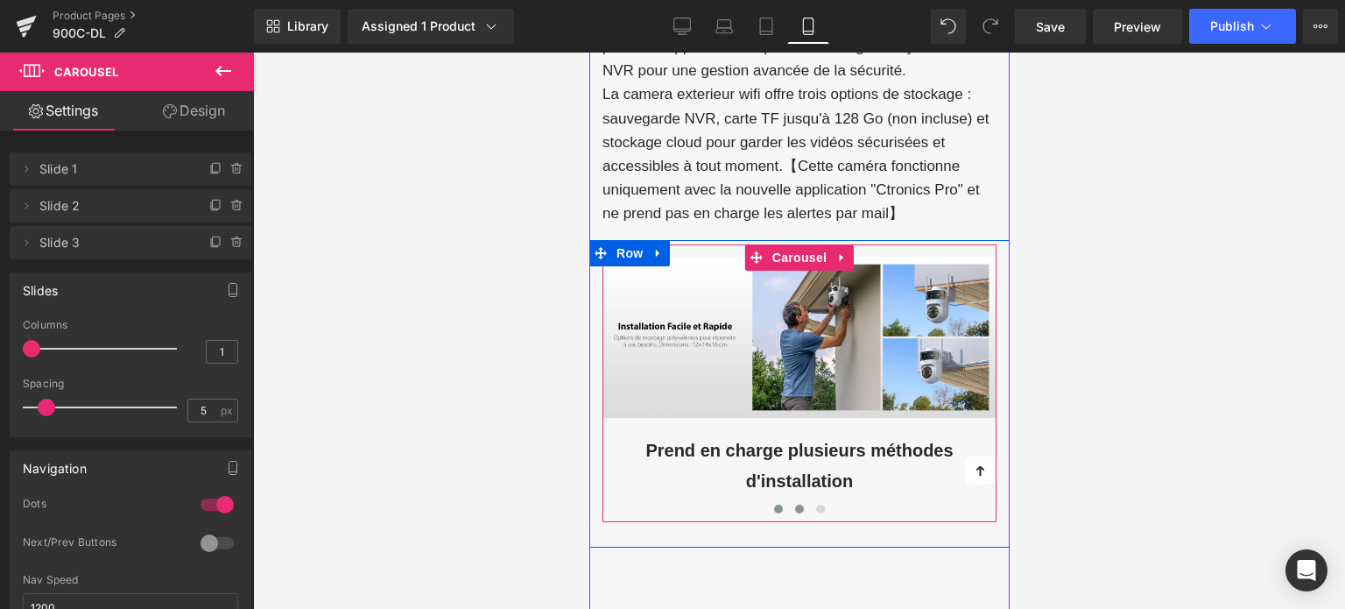
click at [794, 505] on span at bounding box center [798, 509] width 9 height 9
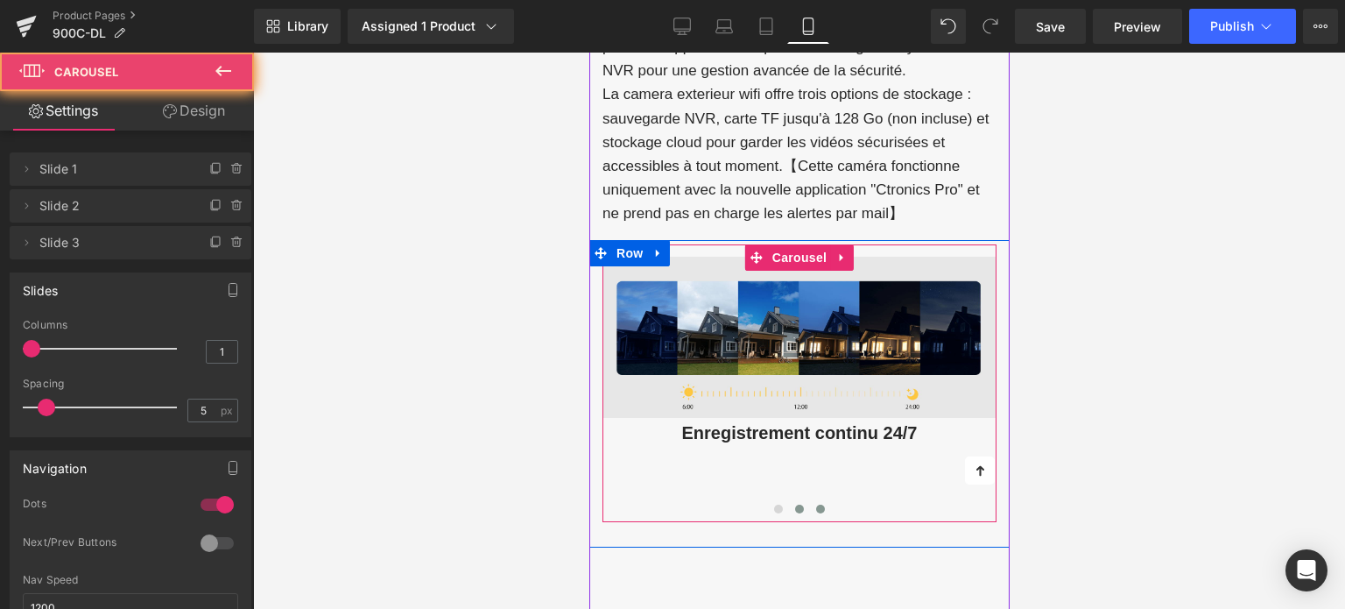
click at [812, 503] on button at bounding box center [819, 509] width 21 height 18
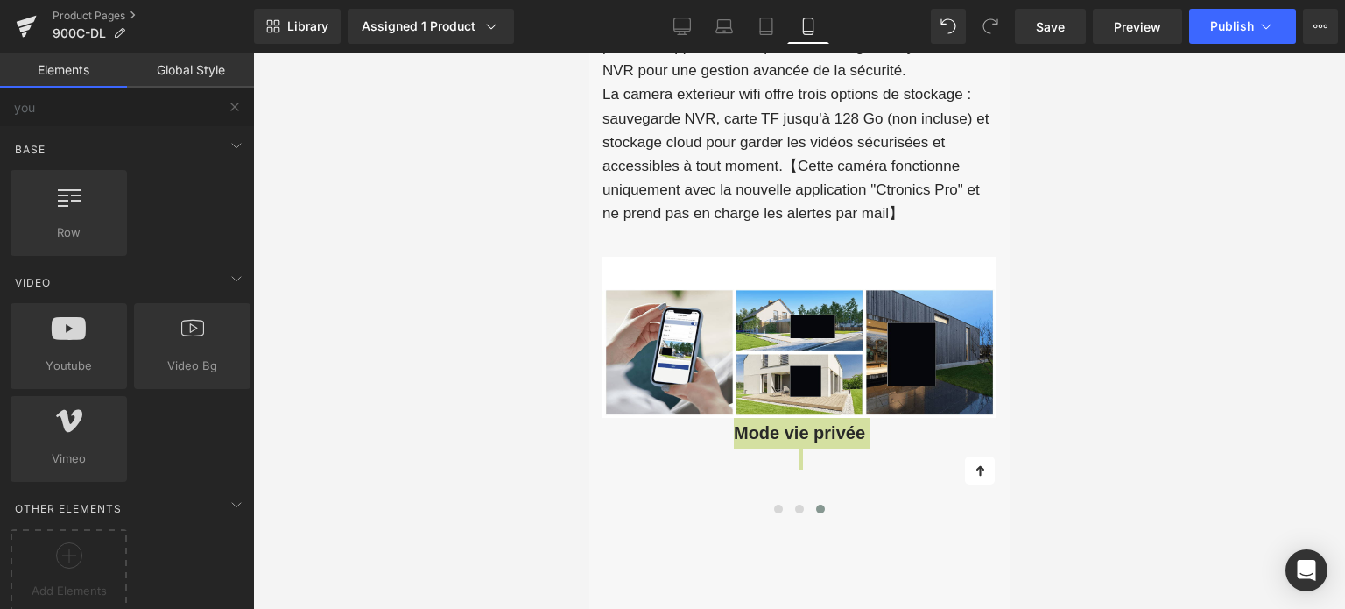
click at [1140, 392] on div at bounding box center [799, 331] width 1092 height 556
click at [912, 430] on h1 "Mode vie privée" at bounding box center [799, 433] width 394 height 31
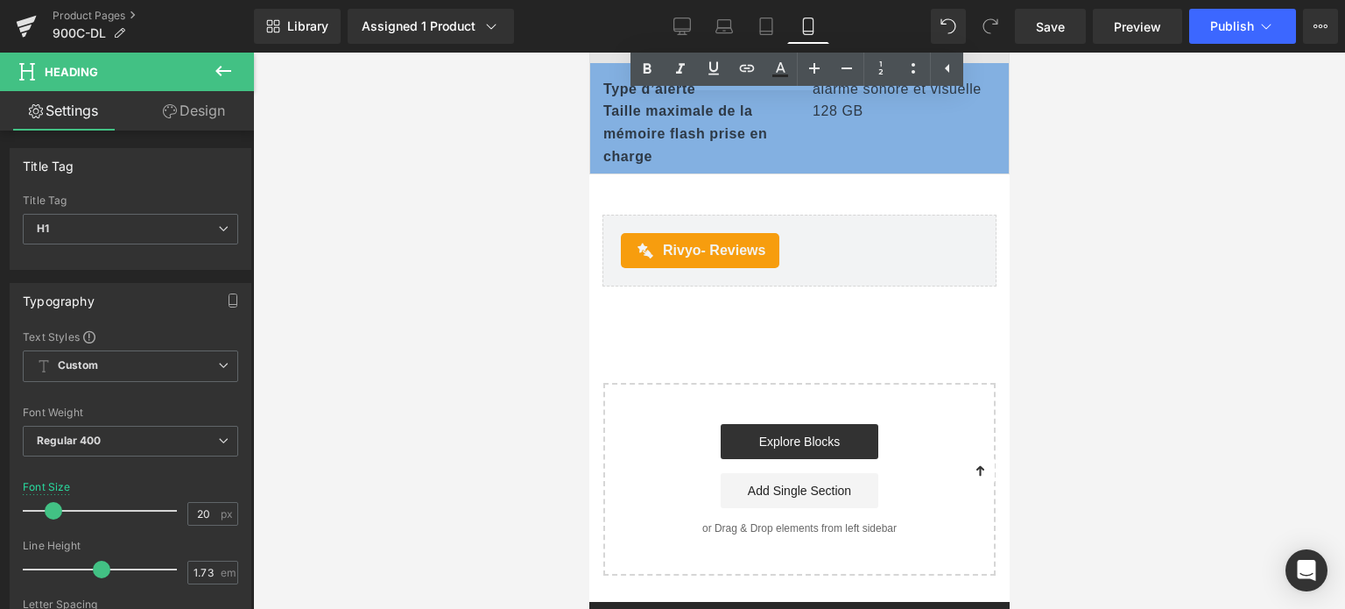
scroll to position [5869, 0]
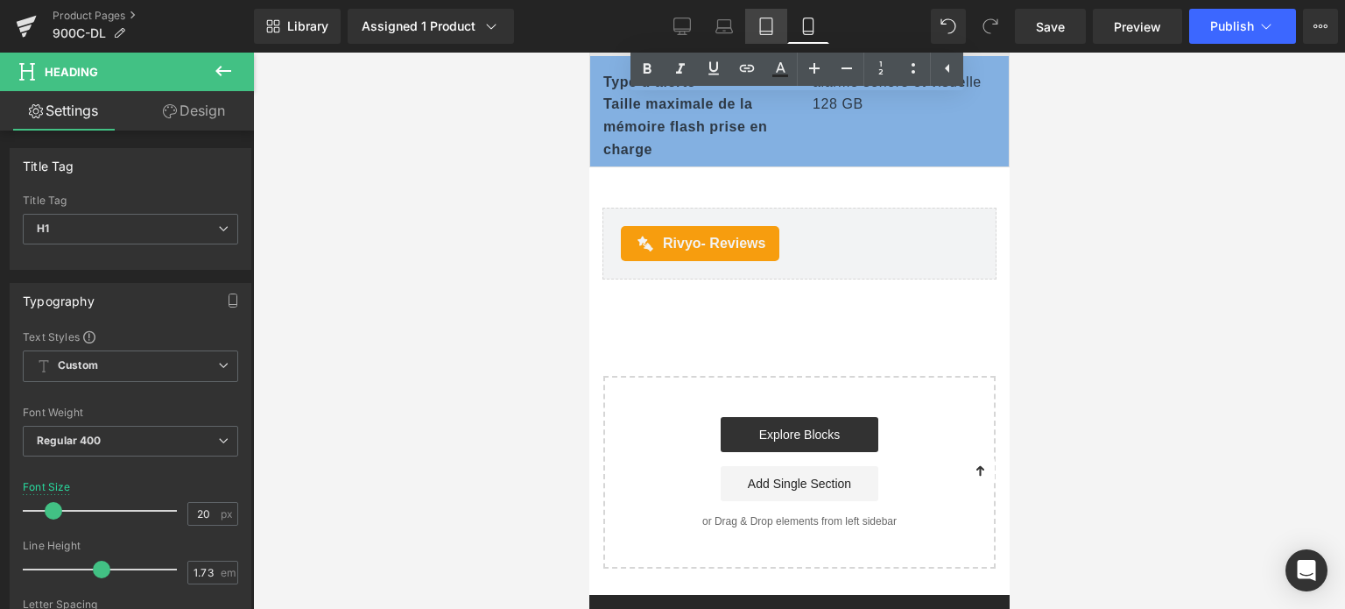
click at [773, 17] on link "Tablet" at bounding box center [766, 26] width 42 height 35
type input "25"
type input "100"
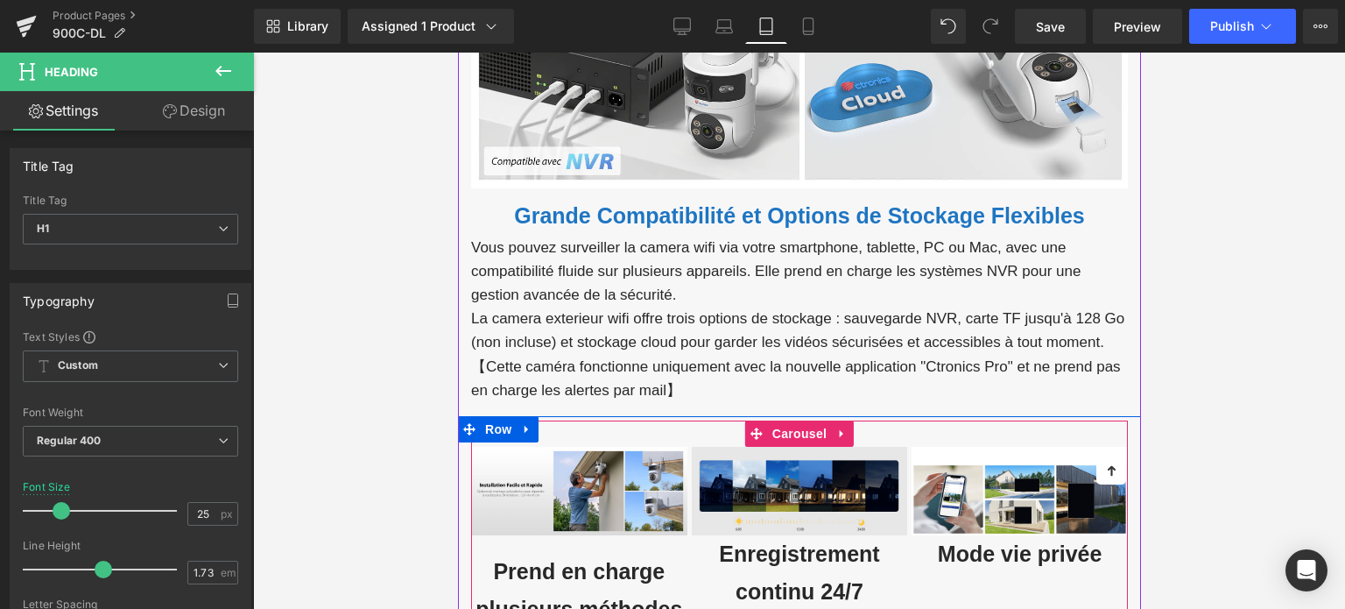
scroll to position [4435, 0]
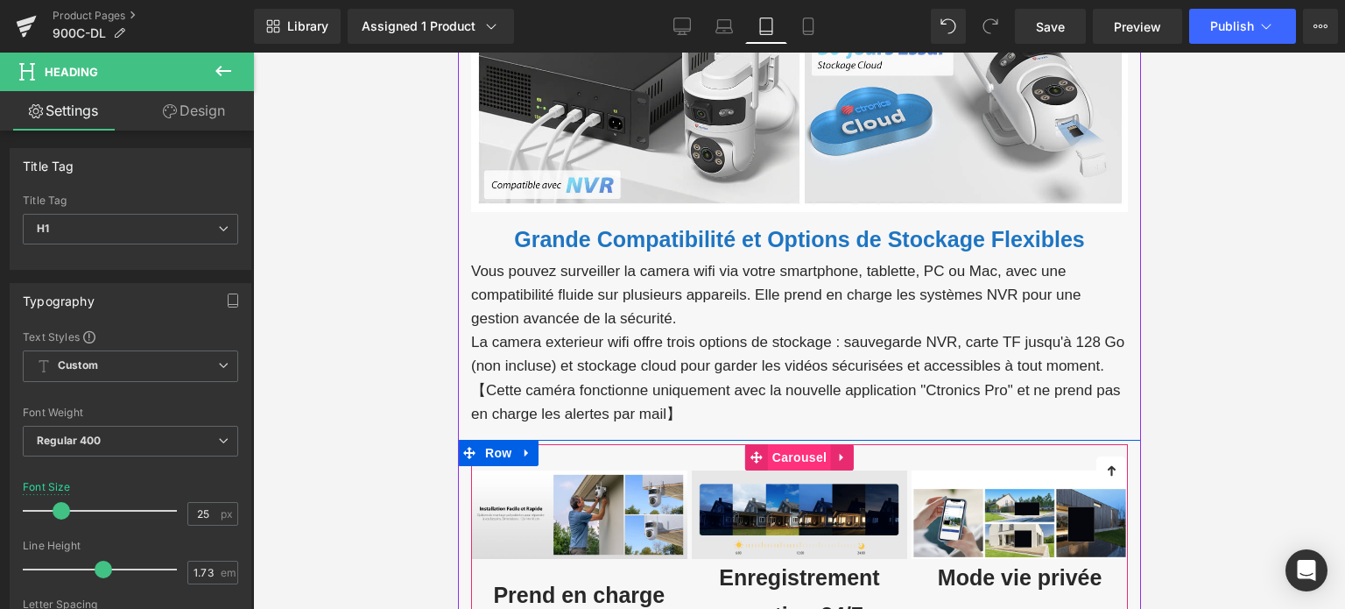
click at [793, 444] on span "Carousel" at bounding box center [798, 457] width 63 height 26
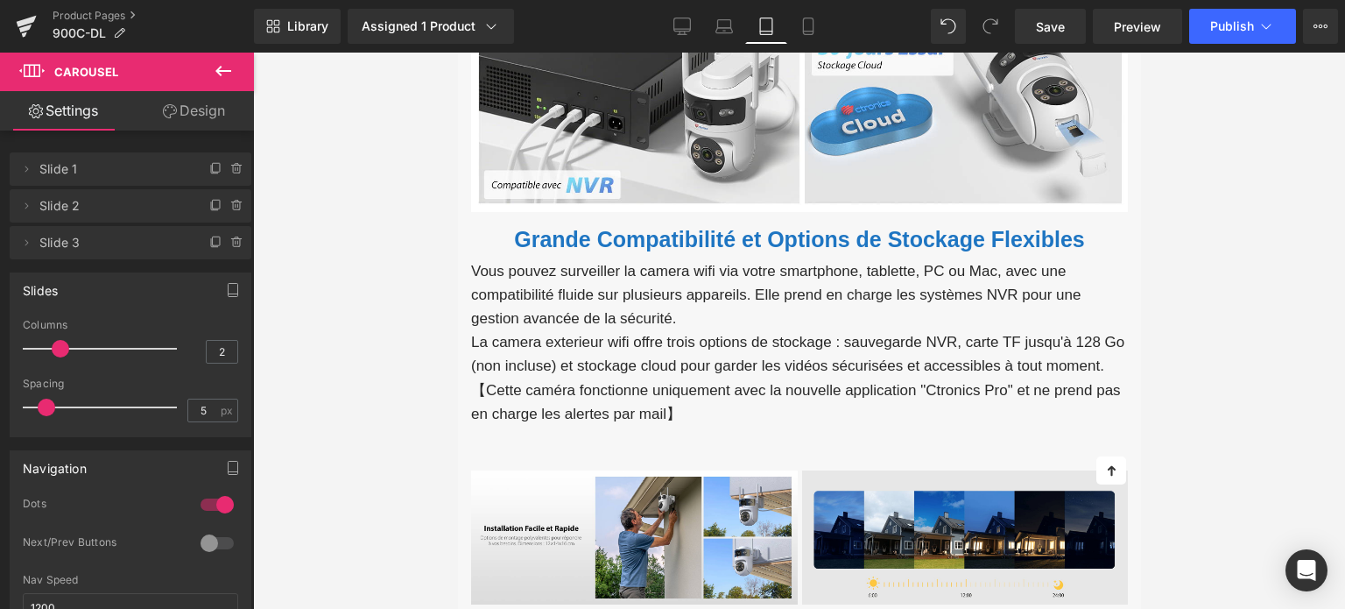
type input "1"
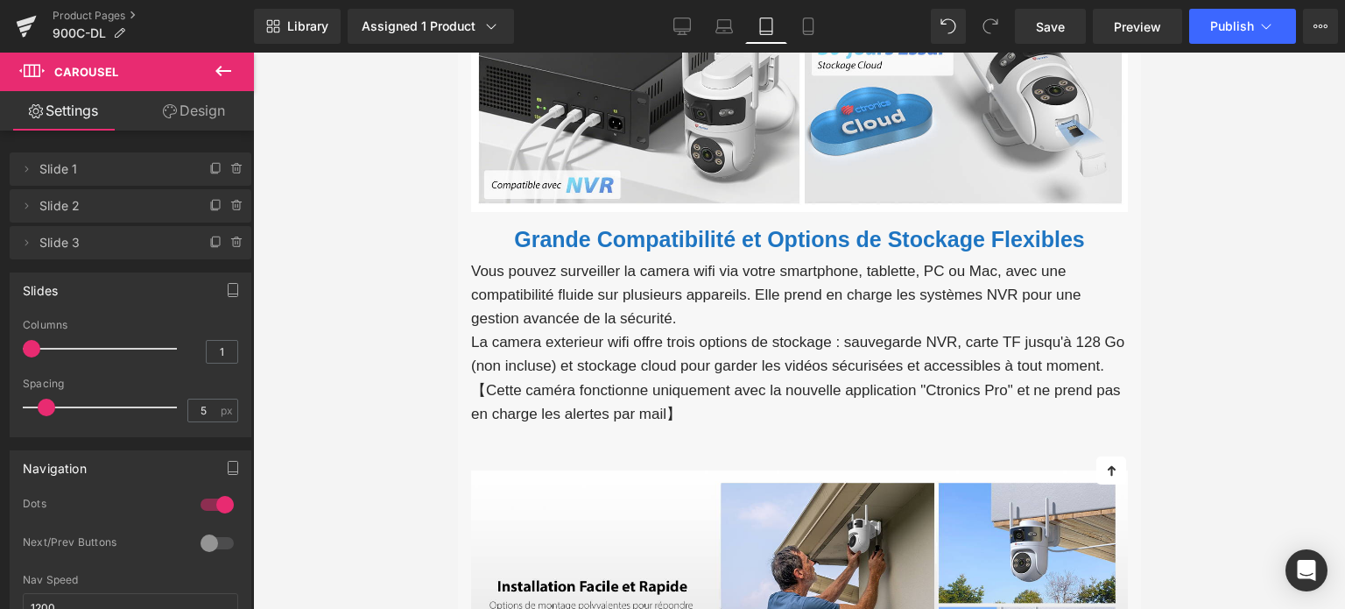
drag, startPoint x: 87, startPoint y: 349, endPoint x: 21, endPoint y: 349, distance: 65.7
click at [21, 349] on div "1 Columns 1 3 Columns 3 1 Columns 1 1 Columns 1 5px Spacing 5 px 5px Spacing 5 …" at bounding box center [131, 377] width 240 height 117
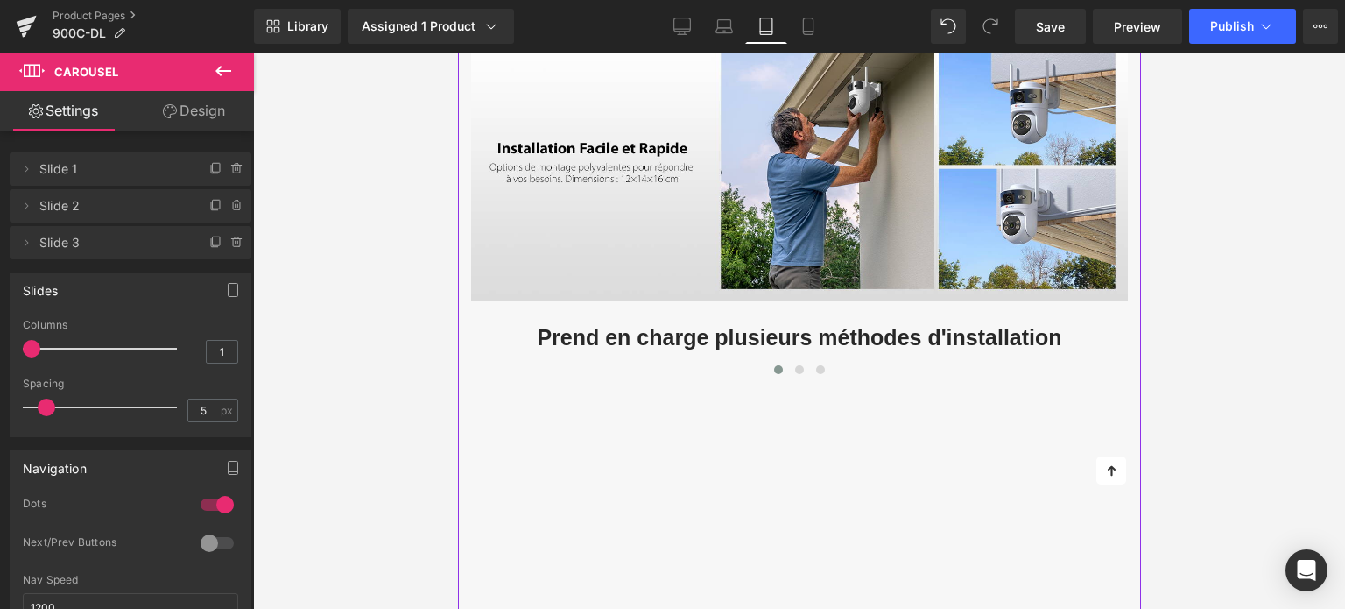
scroll to position [4785, 0]
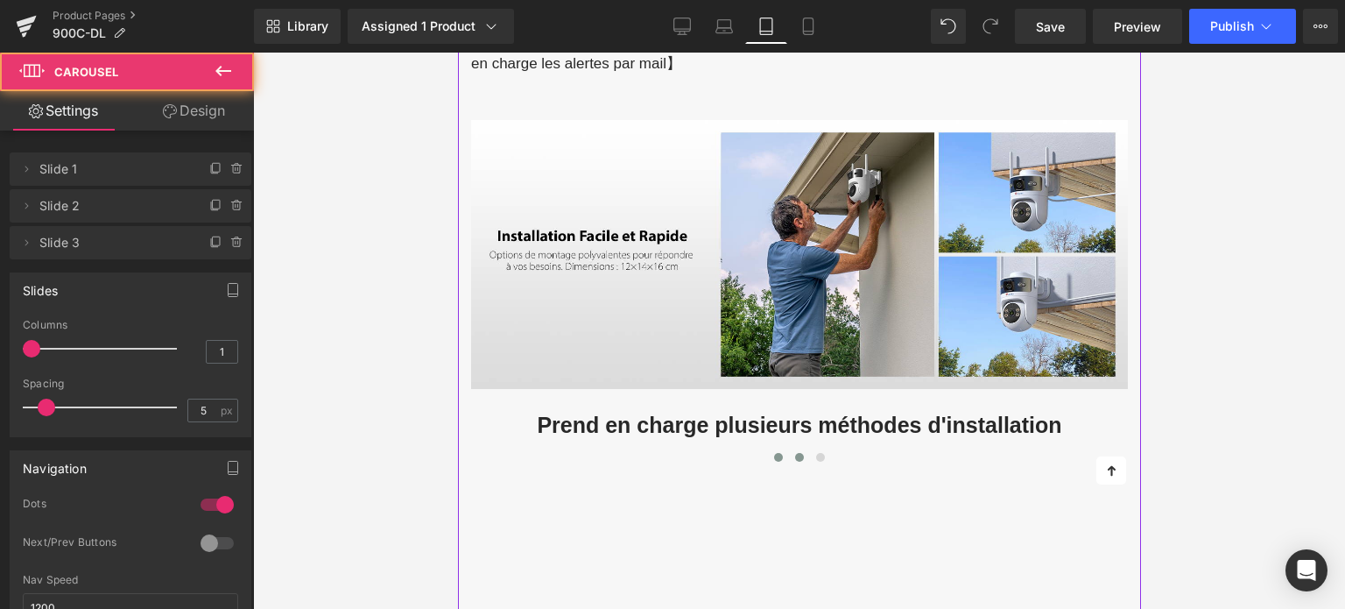
click at [789, 448] on button at bounding box center [798, 457] width 21 height 18
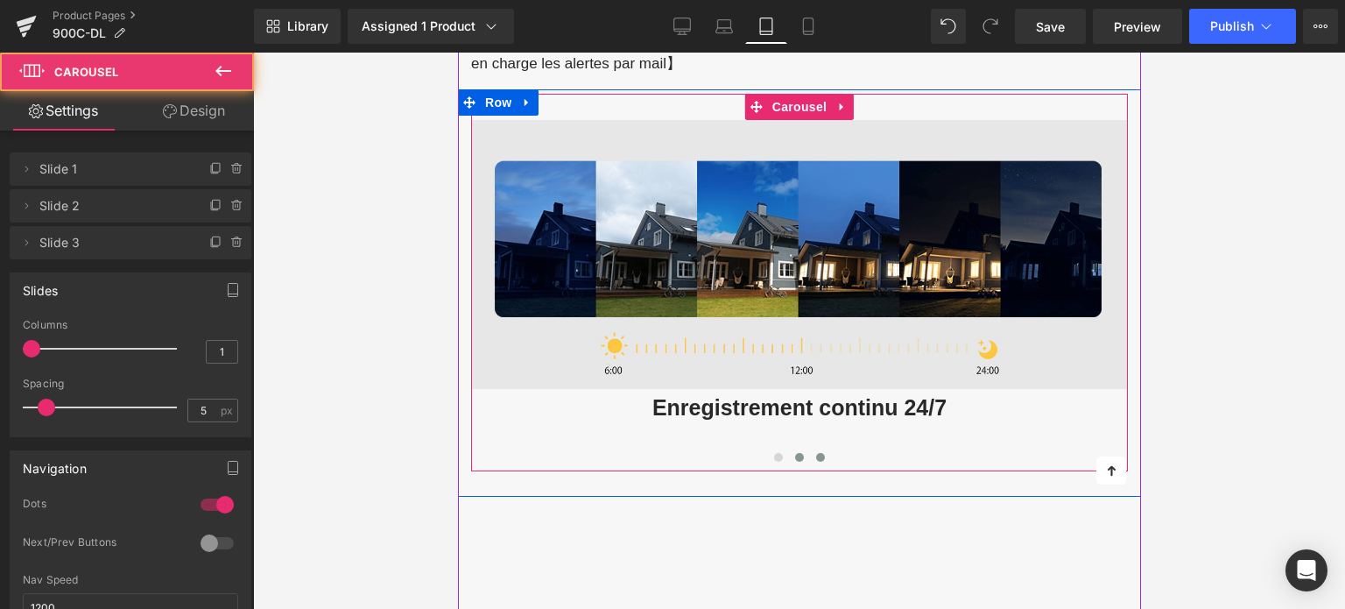
click at [815, 453] on span at bounding box center [819, 457] width 9 height 9
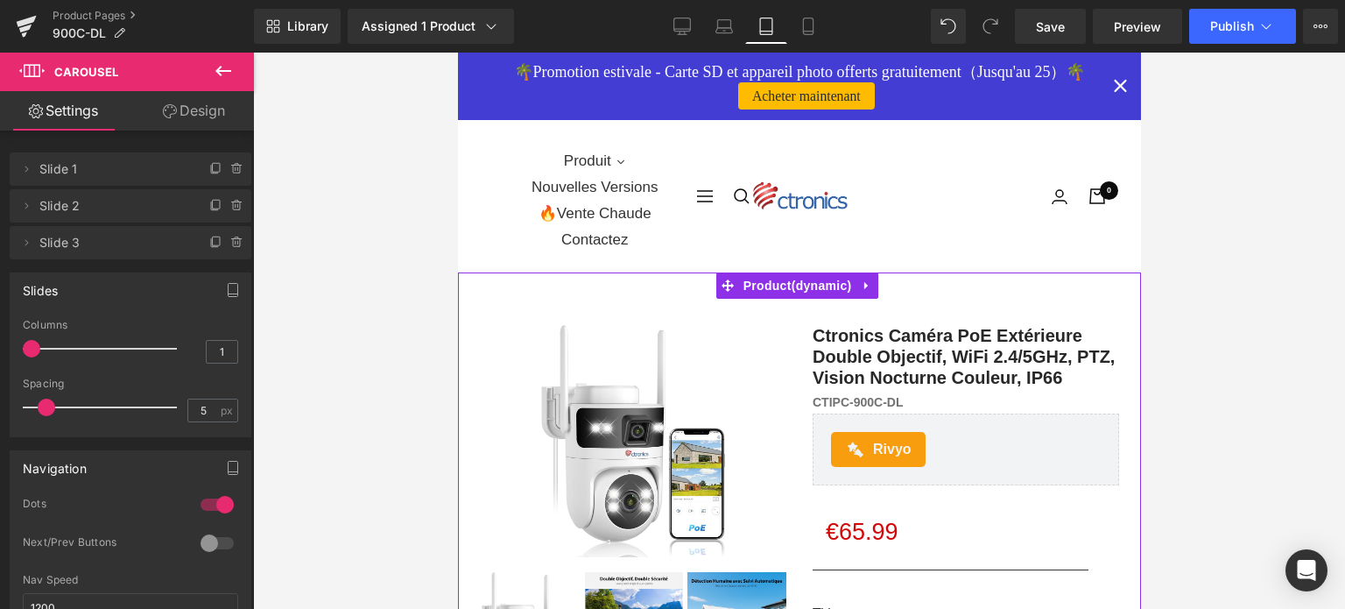
scroll to position [0, 0]
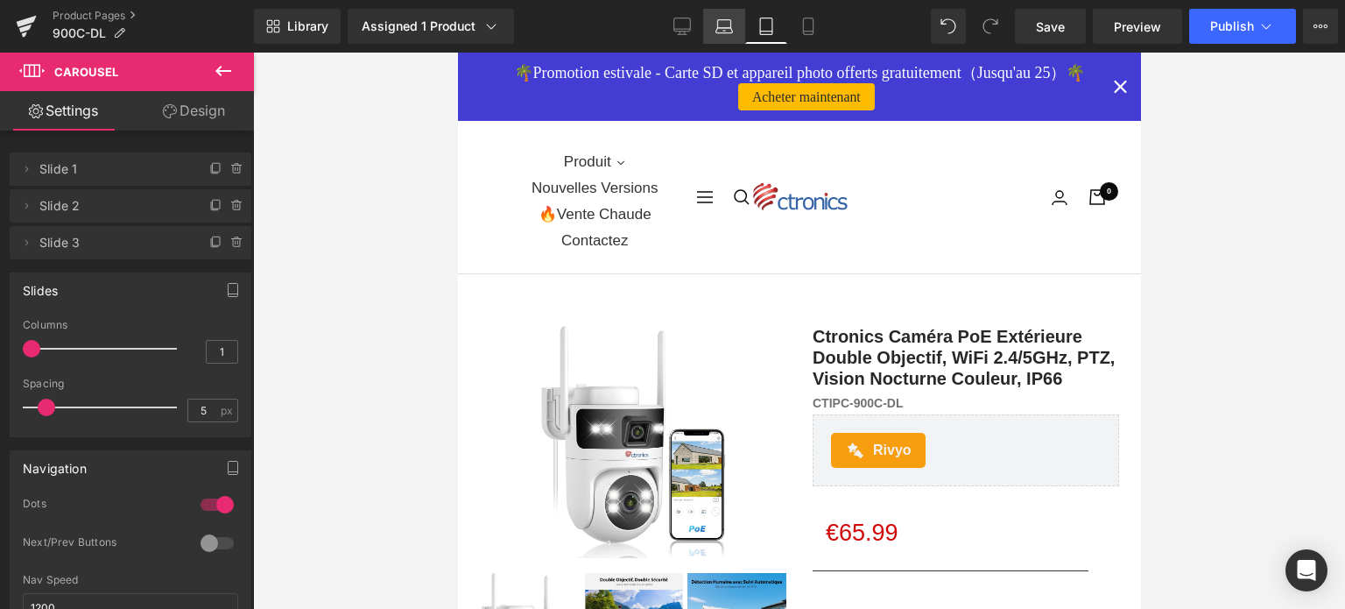
click at [724, 30] on icon at bounding box center [725, 27] width 18 height 18
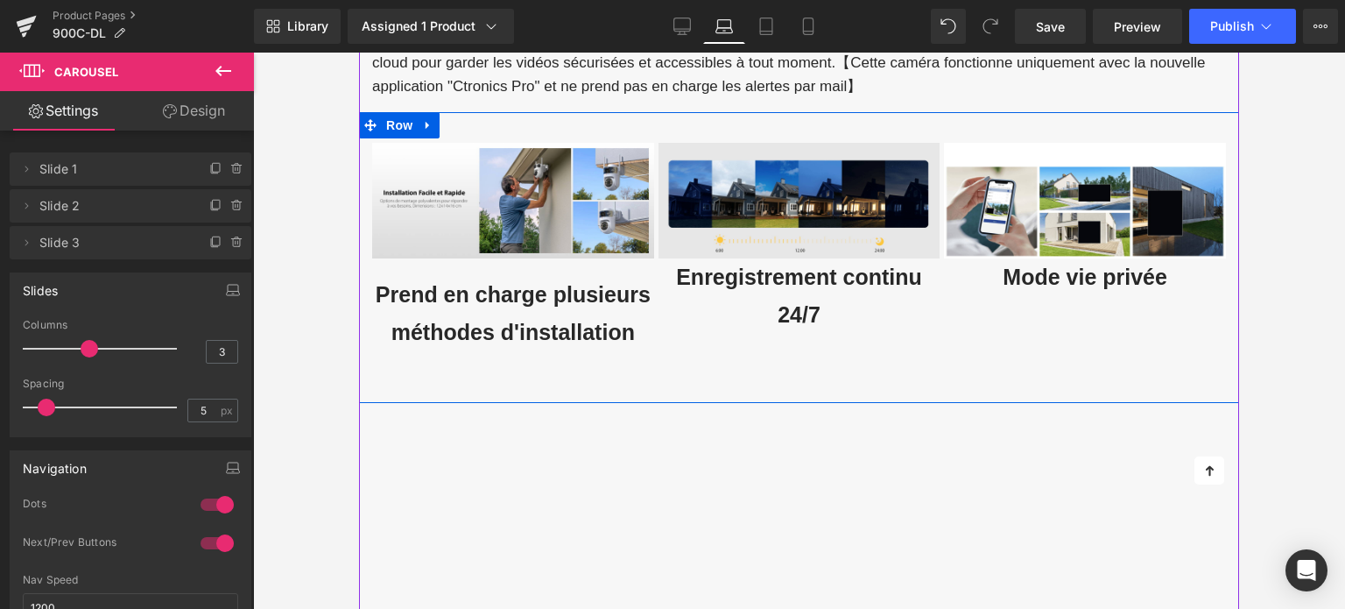
scroll to position [5213, 0]
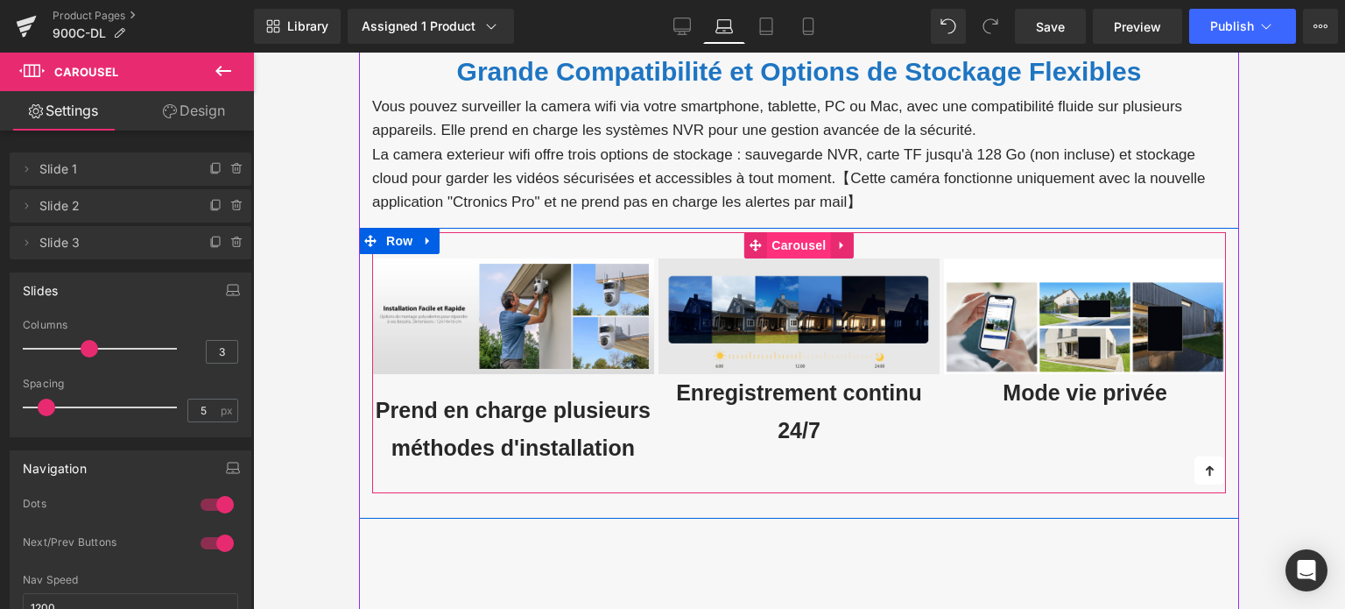
click at [778, 232] on span "Carousel" at bounding box center [798, 245] width 63 height 26
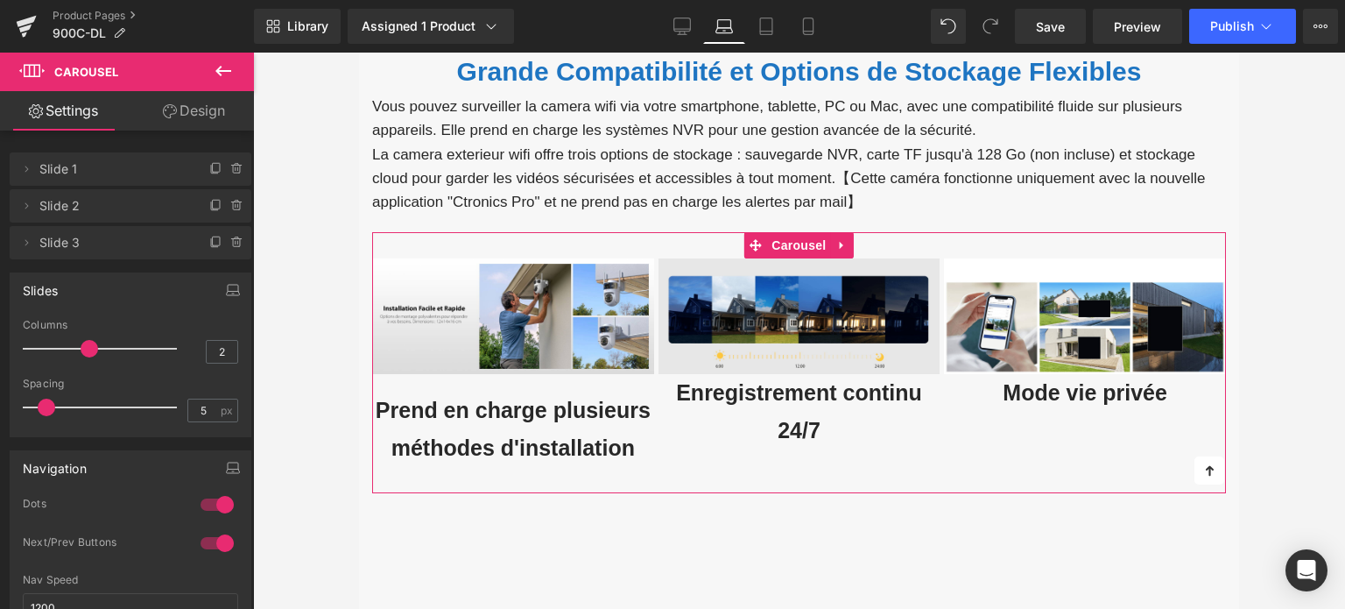
type input "1"
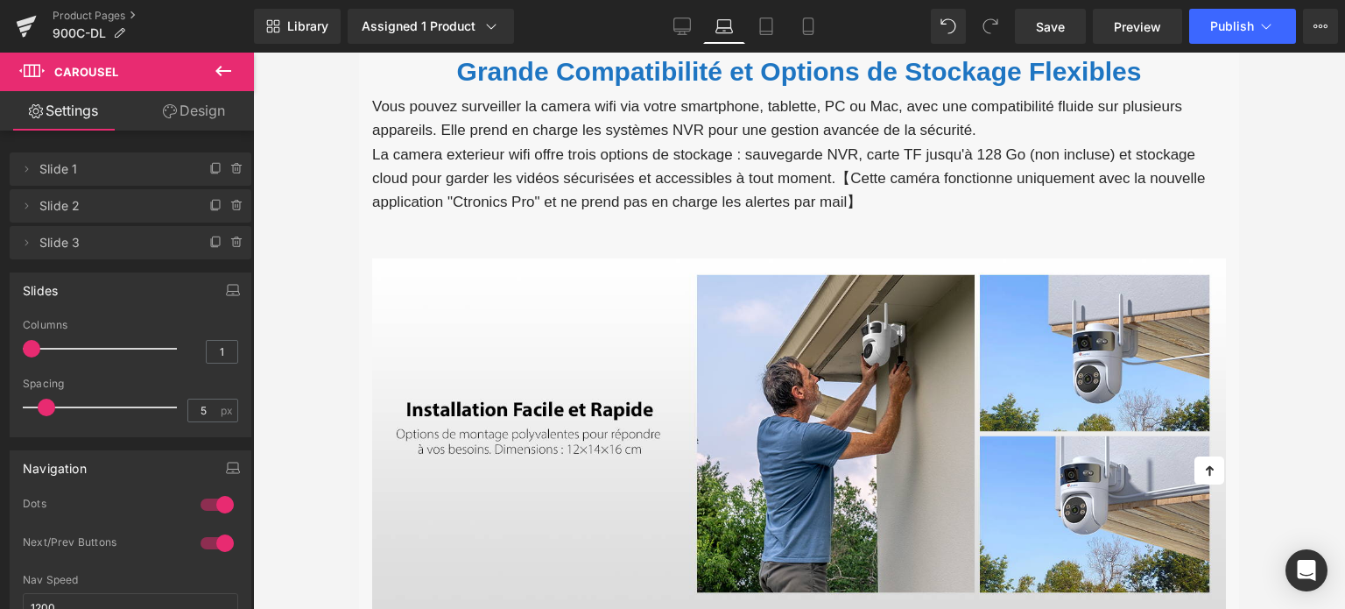
drag, startPoint x: 94, startPoint y: 345, endPoint x: 32, endPoint y: 346, distance: 62.2
click at [32, 346] on span at bounding box center [32, 349] width 18 height 18
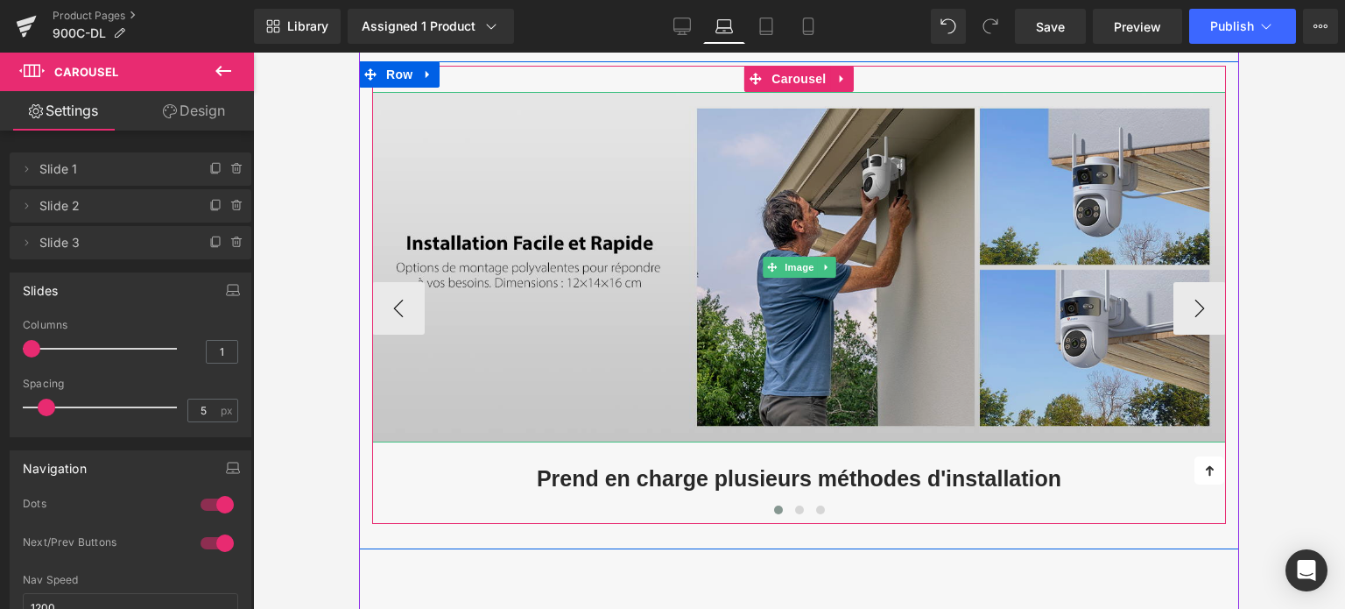
scroll to position [5389, 0]
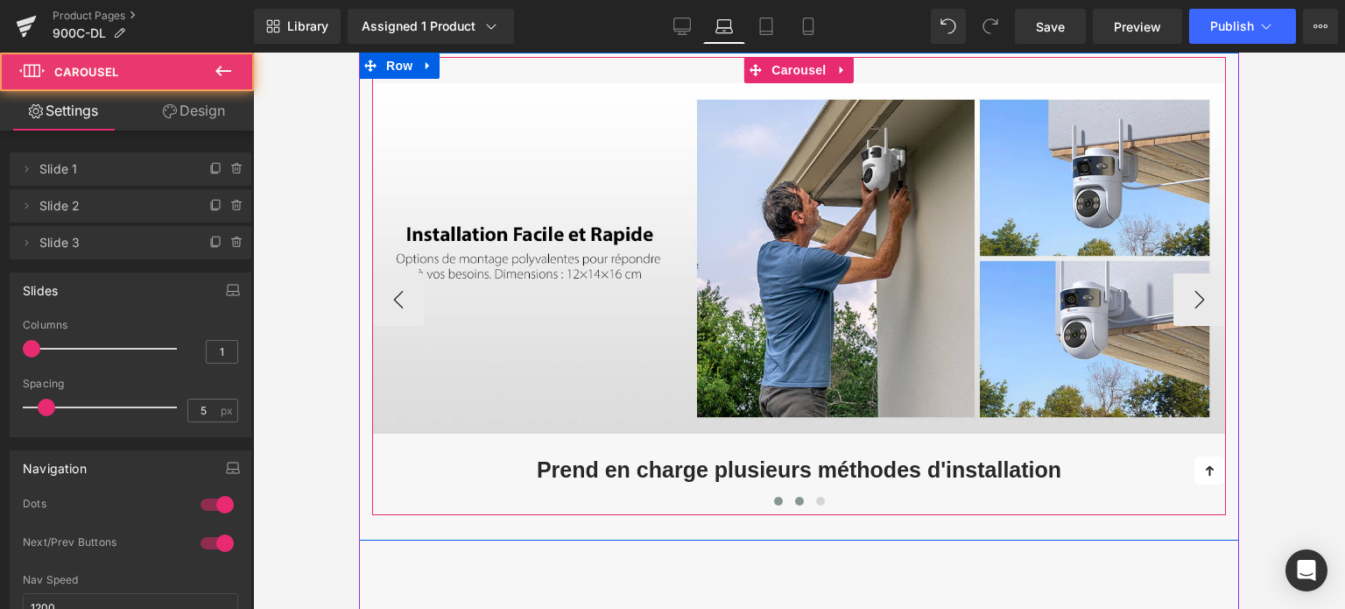
click at [794, 492] on button at bounding box center [799, 501] width 21 height 18
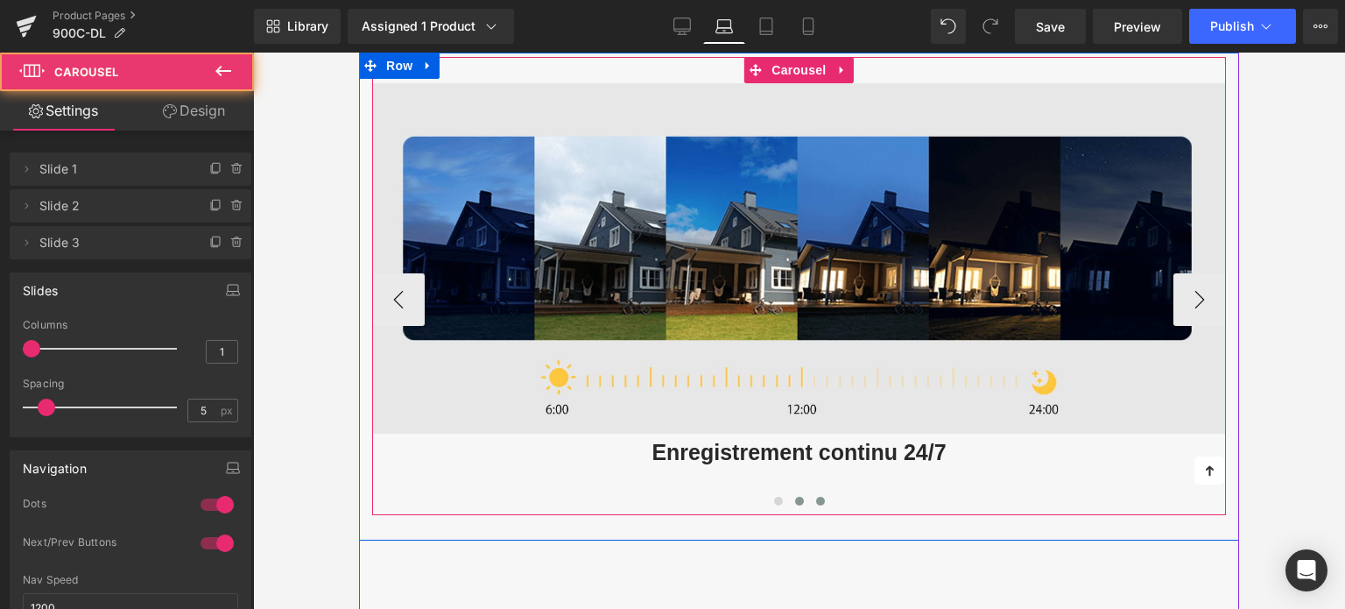
click at [816, 497] on span at bounding box center [820, 501] width 9 height 9
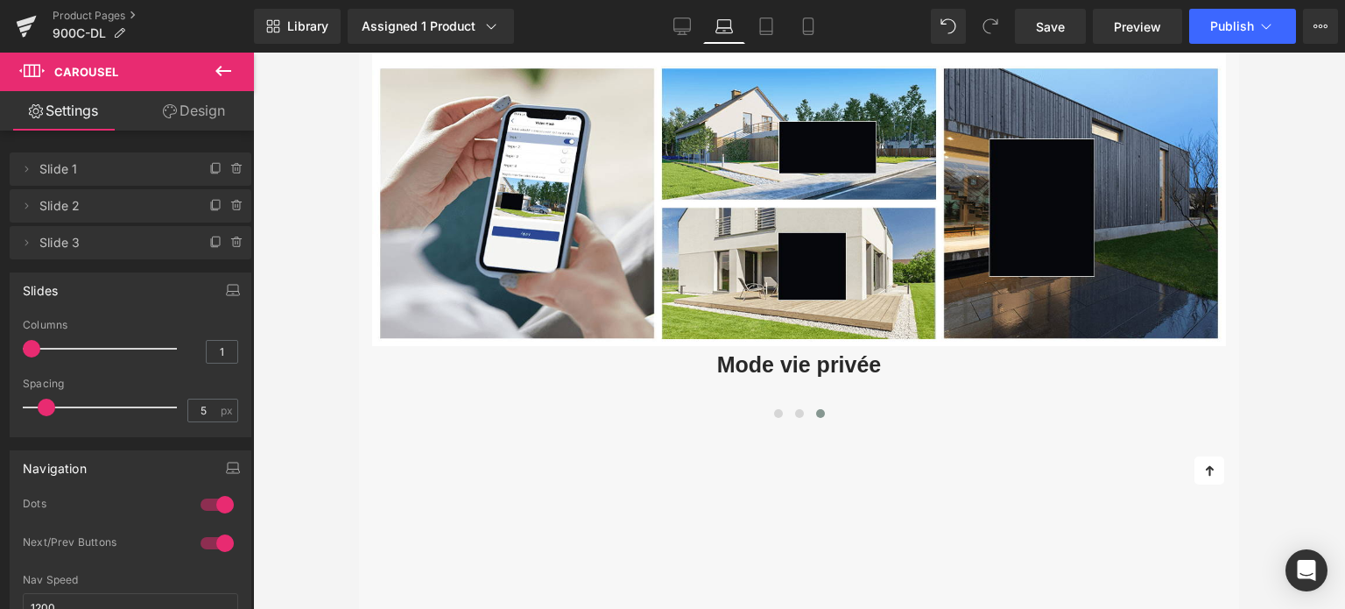
drag, startPoint x: 687, startPoint y: 16, endPoint x: 686, endPoint y: 45, distance: 28.9
click at [686, 16] on link "Desktop" at bounding box center [682, 26] width 42 height 35
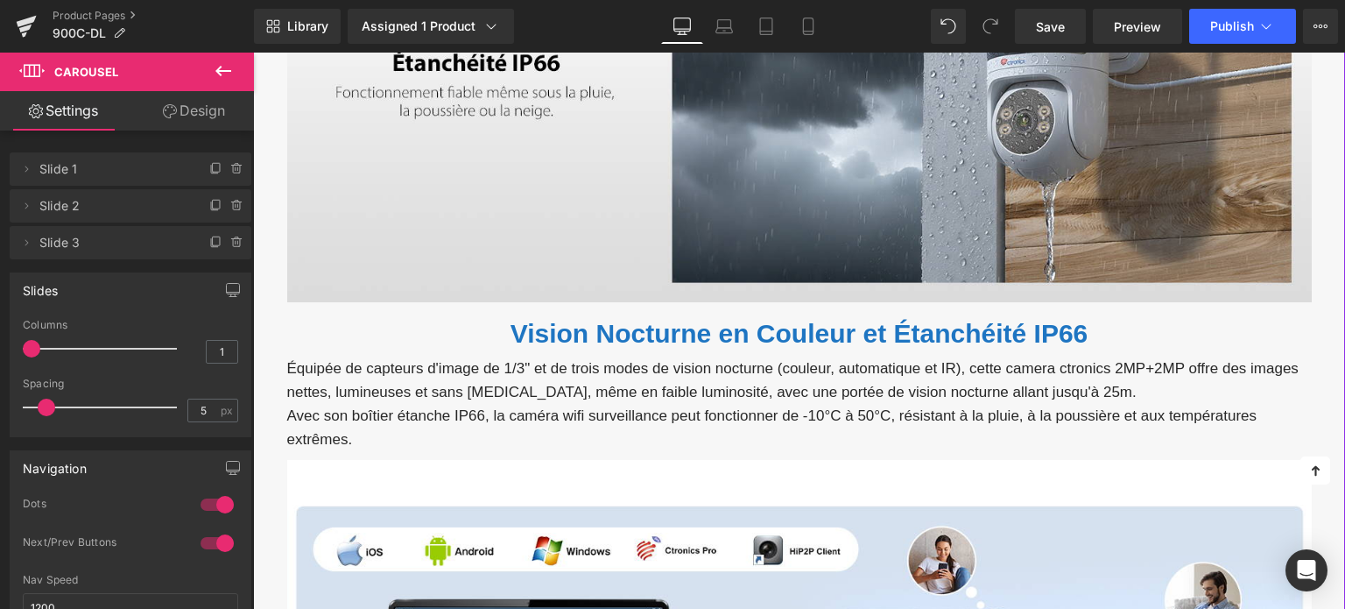
scroll to position [4653, 0]
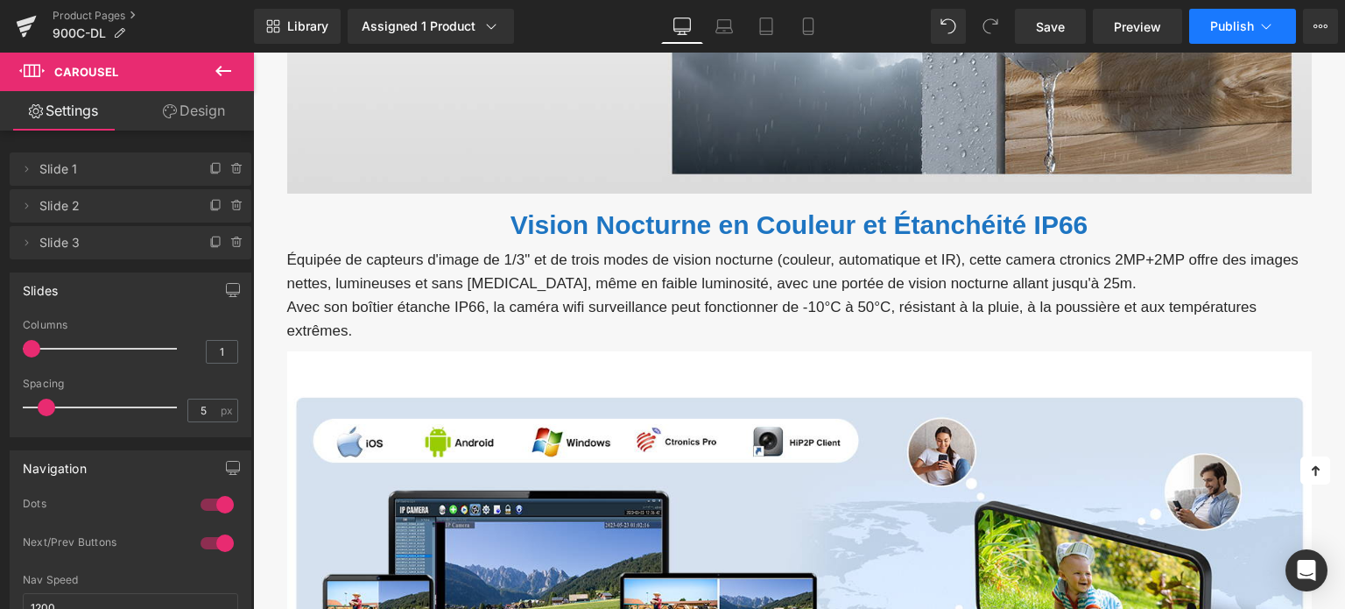
click at [1258, 32] on icon at bounding box center [1267, 27] width 18 height 18
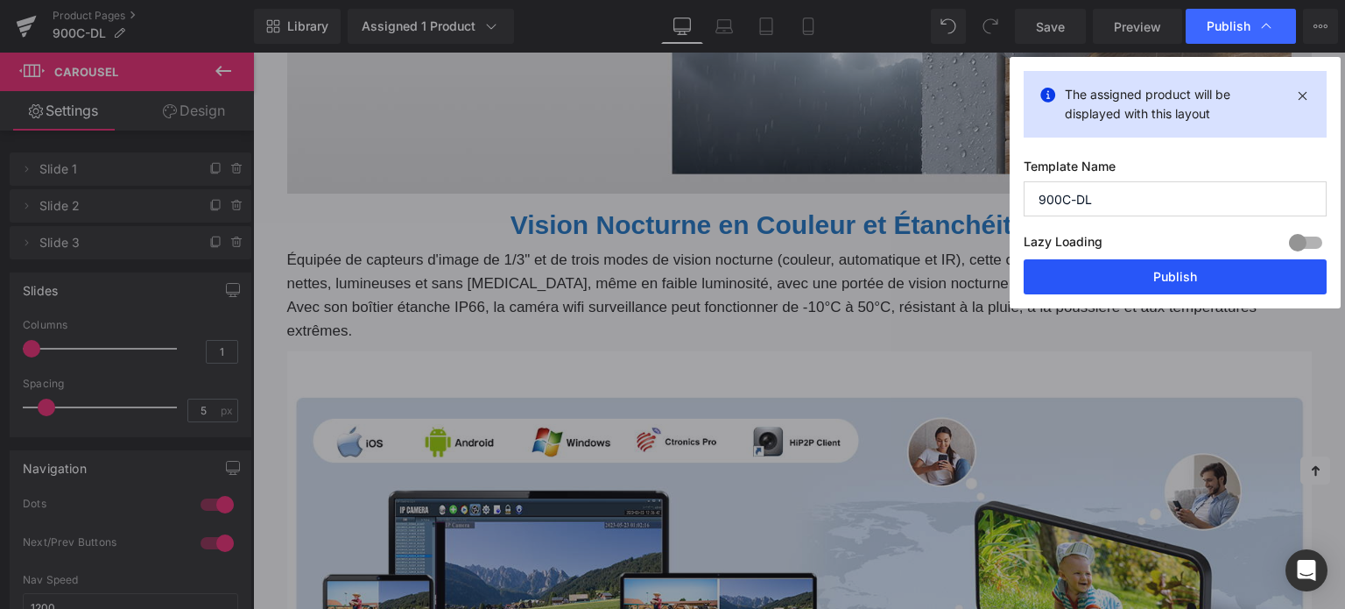
click at [1145, 272] on button "Publish" at bounding box center [1175, 276] width 303 height 35
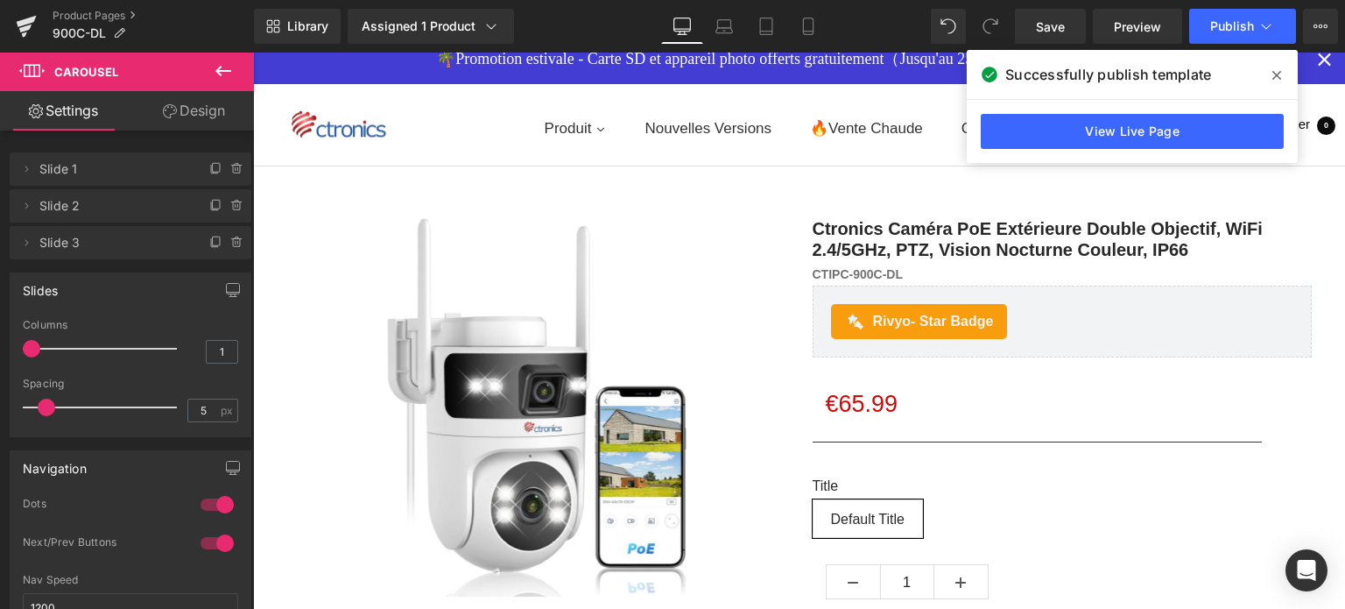
scroll to position [0, 0]
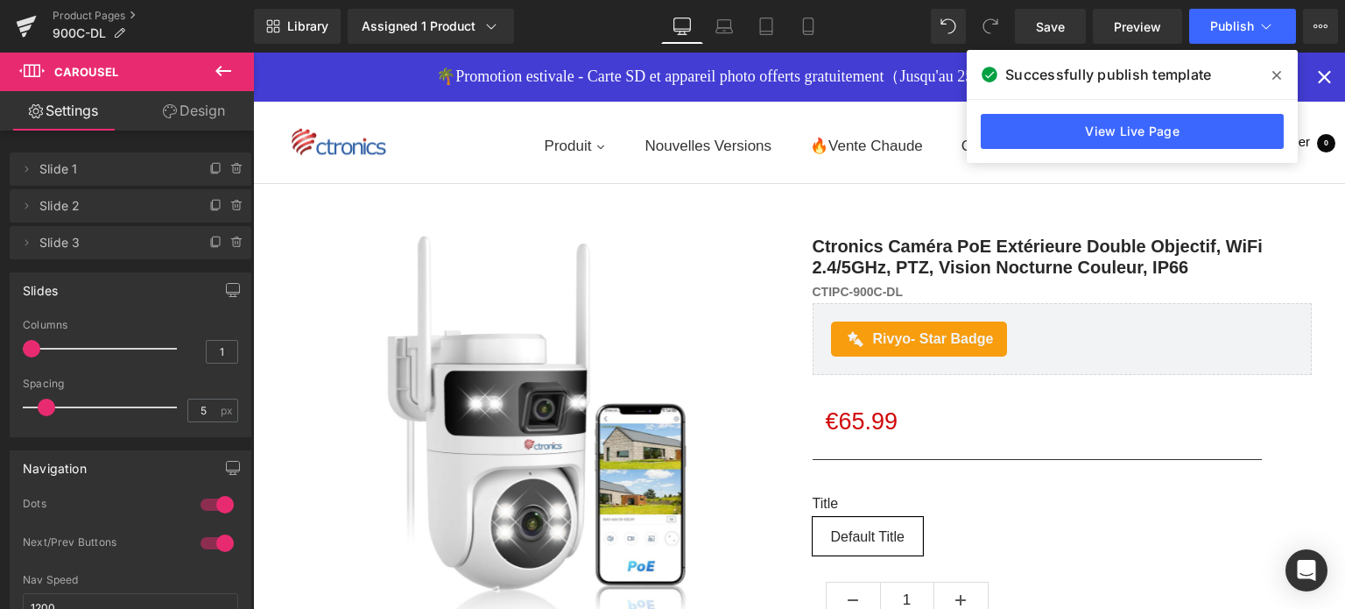
click at [1274, 75] on icon at bounding box center [1277, 75] width 9 height 14
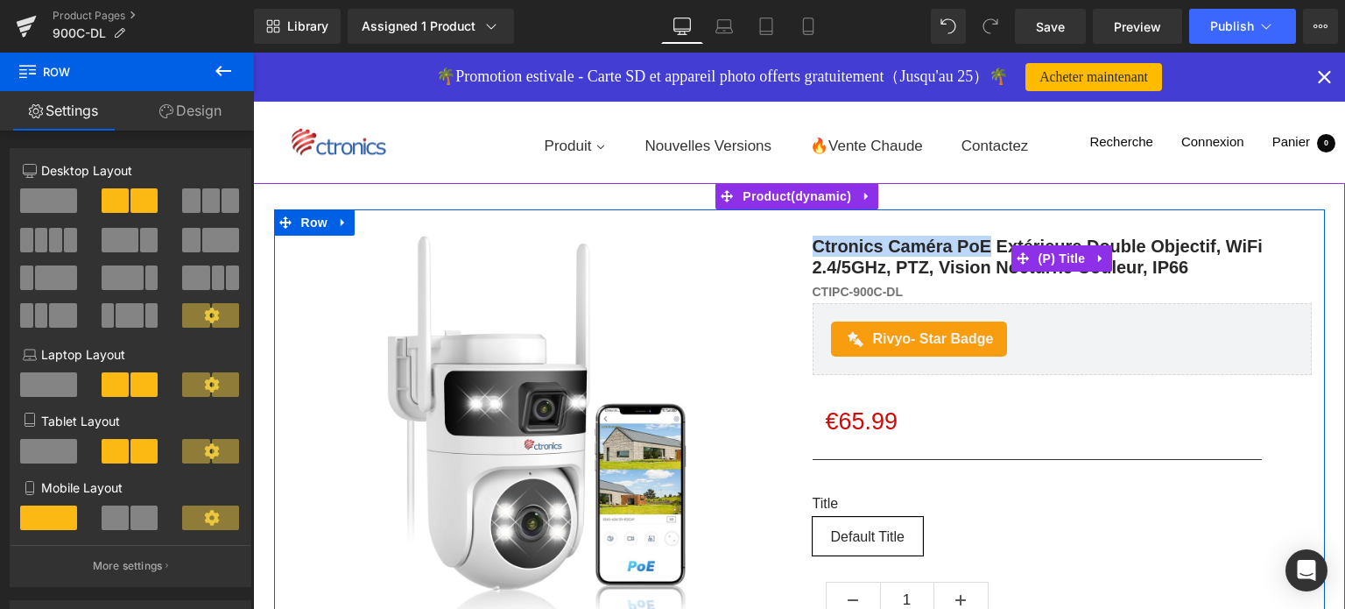
drag, startPoint x: 800, startPoint y: 242, endPoint x: 987, endPoint y: 237, distance: 187.5
click at [987, 237] on div "Ctronics Caméra PoE Extérieure Double Objectif, WiFi 2.4/5GHz, PTZ, Vision Noct…" at bounding box center [1063, 573] width 526 height 674
copy link "Ctronics Caméra PoE"
